Goal: Task Accomplishment & Management: Use online tool/utility

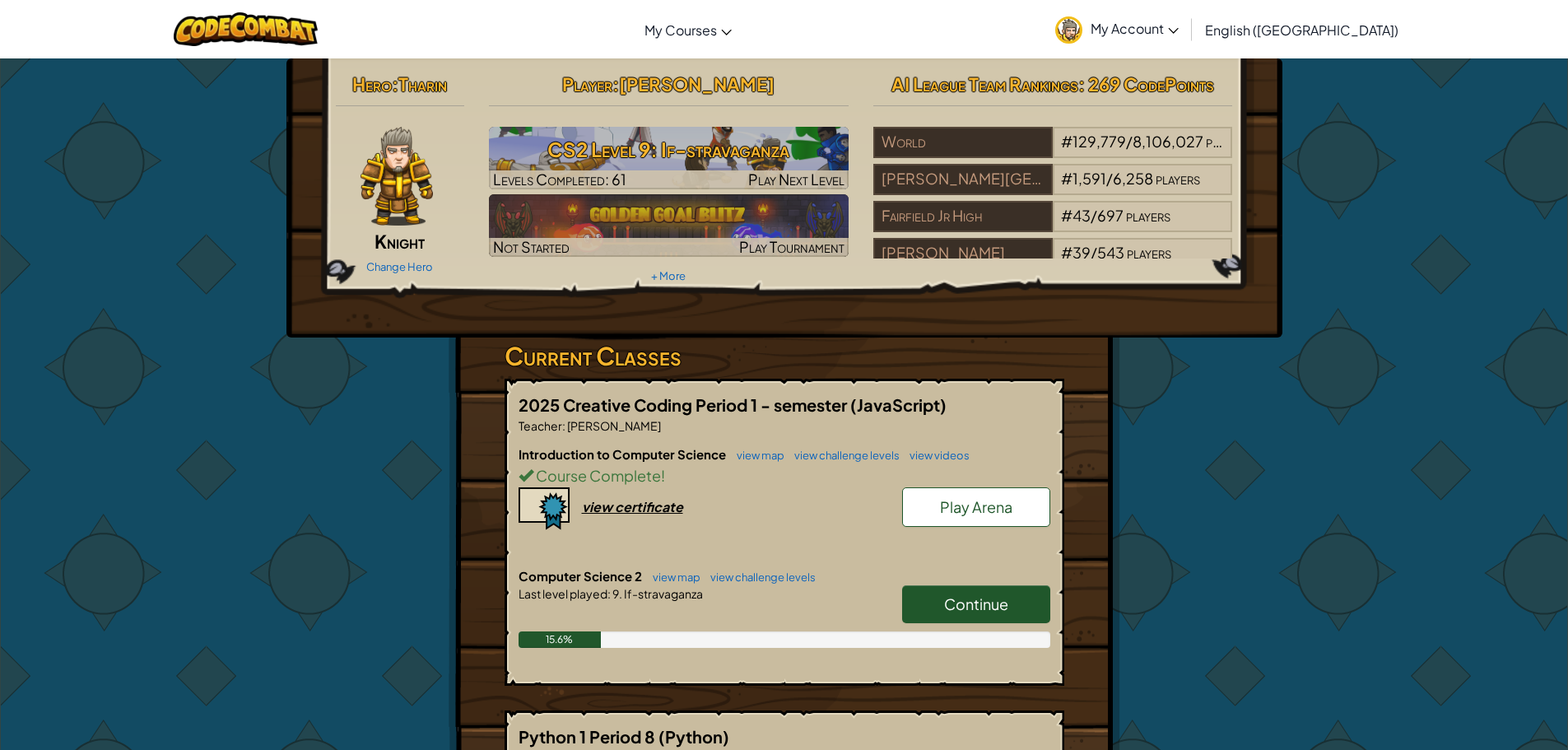
click at [1020, 618] on link "Continue" at bounding box center [976, 604] width 148 height 38
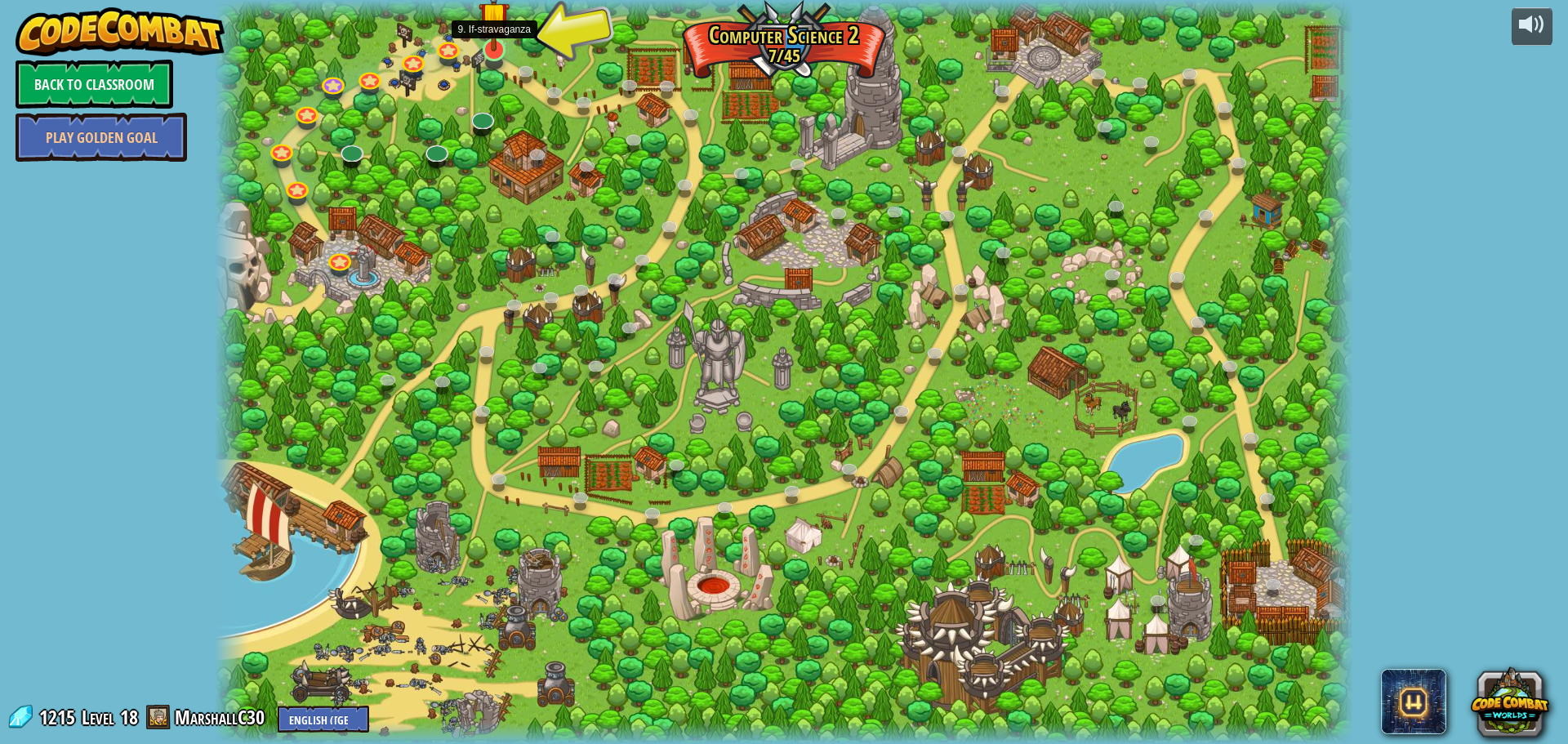
click at [502, 43] on img at bounding box center [493, 17] width 30 height 70
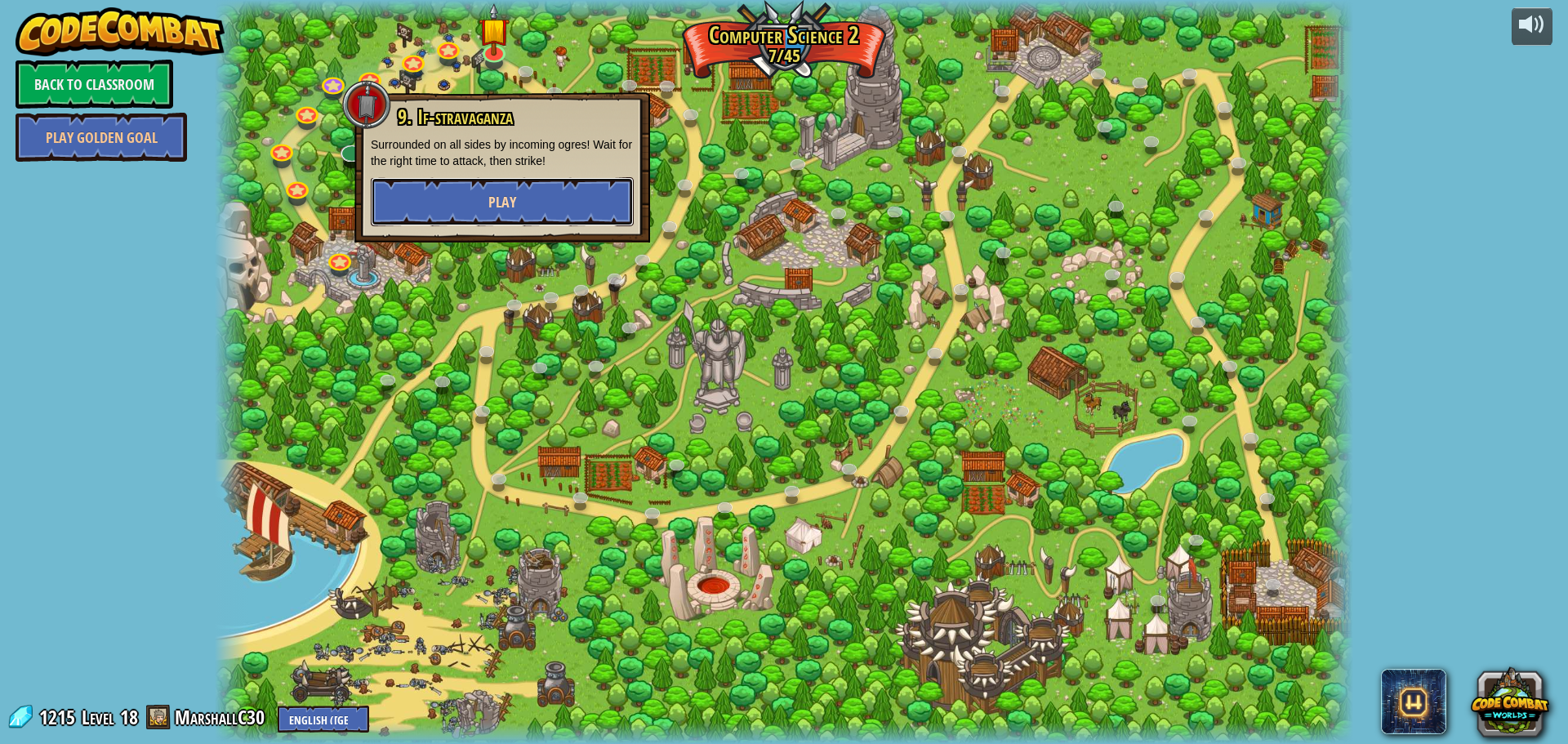
click at [542, 177] on button "Play" at bounding box center [502, 202] width 263 height 49
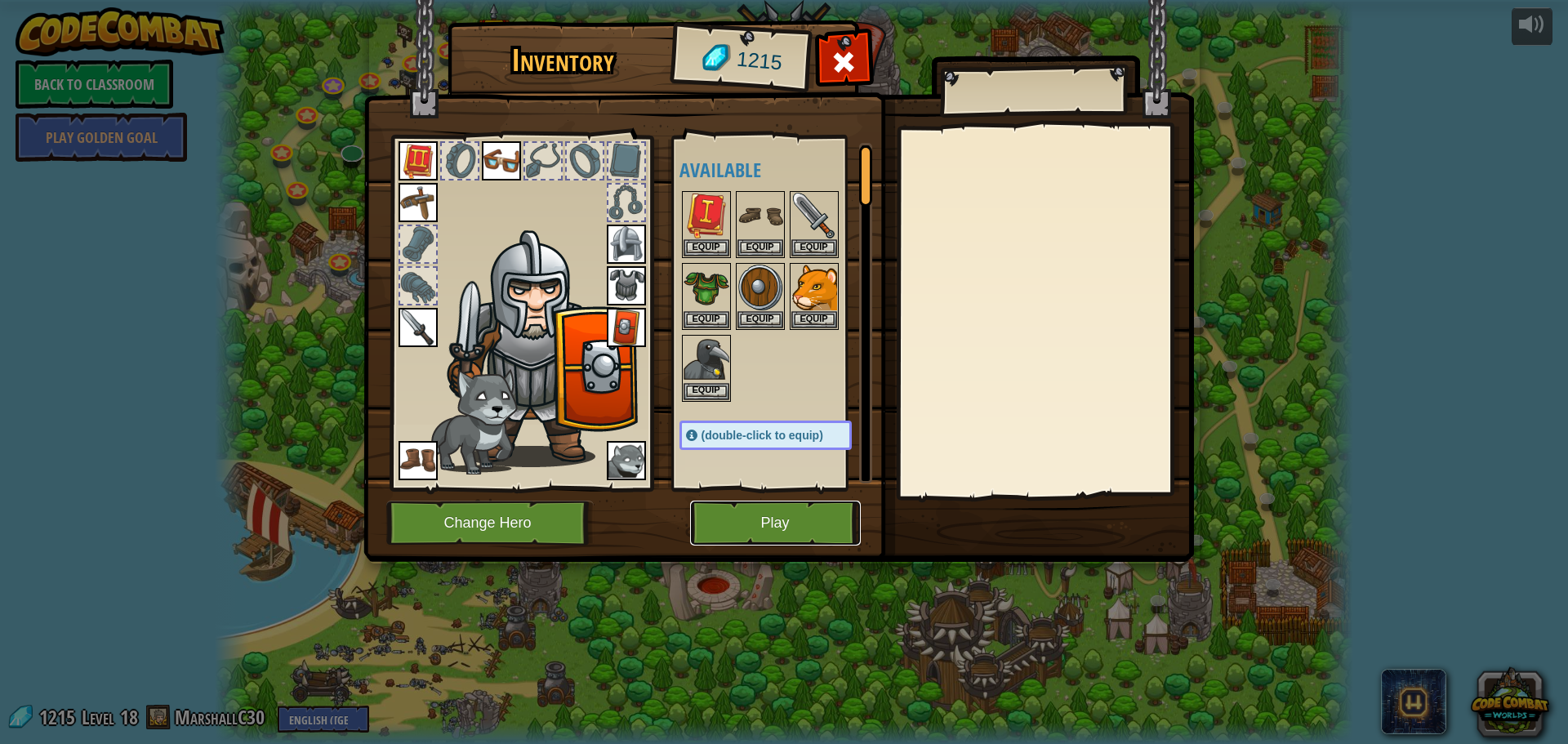
click at [741, 534] on button "Play" at bounding box center [775, 523] width 171 height 45
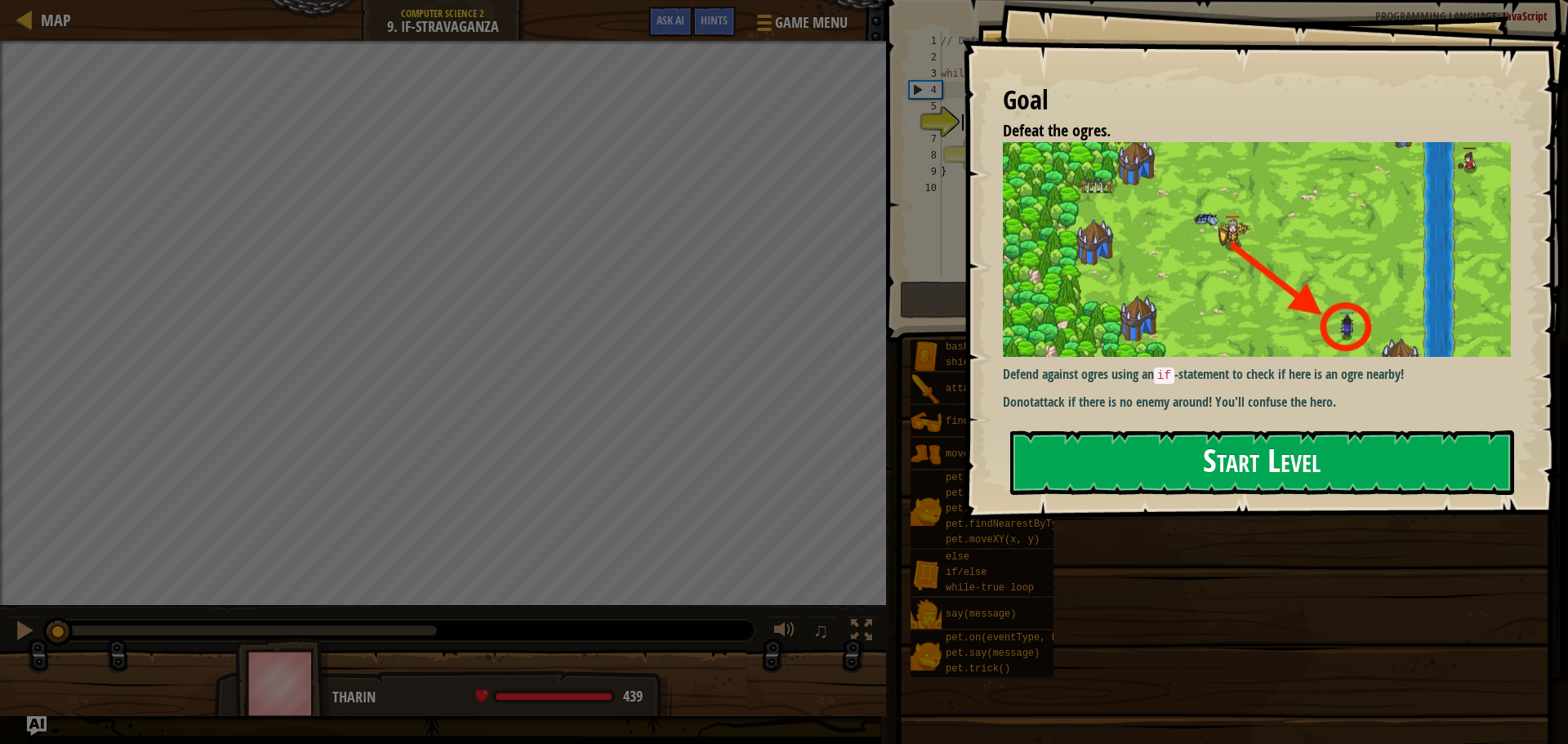
click at [1160, 462] on button "Start Level" at bounding box center [1261, 462] width 503 height 65
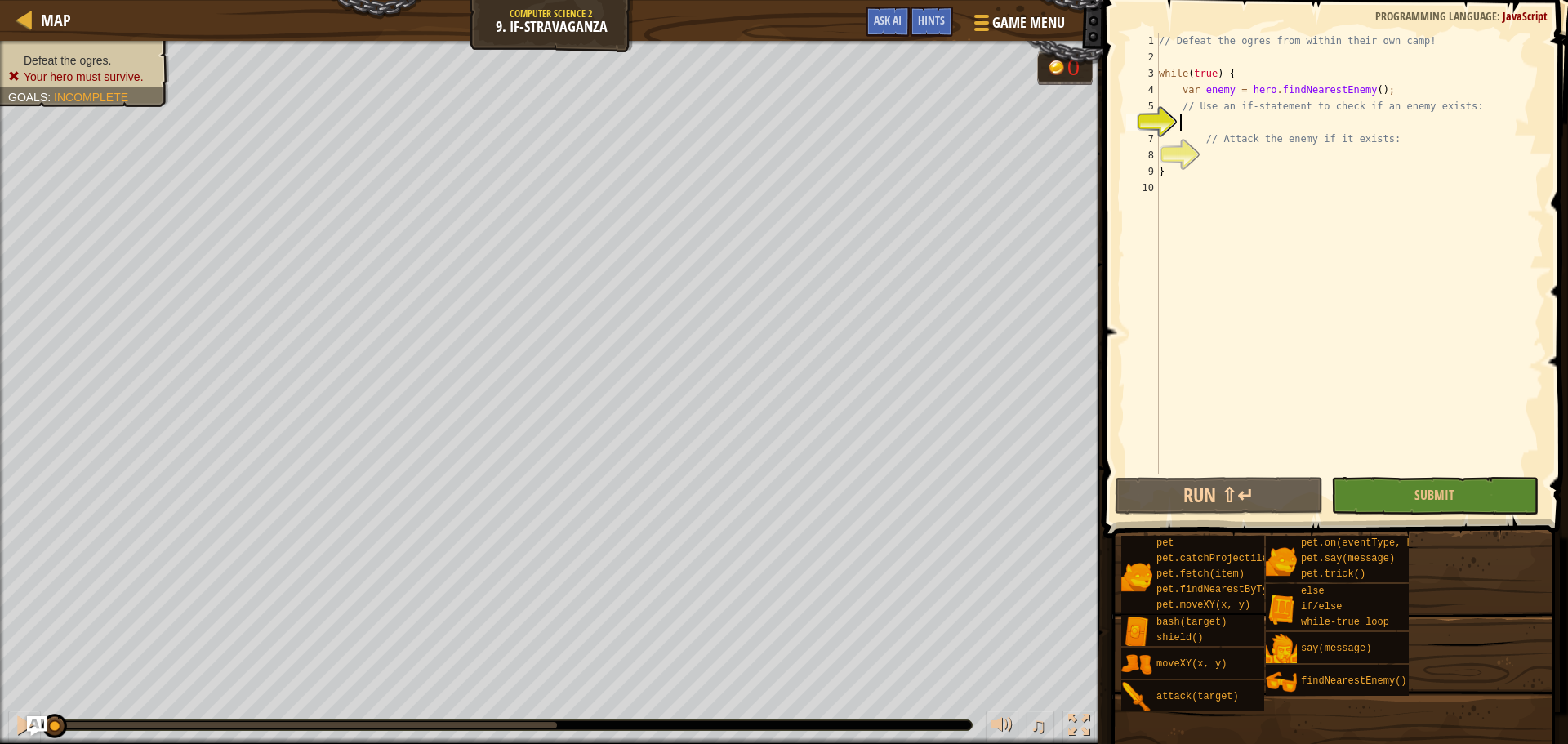
click at [1448, 89] on div "// Defeat the ogres from within their own camp! while ( true ) { var enemy = he…" at bounding box center [1350, 270] width 388 height 474
type textarea "var enemy = hero.findNearestEnemy();"
click at [1478, 129] on div "// Defeat the ogres from within their own camp! while ( true ) { var enemy = he…" at bounding box center [1350, 270] width 388 height 474
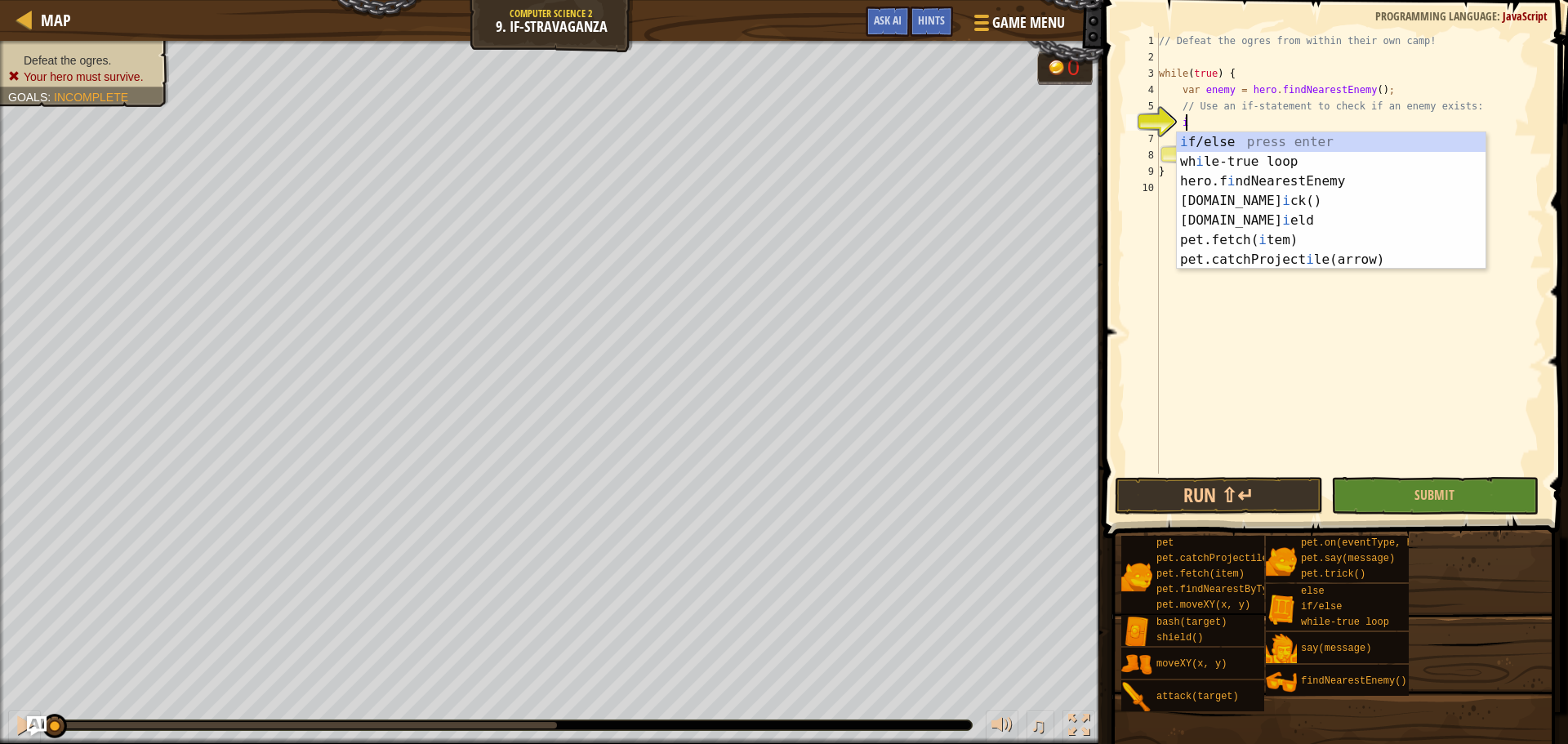
scroll to position [8, 2]
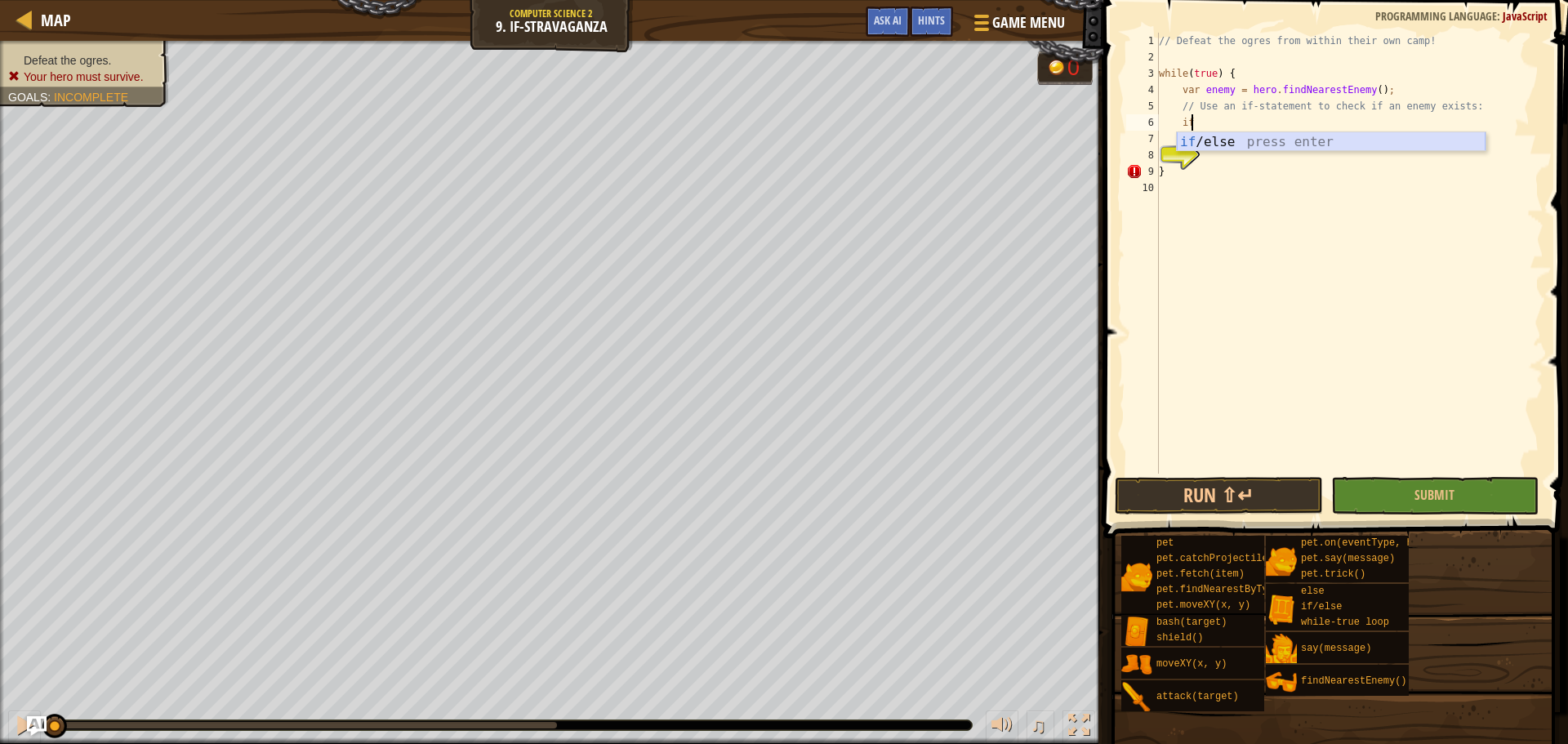
click at [1391, 145] on div "if /else press enter" at bounding box center [1330, 161] width 308 height 59
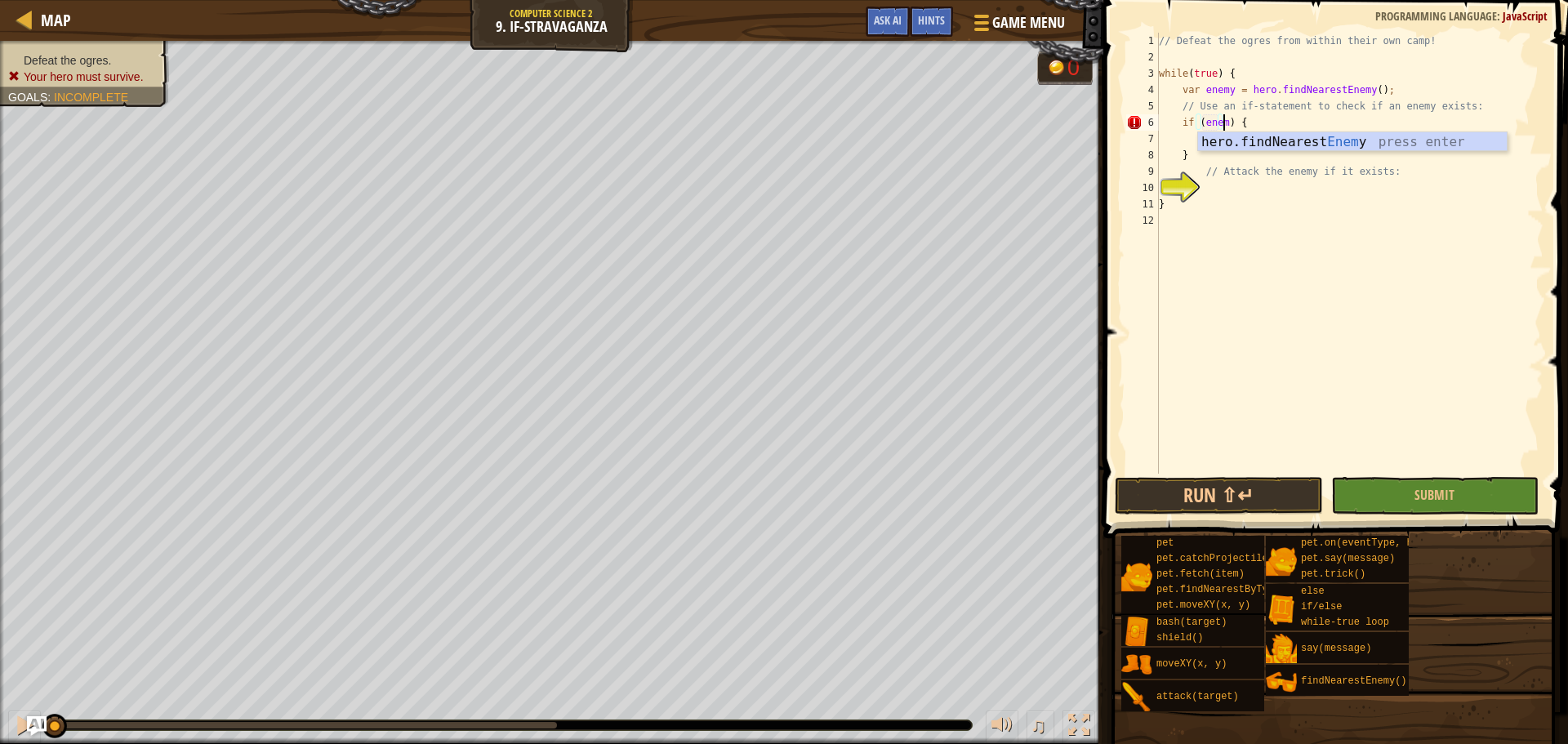
type textarea "if (enemy) {"
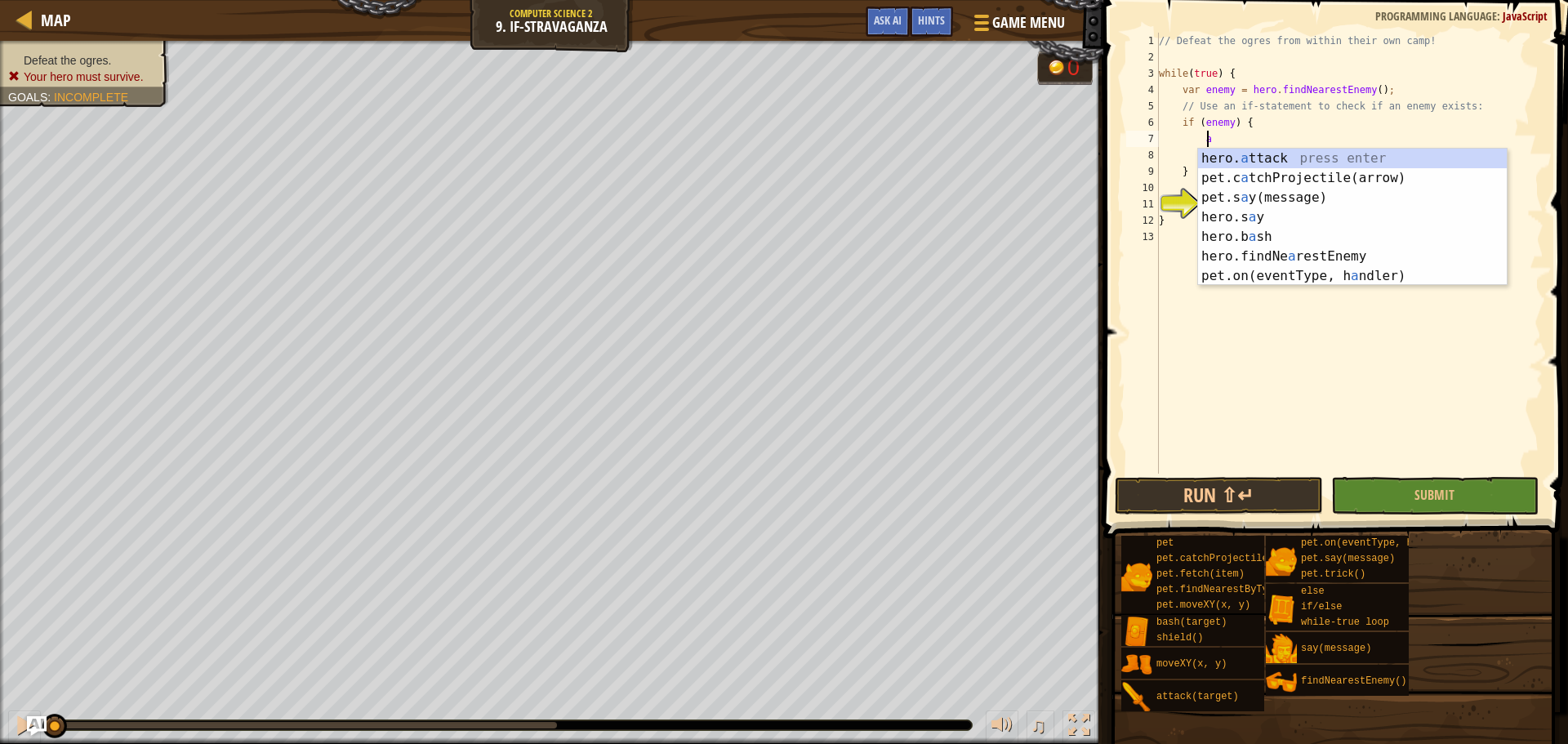
scroll to position [8, 3]
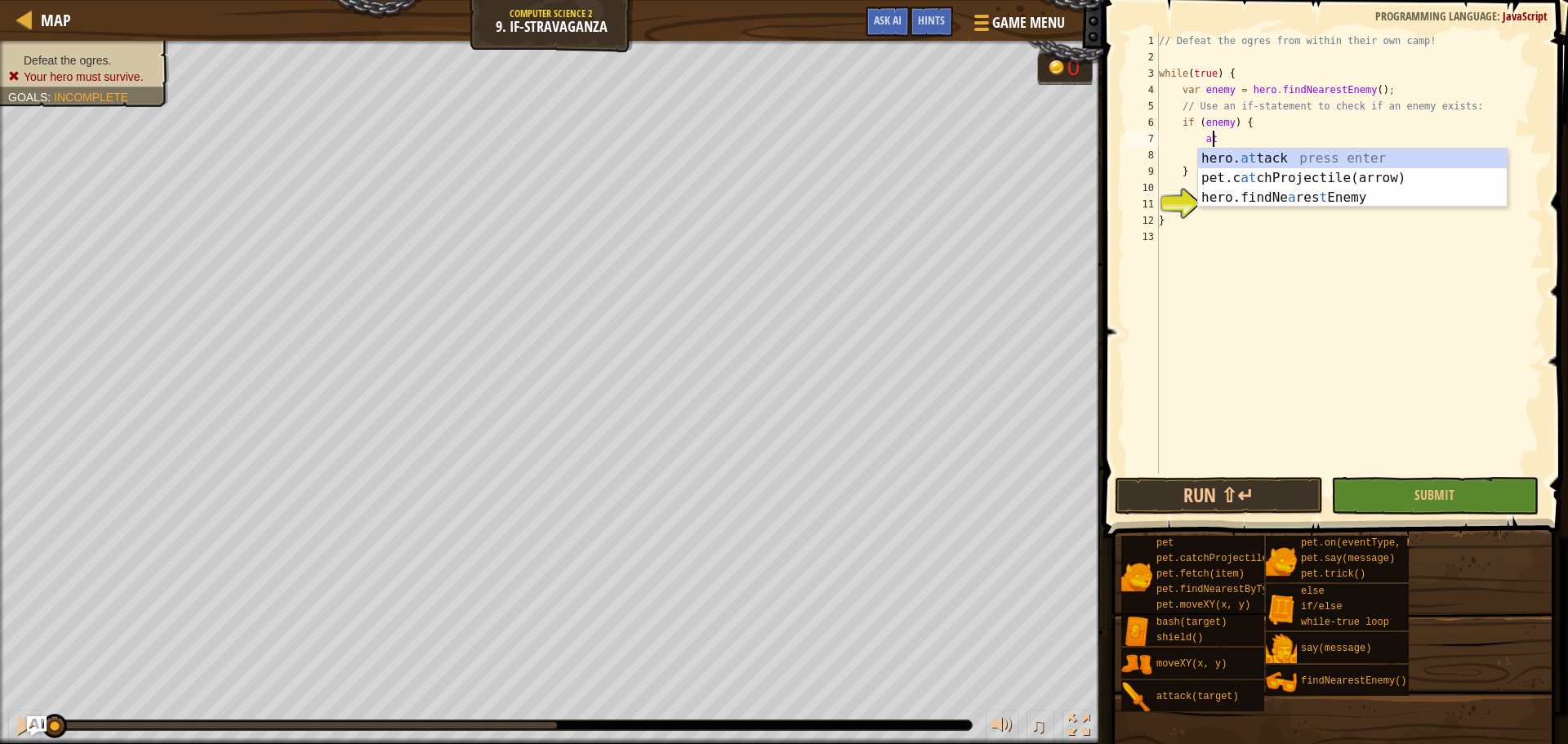
click at [1263, 153] on div "hero. at tack press enter pet.c at chProjectile(arrow) press enter hero.findNe …" at bounding box center [1351, 198] width 308 height 98
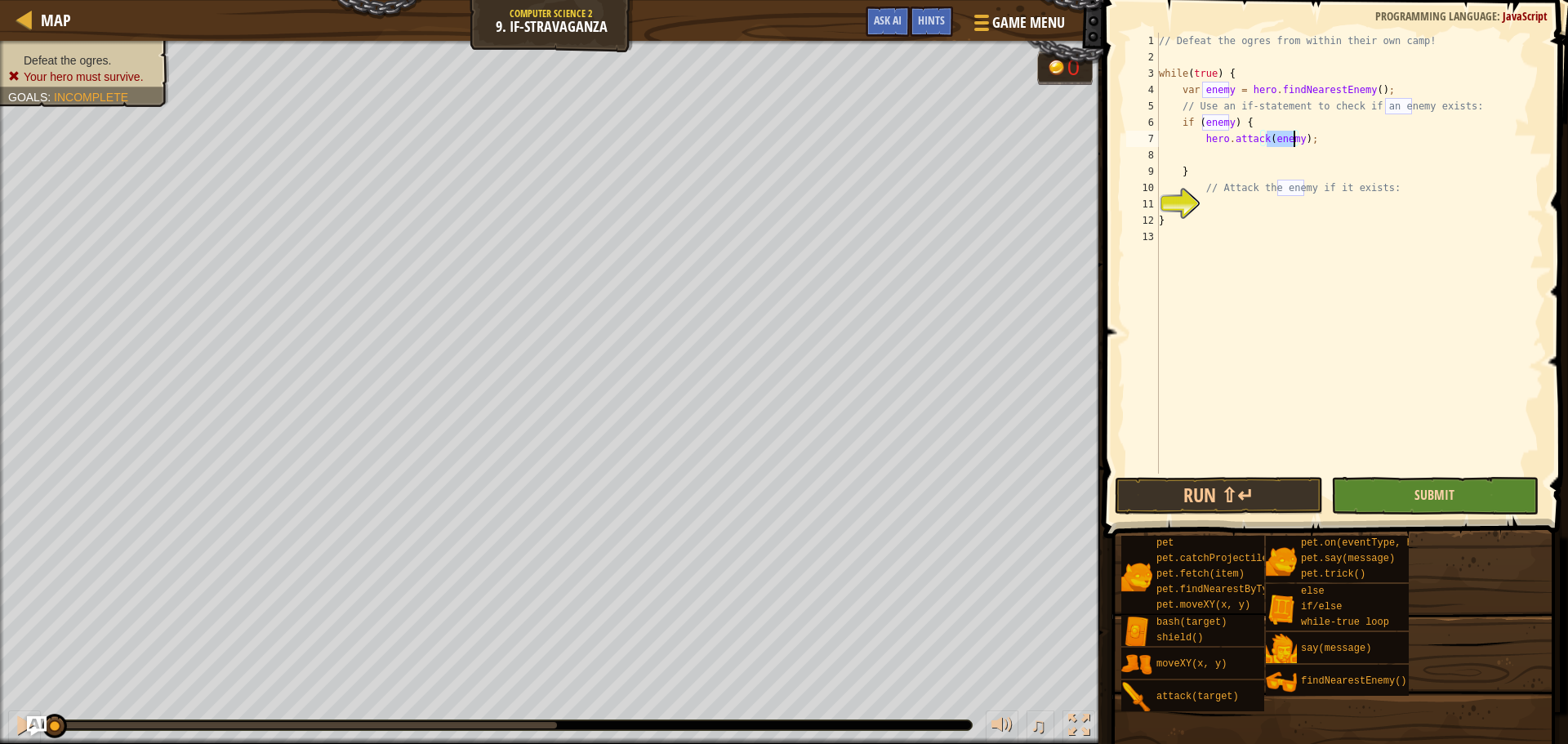
type textarea "hero.attack(enemy);"
click at [1439, 493] on span "Submit" at bounding box center [1434, 494] width 40 height 18
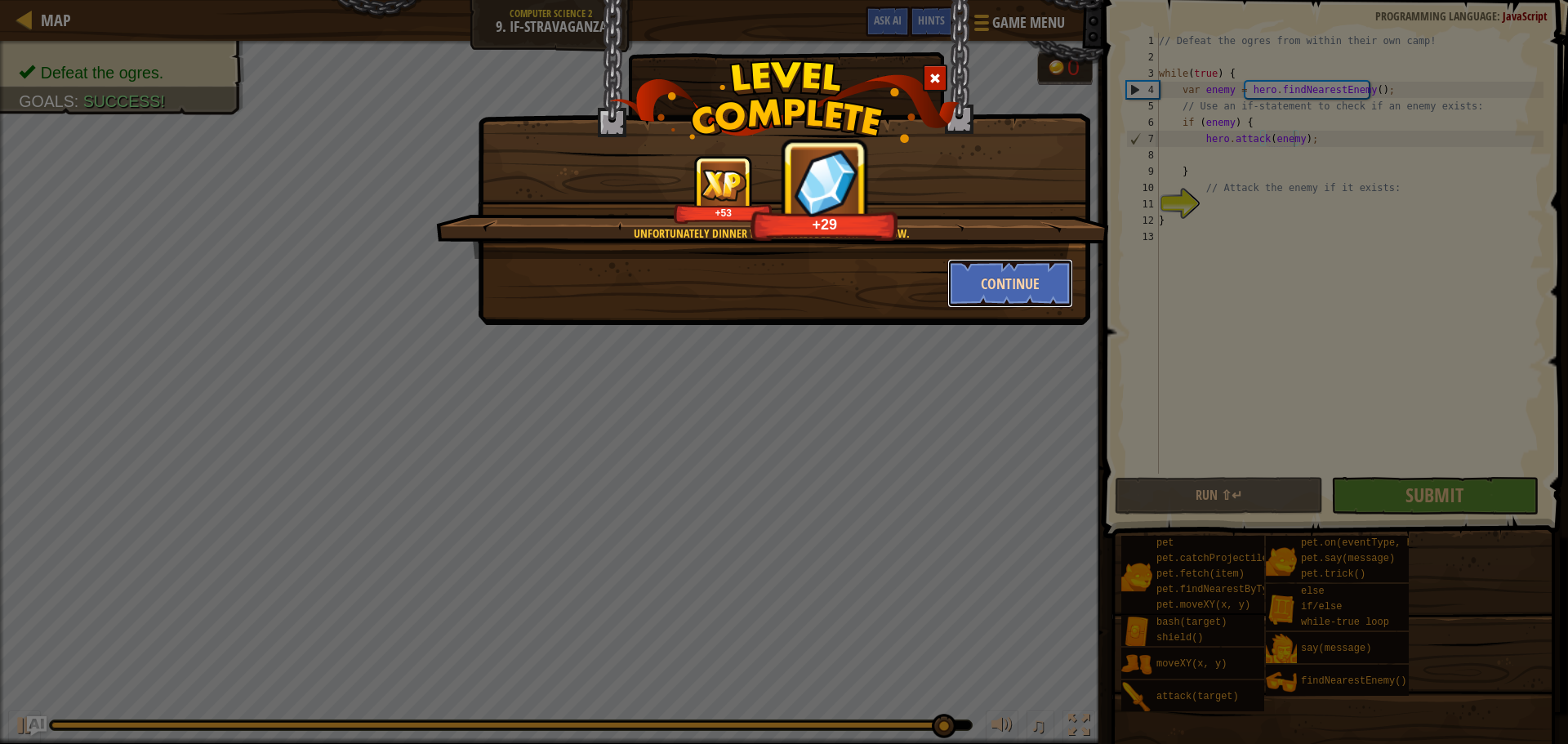
click at [1023, 274] on button "Continue" at bounding box center [1010, 283] width 127 height 49
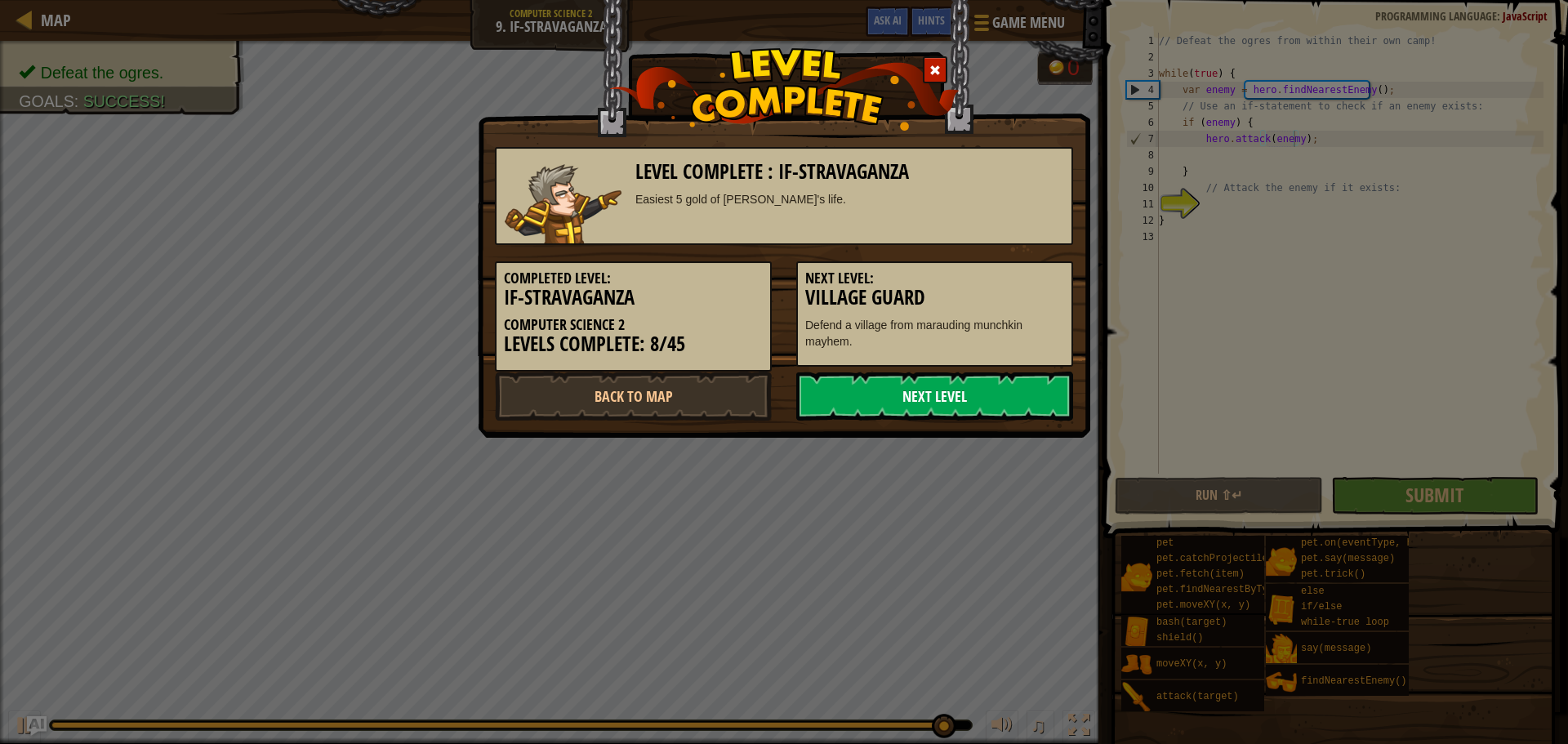
click at [866, 386] on link "Next Level" at bounding box center [934, 396] width 276 height 49
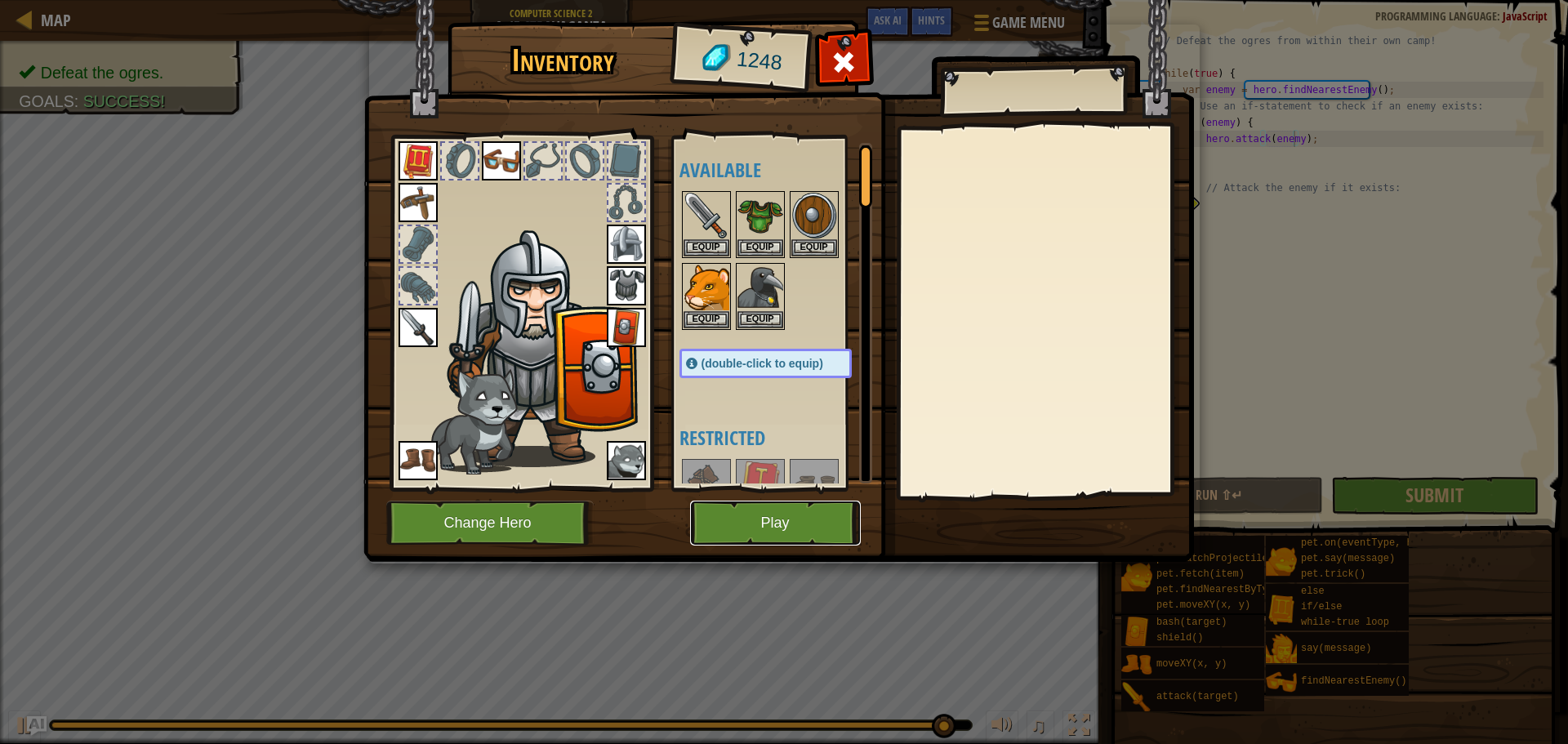
click at [816, 529] on button "Play" at bounding box center [775, 523] width 171 height 45
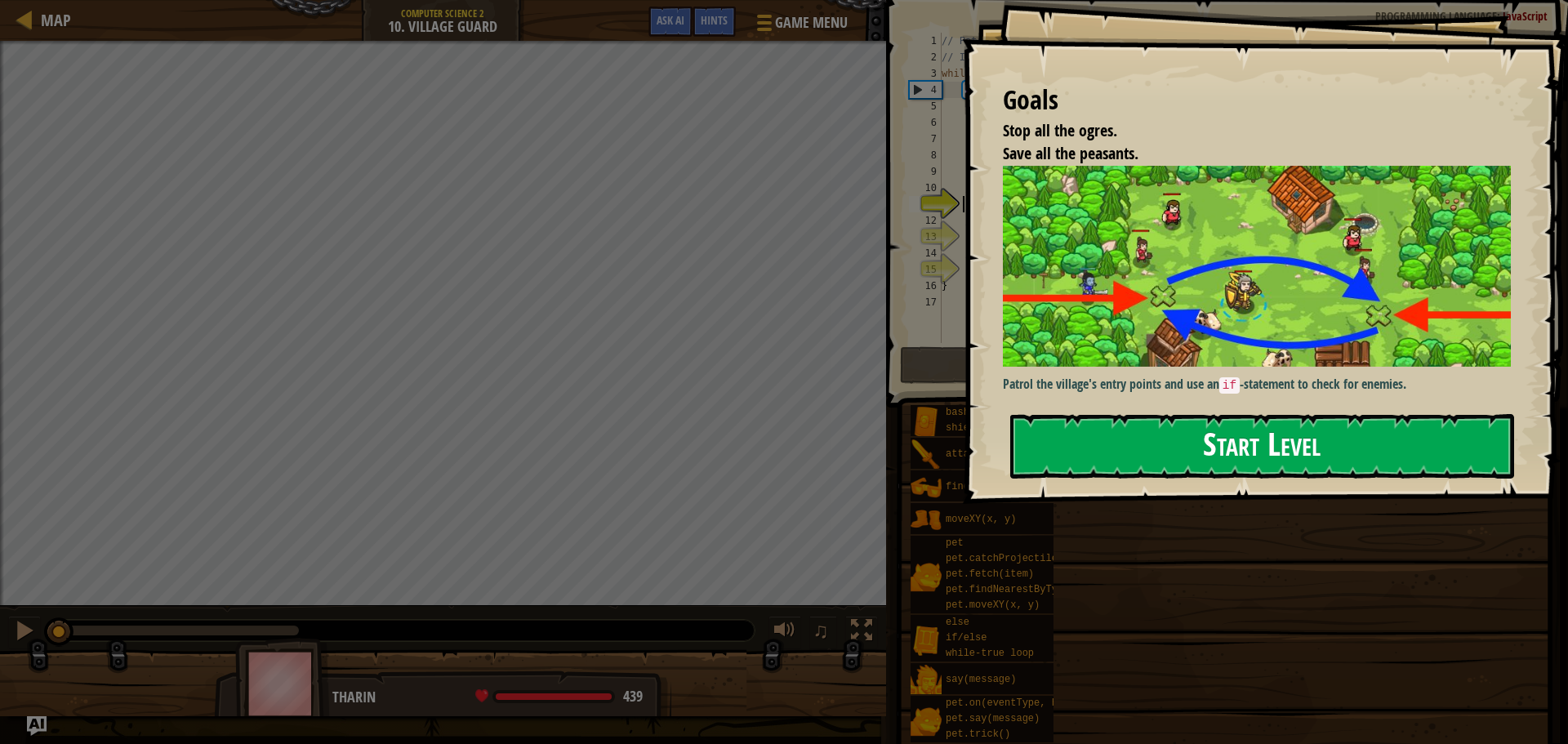
click at [1134, 416] on button "Start Level" at bounding box center [1261, 446] width 503 height 65
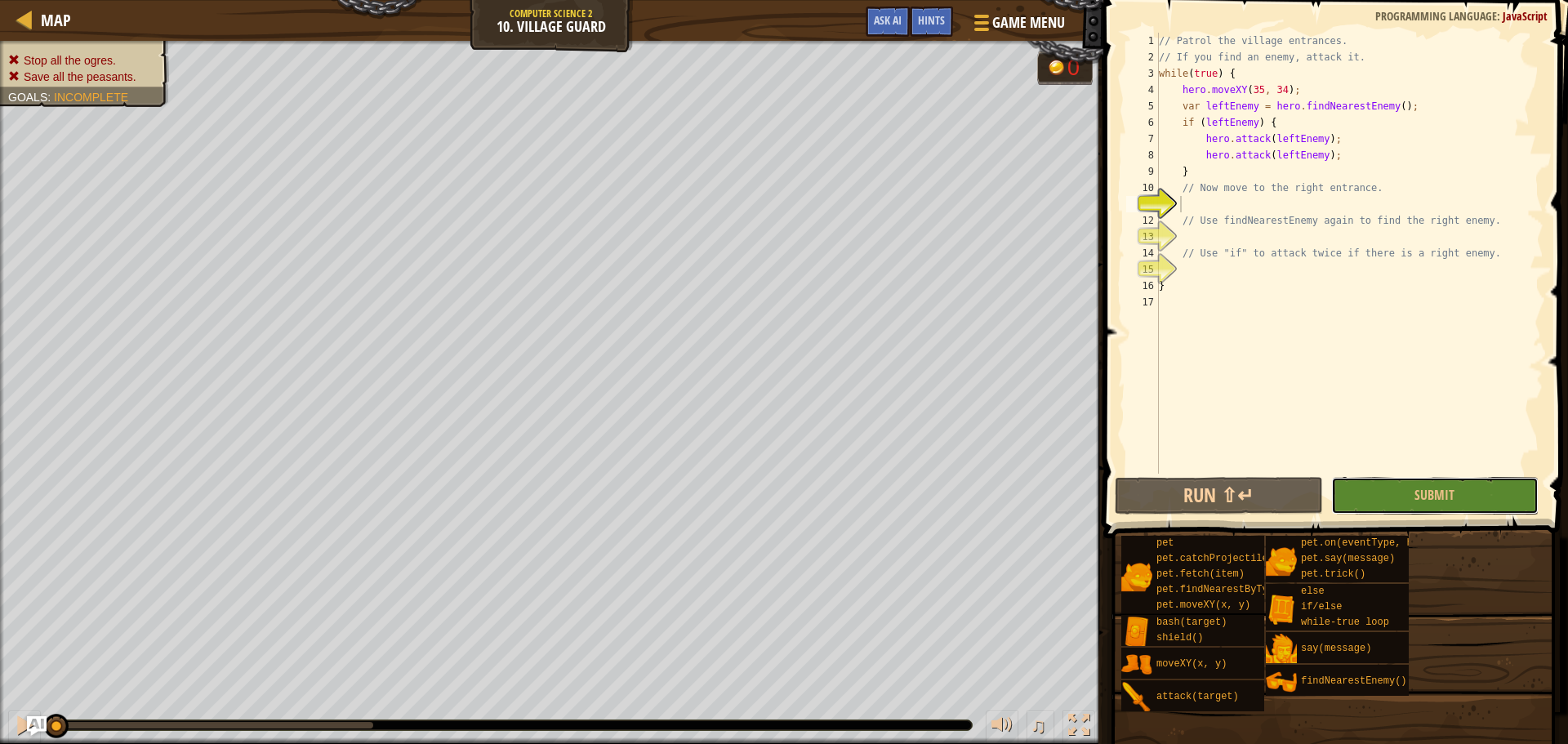
drag, startPoint x: 1518, startPoint y: 499, endPoint x: 1485, endPoint y: 646, distance: 150.7
click at [1513, 667] on div "Hints 1 2 3 4 5 6 7 8 9 10 11 12 13 14 15 16 17 // Patrol the village entrances…" at bounding box center [1333, 367] width 470 height 736
click at [1149, 513] on button "Run ⇧↵" at bounding box center [1218, 495] width 208 height 38
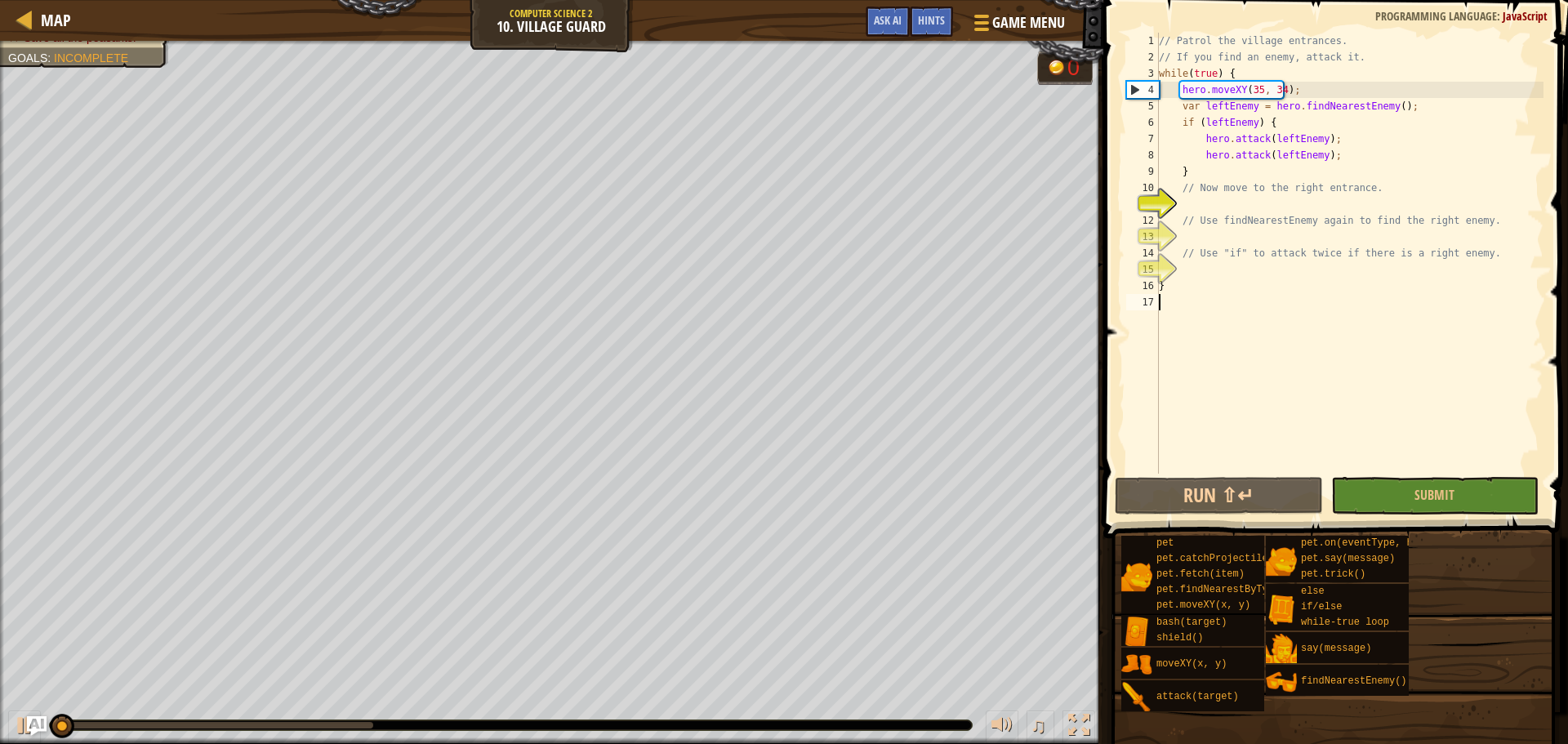
click at [1210, 471] on div "// Patrol the village entrances. // If you find an enemy, attack it. while ( tr…" at bounding box center [1350, 270] width 388 height 474
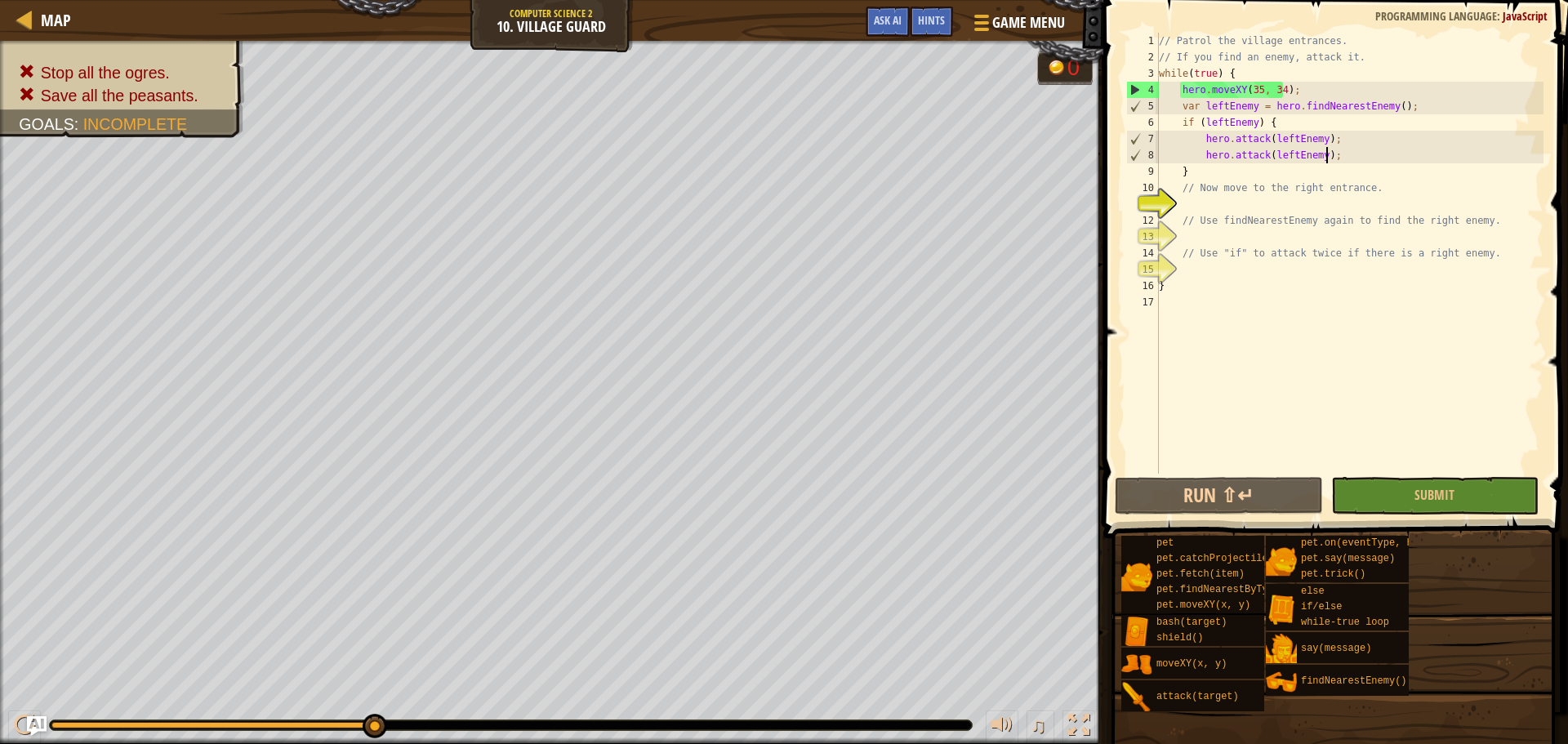
click at [1321, 159] on div "// Patrol the village entrances. // If you find an enemy, attack it. while ( tr…" at bounding box center [1350, 270] width 388 height 474
click at [1374, 141] on div "// Patrol the village entrances. // If you find an enemy, attack it. while ( tr…" at bounding box center [1350, 270] width 388 height 474
click at [1355, 166] on div "// Patrol the village entrances. // If you find an enemy, attack it. while ( tr…" at bounding box center [1350, 270] width 388 height 474
click at [1354, 135] on div "// Patrol the village entrances. // If you find an enemy, attack it. while ( tr…" at bounding box center [1350, 270] width 388 height 474
type textarea "hero.attack(leftEnemy);"
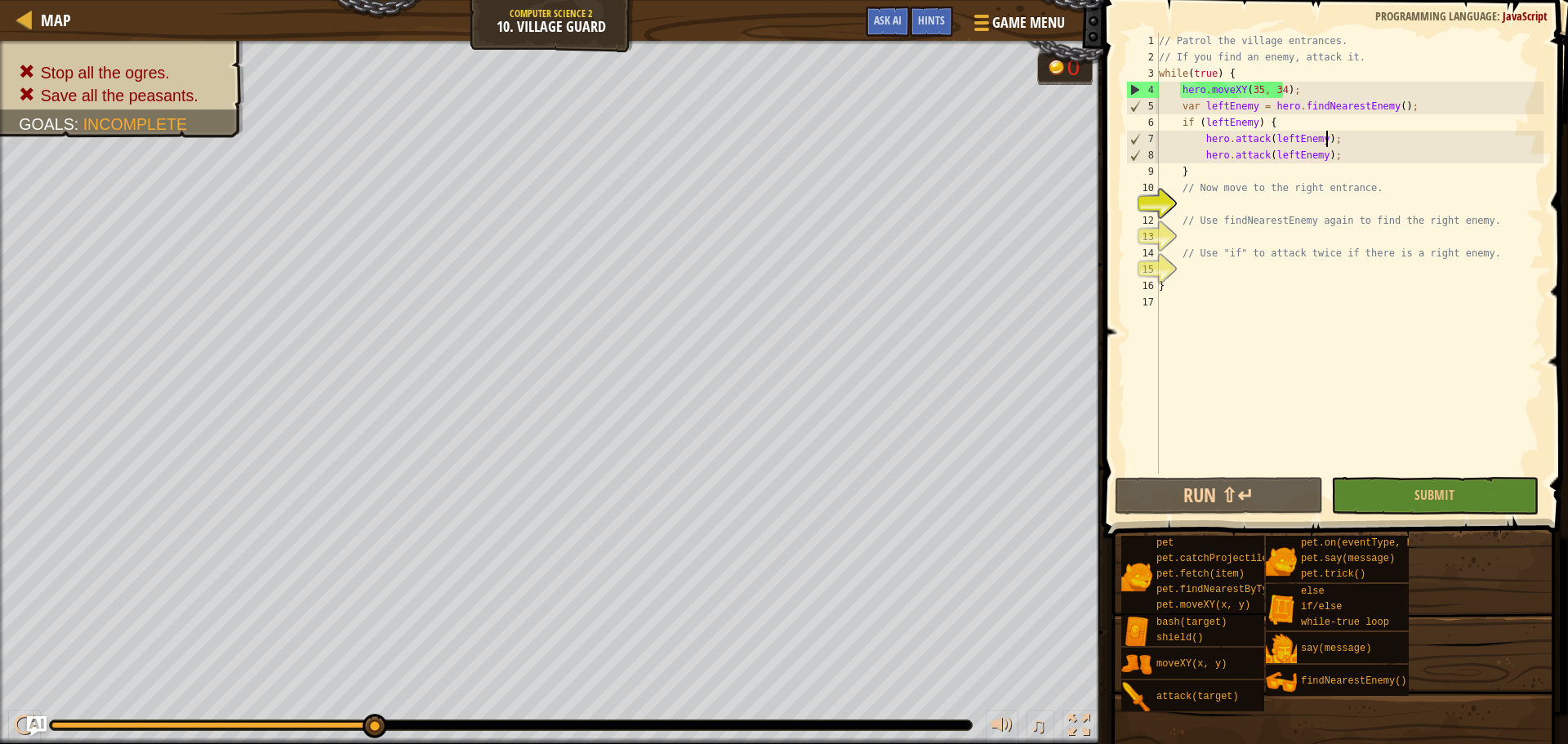
click at [1355, 146] on div "// Patrol the village entrances. // If you find an enemy, attack it. while ( tr…" at bounding box center [1350, 270] width 388 height 474
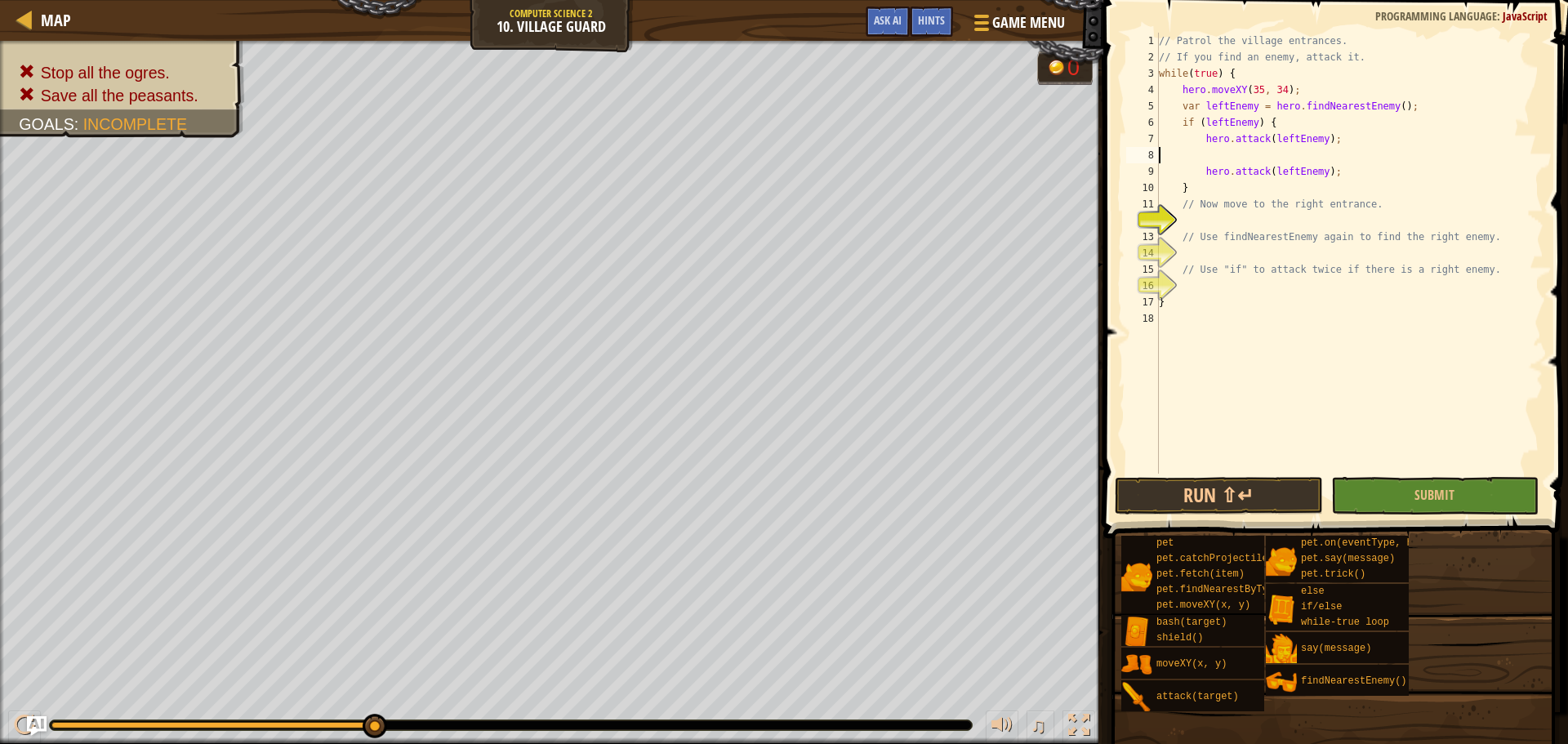
type textarea "hero.attack(leftEnemy);"
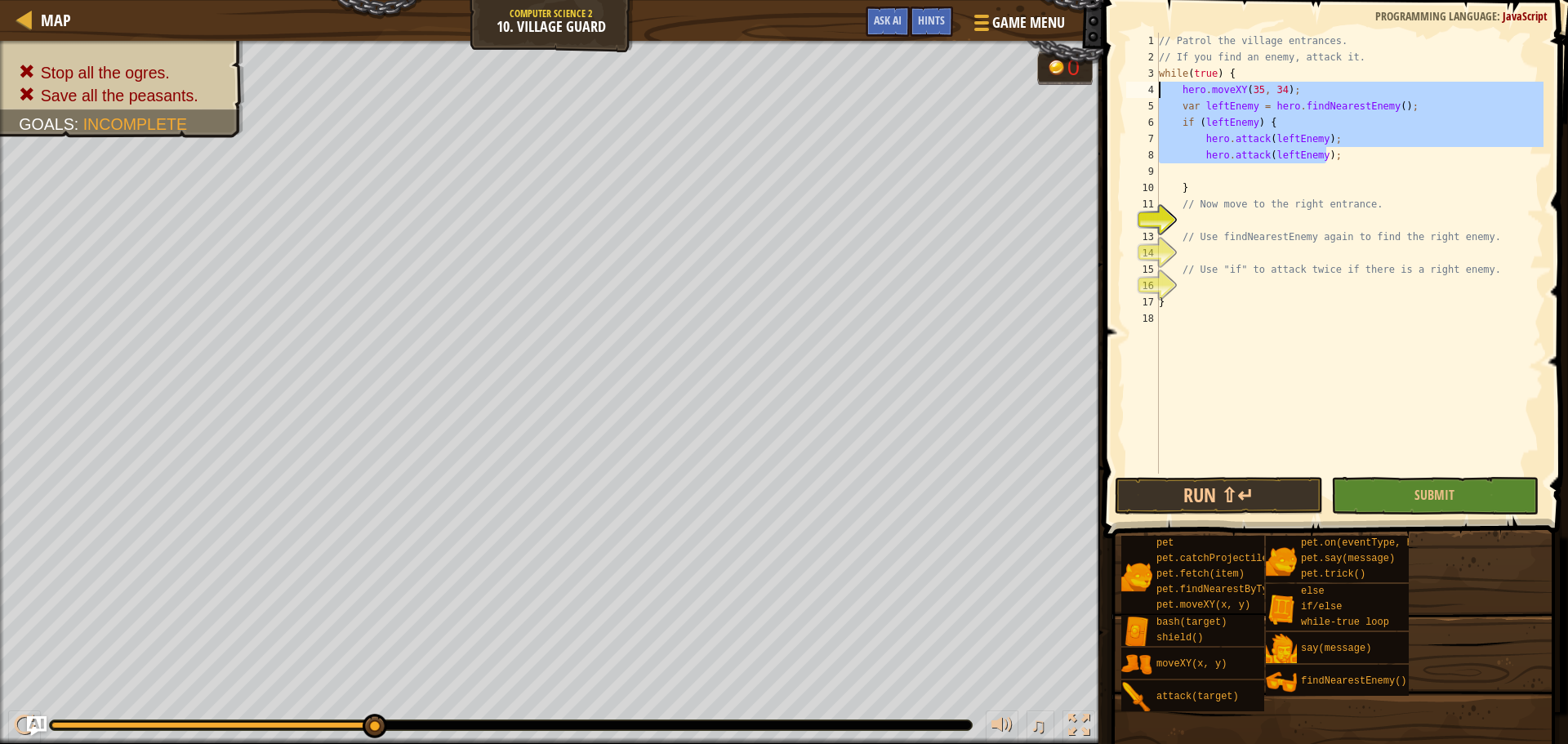
drag, startPoint x: 1339, startPoint y: 154, endPoint x: 1150, endPoint y: 86, distance: 200.9
click at [1150, 86] on div "1 2 3 4 5 6 7 8 9 10 11 12 13 14 15 16 17 18 // Patrol the village entrances. /…" at bounding box center [1333, 253] width 420 height 441
click at [1396, 160] on div "// Patrol the village entrances. // If you find an enemy, attack it. while ( tr…" at bounding box center [1350, 253] width 388 height 441
type textarea "hero.attack(leftEnemy);"
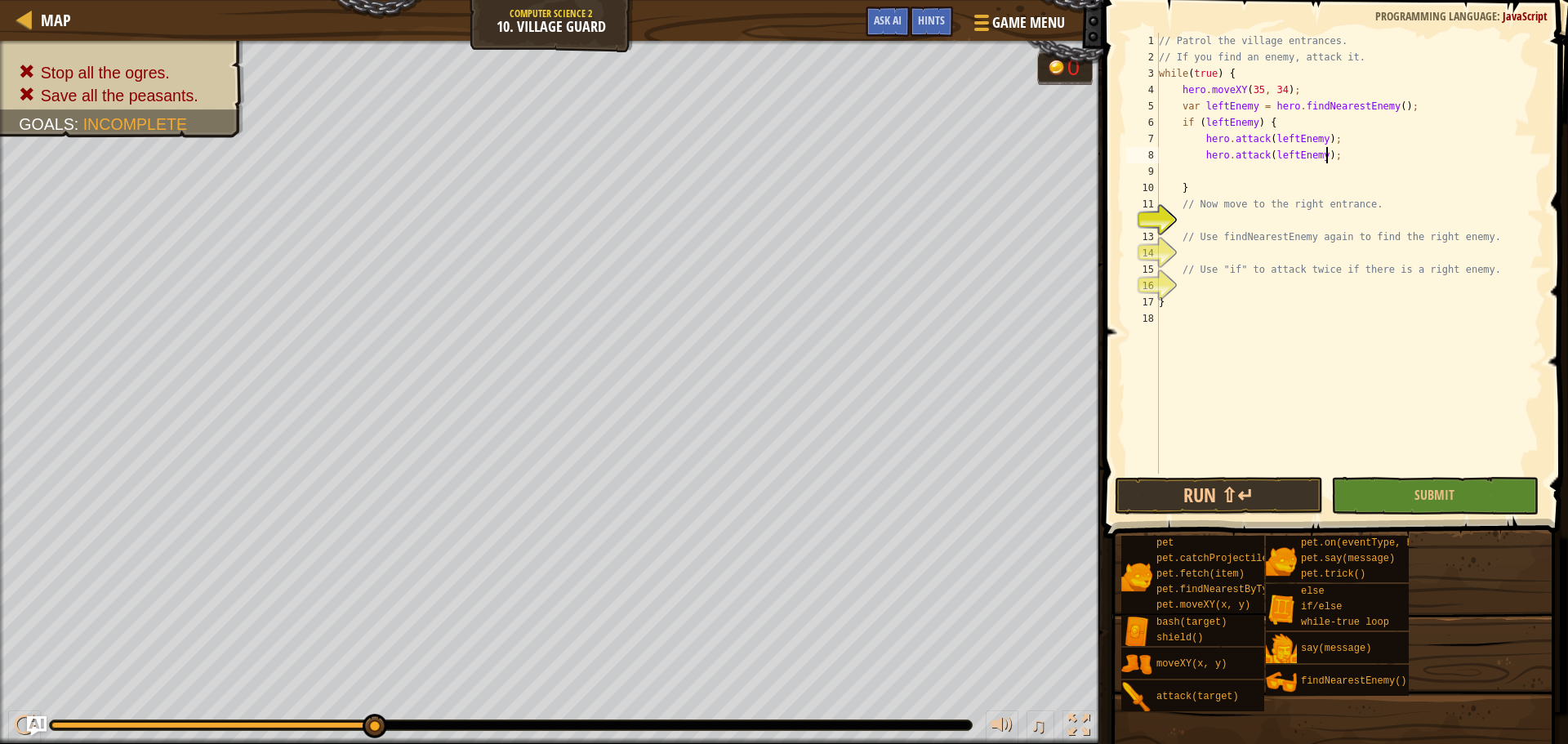
click at [1396, 160] on div "// Patrol the village entrances. // If you find an enemy, attack it. while ( tr…" at bounding box center [1350, 270] width 388 height 474
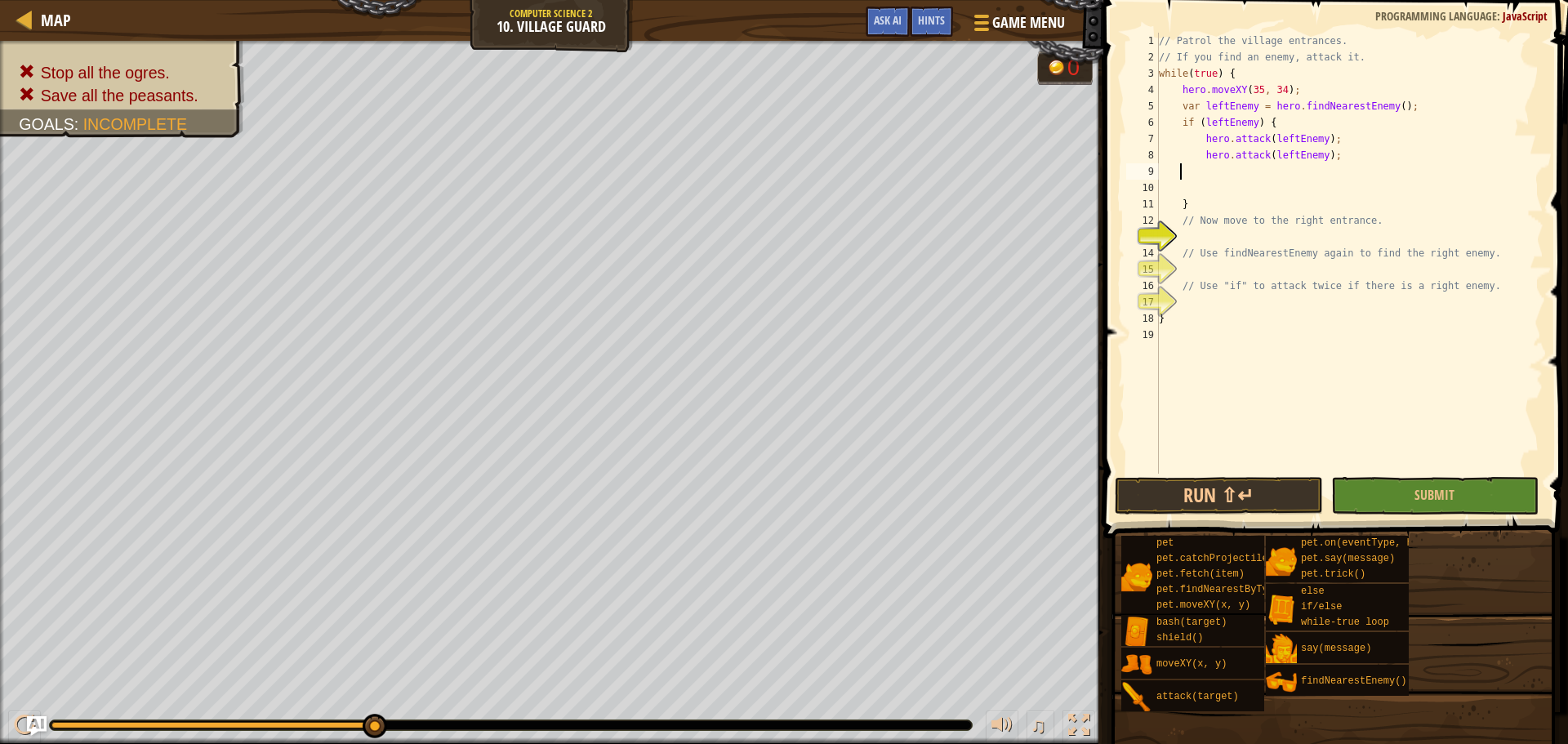
paste textarea "hero.attack(leftEnemy);"
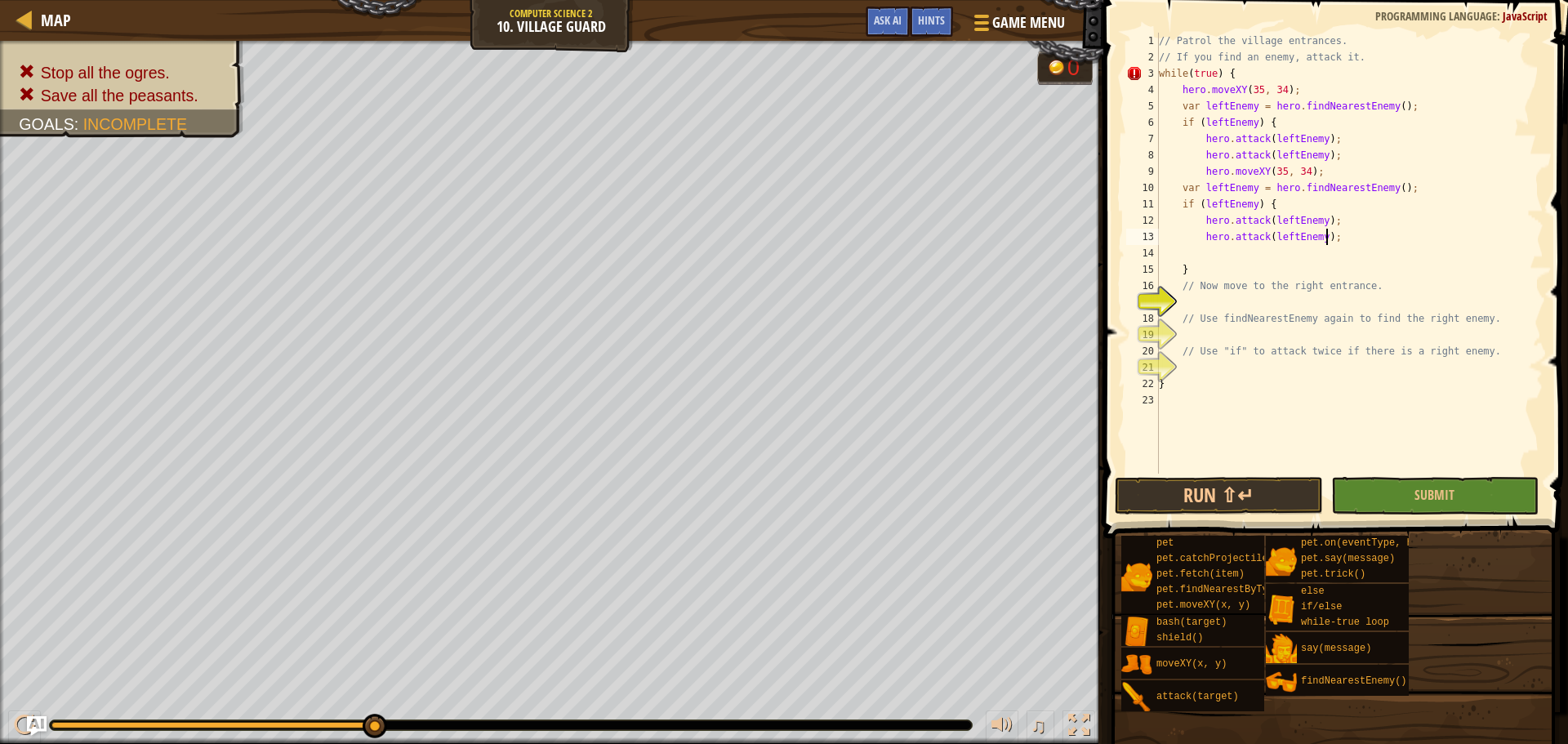
click at [1223, 188] on div "// Patrol the village entrances. // If you find an enemy, attack it. while ( tr…" at bounding box center [1350, 270] width 388 height 474
click at [1282, 227] on div "// Patrol the village entrances. // If you find an enemy, attack it. while ( tr…" at bounding box center [1350, 270] width 388 height 474
click at [1291, 238] on div "// Patrol the village entrances. // If you find an enemy, attack it. while ( tr…" at bounding box center [1350, 270] width 388 height 474
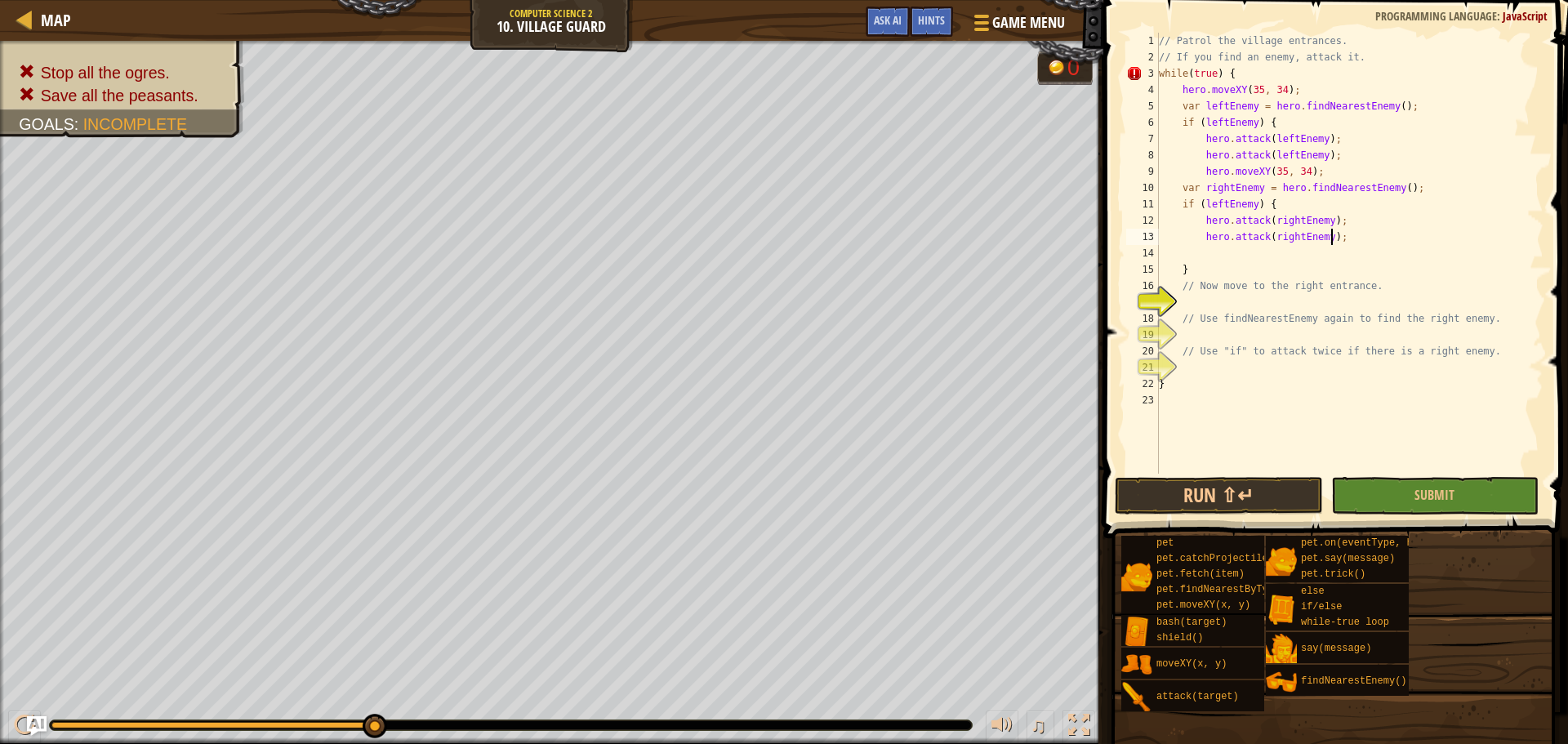
click at [1358, 236] on div "// Patrol the village entrances. // If you find an enemy, attack it. while ( tr…" at bounding box center [1350, 270] width 388 height 474
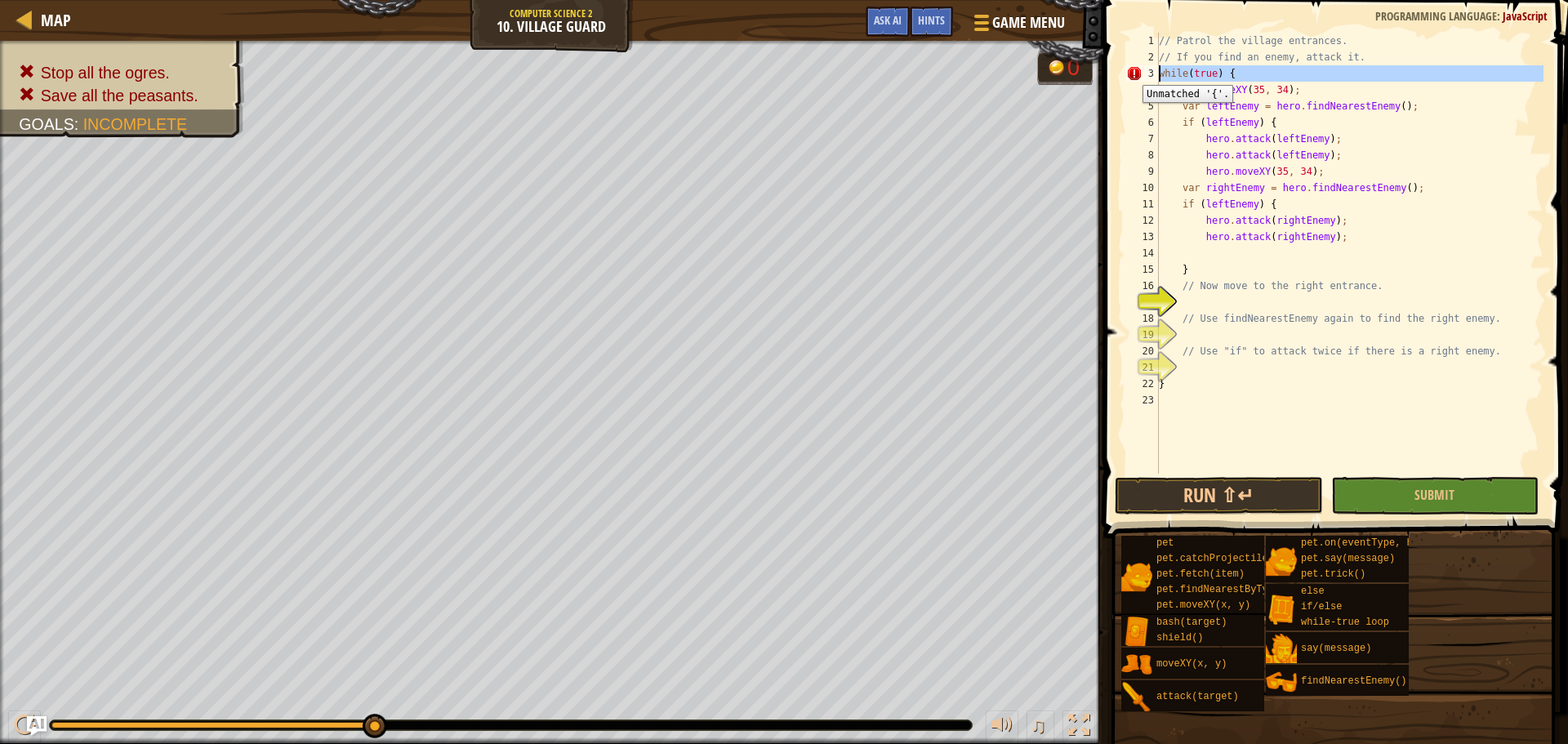
click at [1131, 72] on div "3" at bounding box center [1142, 73] width 33 height 16
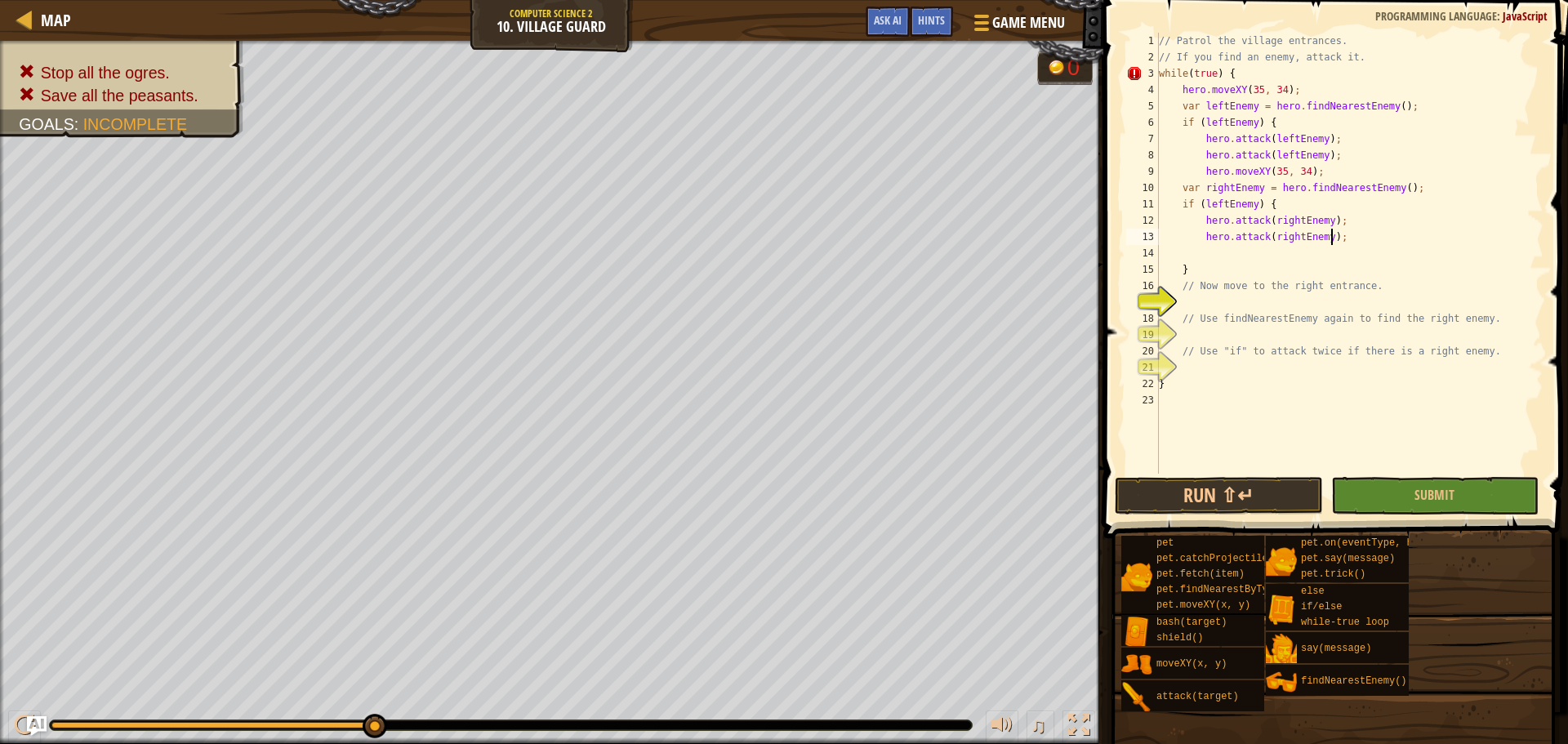
click at [1363, 238] on div "// Patrol the village entrances. // If you find an enemy, attack it. while ( tr…" at bounding box center [1350, 270] width 388 height 474
type textarea "hero.attack(rightEnemy);"
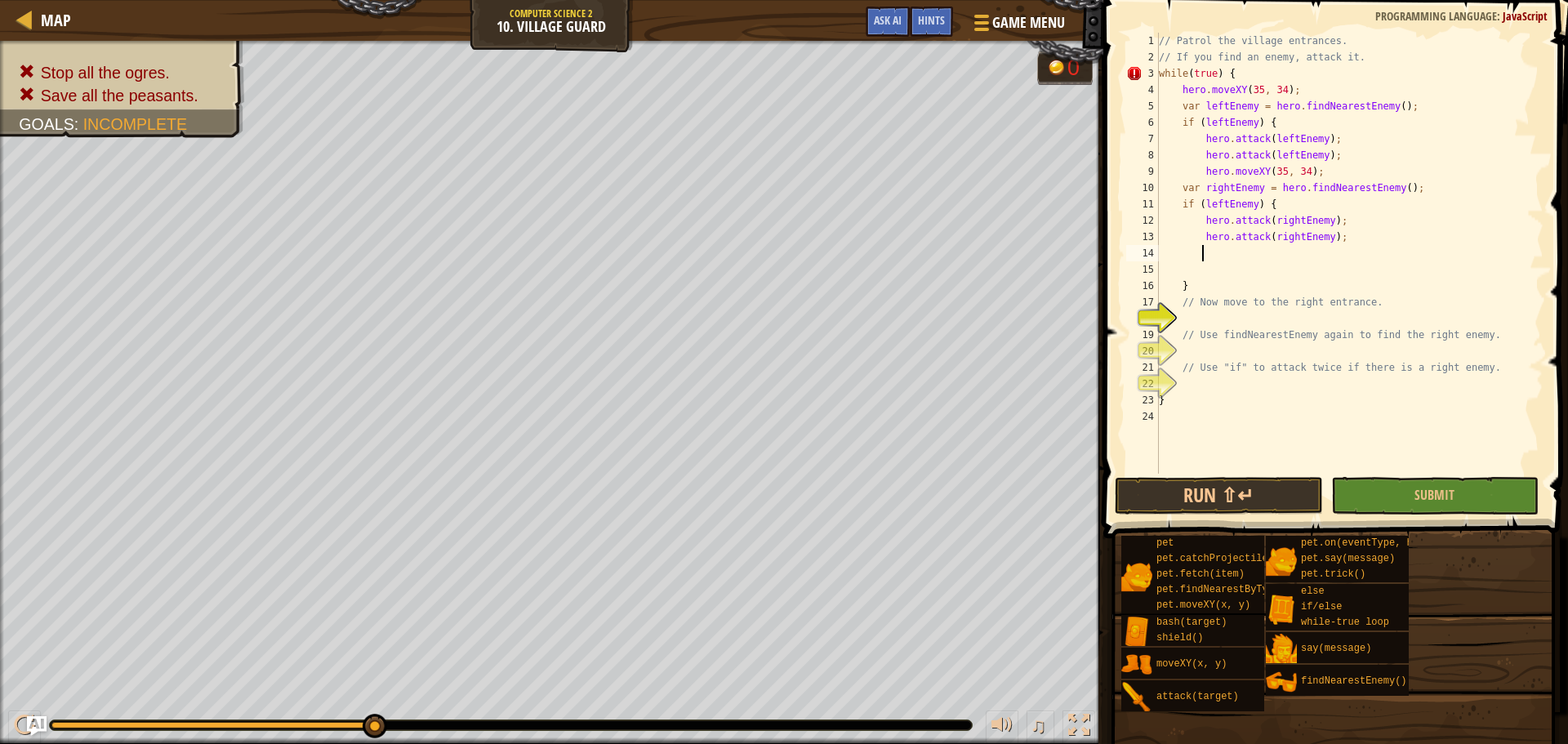
type textarea "]"
click at [1379, 210] on div "// Patrol the village entrances. // If you find an enemy, attack it. while ( tr…" at bounding box center [1350, 270] width 388 height 474
type textarea "if (leftEnemy) {"
click at [1379, 261] on div "// Patrol the village entrances. // If you find an enemy, attack it. while ( tr…" at bounding box center [1350, 270] width 388 height 474
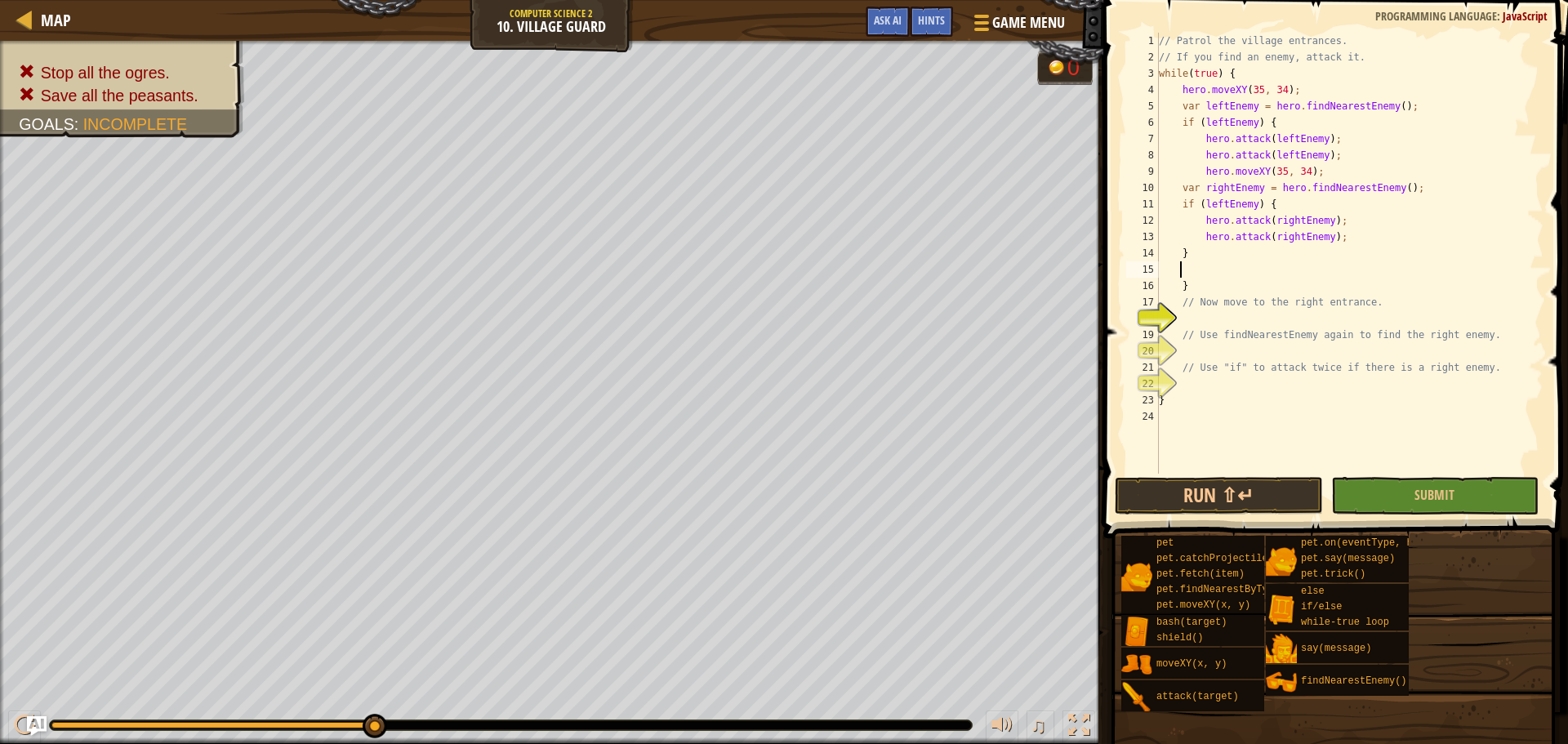
click at [1357, 242] on div "// Patrol the village entrances. // If you find an enemy, attack it. while ( tr…" at bounding box center [1350, 270] width 388 height 474
click at [1273, 171] on div "// Patrol the village entrances. // If you find an enemy, attack it. while ( tr…" at bounding box center [1350, 270] width 388 height 474
type textarea "hero.moveXY(60, 31);"
click at [1223, 497] on button "Run ⇧↵" at bounding box center [1218, 495] width 208 height 38
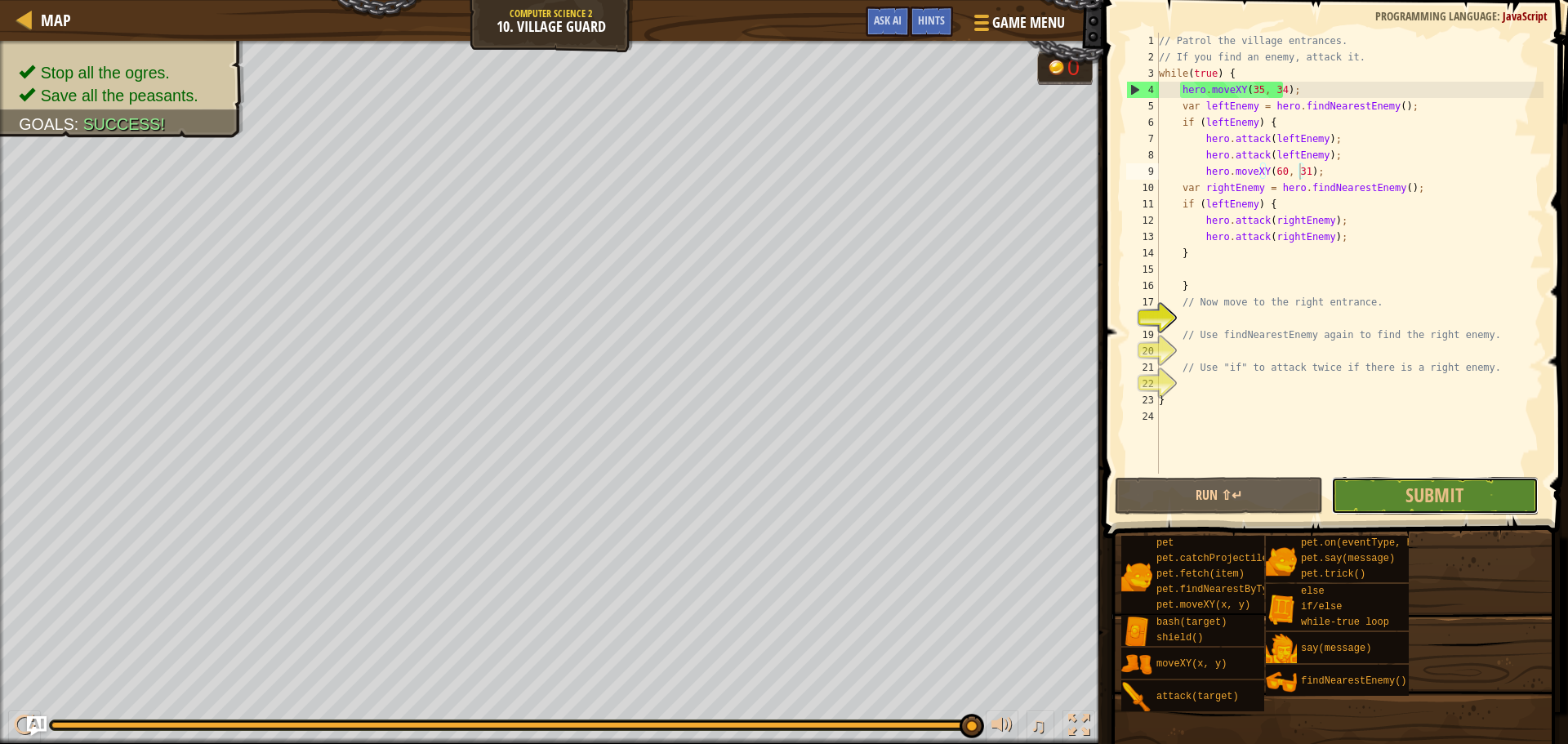
click at [1456, 486] on span "Submit" at bounding box center [1434, 494] width 58 height 26
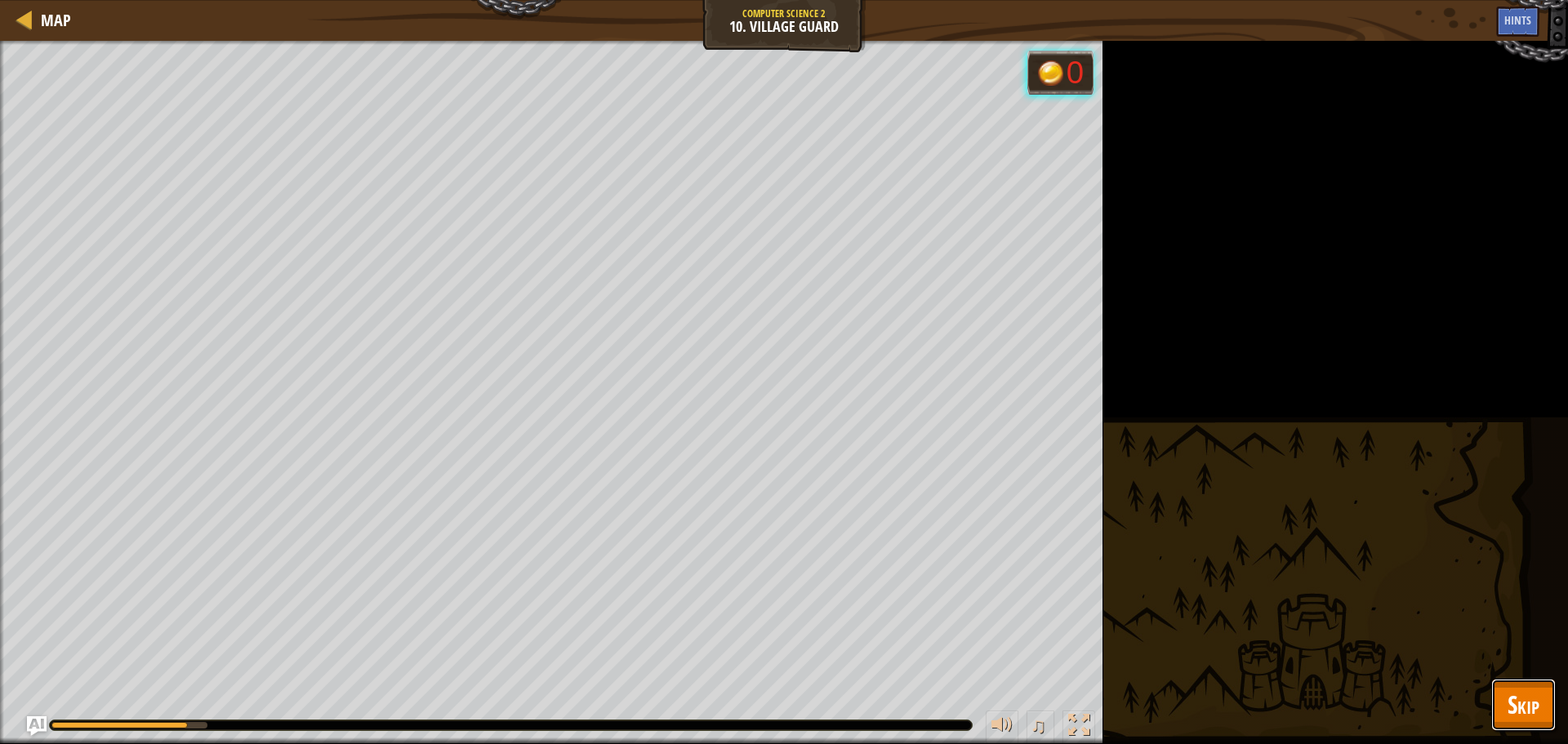
click at [1541, 720] on button "Skip" at bounding box center [1523, 704] width 65 height 52
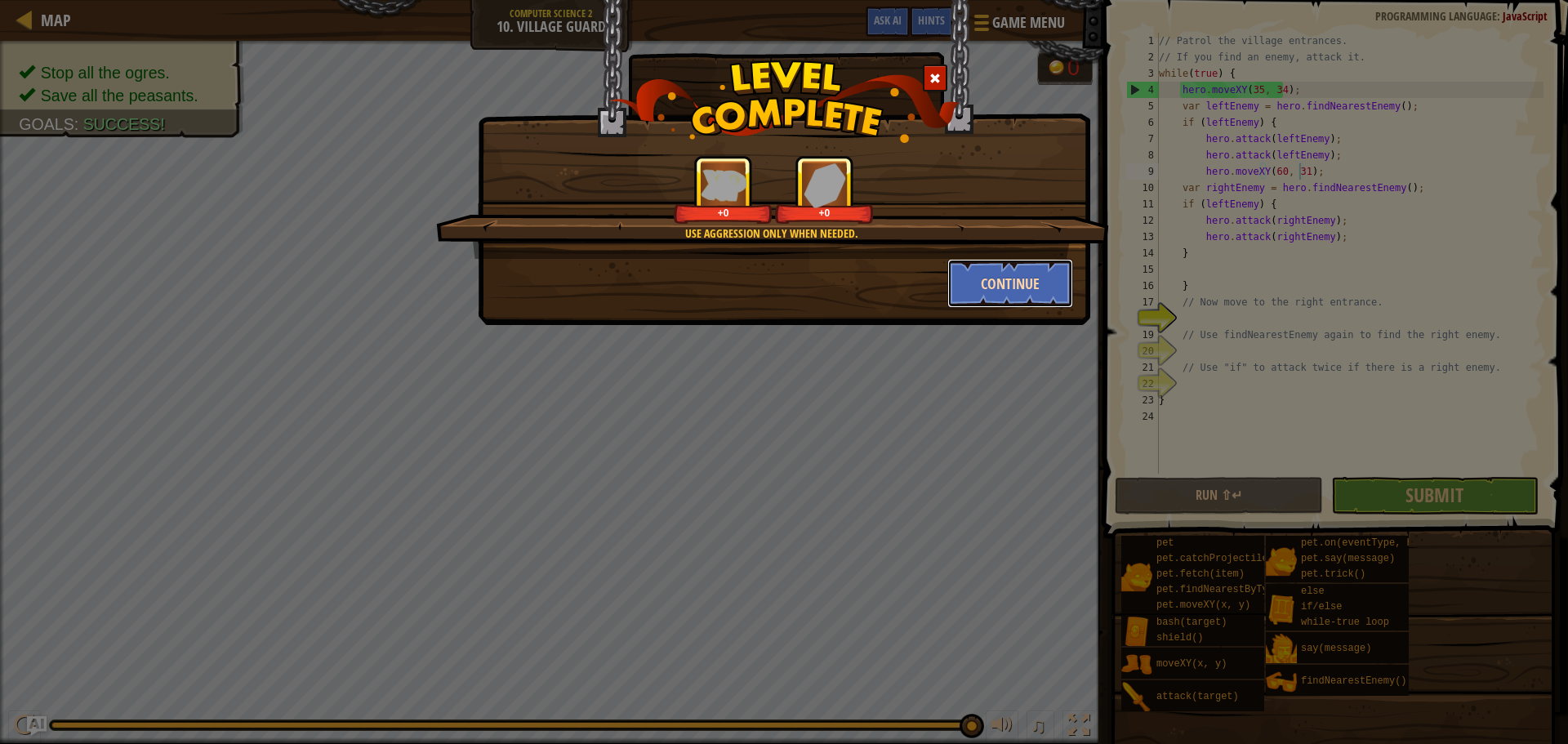
click at [1010, 280] on button "Continue" at bounding box center [1010, 283] width 127 height 49
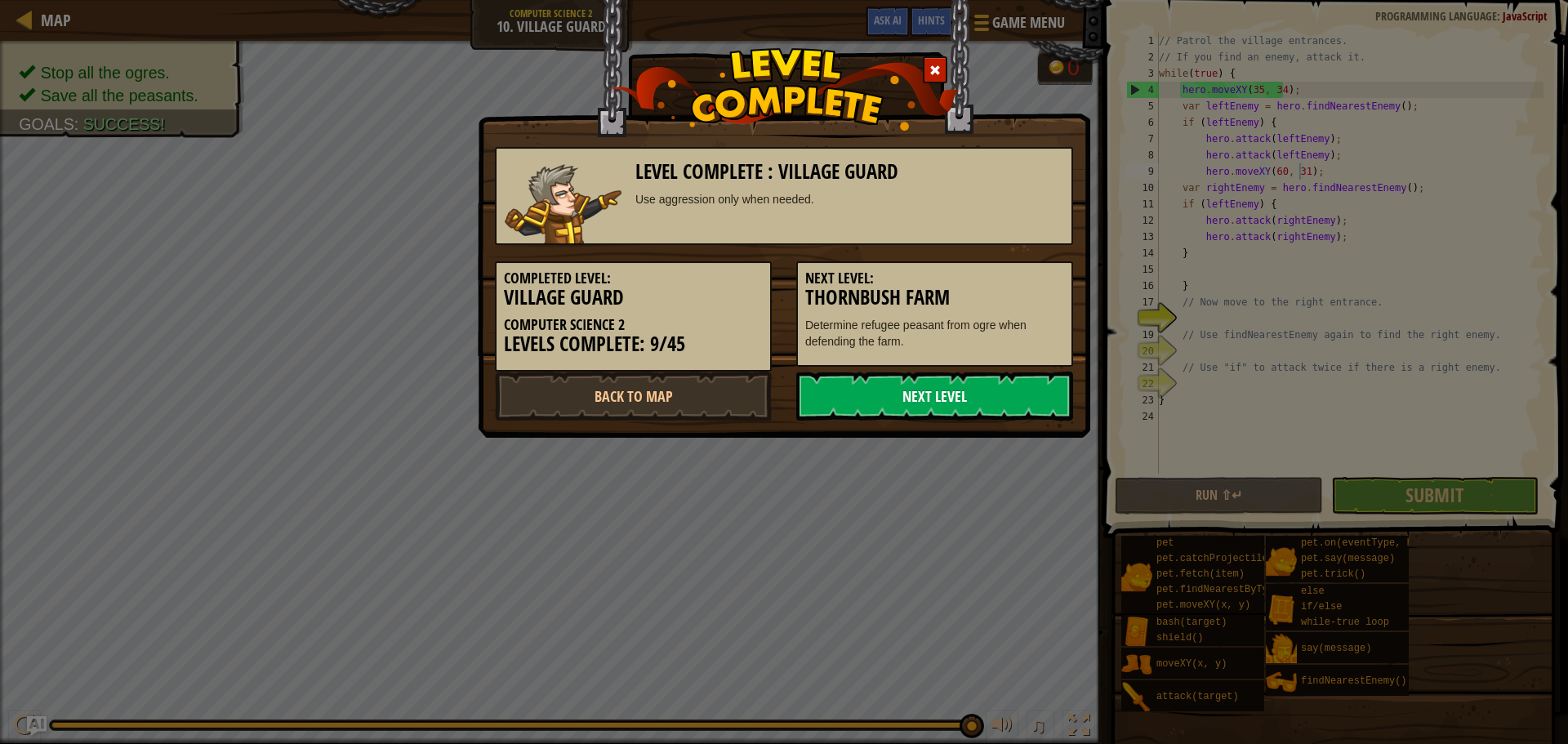
click at [995, 377] on link "Next Level" at bounding box center [934, 396] width 276 height 49
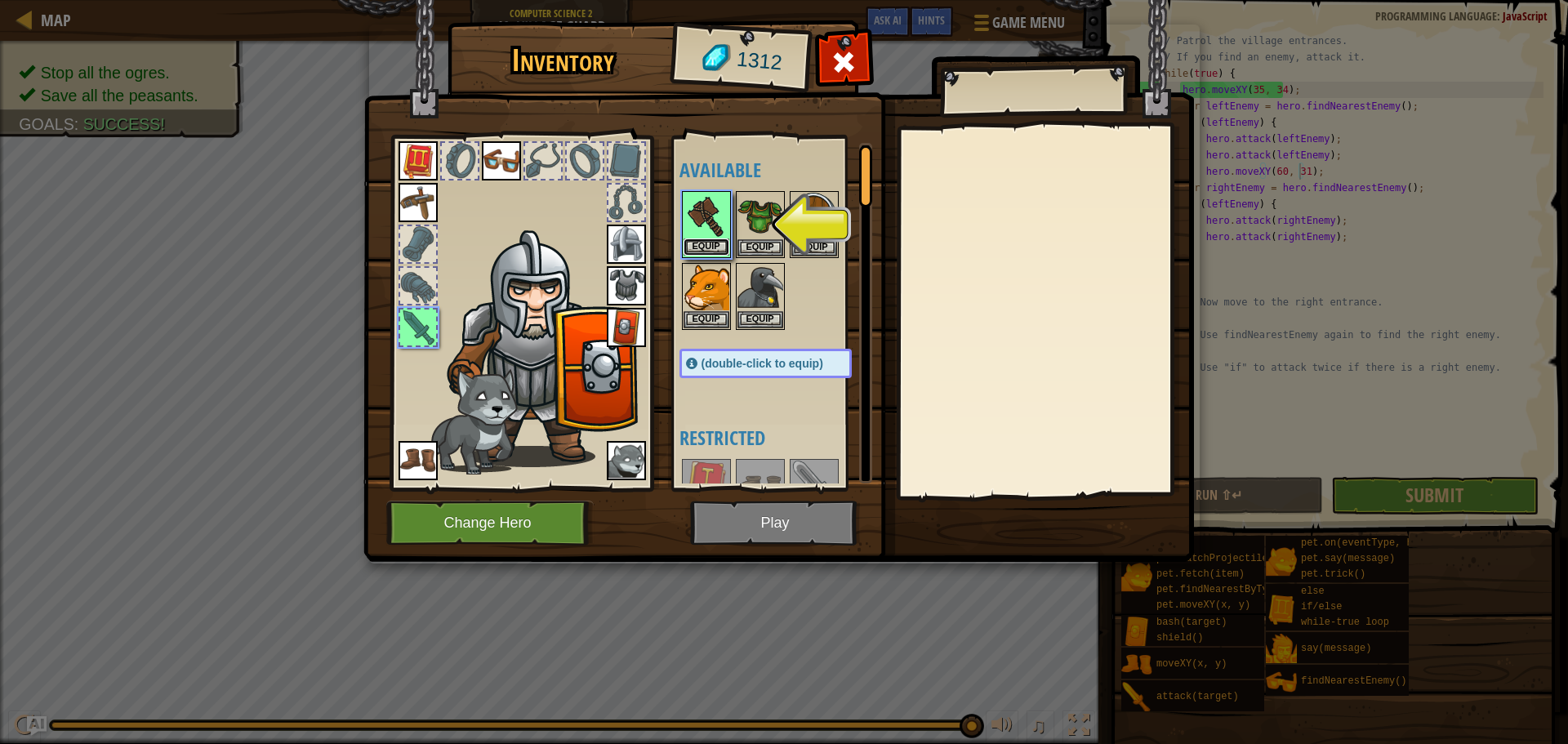
click at [702, 244] on button "Equip" at bounding box center [706, 247] width 45 height 17
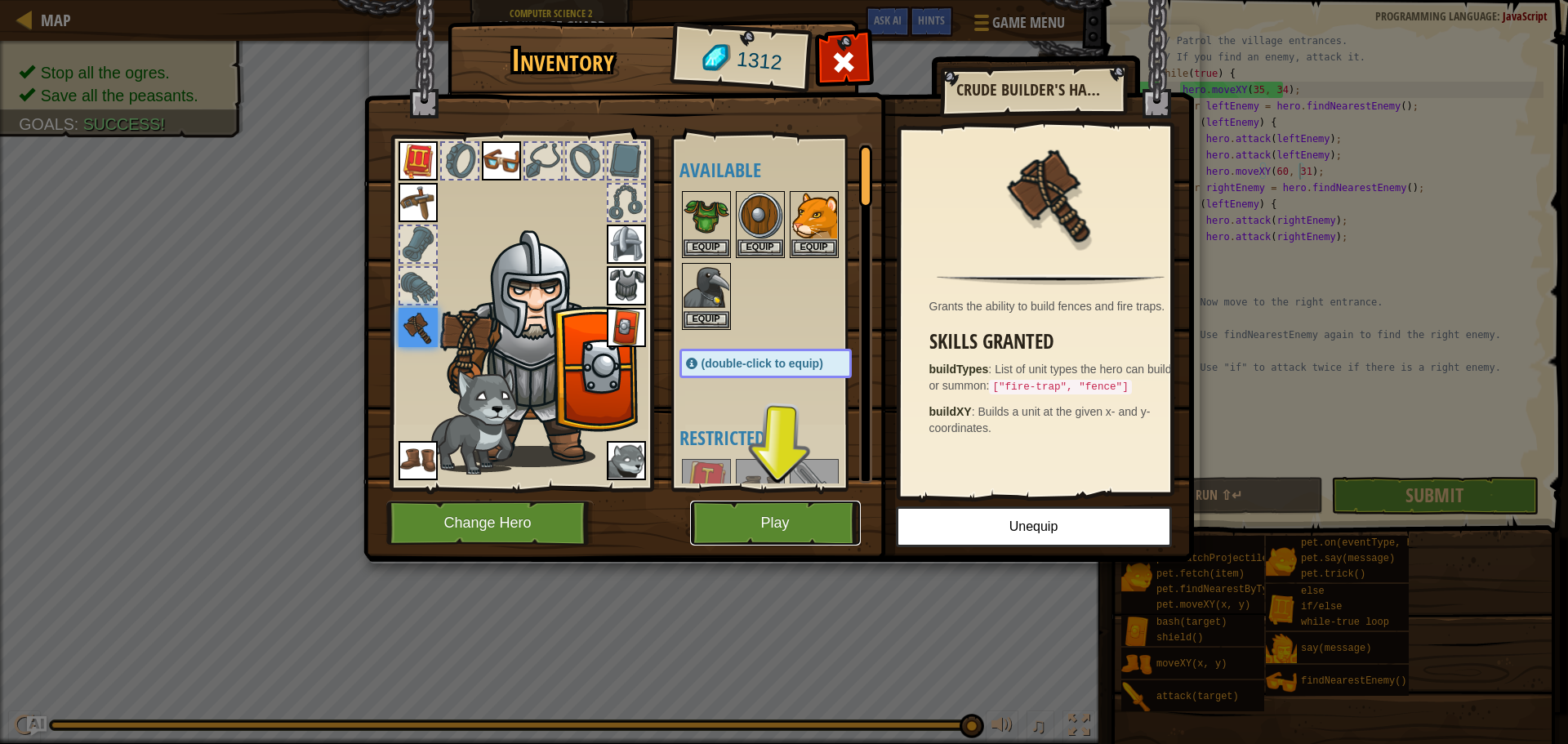
click at [801, 542] on button "Play" at bounding box center [775, 523] width 171 height 45
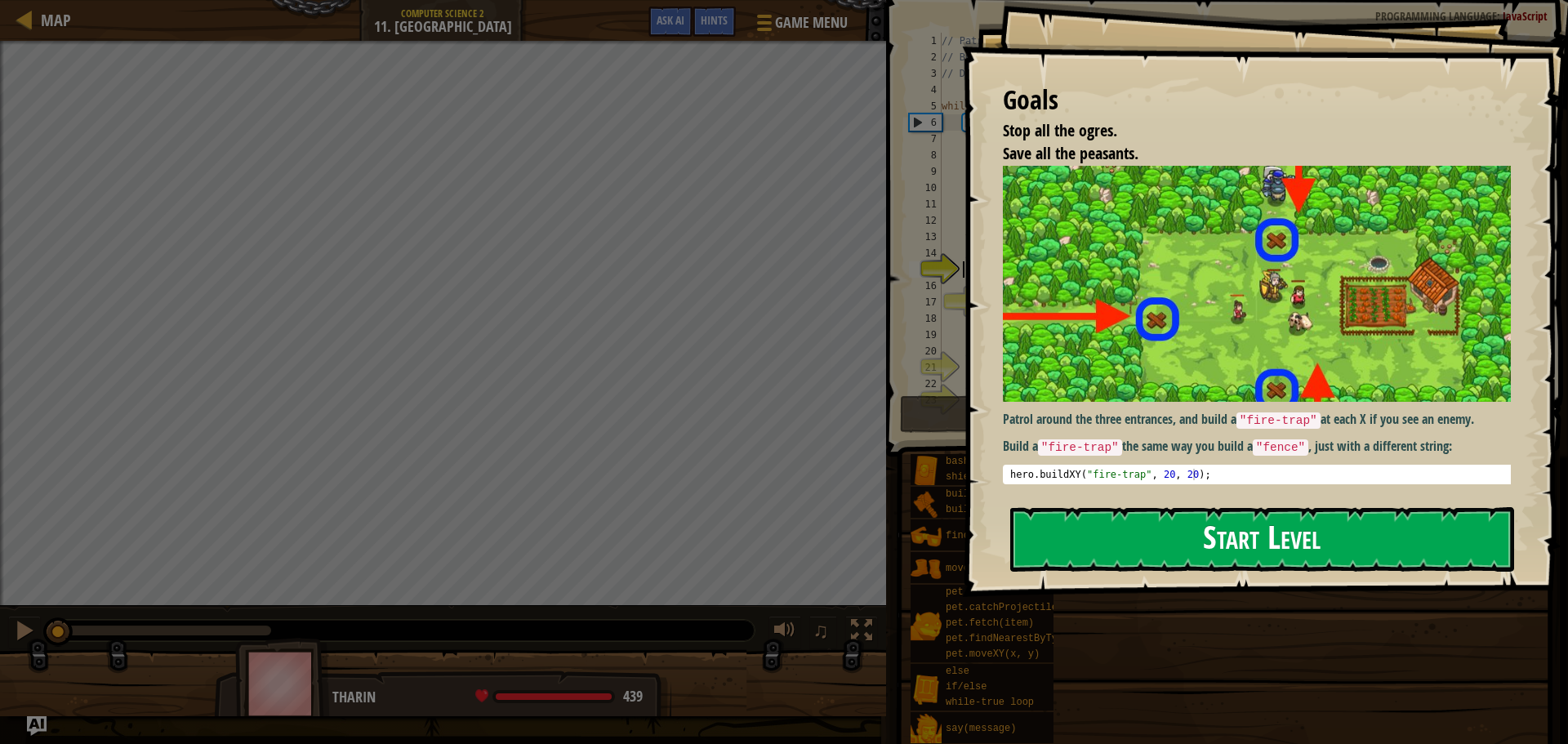
click at [1224, 534] on button "Start Level" at bounding box center [1261, 539] width 503 height 65
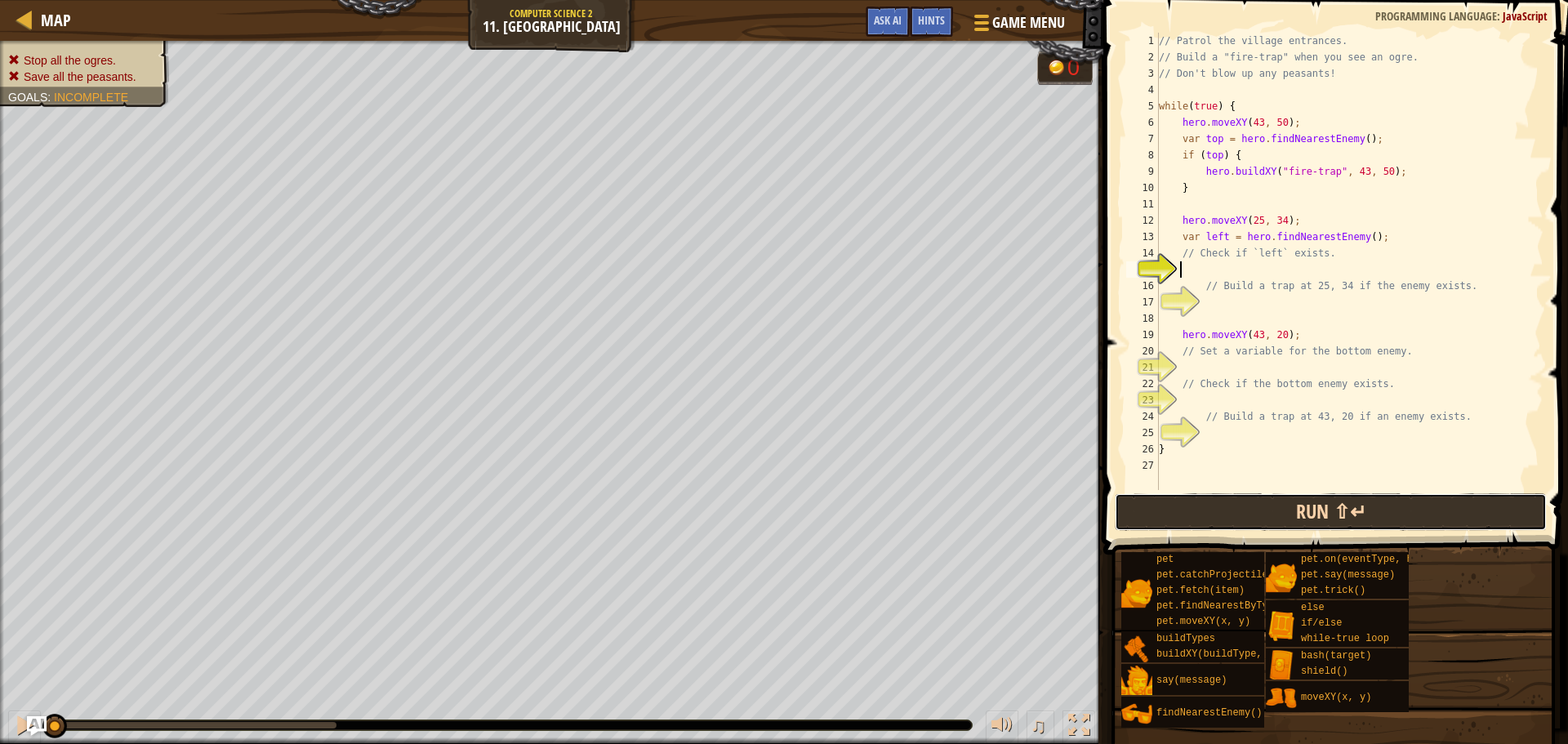
click at [1348, 515] on button "Run ⇧↵" at bounding box center [1330, 512] width 432 height 38
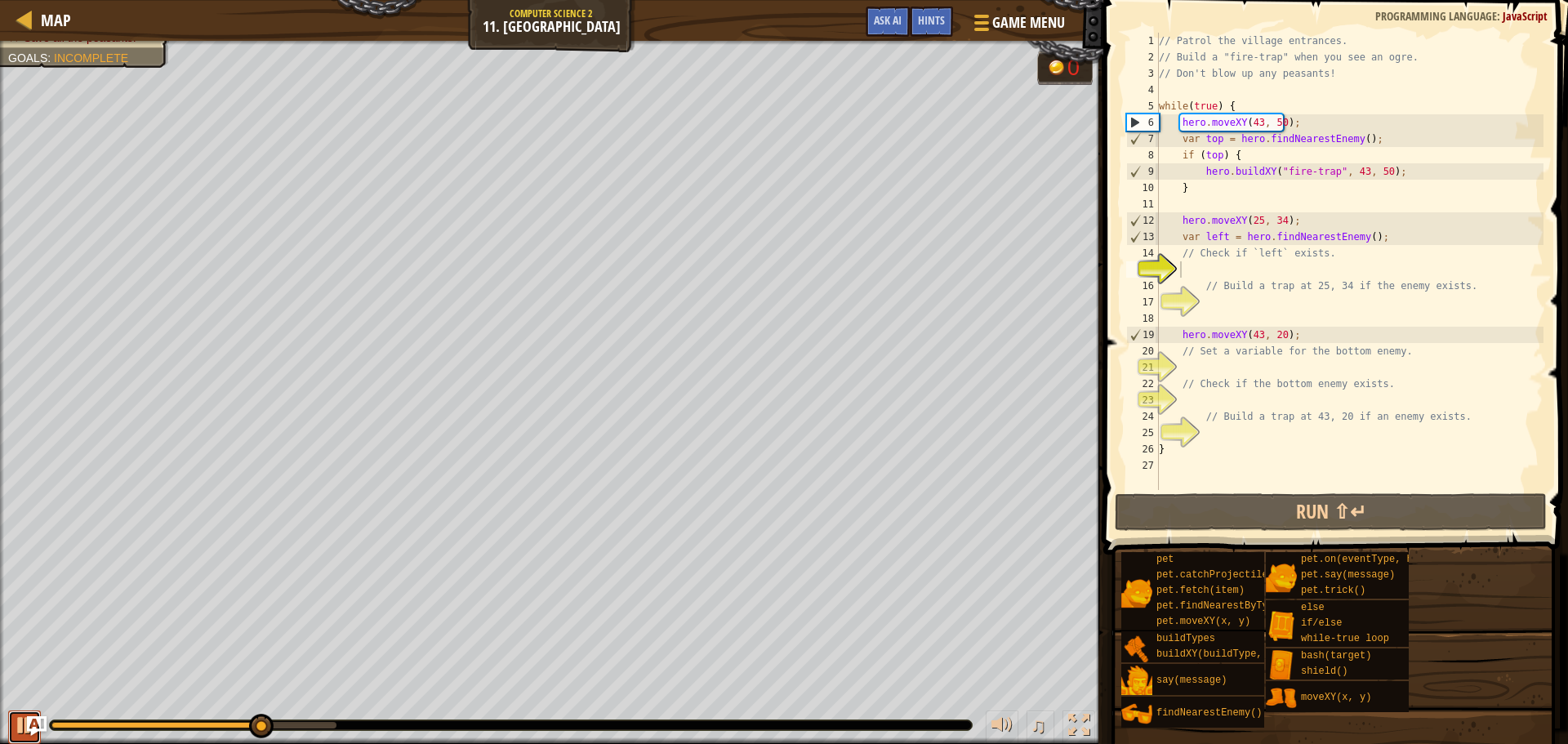
click at [16, 734] on div at bounding box center [24, 725] width 21 height 21
click at [1376, 243] on div "// Patrol the village entrances. // Build a "fire-trap" when you see an ogre. /…" at bounding box center [1350, 277] width 388 height 490
type textarea "var left = hero.findNearestEnemy();"
click at [1379, 273] on div "// Patrol the village entrances. // Build a "fire-trap" when you see an ogre. /…" at bounding box center [1350, 277] width 388 height 490
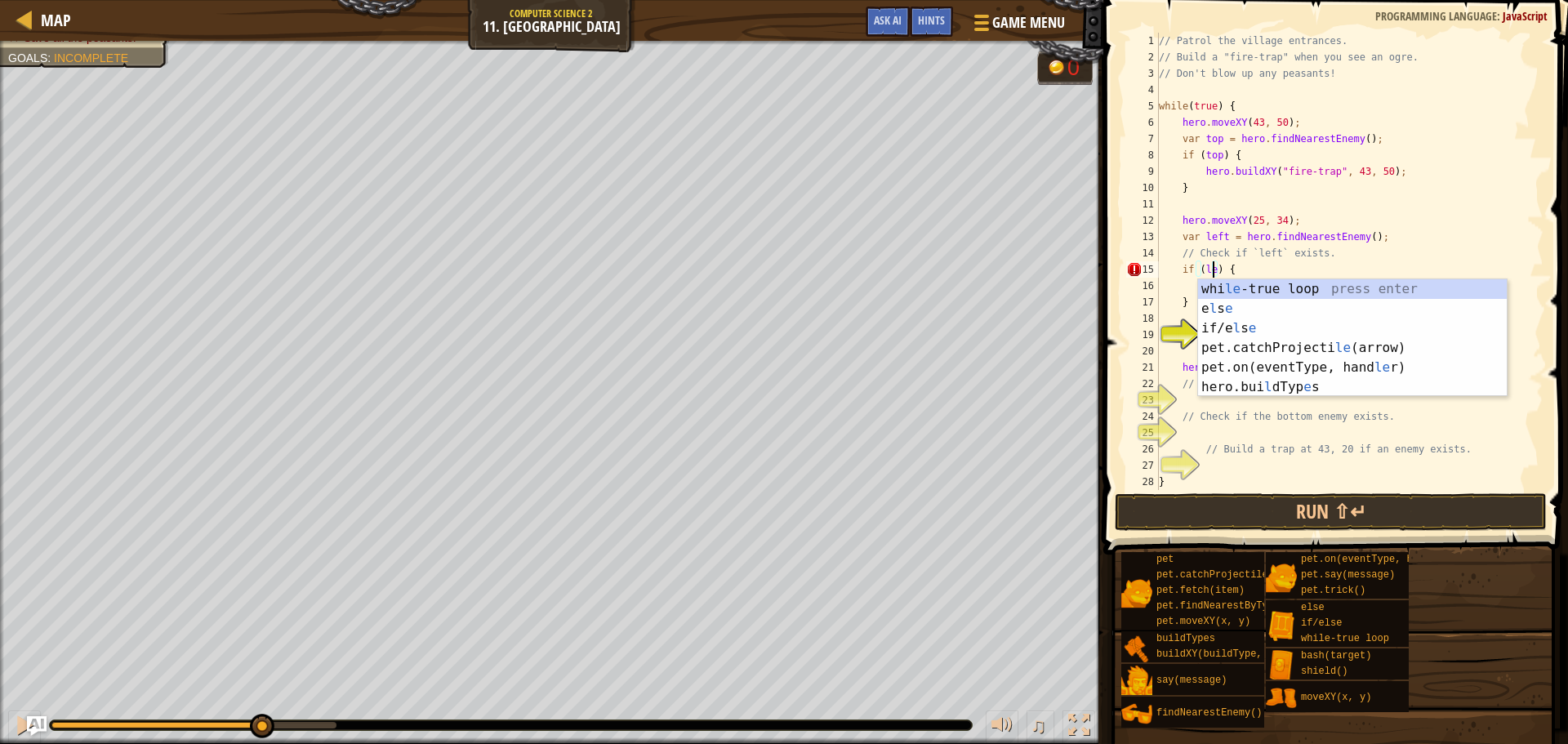
scroll to position [8, 5]
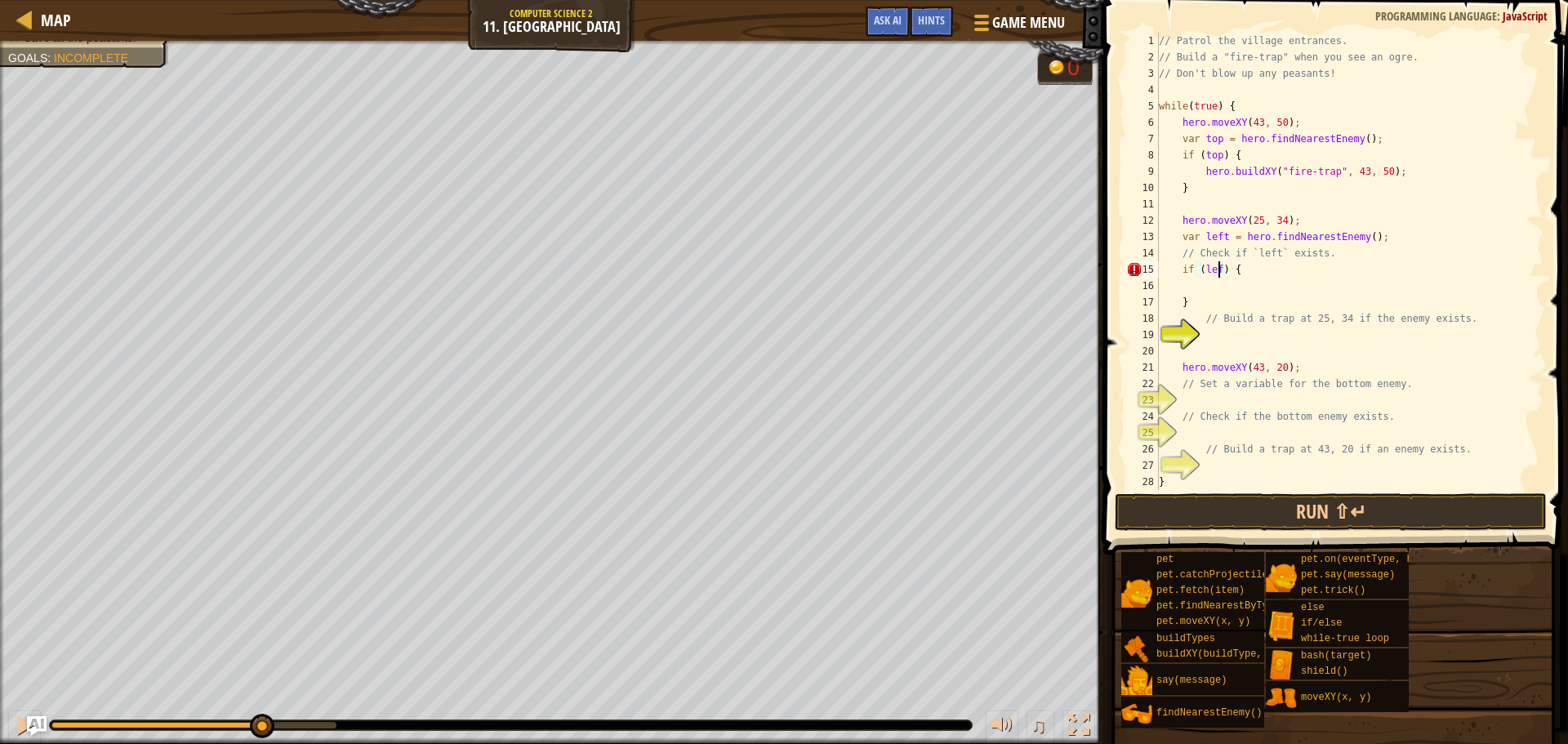
type textarea "if (left) {"
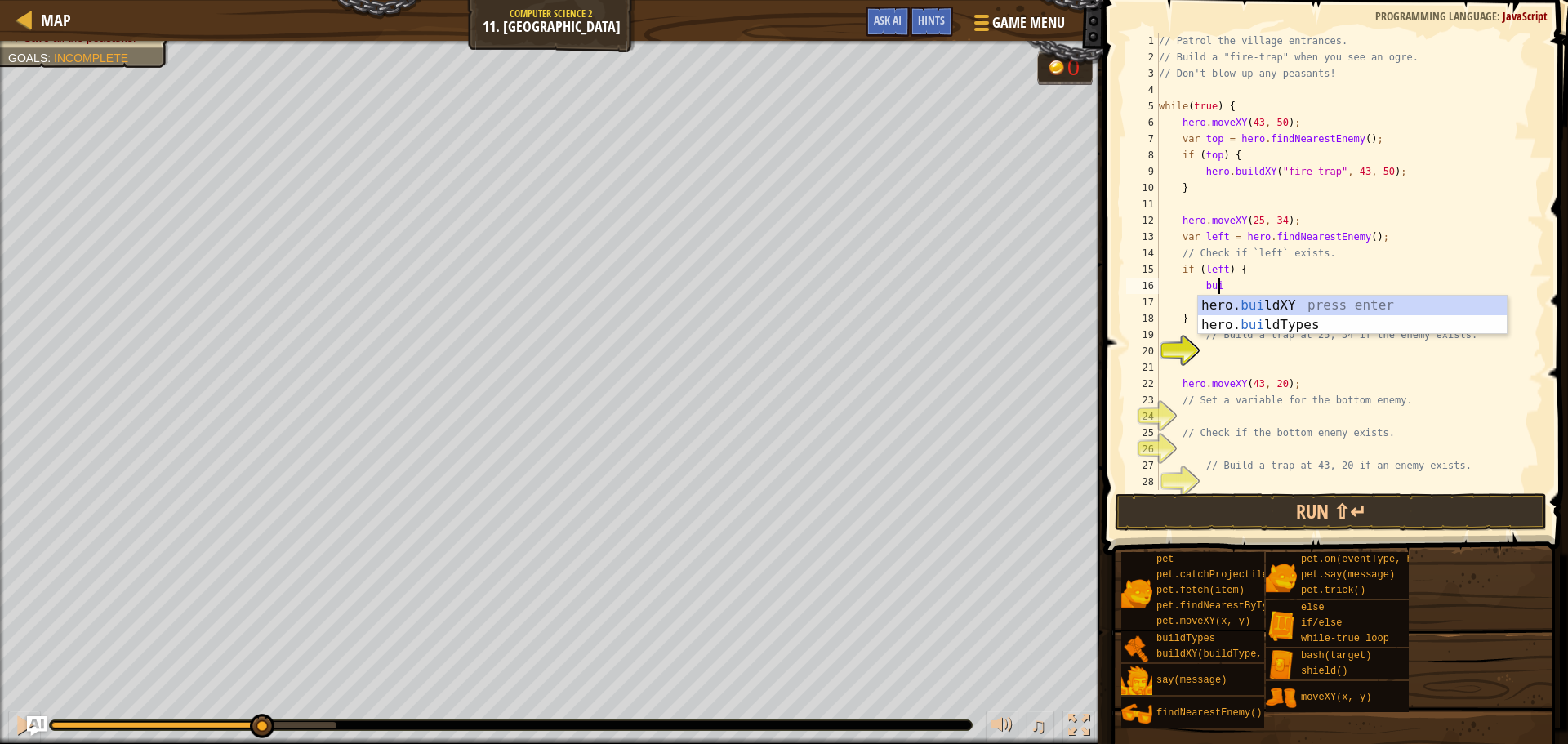
scroll to position [8, 4]
click at [1333, 305] on div "hero. [PERSON_NAME] ldXY press enter hero. [PERSON_NAME] ldTypes press enter" at bounding box center [1351, 335] width 308 height 78
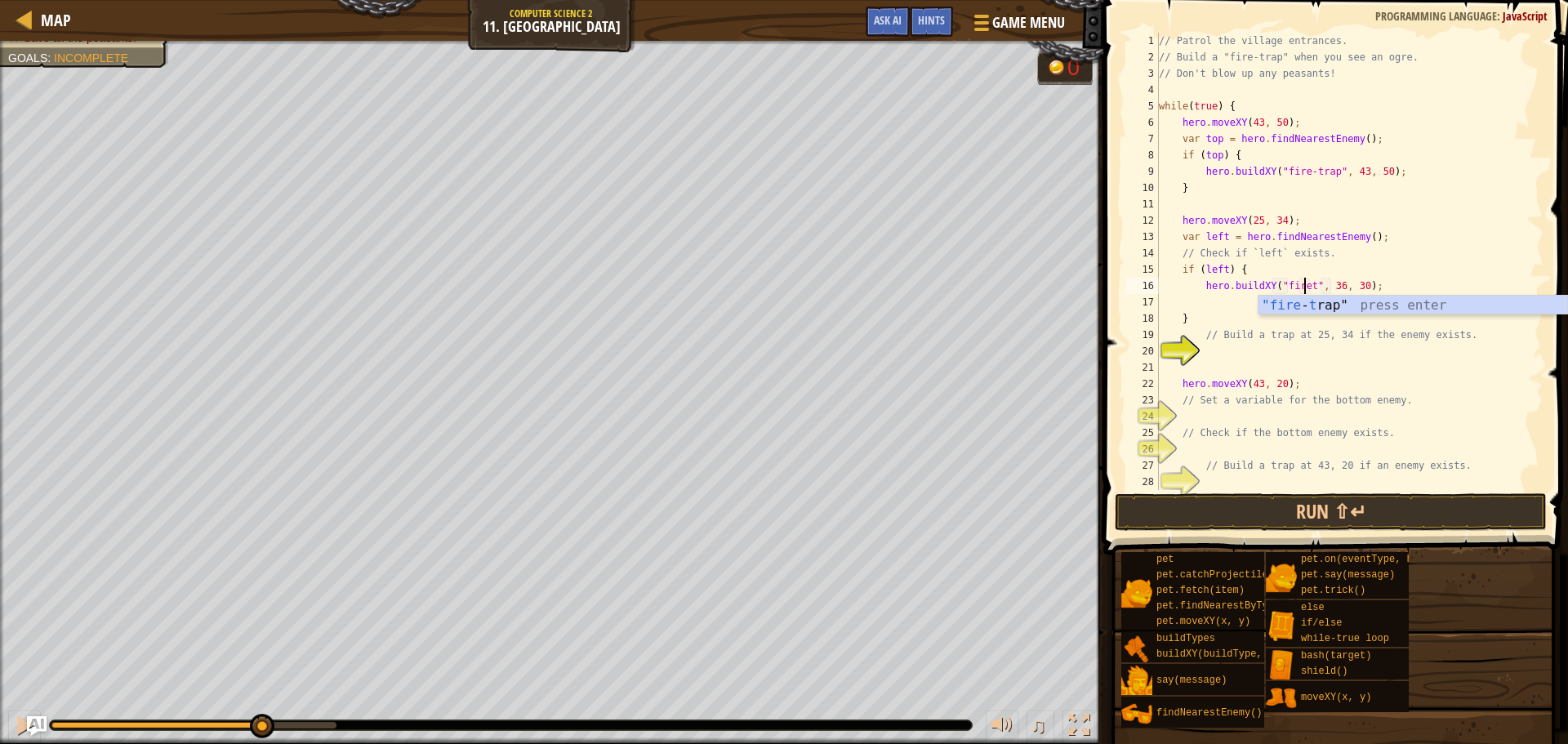
scroll to position [8, 13]
click at [1347, 292] on div "// Patrol the village entrances. // Build a "fire-trap" when you see an ogre. /…" at bounding box center [1343, 277] width 376 height 490
click at [1355, 292] on div "// Patrol the village entrances. // Build a "fire-trap" when you see an ogre. /…" at bounding box center [1343, 277] width 376 height 490
type textarea "hero.buildXY("fire-trap"", 26, 34);"
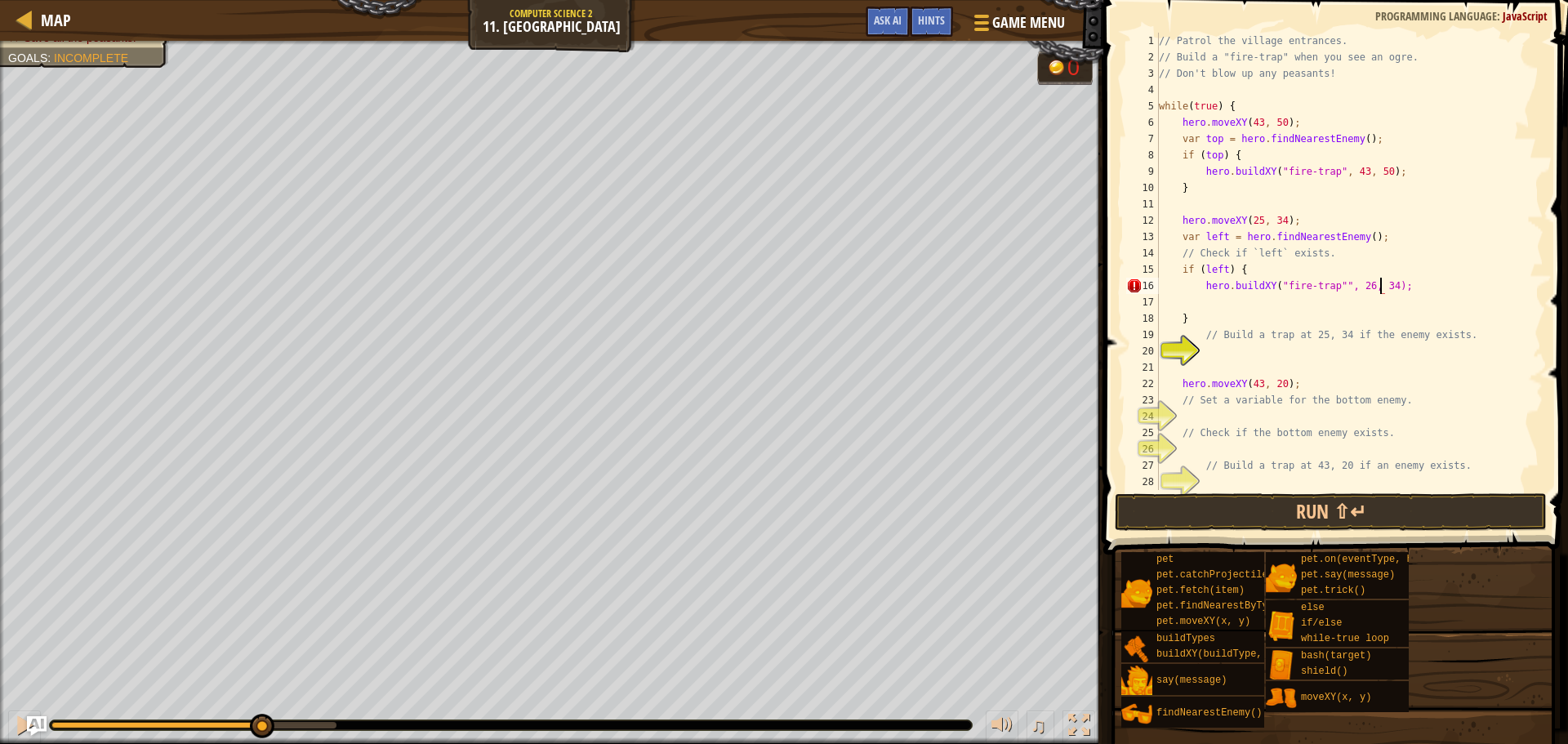
scroll to position [8, 18]
click at [1235, 367] on div "// Patrol the village entrances. // Build a "fire-trap" when you see an ogre. /…" at bounding box center [1343, 277] width 376 height 490
click at [1293, 345] on div "// Patrol the village entrances. // Build a "fire-trap" when you see an ogre. /…" at bounding box center [1343, 277] width 376 height 490
click at [1329, 347] on div "// Patrol the village entrances. // Build a "fire-trap" when you see an ogre. /…" at bounding box center [1343, 277] width 376 height 490
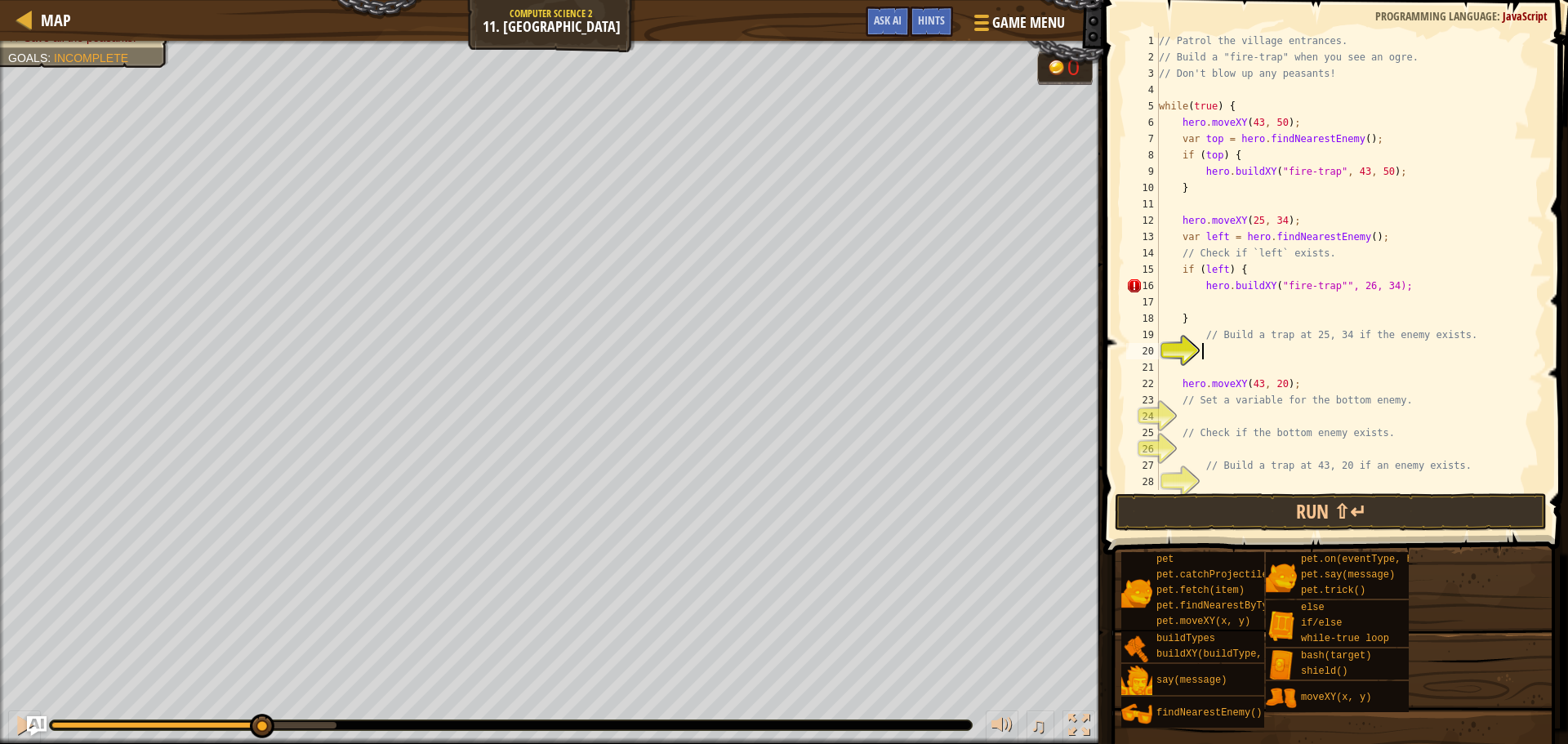
click at [1339, 350] on div "// Patrol the village entrances. // Build a "fire-trap" when you see an ogre. /…" at bounding box center [1343, 277] width 376 height 490
click at [1347, 278] on div "// Patrol the village entrances. // Build a "fire-trap" when you see an ogre. /…" at bounding box center [1343, 277] width 376 height 490
click at [1352, 279] on div "// Patrol the village entrances. // Build a "fire-trap" when you see an ogre. /…" at bounding box center [1343, 277] width 376 height 490
click at [1360, 281] on div "// Patrol the village entrances. // Build a "fire-trap" when you see an ogre. /…" at bounding box center [1343, 277] width 376 height 490
type textarea "hero.buildXY("fire-trap"", 25, 34);"
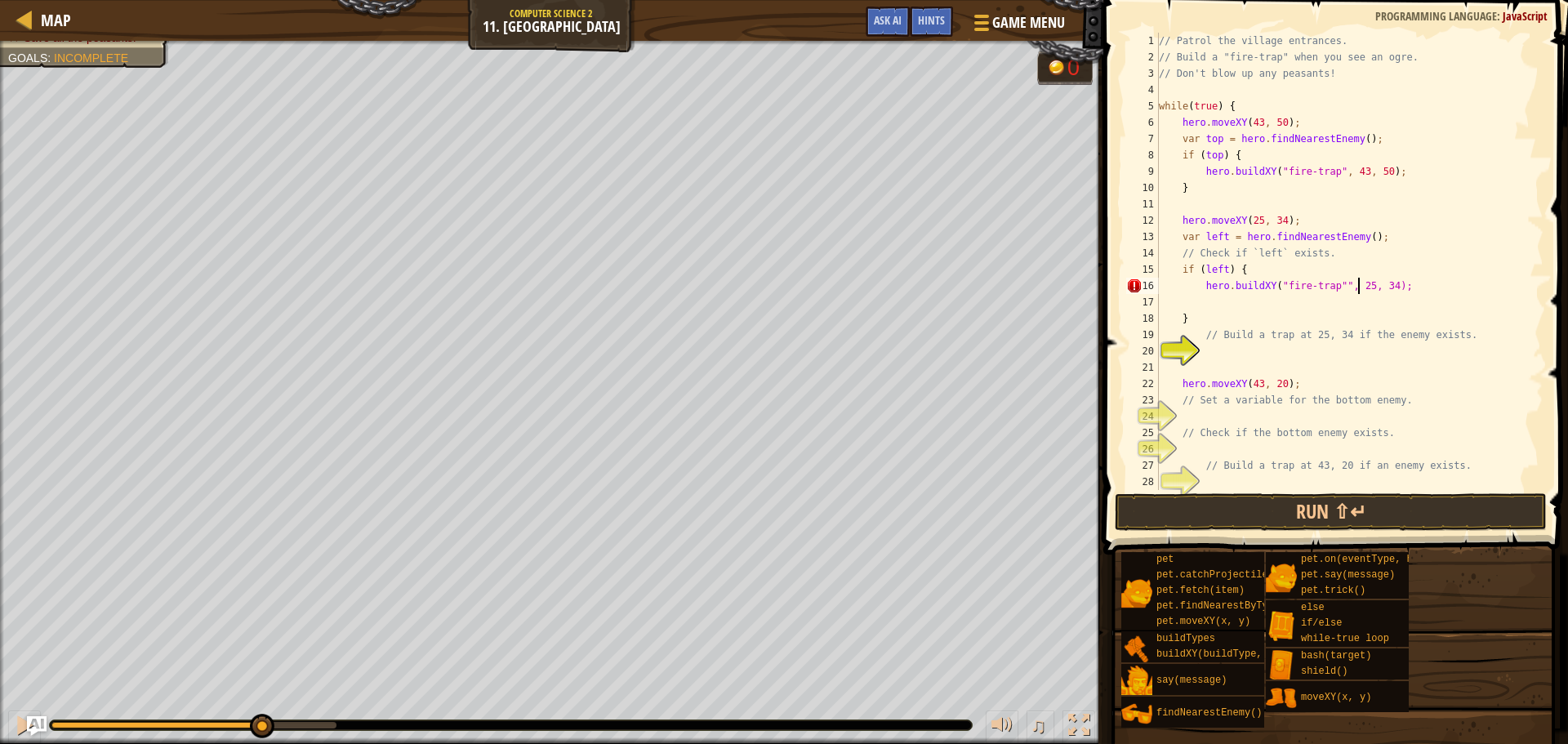
click at [1350, 414] on div "// Patrol the village entrances. // Build a "fire-trap" when you see an ogre. /…" at bounding box center [1343, 277] width 376 height 490
click at [1387, 429] on div "// Patrol the village entrances. // Build a "fire-trap" when you see an ogre. /…" at bounding box center [1343, 277] width 376 height 490
click at [1396, 395] on div "// Patrol the village entrances. // Build a "fire-trap" when you see an ogre. /…" at bounding box center [1343, 277] width 376 height 490
type textarea "hero.moveXY(43, 20);"
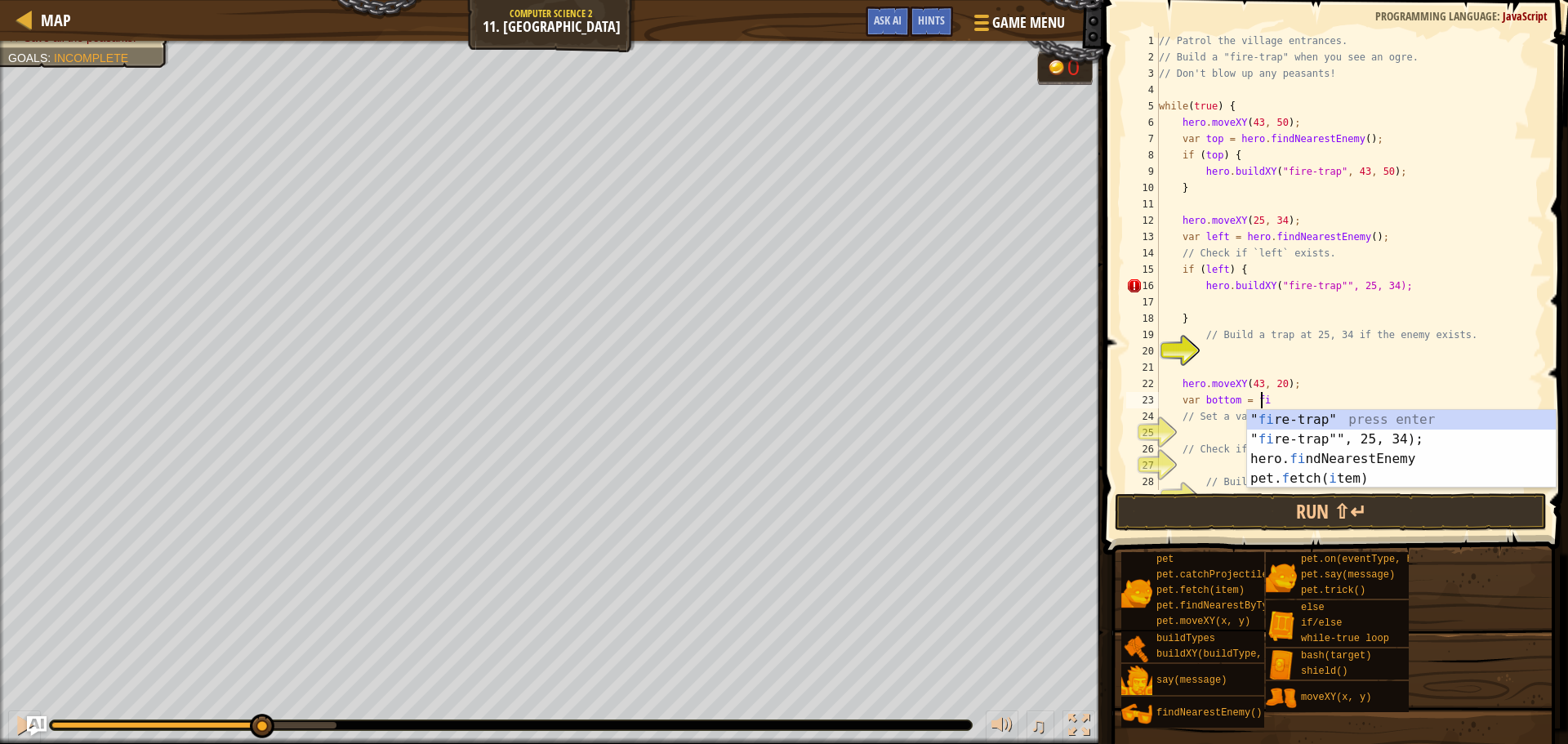
type textarea "var bottom = fin"
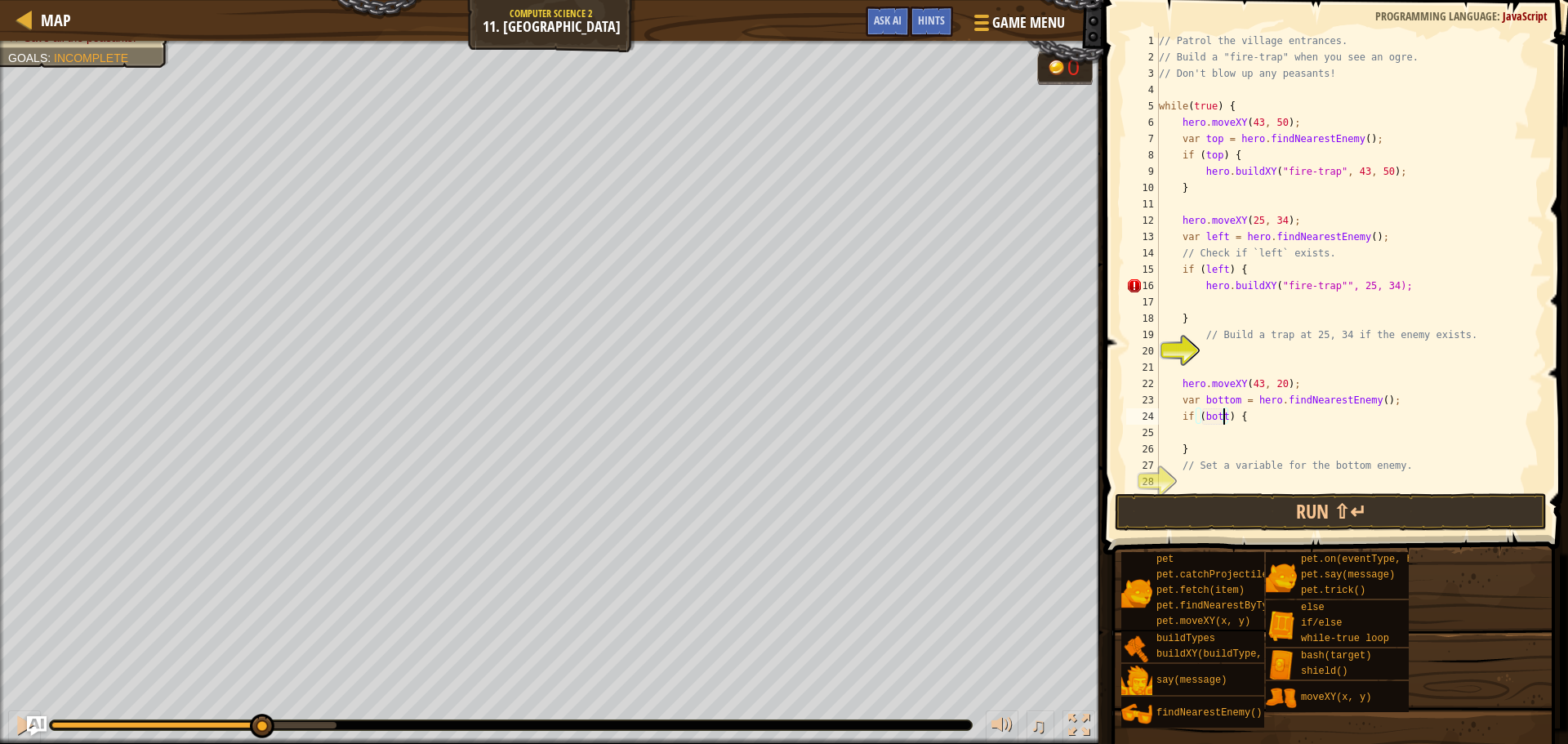
scroll to position [8, 6]
type textarea "if (bottom) {"
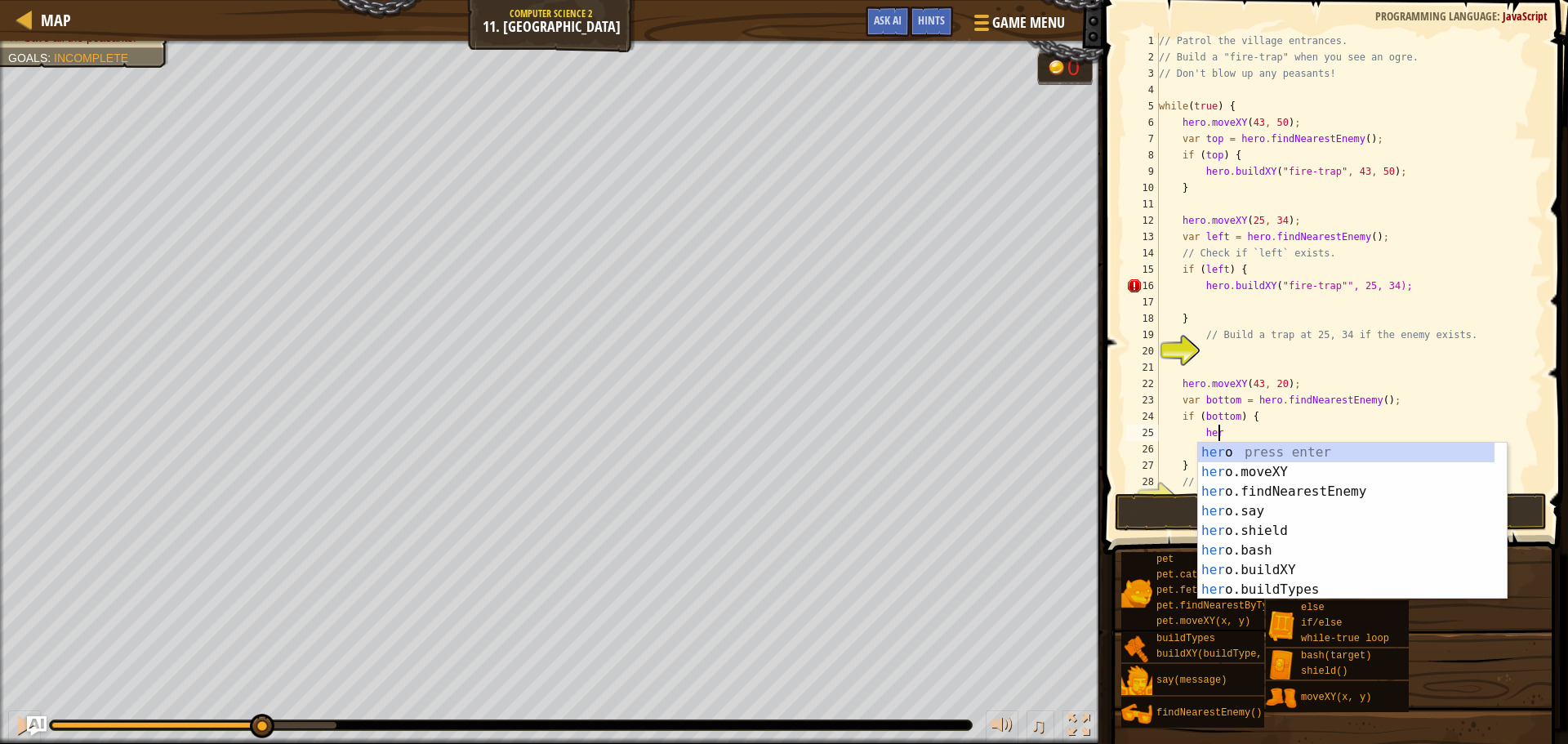
scroll to position [8, 4]
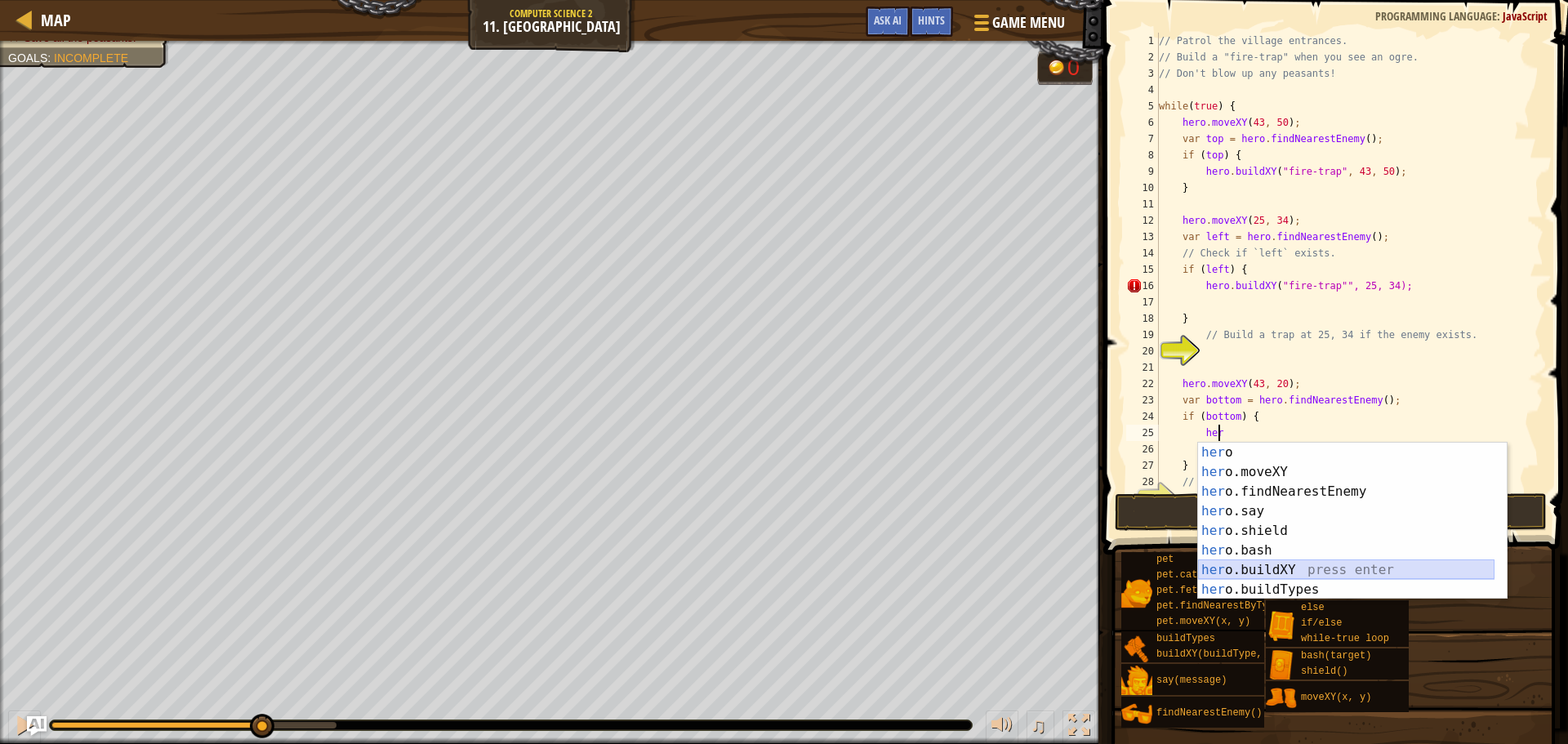
click at [1289, 575] on div "her o press enter her o.moveXY press enter her o.findNearestEnemy press enter h…" at bounding box center [1345, 541] width 297 height 196
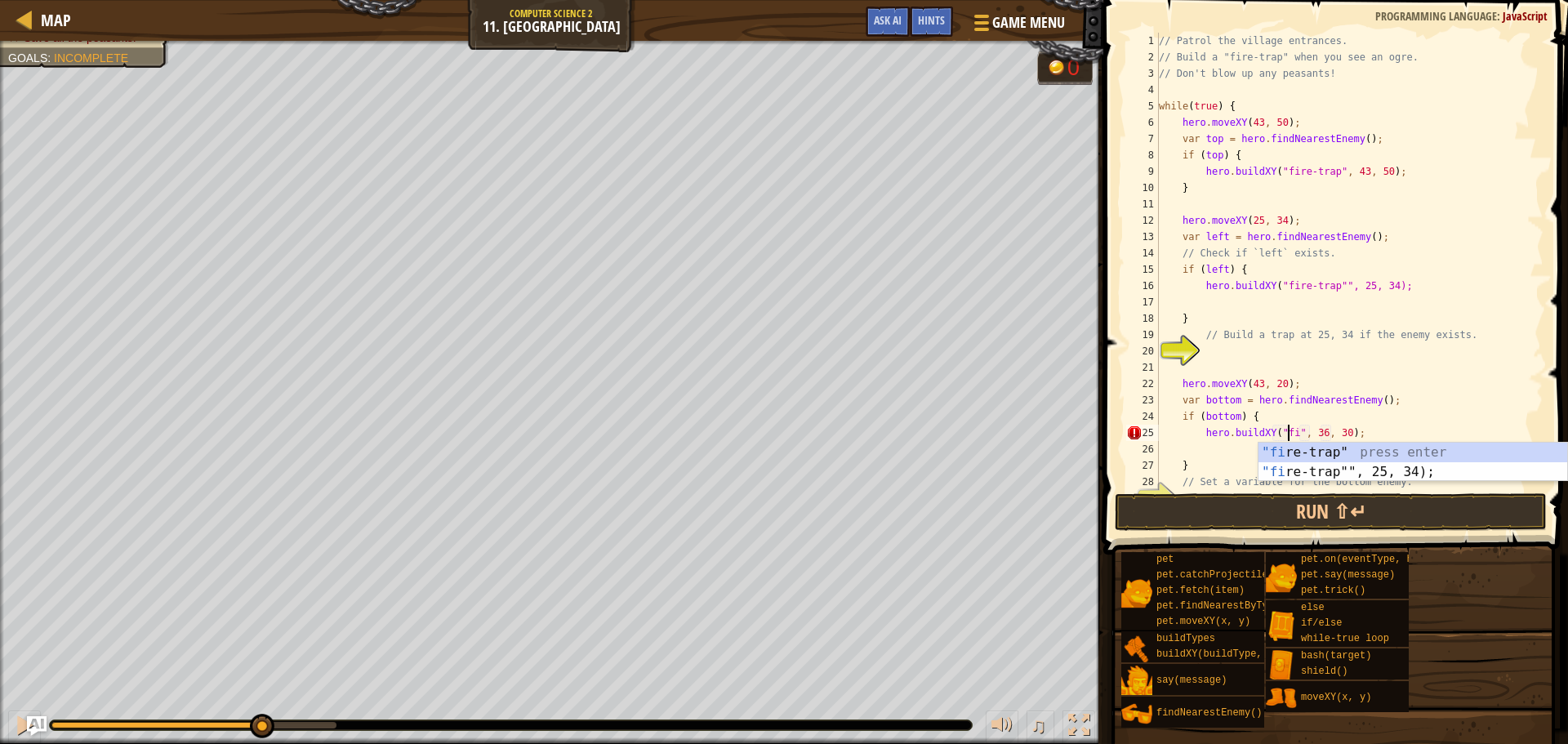
scroll to position [8, 11]
click at [1393, 456] on div ""fi re-trap" press enter "fi re-trap"", 25, 34); press enter" at bounding box center [1412, 482] width 308 height 78
drag, startPoint x: 1355, startPoint y: 435, endPoint x: 1402, endPoint y: 450, distance: 49.3
click at [1355, 435] on div "// Patrol the village entrances. // Build a "fire-trap" when you see an ogre. /…" at bounding box center [1343, 277] width 376 height 490
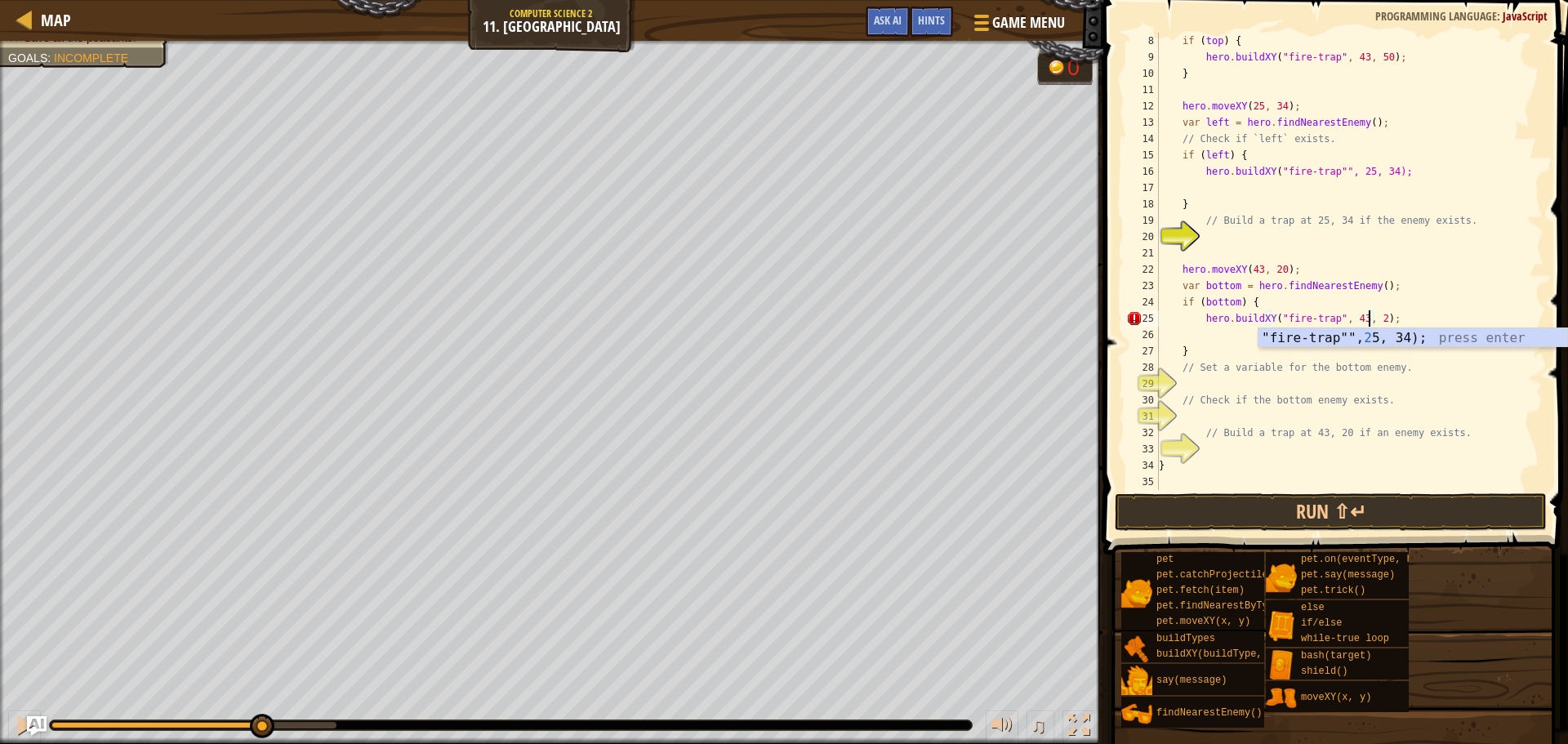
scroll to position [8, 18]
type textarea "hero.buildXY("fire-trap", 43, 20);"
click at [1324, 513] on button "Run ⇧↵" at bounding box center [1330, 512] width 432 height 38
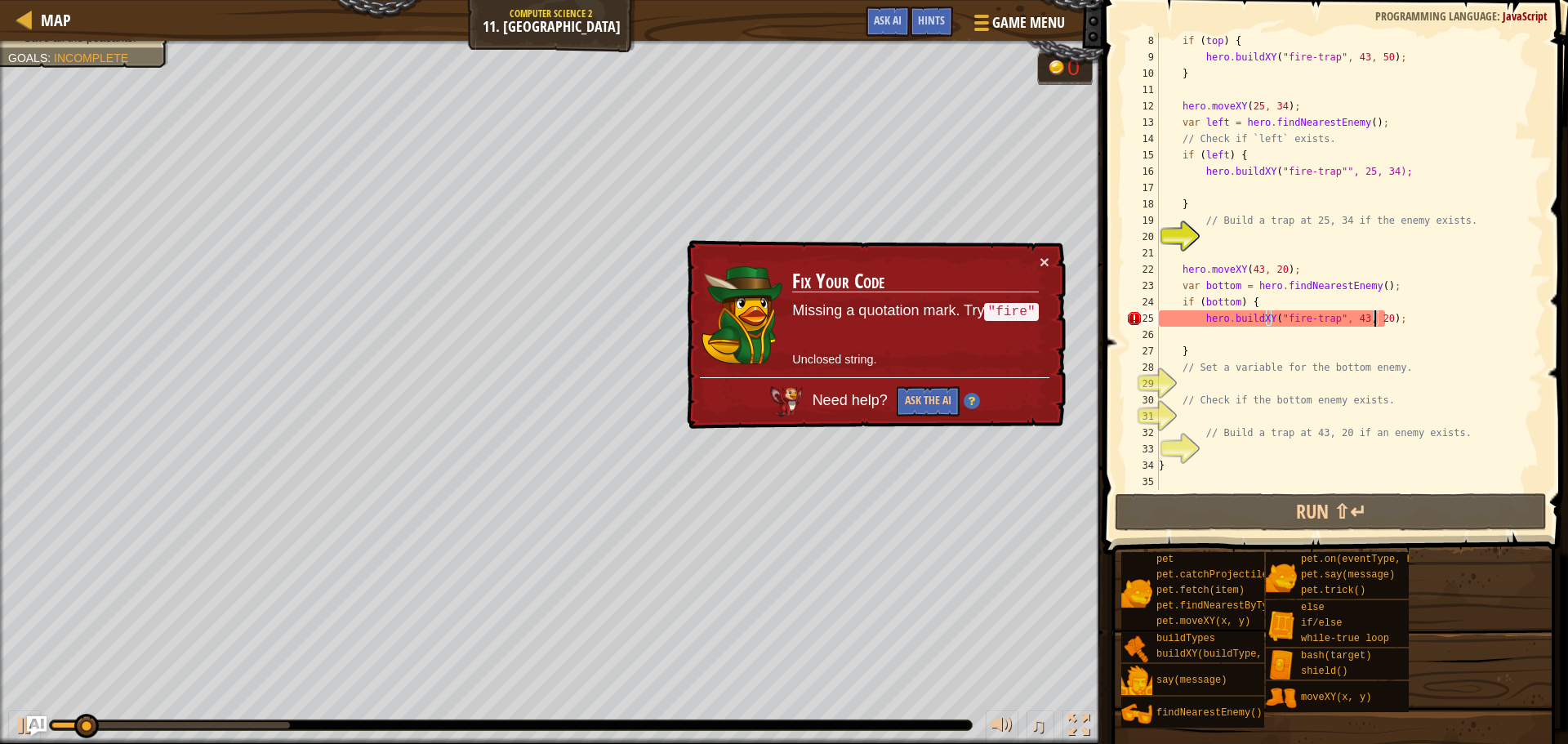
click at [1302, 336] on div "if ( top ) { hero . buildXY ( "fire-trap" , 43 , 50 ) ; } hero . moveXY ( 25 , …" at bounding box center [1343, 277] width 376 height 490
click at [1051, 258] on div "× Fix Your Code Missing a quotation mark. Try "fire" Unclosed string. Need help…" at bounding box center [874, 335] width 382 height 189
click at [1055, 245] on div "× Fix Your Code Missing a quotation mark. Try "fire" Unclosed string. Need help…" at bounding box center [874, 335] width 382 height 189
click at [1045, 253] on button "×" at bounding box center [1044, 261] width 10 height 17
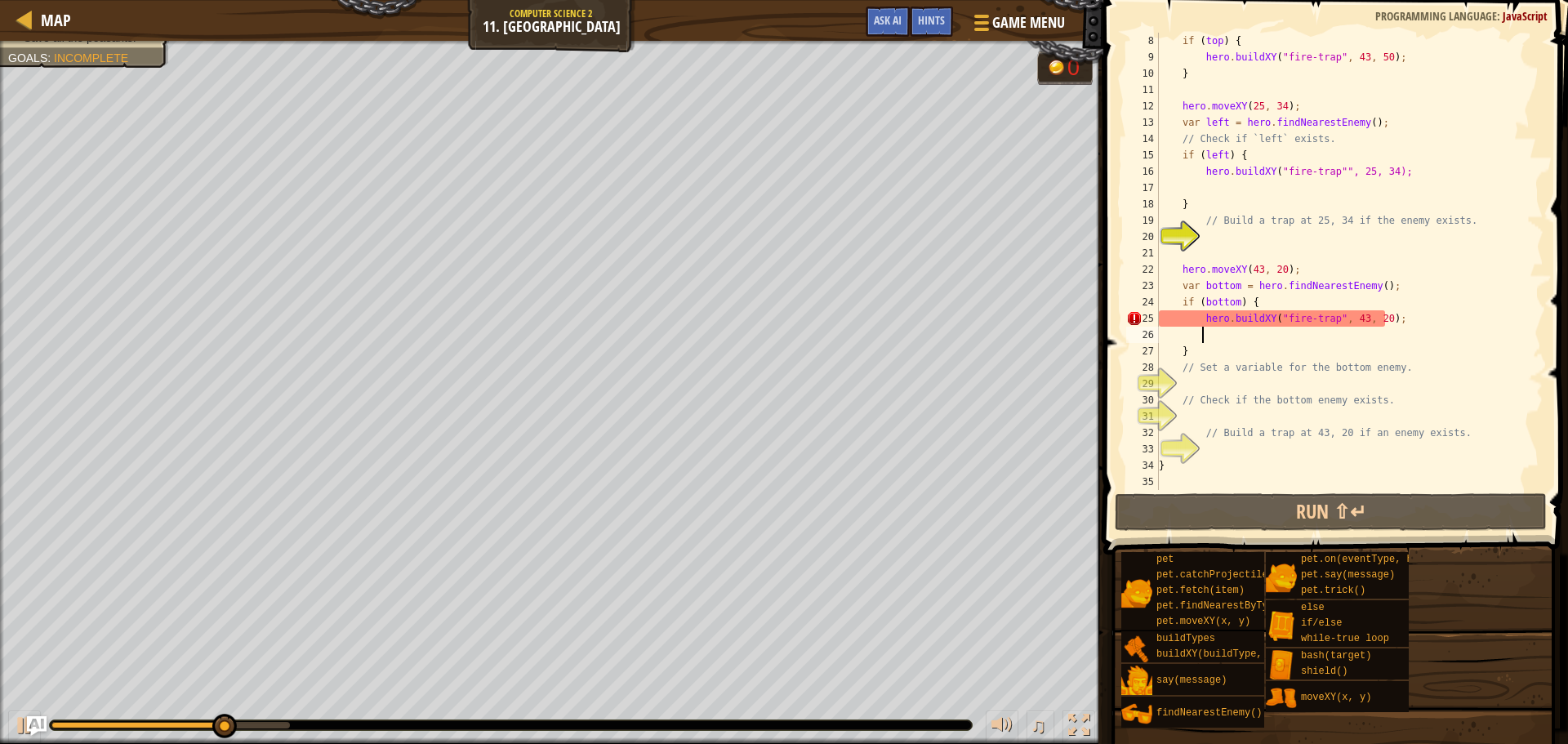
click at [1304, 323] on div "if ( top ) { hero . buildXY ( "fire-trap" , 43 , 50 ) ; } hero . moveXY ( 25 , …" at bounding box center [1343, 277] width 376 height 490
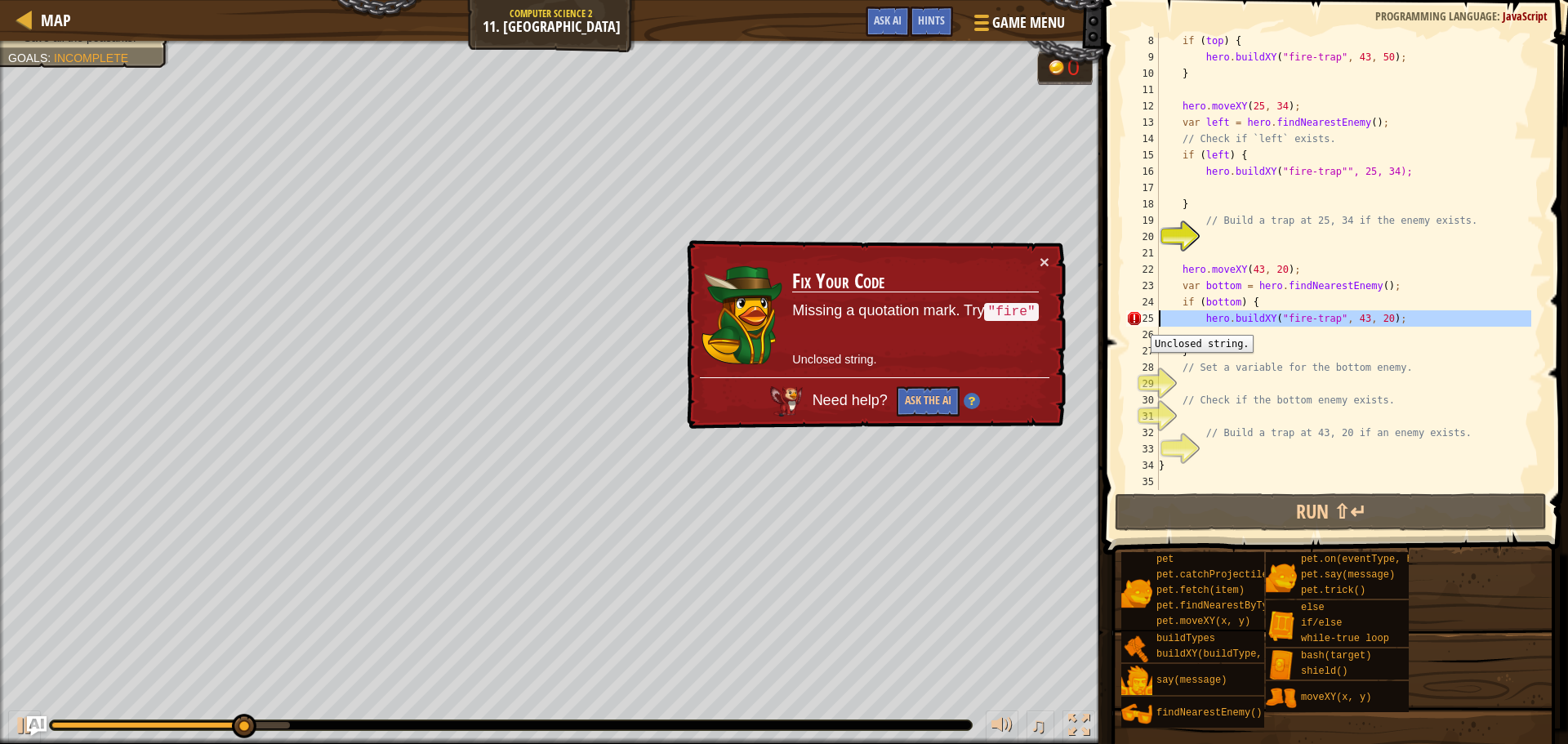
click at [1138, 323] on div "25" at bounding box center [1142, 318] width 33 height 16
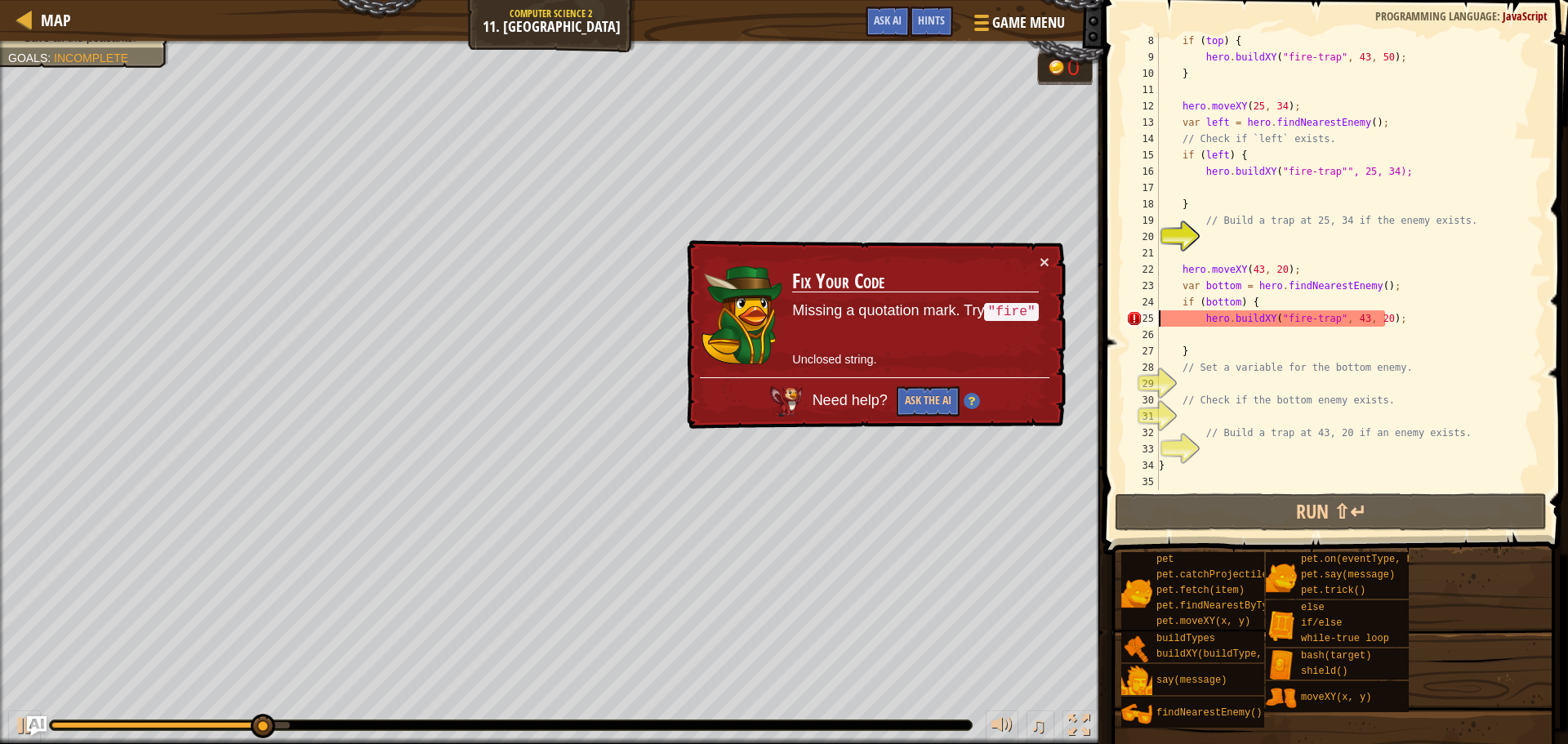
click at [1135, 313] on div "25" at bounding box center [1142, 318] width 33 height 16
click at [1139, 317] on div "25" at bounding box center [1142, 318] width 33 height 16
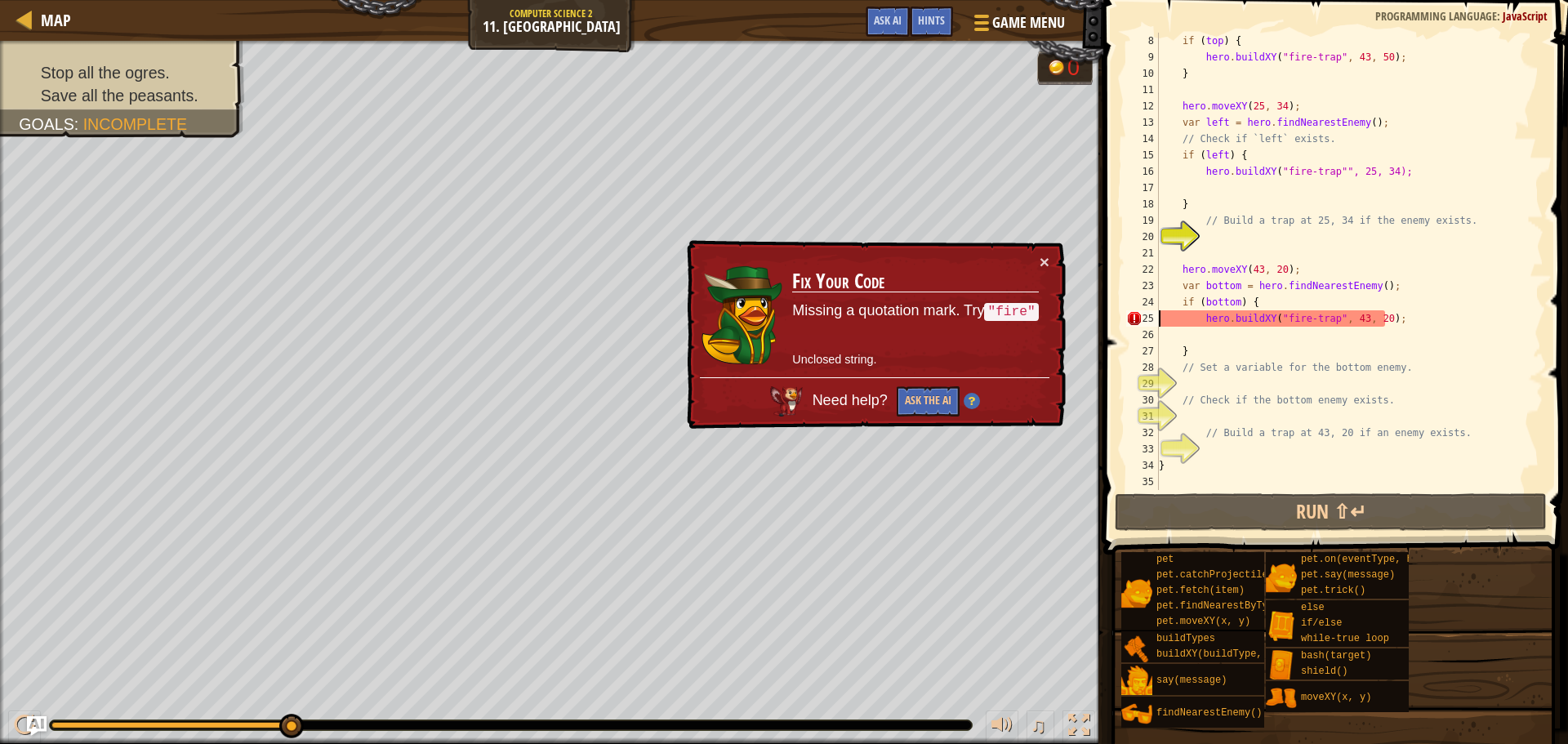
click at [1407, 363] on div "if ( top ) { hero . buildXY ( "fire-trap" , 43 , 50 ) ; } hero . moveXY ( 25 , …" at bounding box center [1343, 277] width 376 height 490
click at [1434, 306] on div "if ( top ) { hero . buildXY ( "fire-trap" , 43 , 50 ) ; } hero . moveXY ( 25 , …" at bounding box center [1343, 277] width 376 height 490
click at [1430, 321] on div "if ( top ) { hero . buildXY ( "fire-trap" , 43 , 50 ) ; } hero . moveXY ( 25 , …" at bounding box center [1343, 277] width 376 height 490
click at [1283, 344] on div "if ( top ) { hero . buildXY ( "fire-trap" , 43 , 50 ) ; } hero . moveXY ( 25 , …" at bounding box center [1343, 277] width 376 height 490
type textarea "}"
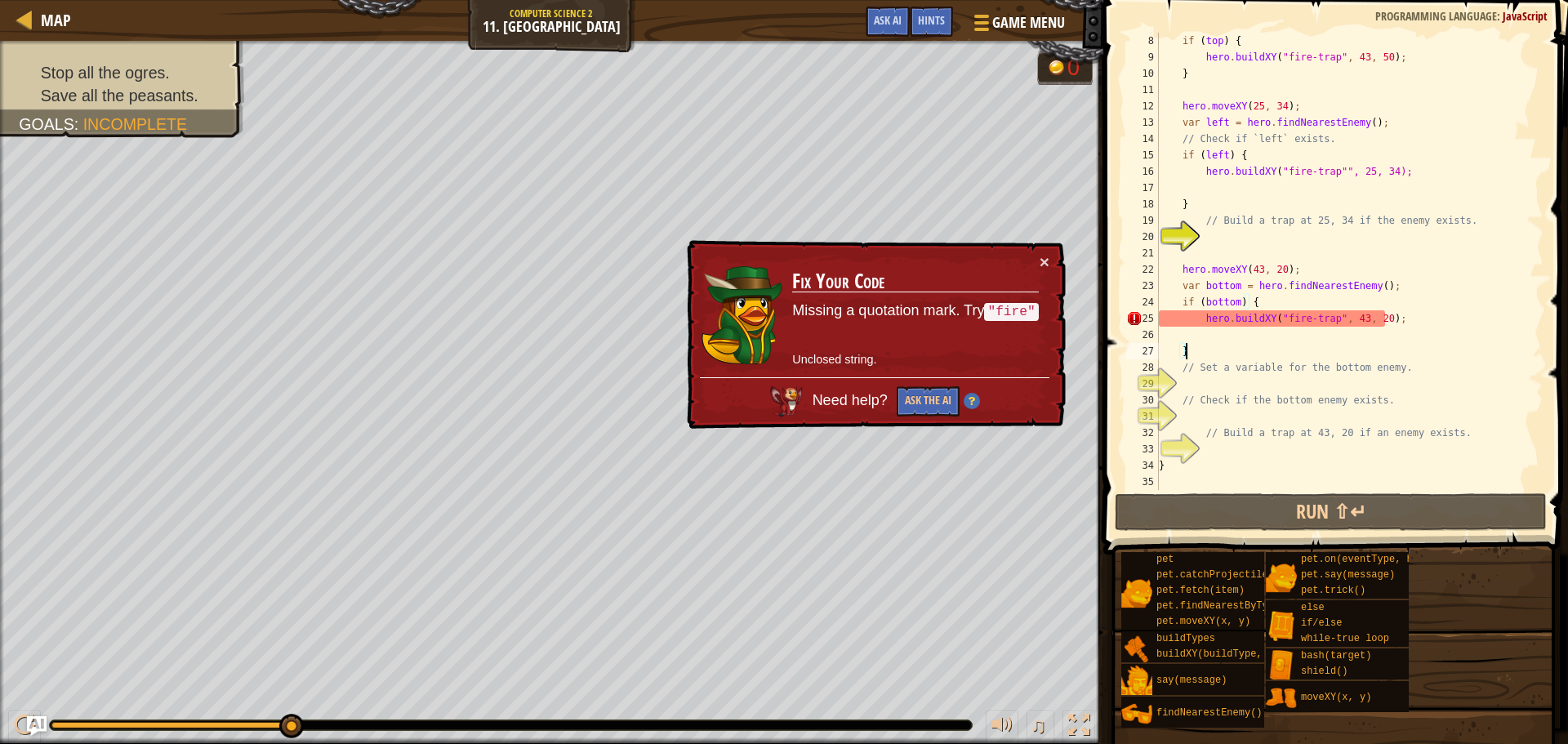
scroll to position [8, 2]
click at [1220, 256] on div "if ( top ) { hero . buildXY ( "fire-trap" , 43 , 50 ) ; } hero . moveXY ( 25 , …" at bounding box center [1343, 277] width 376 height 490
click at [1251, 234] on div "if ( top ) { hero . buildXY ( "fire-trap" , 43 , 50 ) ; } hero . moveXY ( 25 , …" at bounding box center [1343, 277] width 376 height 490
click at [1391, 168] on div "if ( top ) { hero . buildXY ( "fire-trap" , 43 , 50 ) ; } hero . moveXY ( 25 , …" at bounding box center [1343, 277] width 376 height 490
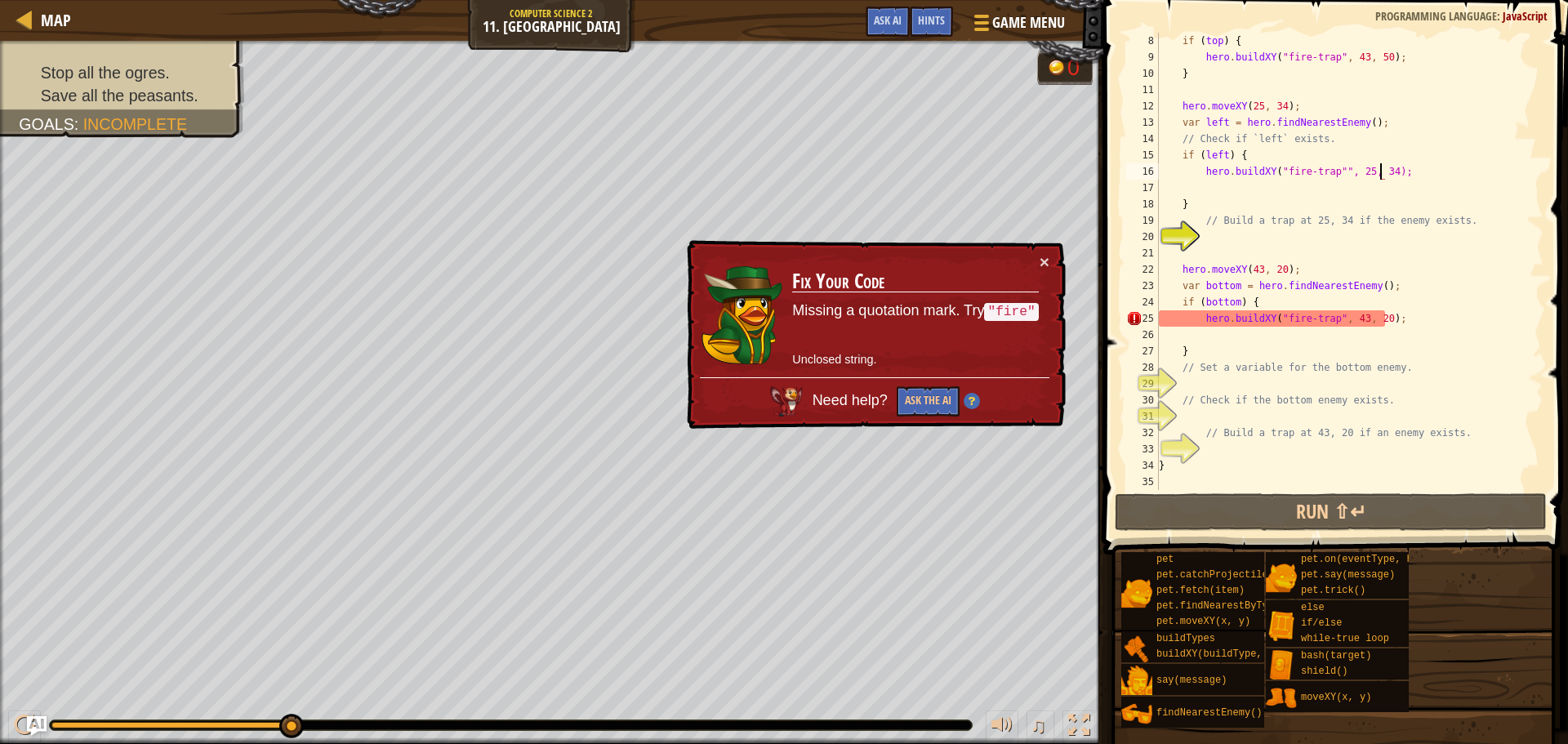
click at [1376, 171] on div "if ( top ) { hero . buildXY ( "fire-trap" , 43 , 50 ) ; } hero . moveXY ( 25 , …" at bounding box center [1343, 277] width 376 height 490
click at [1334, 171] on div "if ( top ) { hero . buildXY ( "fire-trap" , 43 , 50 ) ; } hero . moveXY ( 25 , …" at bounding box center [1343, 277] width 376 height 490
type textarea "hero.buildXY("fire-trap", 25, 34);"
click at [1367, 378] on div "if ( top ) { hero . buildXY ( "fire-trap" , 43 , 50 ) ; } hero . moveXY ( 25 , …" at bounding box center [1343, 277] width 376 height 490
click at [1376, 323] on div "if ( top ) { hero . buildXY ( "fire-trap" , 43 , 50 ) ; } hero . moveXY ( 25 , …" at bounding box center [1343, 277] width 376 height 490
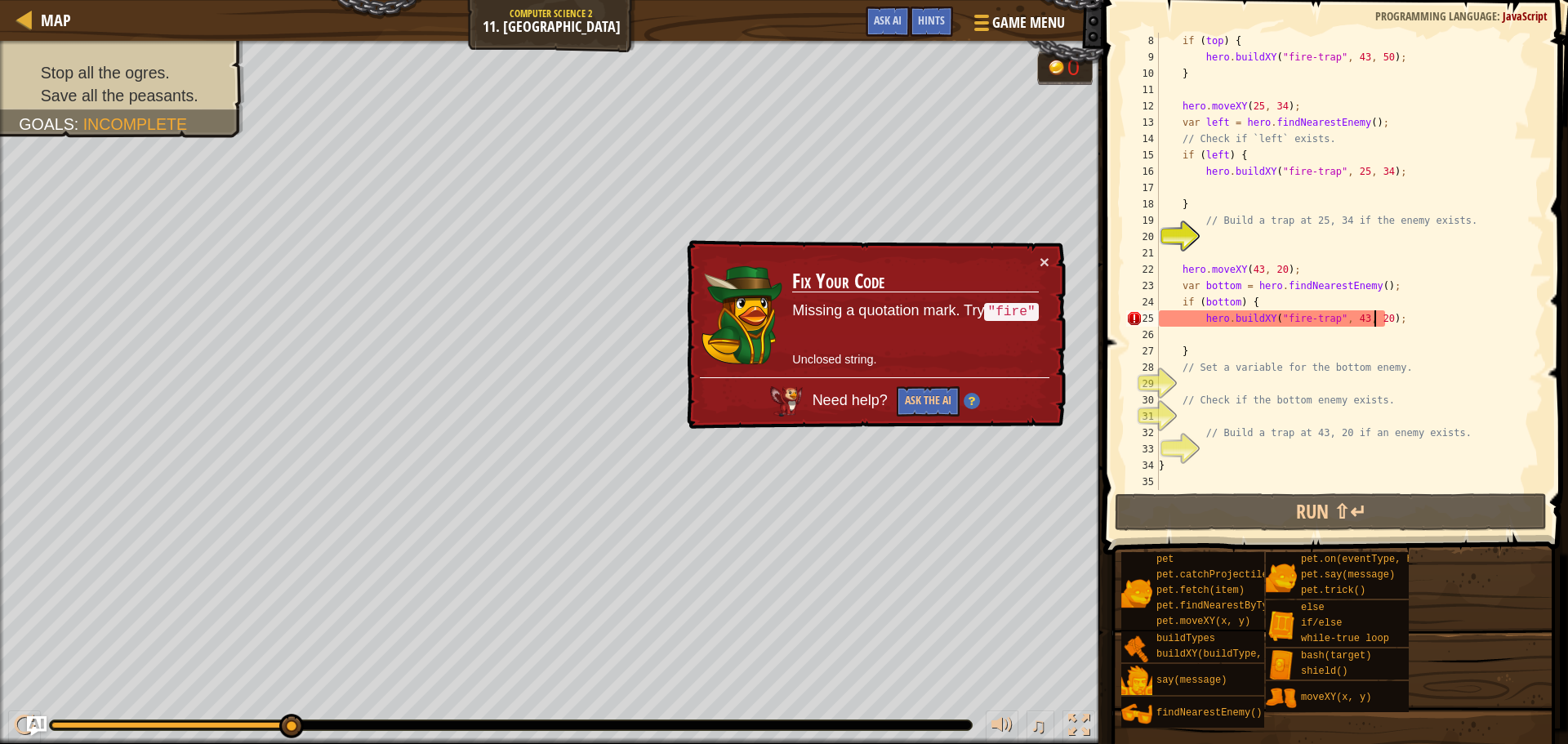
type textarea "hero.buildXY("fire-trap", 43, 20);"
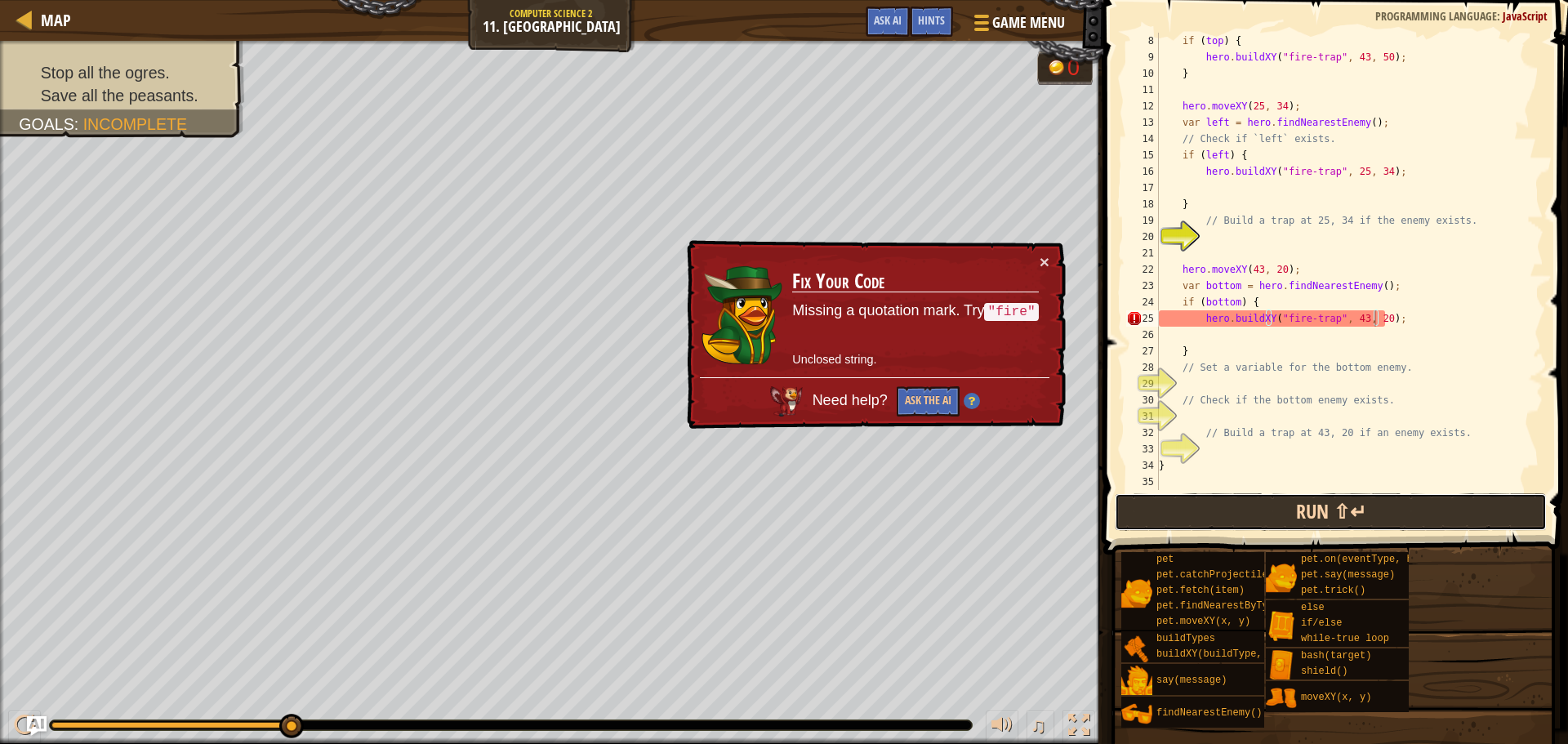
click at [1312, 514] on button "Run ⇧↵" at bounding box center [1330, 512] width 432 height 38
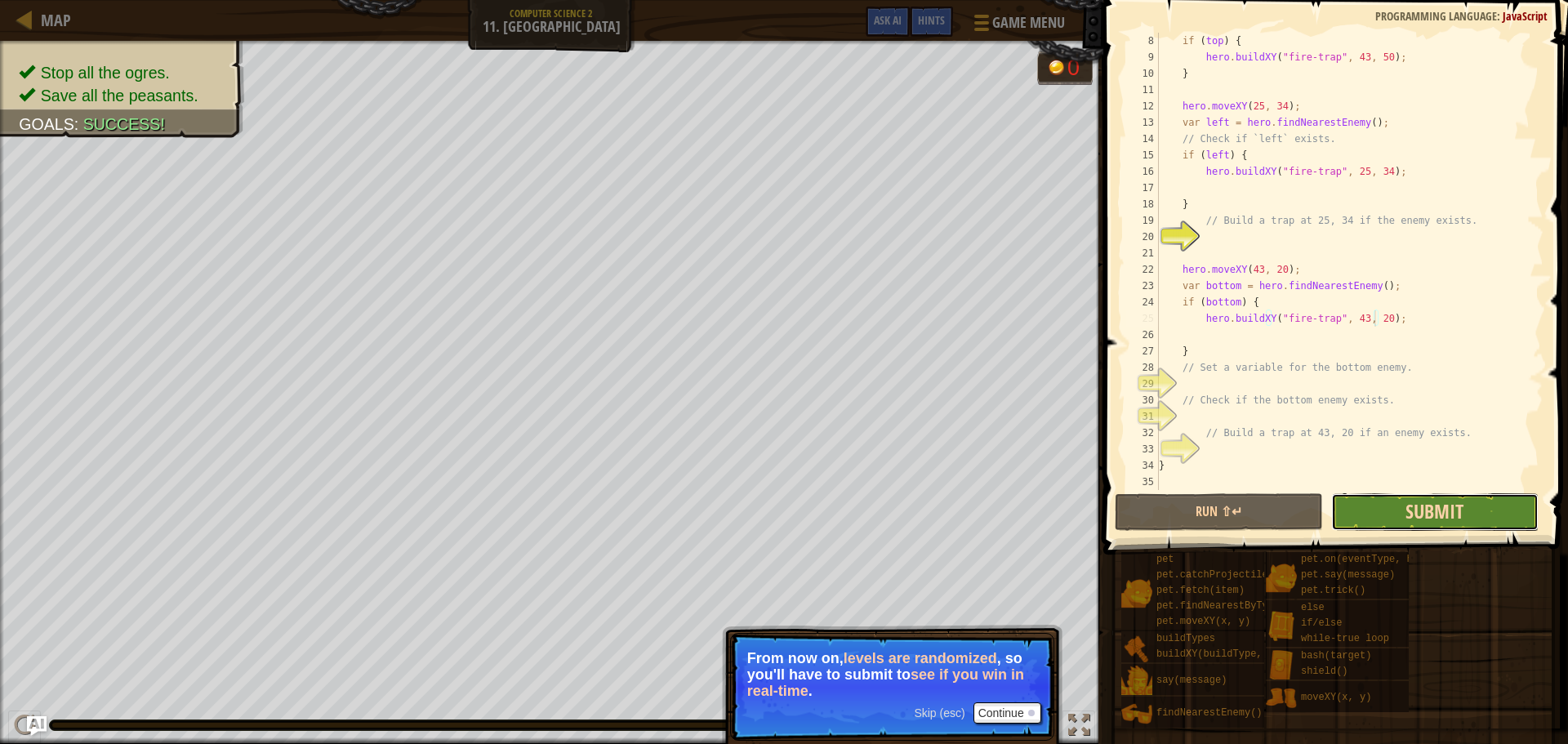
click at [1439, 514] on span "Submit" at bounding box center [1434, 511] width 58 height 26
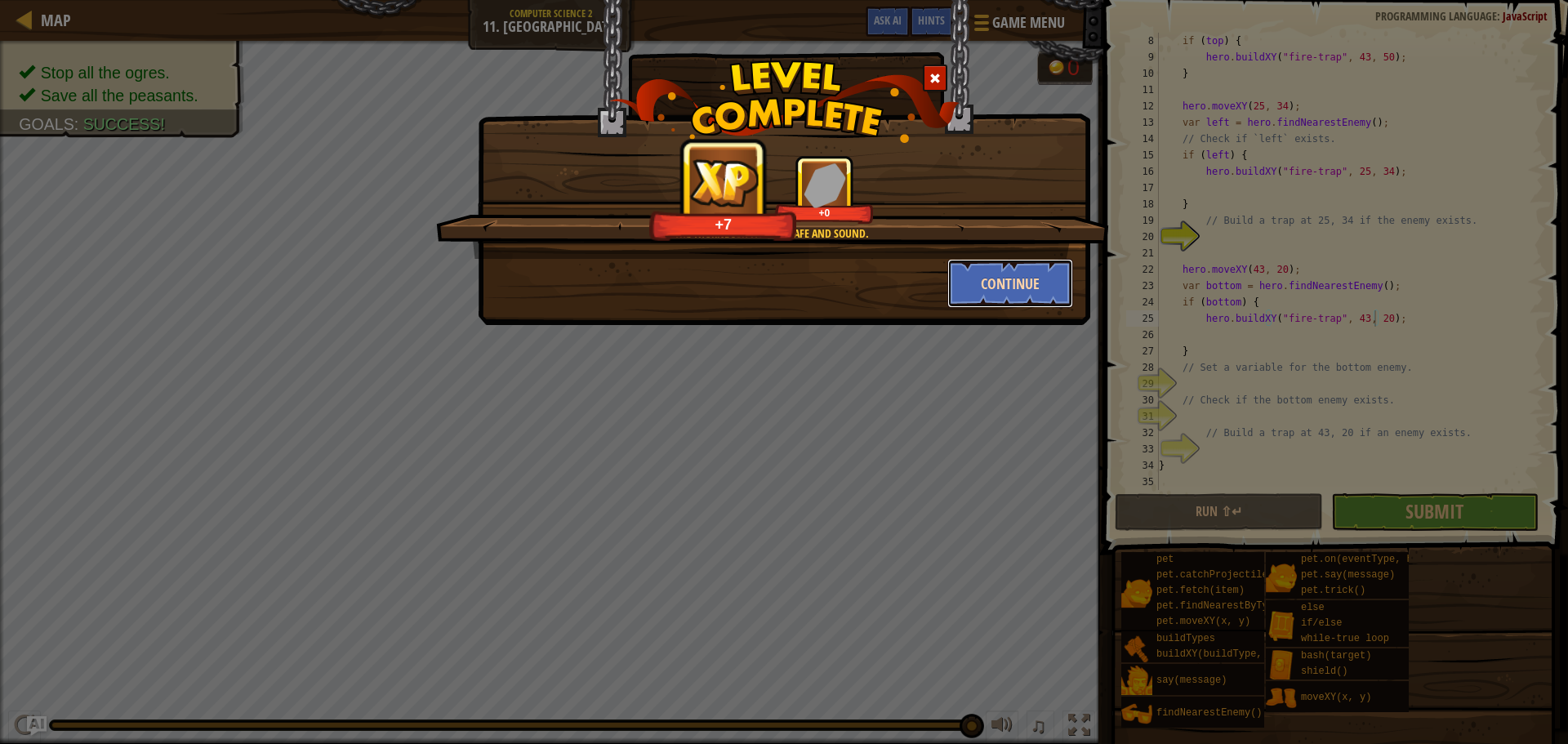
click at [1000, 281] on button "Continue" at bounding box center [1010, 283] width 127 height 49
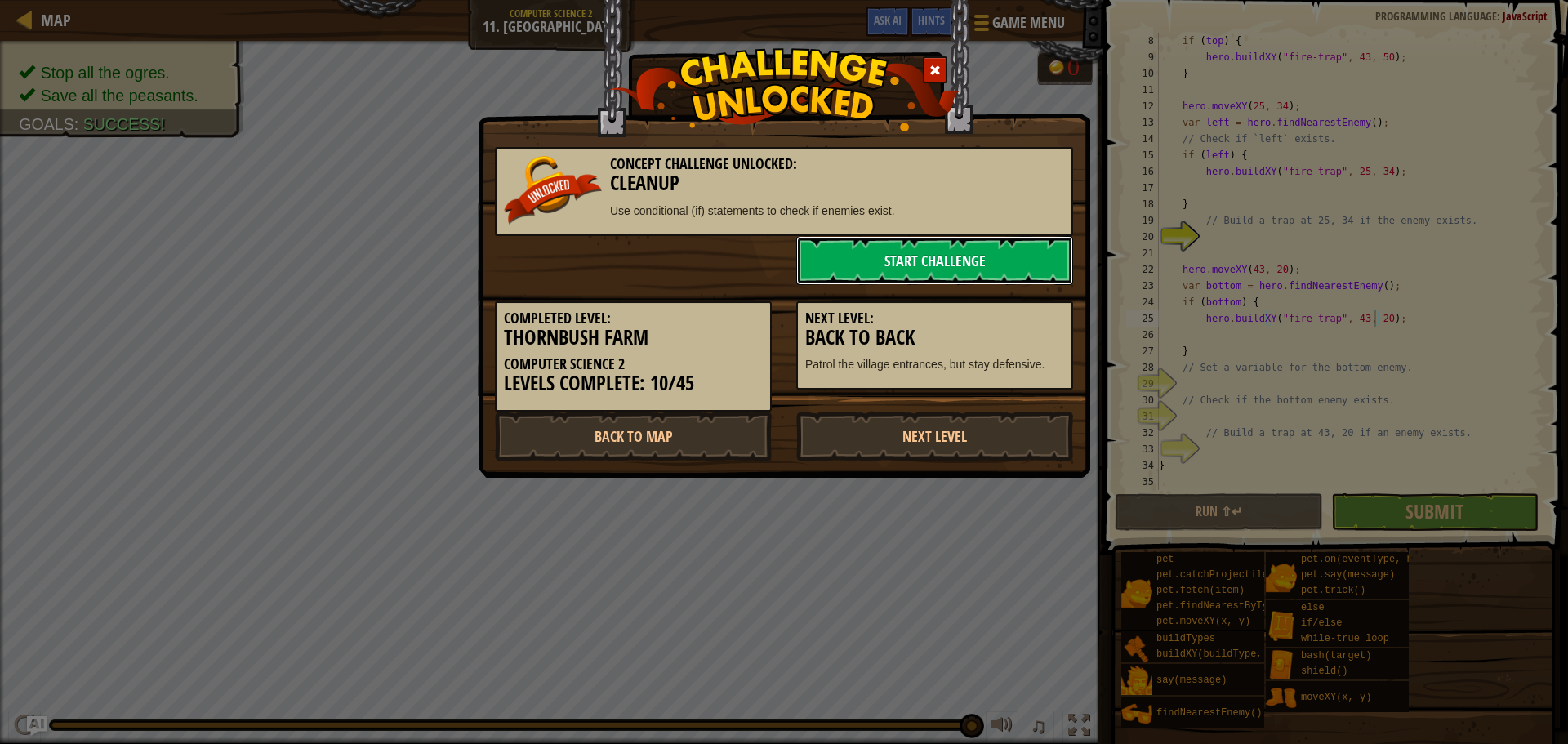
click at [917, 251] on link "Start Challenge" at bounding box center [934, 261] width 276 height 49
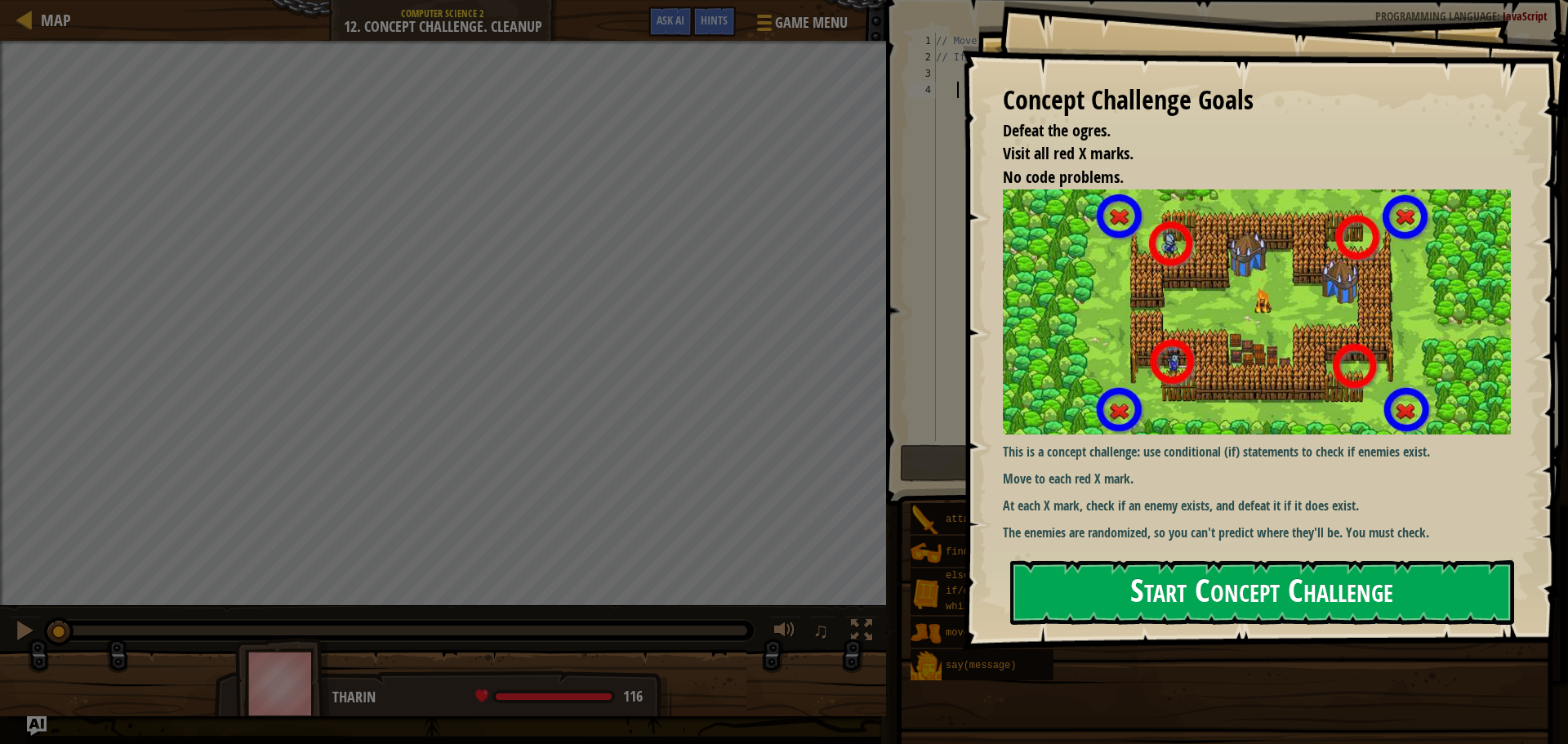
click at [1339, 578] on button "Start Concept Challenge" at bounding box center [1261, 593] width 503 height 65
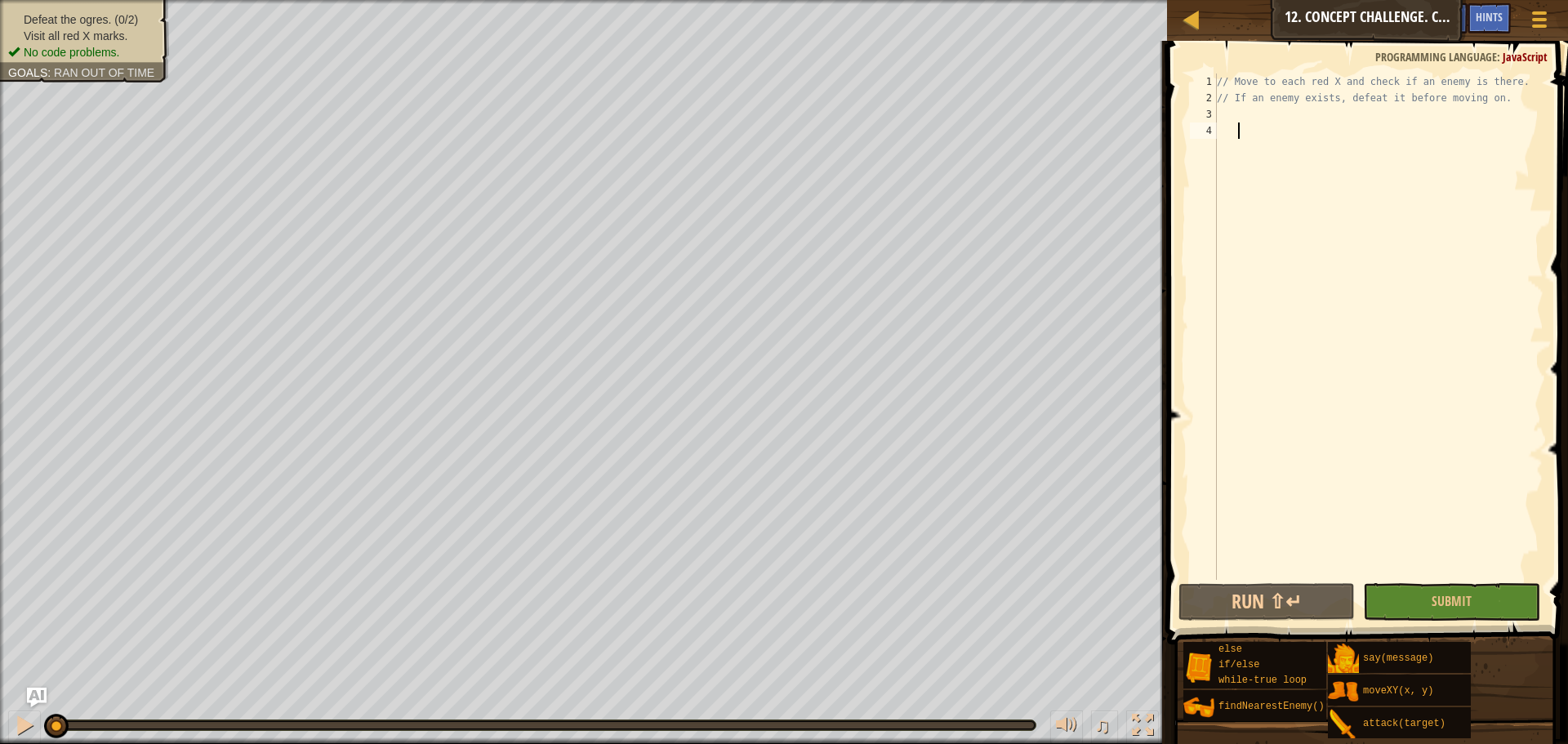
click at [1314, 98] on div "// Move to each red X and check if an enemy is there. // If an enemy exists, de…" at bounding box center [1378, 342] width 330 height 539
type textarea "// If an enemy exists, defeat it before moving on."
click at [1311, 135] on div "// Move to each red X and check if an enemy is there. // If an enemy exists, de…" at bounding box center [1378, 342] width 330 height 539
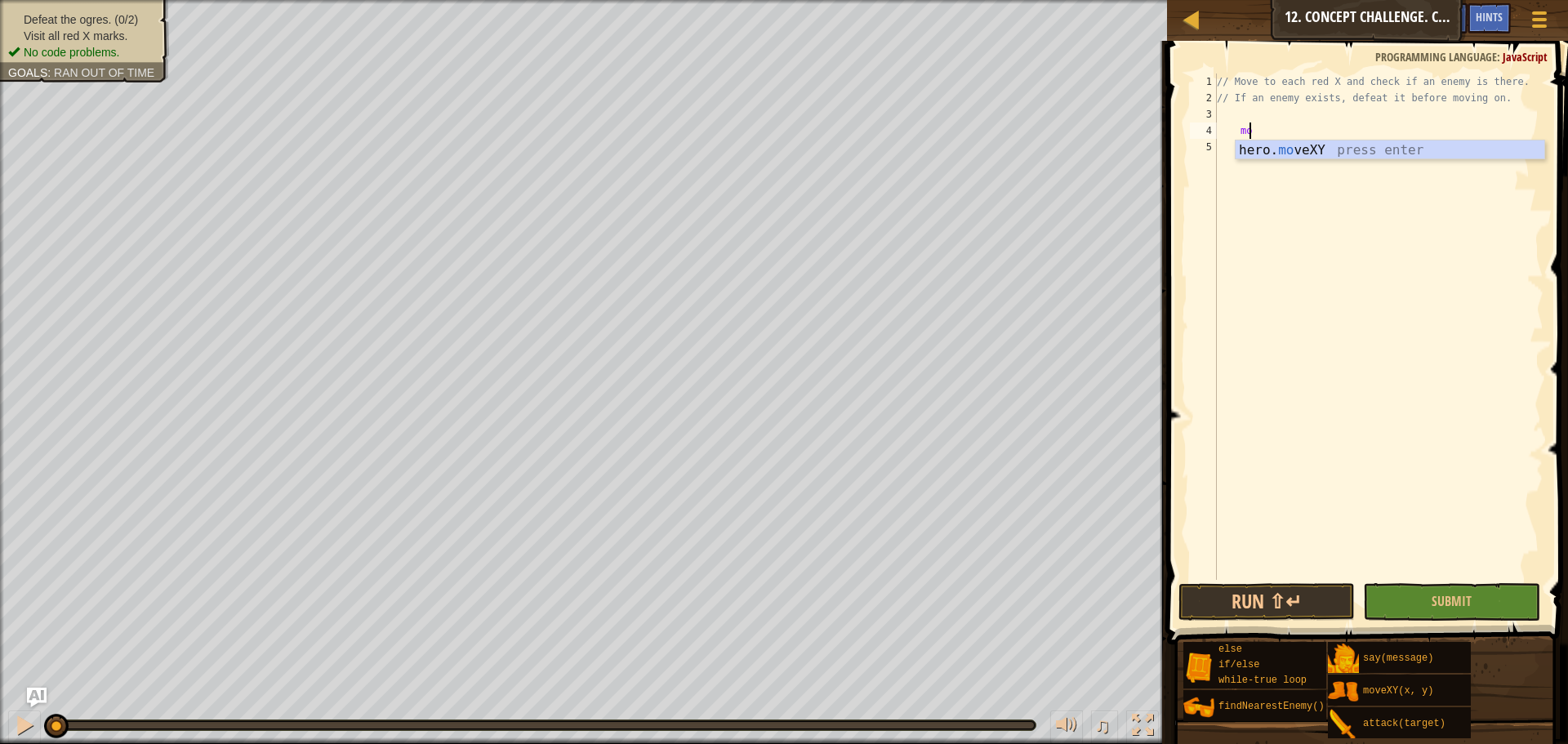
scroll to position [8, 3]
click at [1297, 155] on div "hero. mov eXY press enter" at bounding box center [1389, 170] width 308 height 59
type textarea "hero.moveXY(18, 14);"
click at [1363, 141] on div "// Move to each red X and check if an enemy is there. // If an enemy exists, de…" at bounding box center [1378, 342] width 330 height 539
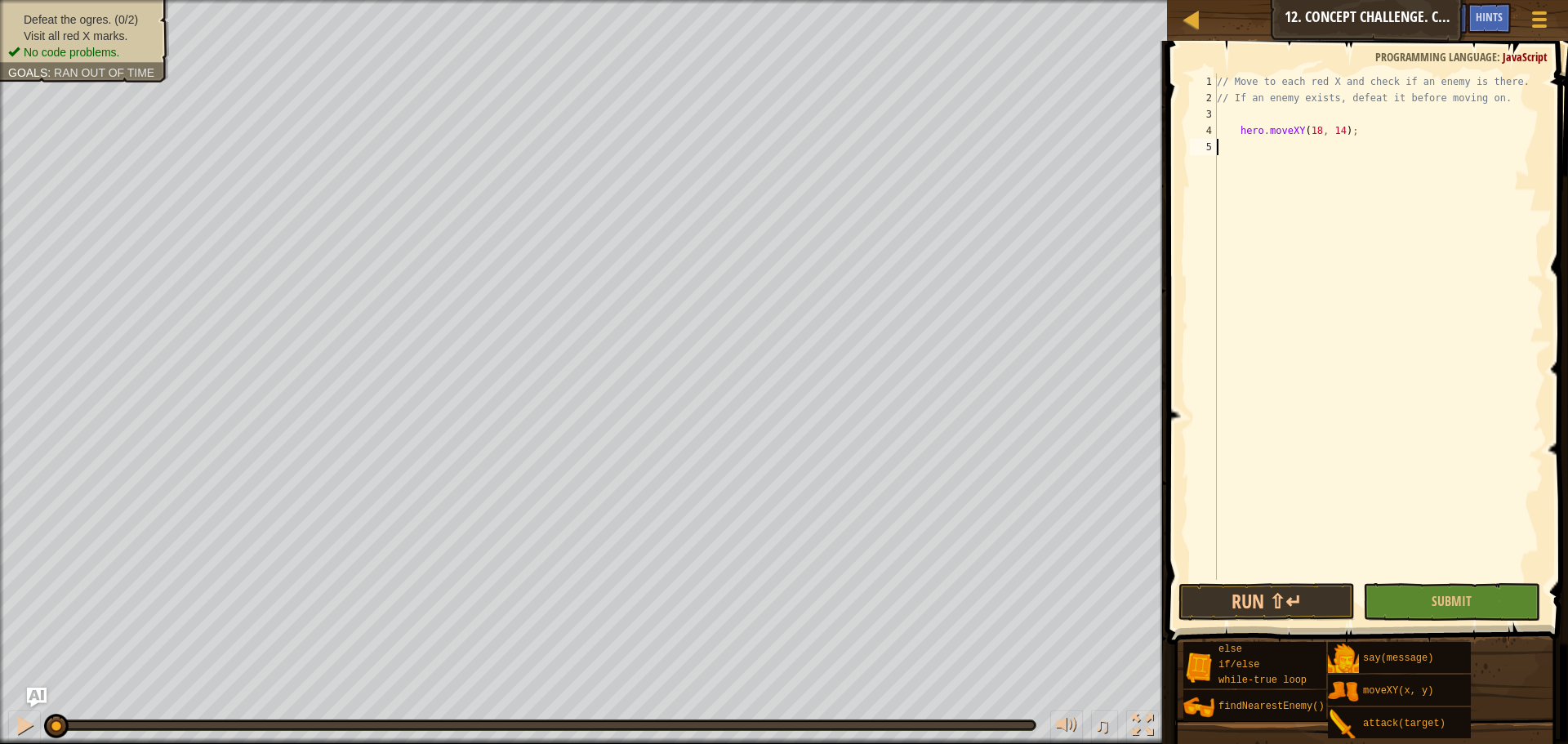
scroll to position [8, 0]
type textarea "hero.moveXY(18, 14);"
type textarea "r"
type textarea "c"
type textarea "b"
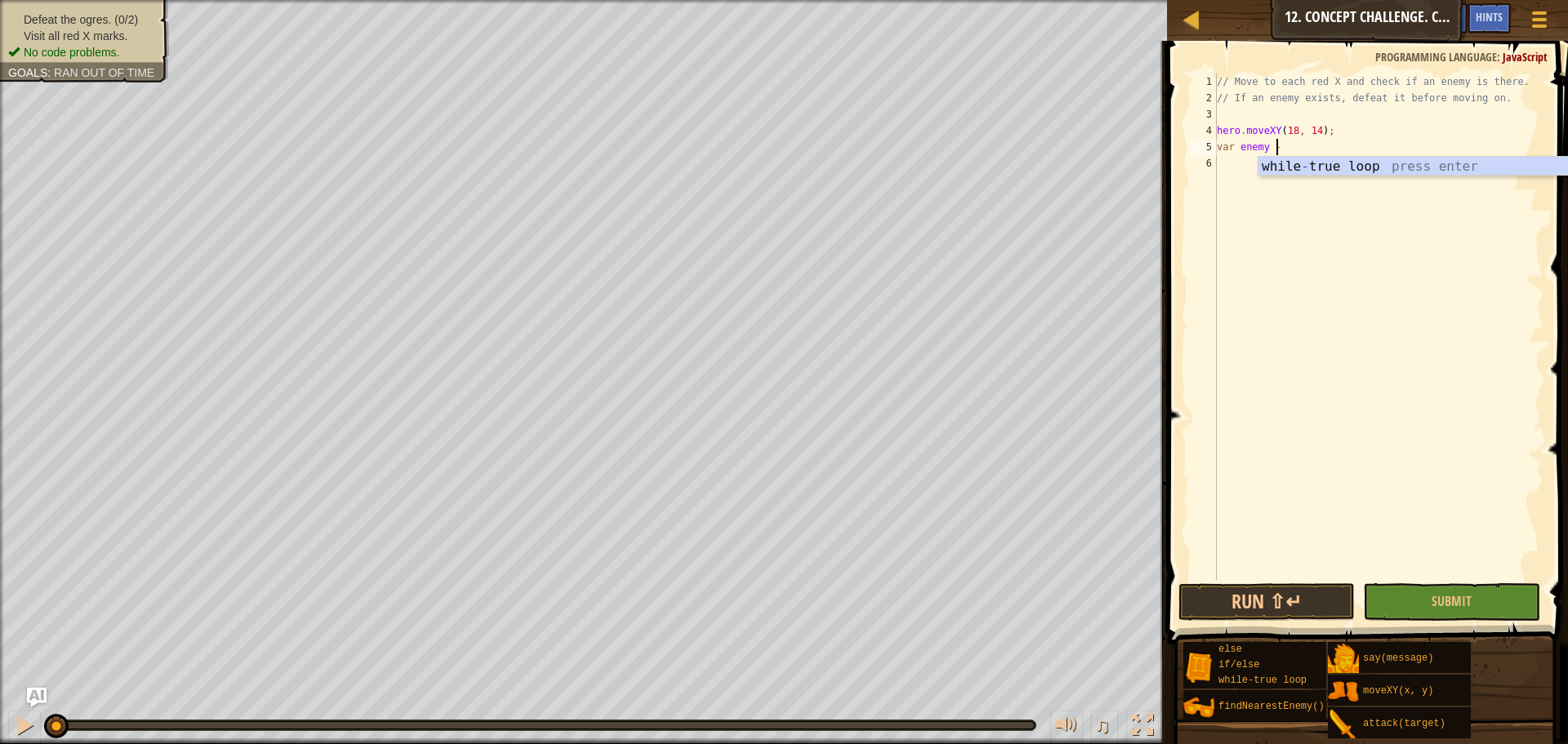
scroll to position [8, 4]
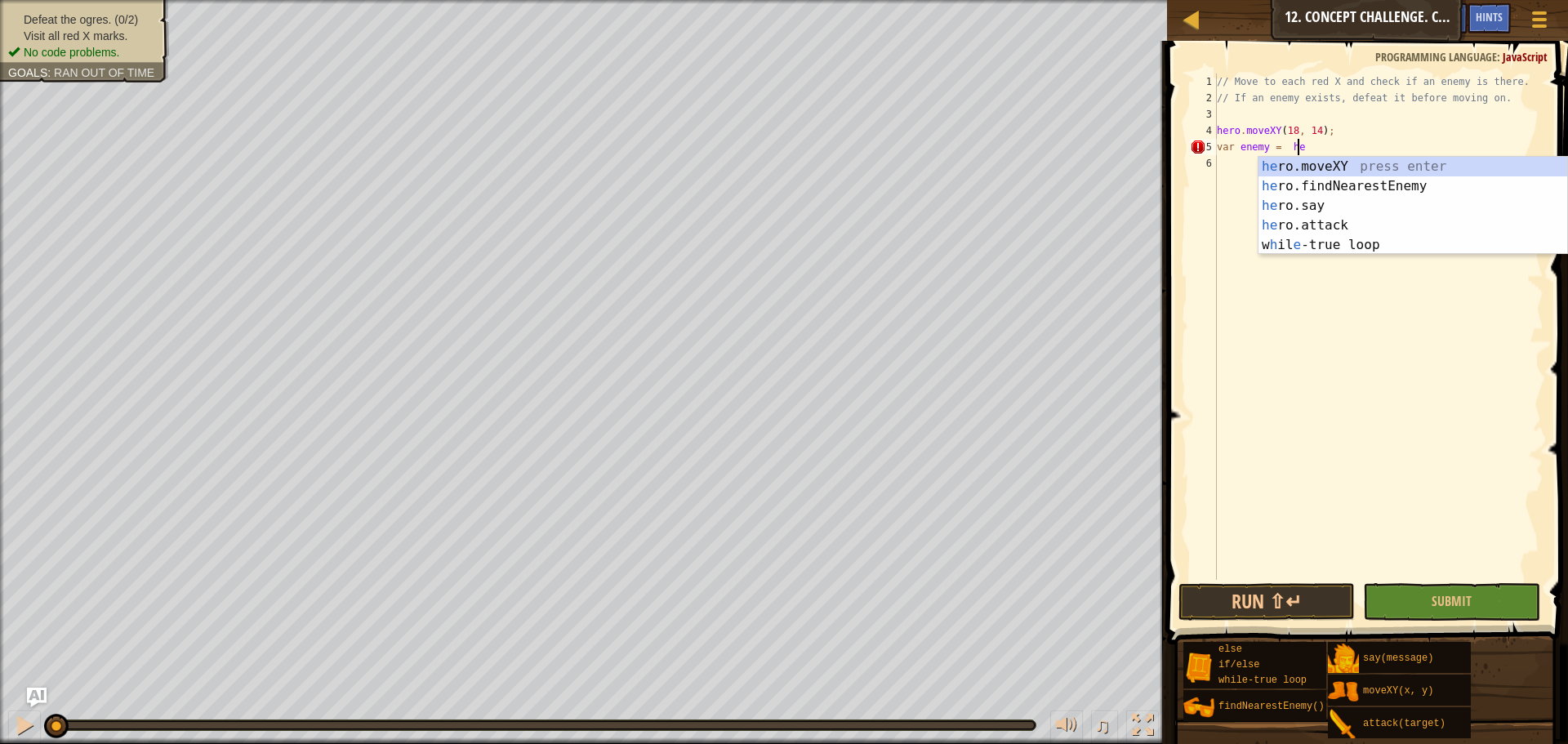
type textarea "var enemy = her"
click at [1295, 191] on div "her o.moveXY press enter her o.findNearestEnemy press enter her o.say press ent…" at bounding box center [1412, 225] width 308 height 137
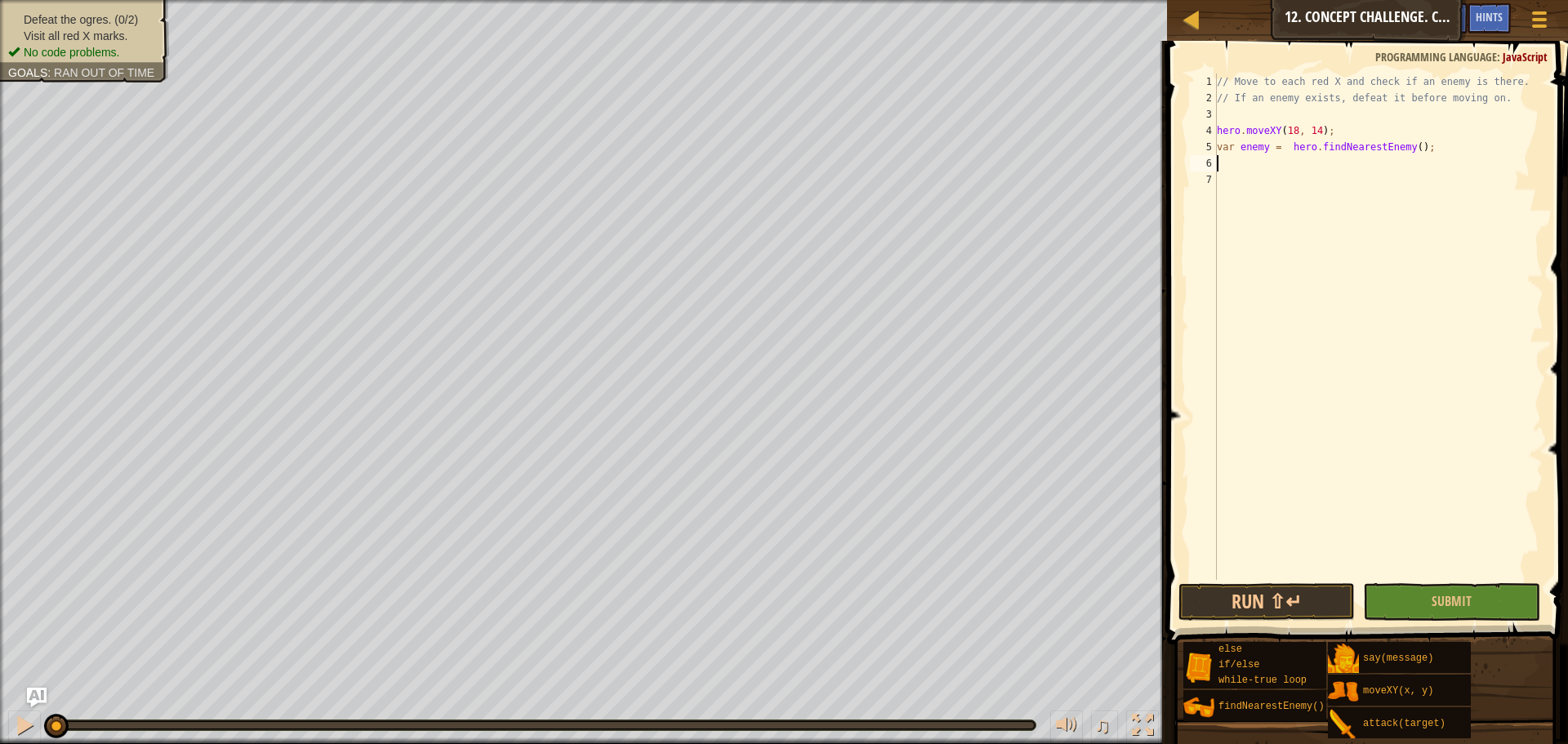
scroll to position [8, 0]
click at [1450, 124] on div "// Move to each red X and check if an enemy is there. // If an enemy exists, de…" at bounding box center [1378, 342] width 330 height 539
click at [1437, 150] on div "// Move to each red X and check if an enemy is there. // If an enemy exists, de…" at bounding box center [1378, 342] width 330 height 539
type textarea "var enemy = hero.findNearestEnemy();"
type textarea "if (enemy) {"
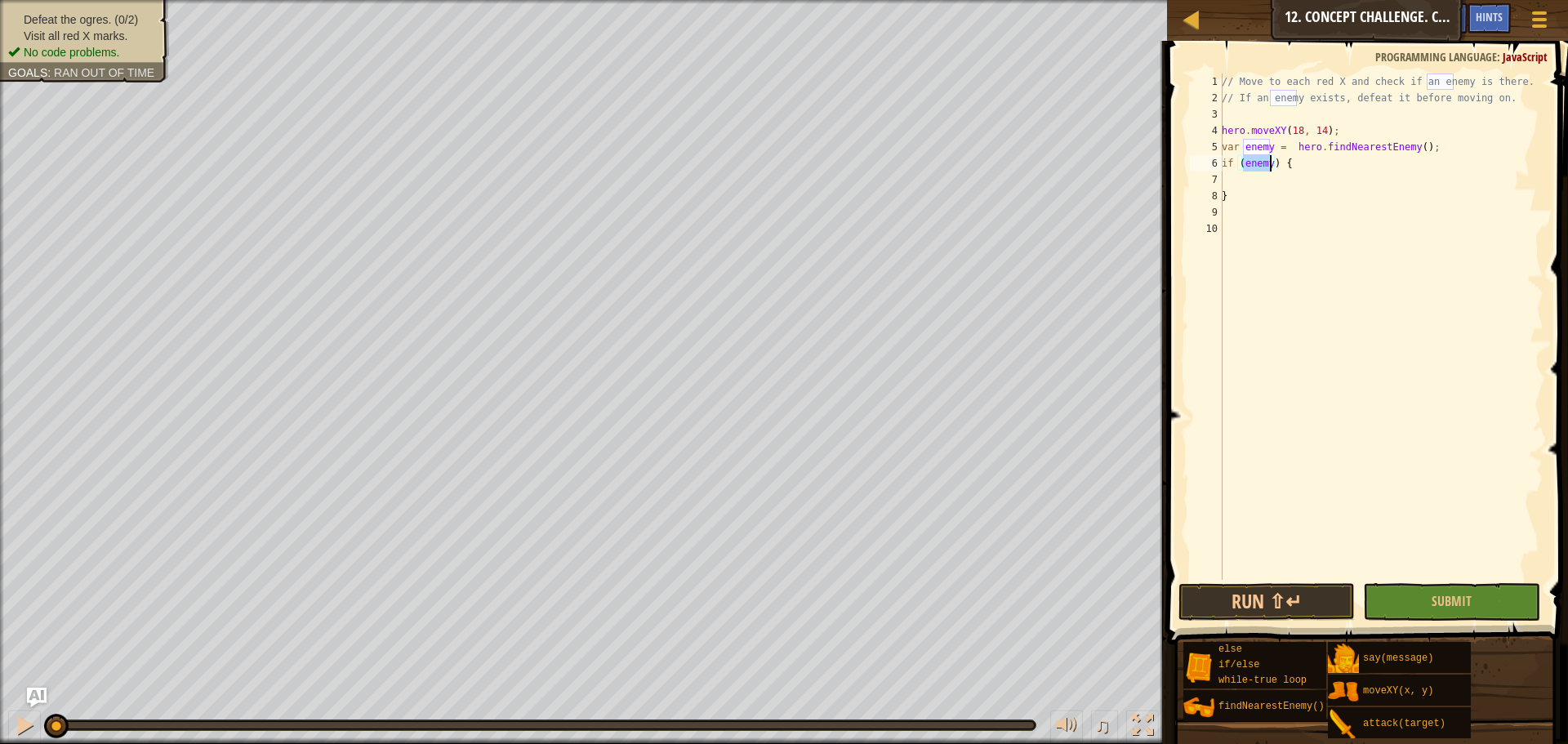
click at [1322, 156] on div "// Move to each red X and check if an enemy is there. // If an enemy exists, de…" at bounding box center [1381, 342] width 325 height 539
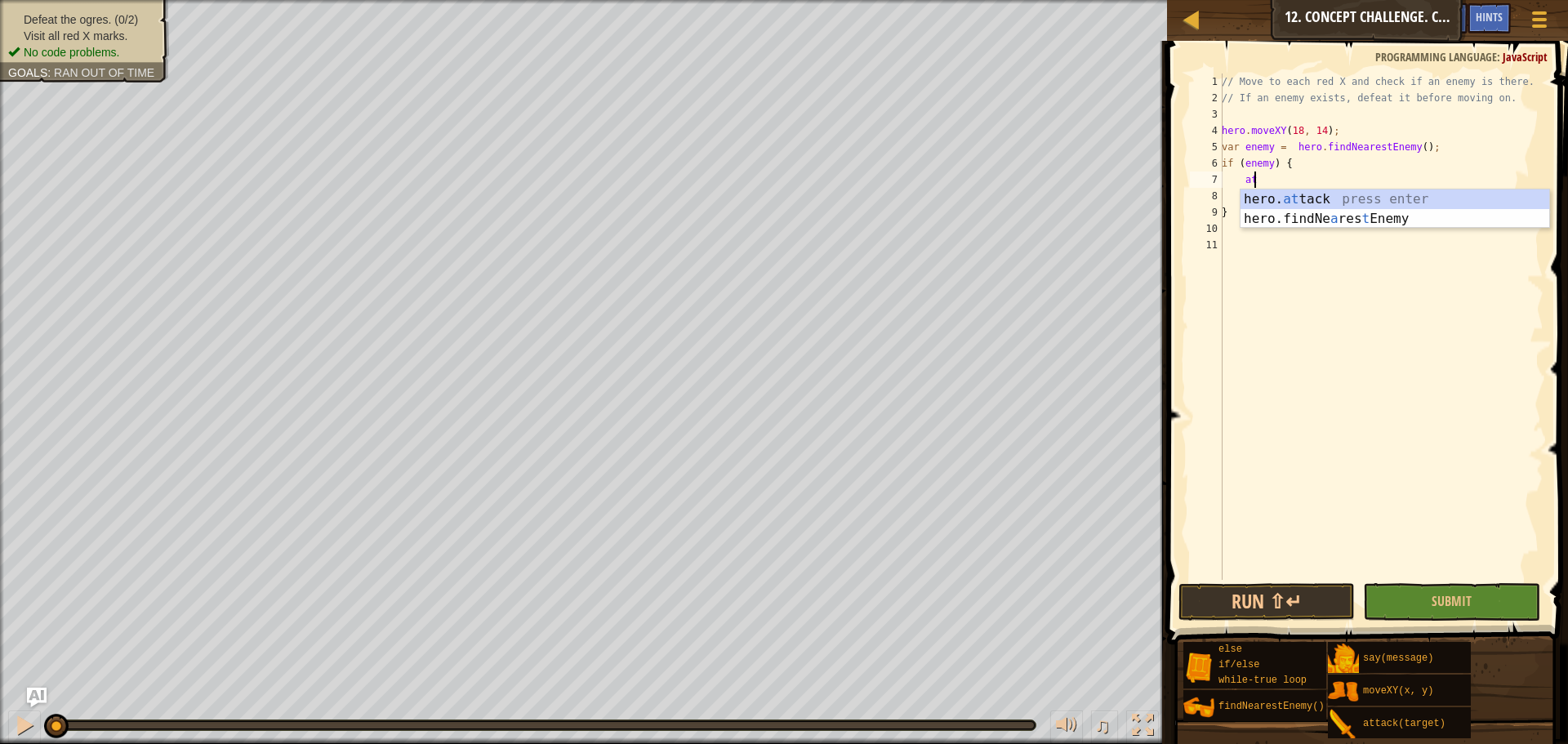
scroll to position [8, 3]
click at [1281, 200] on div "hero. att ack press enter" at bounding box center [1394, 219] width 308 height 59
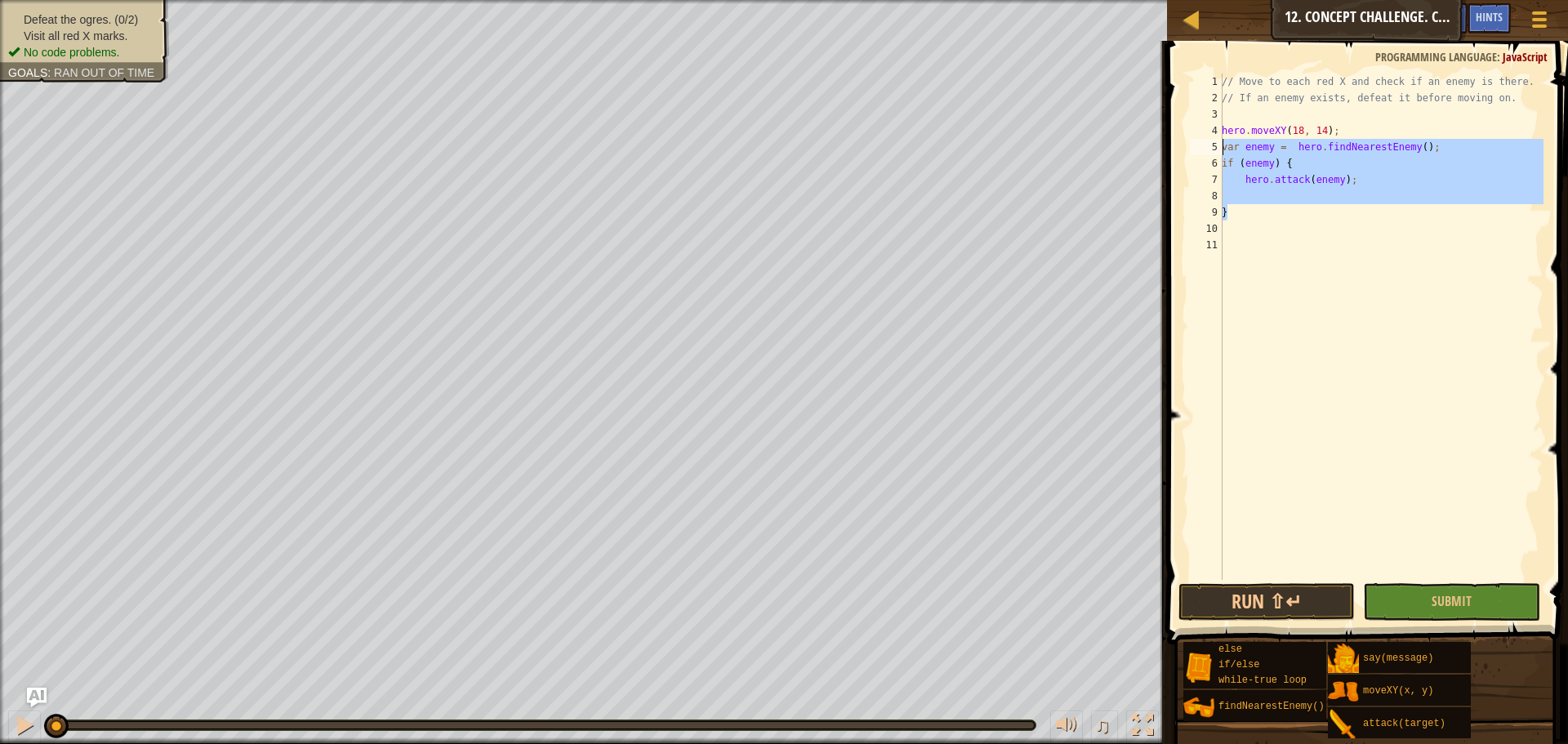
drag, startPoint x: 1318, startPoint y: 208, endPoint x: 1200, endPoint y: 149, distance: 131.9
click at [1200, 149] on div "hero.attack(enemy); 1 2 3 4 5 6 7 8 9 10 11 // Move to each red X and check if …" at bounding box center [1365, 326] width 357 height 506
type textarea "var enemy = hero.findNearestEnemy(); if (enemy) {"
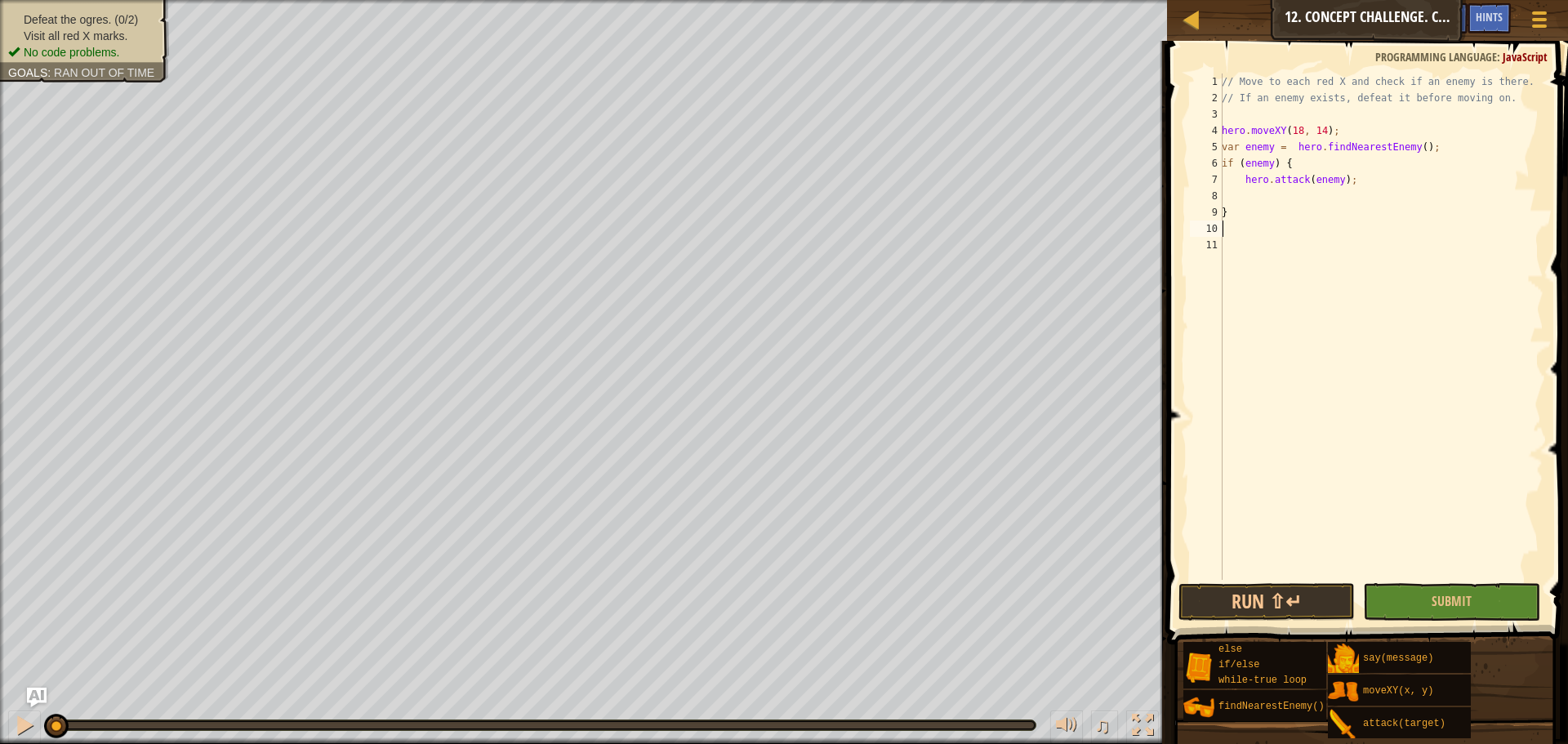
click at [1273, 232] on div "// Move to each red X and check if an enemy is there. // If an enemy exists, de…" at bounding box center [1381, 342] width 325 height 539
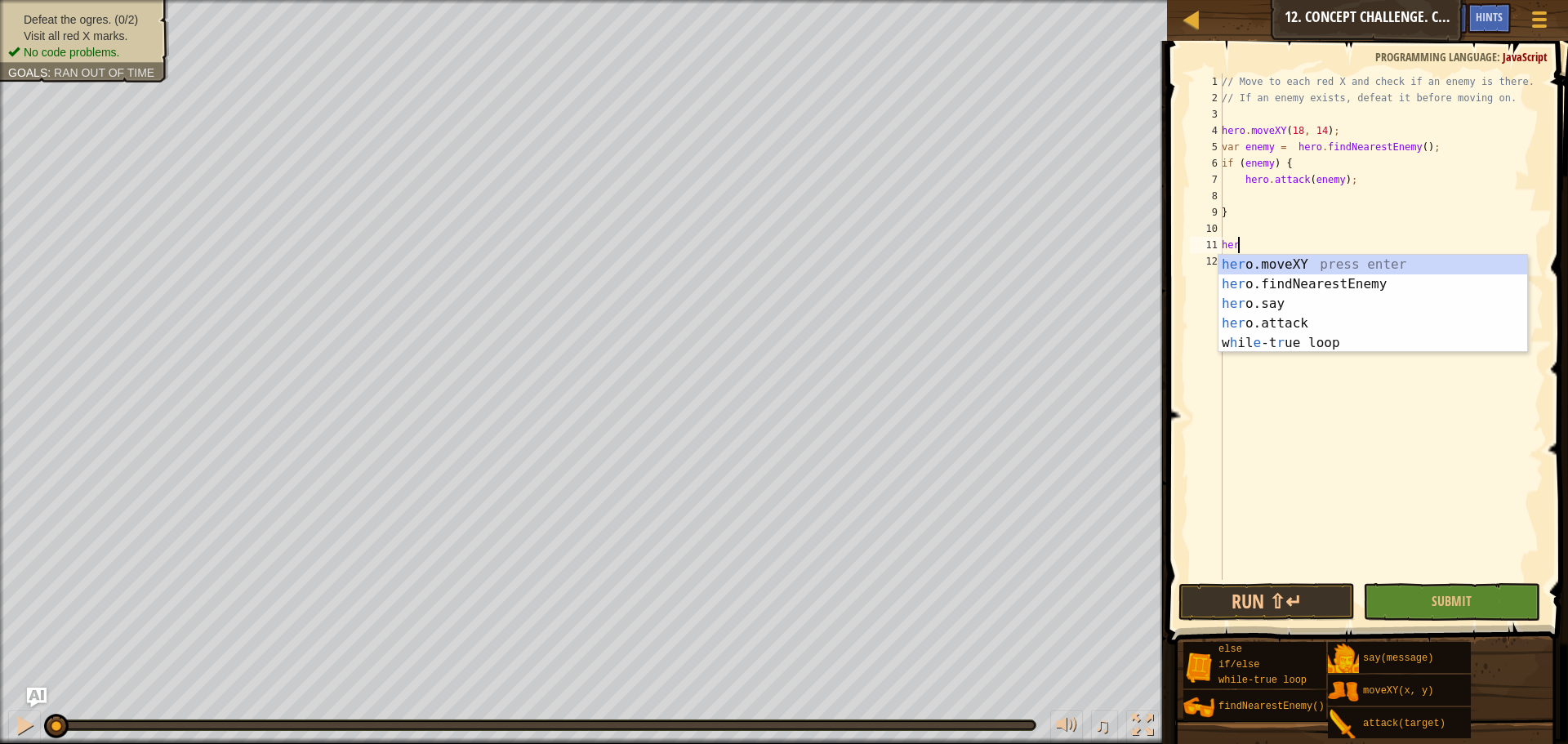
scroll to position [8, 1]
click at [1373, 266] on div "her o.moveXY press enter her o.findNearestEnemy press enter her o.say press ent…" at bounding box center [1372, 323] width 308 height 137
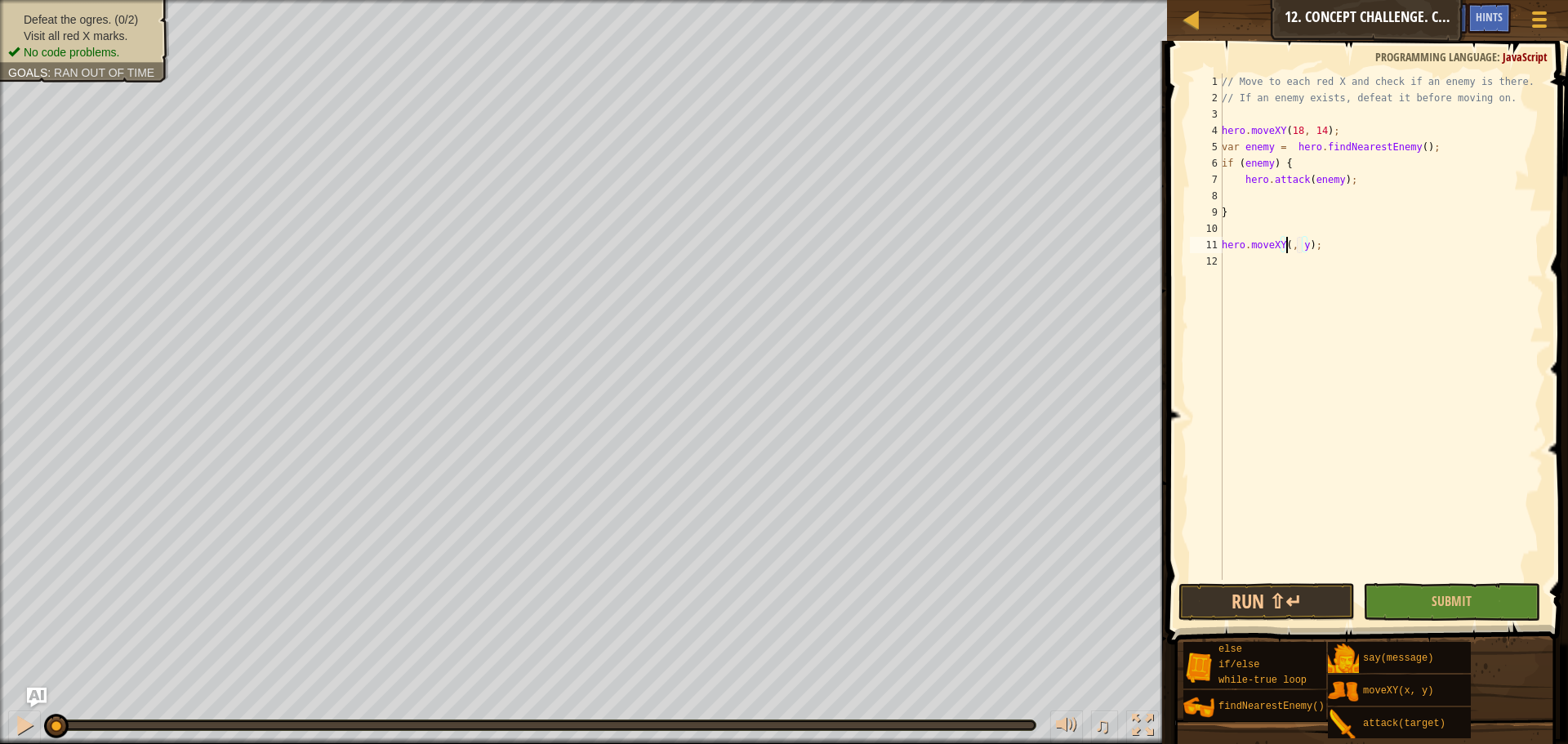
scroll to position [8, 7]
click at [1312, 245] on div "// Move to each red X and check if an enemy is there. // If an enemy exists, de…" at bounding box center [1381, 342] width 325 height 539
type textarea "hero.moveXY(62, 14);"
click at [1364, 271] on div "// Move to each red X and check if an enemy is there. // If an enemy exists, de…" at bounding box center [1381, 342] width 325 height 539
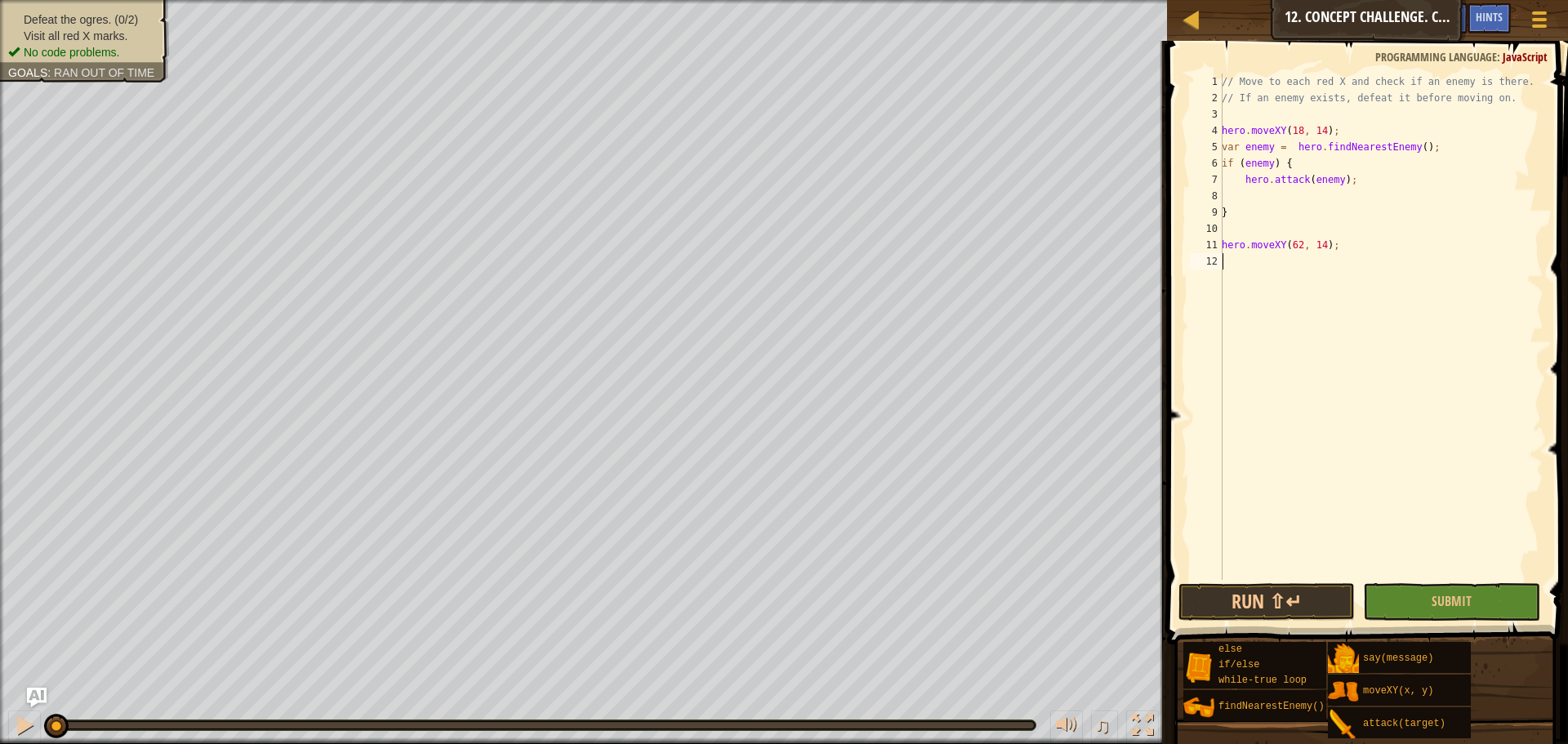
scroll to position [8, 0]
click at [1300, 272] on div "// Move to each red X and check if an enemy is there. // If an enemy exists, de…" at bounding box center [1381, 342] width 325 height 539
click at [1304, 239] on div "// Move to each red X and check if an enemy is there. // If an enemy exists, de…" at bounding box center [1381, 342] width 325 height 539
type textarea "hero.moveXY(62, 14);"
click at [1365, 249] on div "// Move to each red X and check if an enemy is there. // If an enemy exists, de…" at bounding box center [1381, 342] width 325 height 539
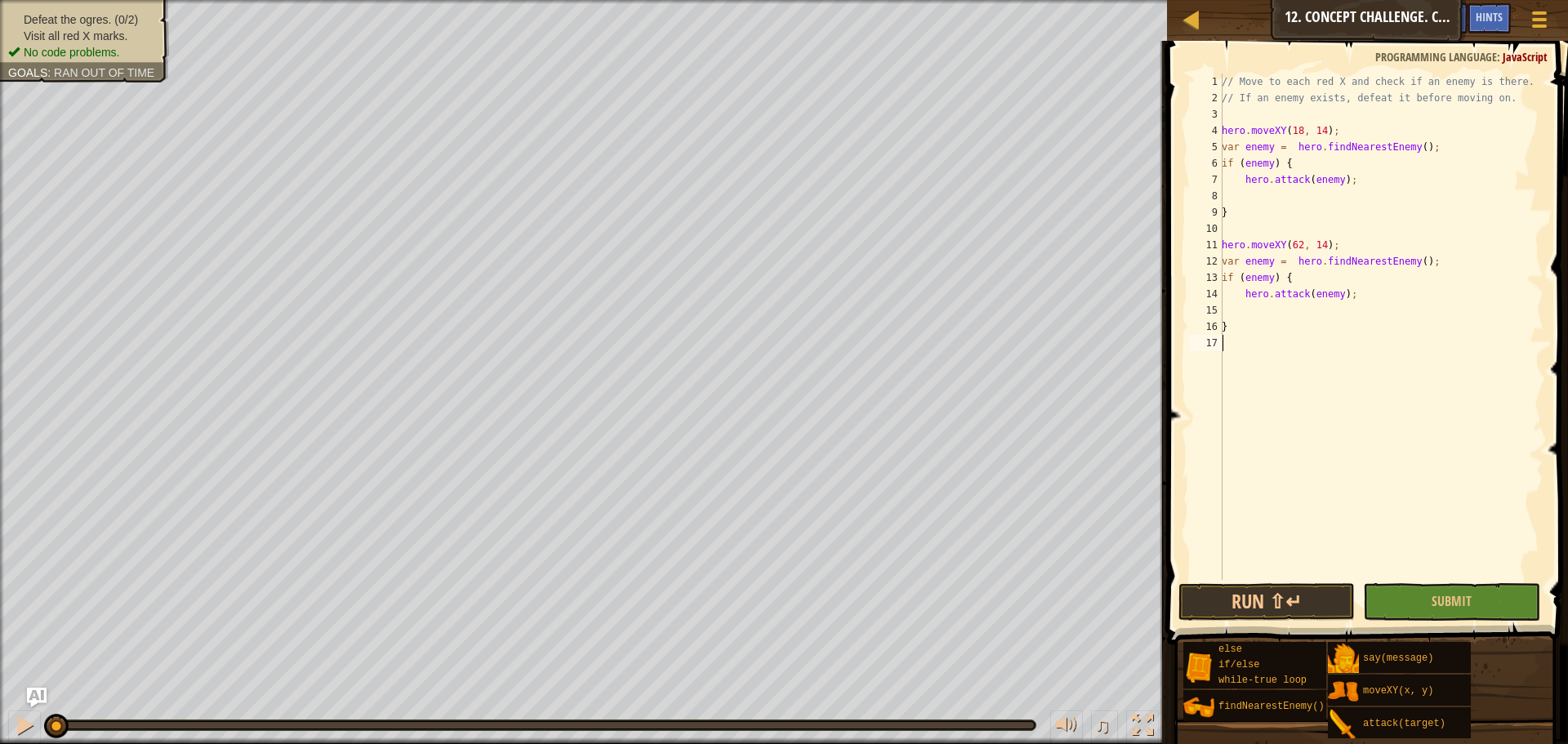
click at [1313, 335] on div "// Move to each red X and check if an enemy is there. // If an enemy exists, de…" at bounding box center [1381, 342] width 325 height 539
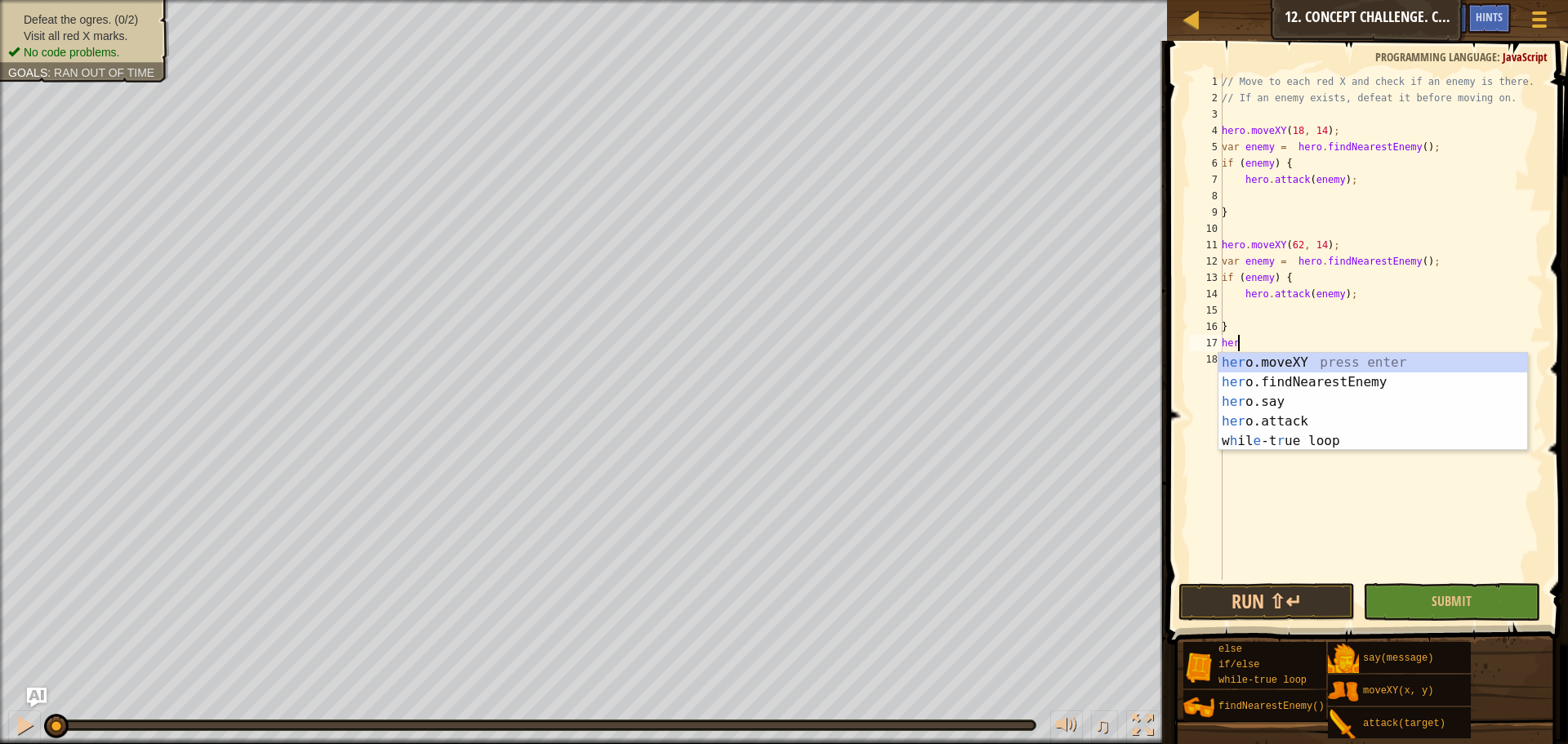
scroll to position [8, 1]
click at [1277, 362] on div "her o.moveXY press enter her o.findNearestEnemy press enter her o.say press ent…" at bounding box center [1372, 421] width 308 height 137
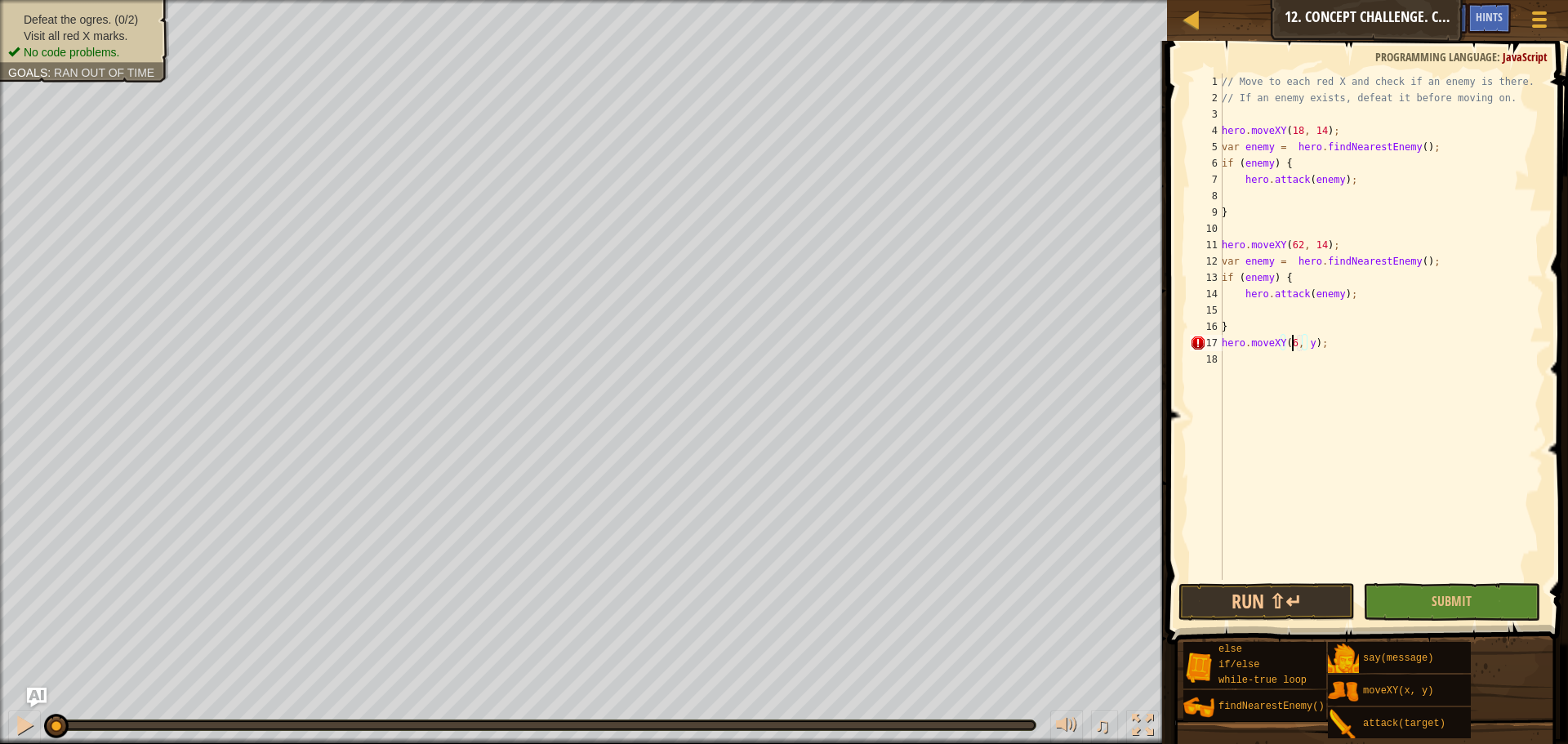
scroll to position [8, 7]
click at [1317, 342] on div "// Move to each red X and check if an enemy is there. // If an enemy exists, de…" at bounding box center [1381, 342] width 325 height 539
click at [1317, 340] on div "// Move to each red X and check if an enemy is there. // If an enemy exists, de…" at bounding box center [1381, 342] width 325 height 539
type textarea "hero.moveXY(62, 54);"
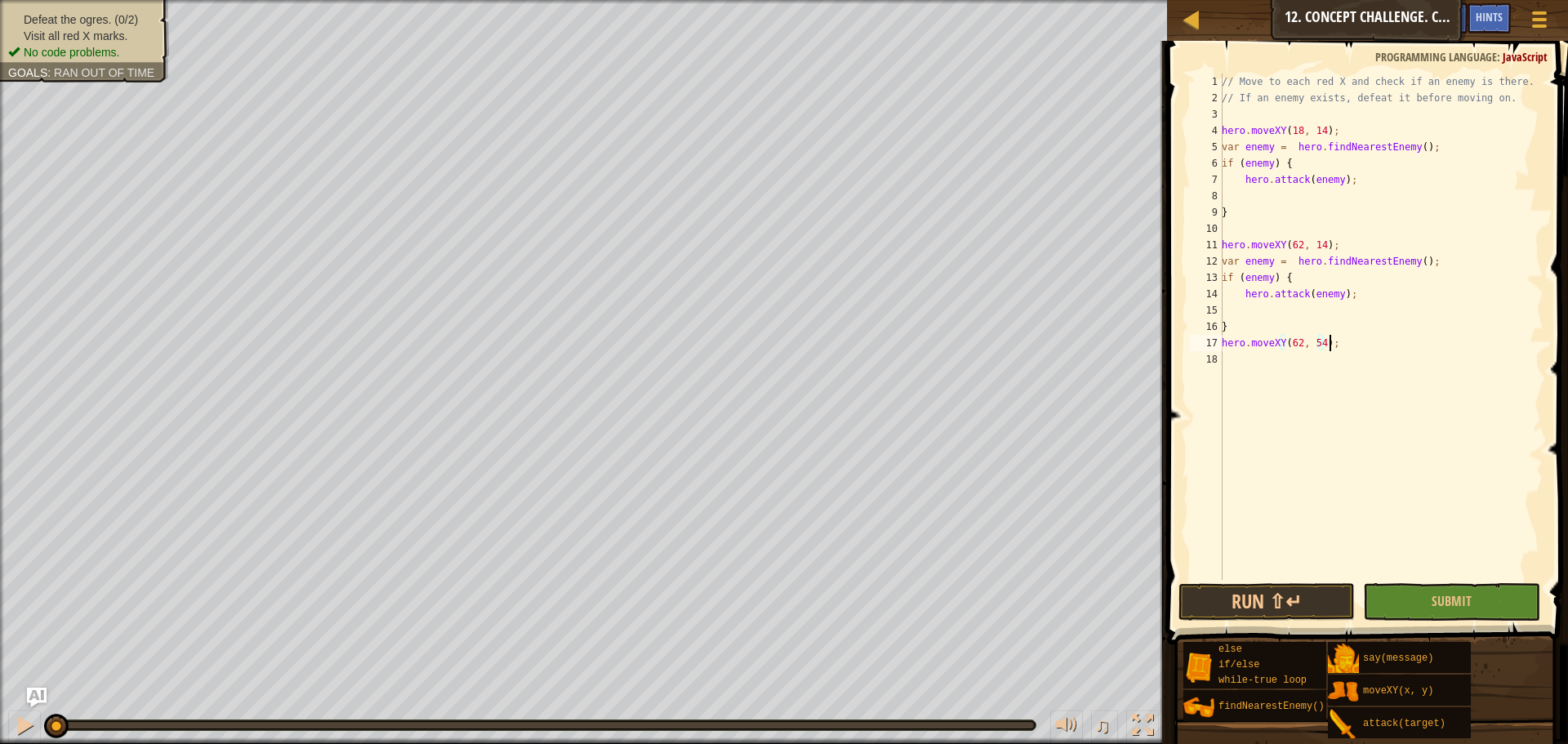
click at [1350, 347] on div "// Move to each red X and check if an enemy is there. // If an enemy exists, de…" at bounding box center [1381, 342] width 325 height 539
type textarea "}"
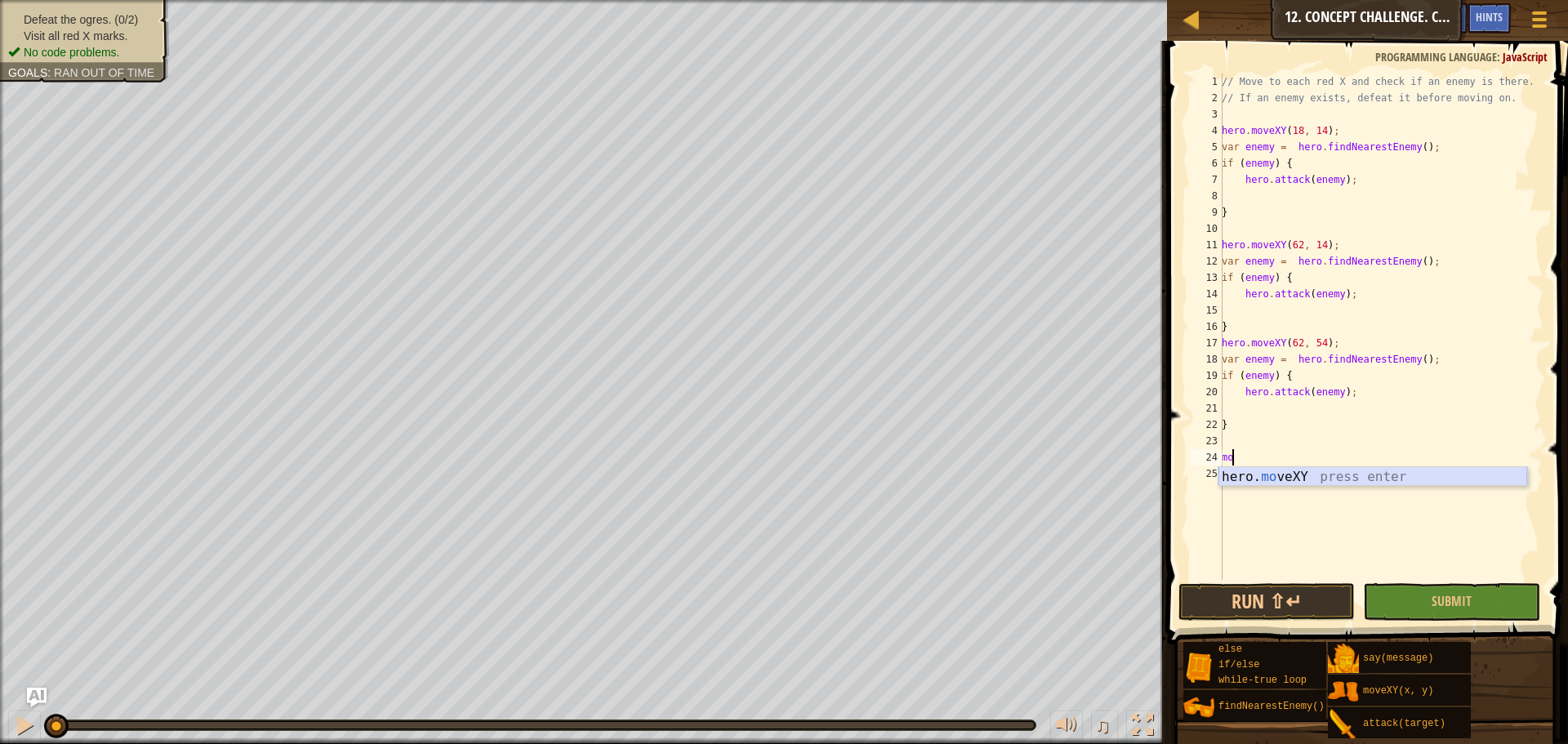
click at [1271, 483] on div "hero. mo veXY press enter" at bounding box center [1372, 497] width 308 height 59
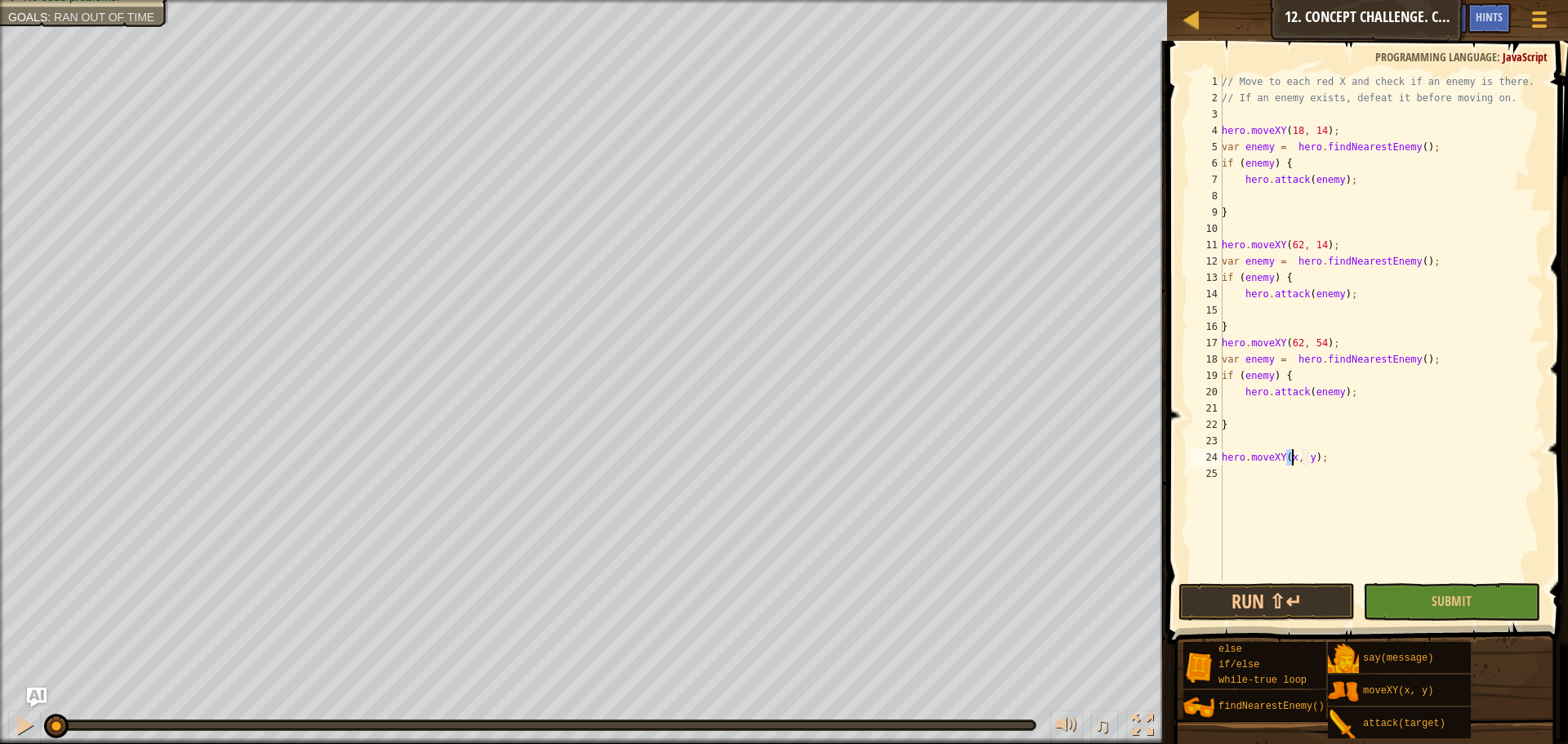
scroll to position [8, 7]
type textarea "hero.moveXY(18, 54);"
click at [1361, 471] on div "// Move to each red X and check if an enemy is there. // If an enemy exists, de…" at bounding box center [1381, 342] width 325 height 539
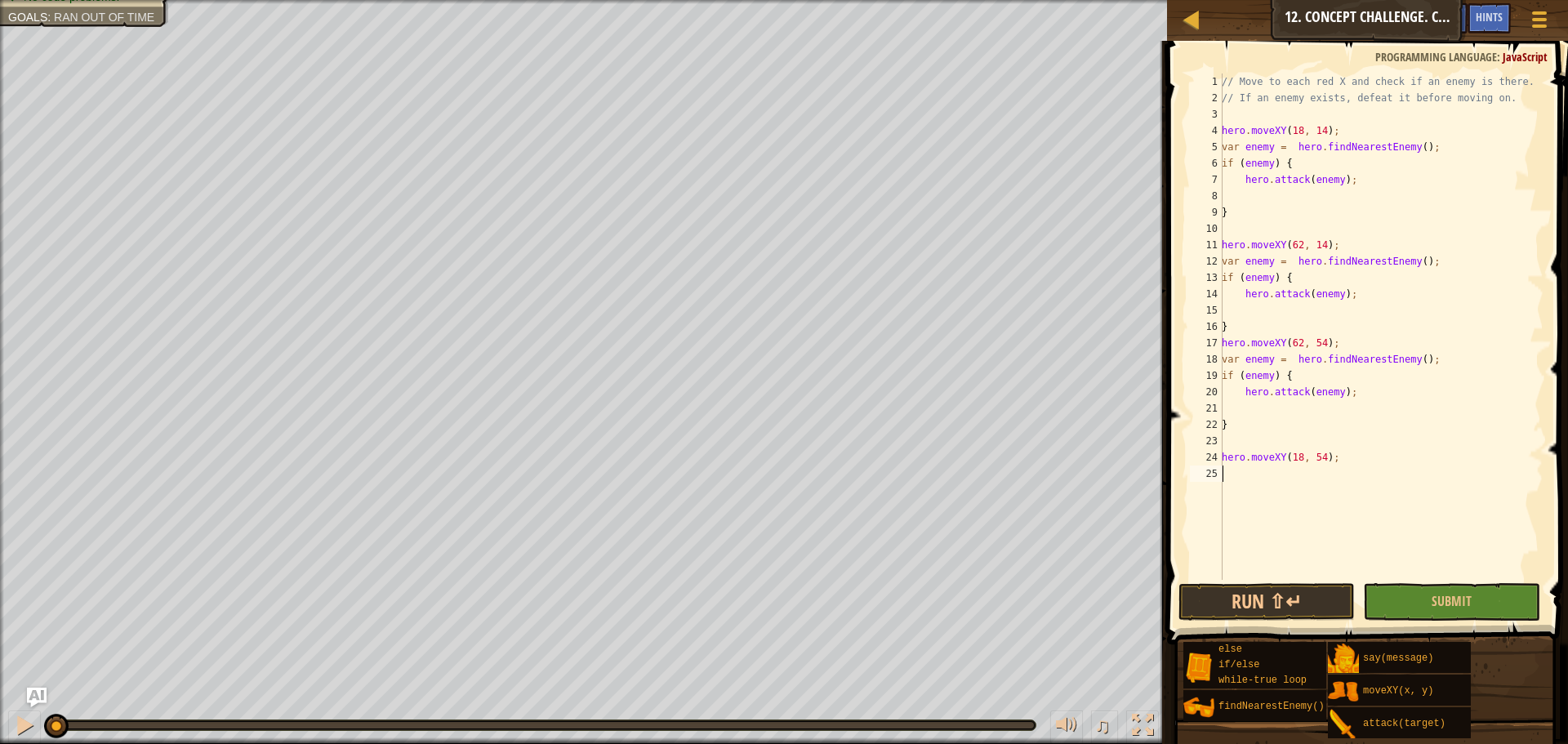
click at [1346, 466] on div "// Move to each red X and check if an enemy is there. // If an enemy exists, de…" at bounding box center [1381, 342] width 325 height 539
click at [1338, 462] on div "// Move to each red X and check if an enemy is there. // If an enemy exists, de…" at bounding box center [1381, 342] width 325 height 539
type textarea "hero.moveXY(18, 54);"
type textarea "}"
click at [1448, 598] on span "Submit" at bounding box center [1451, 600] width 40 height 18
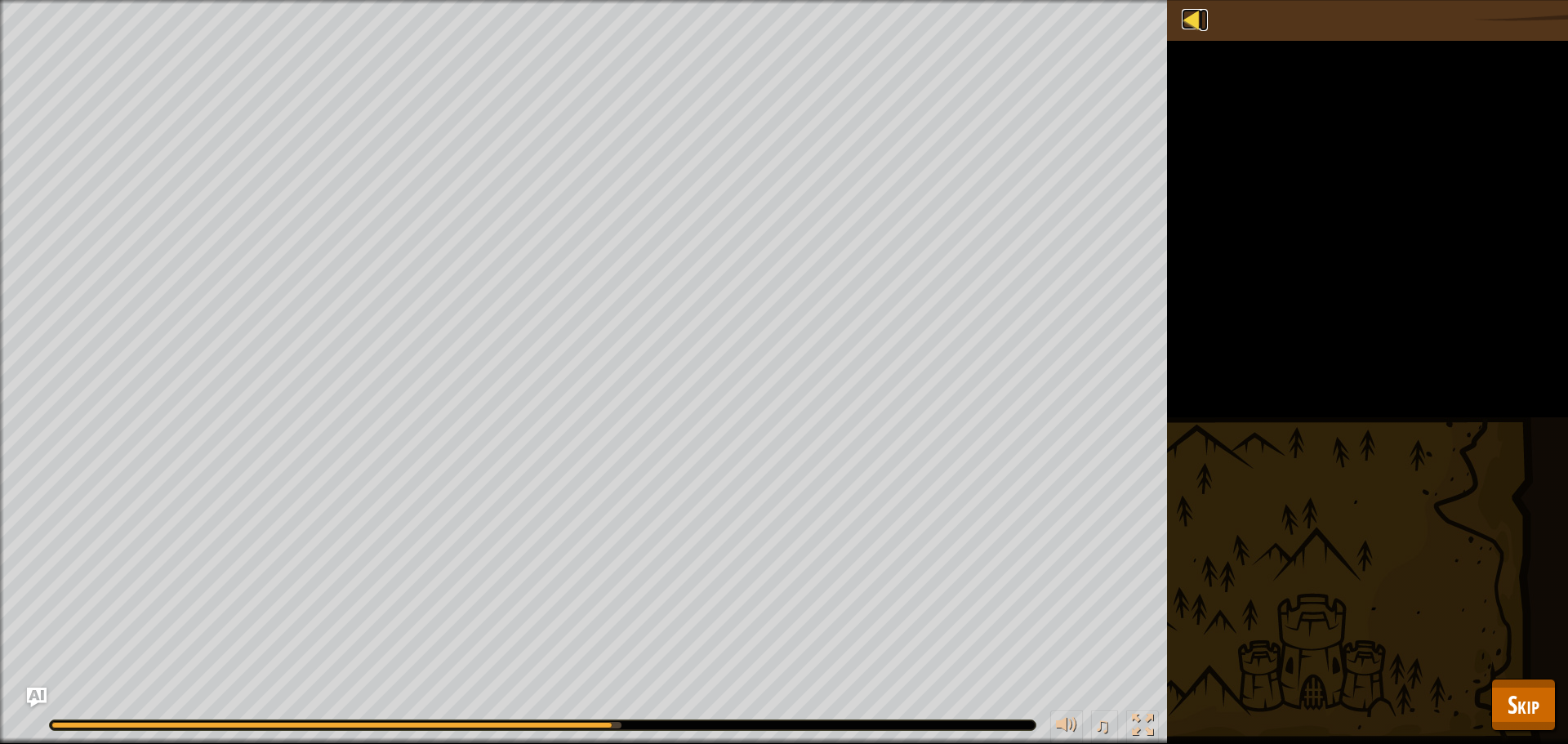
click at [1185, 23] on div at bounding box center [1192, 19] width 20 height 20
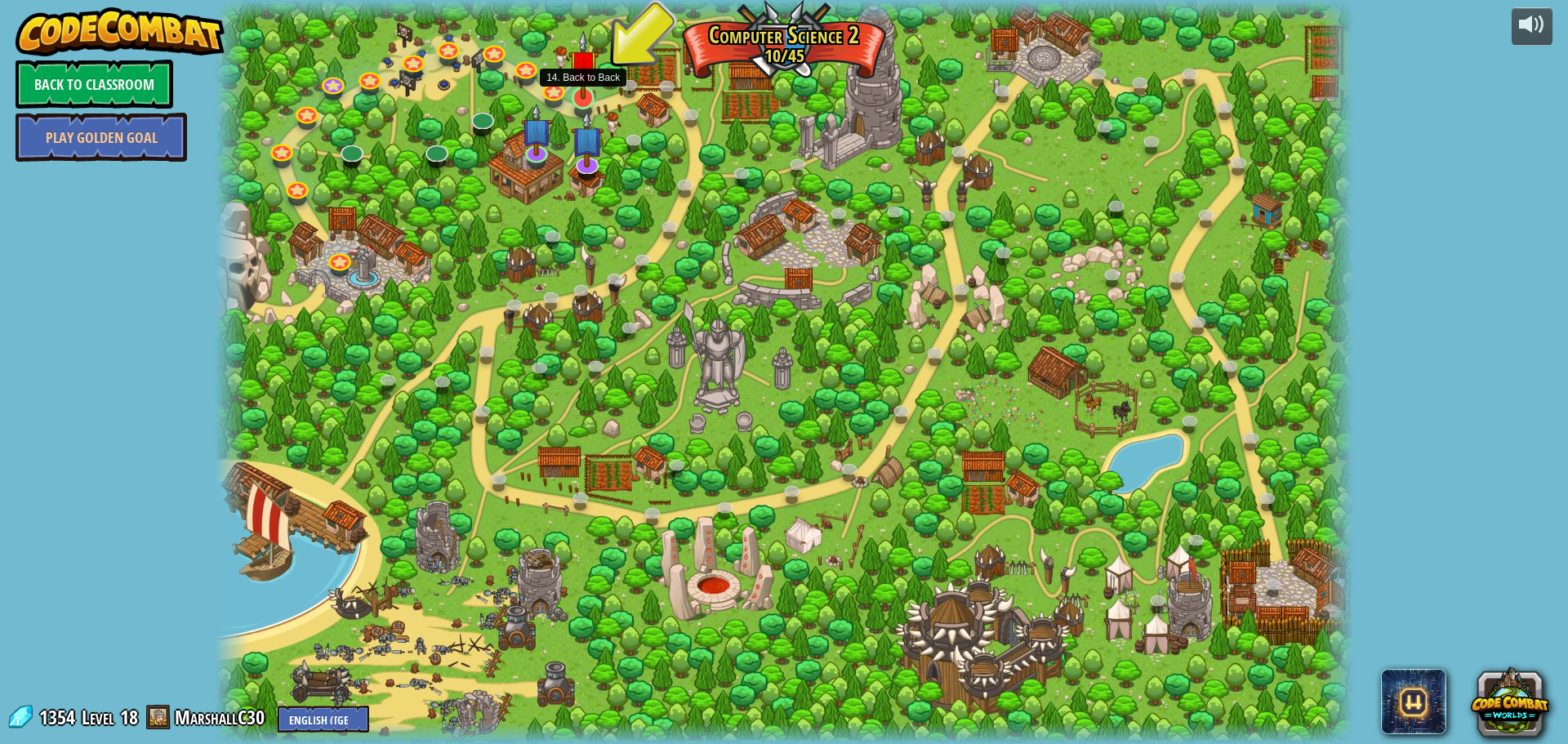
click at [584, 96] on img at bounding box center [583, 65] width 30 height 70
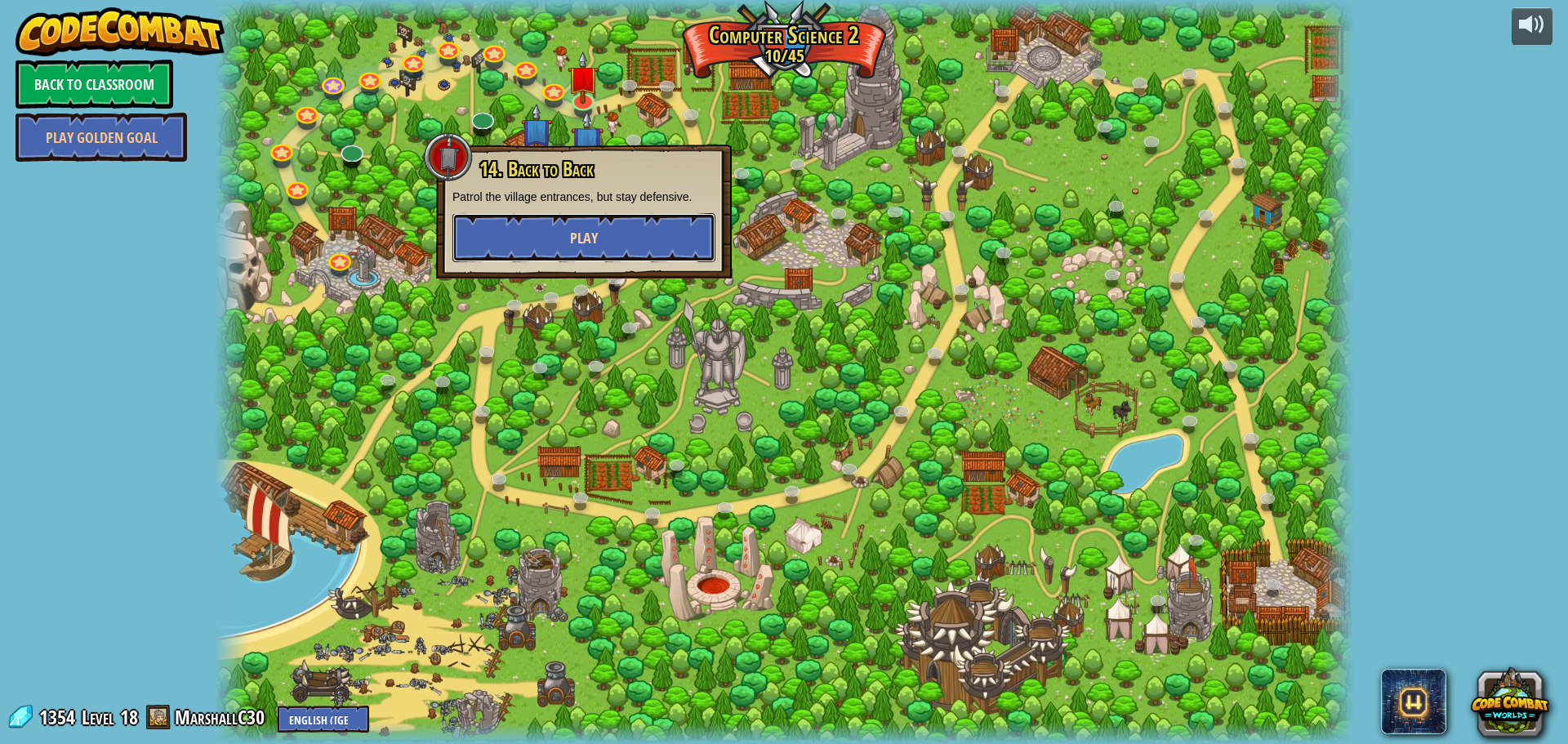
click at [582, 253] on button "Play" at bounding box center [583, 238] width 263 height 49
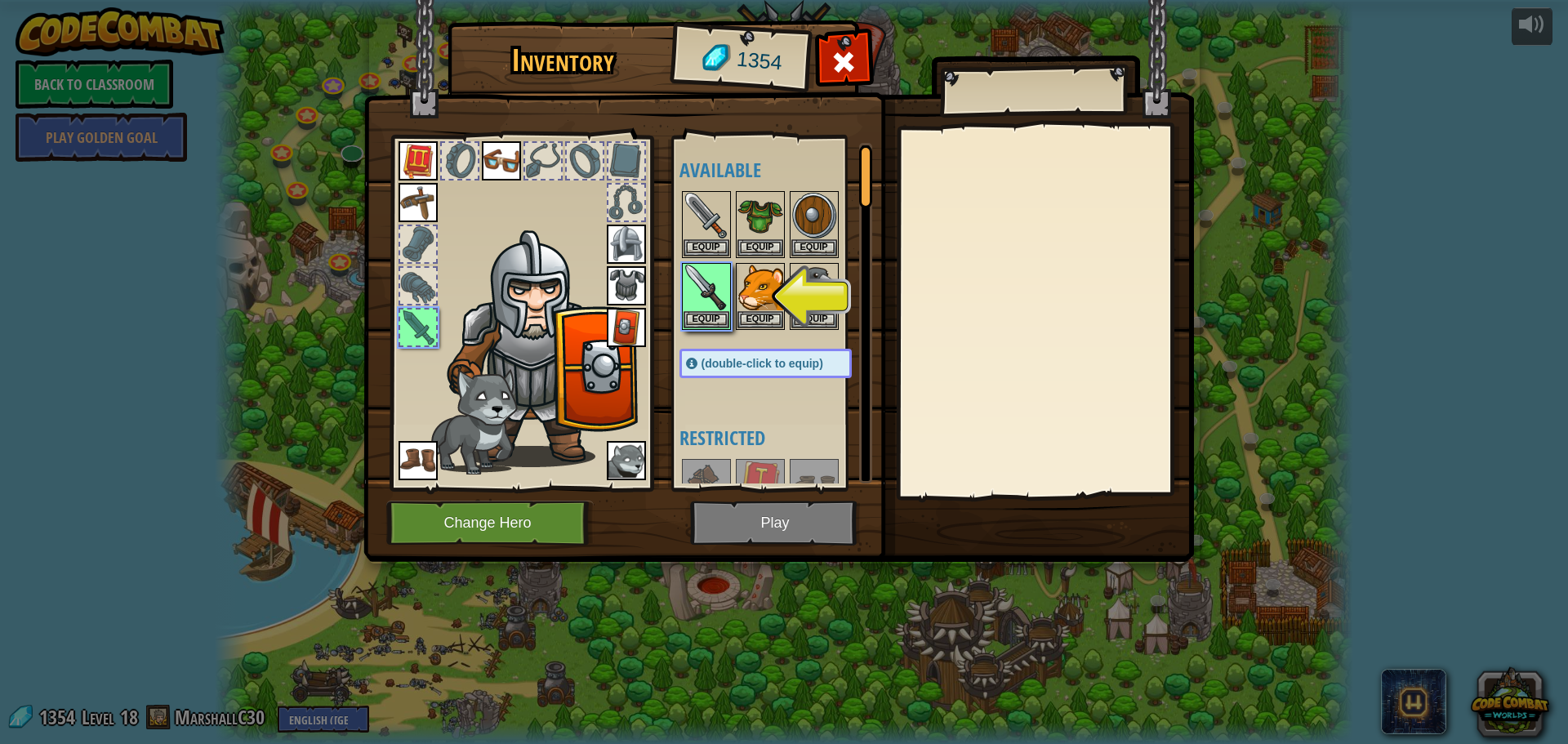
click at [709, 331] on div "Available Equip Equip Equip Equip Equip Equip Equip Equip Equip Equip Equip Equ…" at bounding box center [781, 313] width 205 height 340
click at [709, 330] on div "Equip" at bounding box center [706, 297] width 49 height 67
click at [735, 308] on div "Equip" at bounding box center [760, 297] width 49 height 67
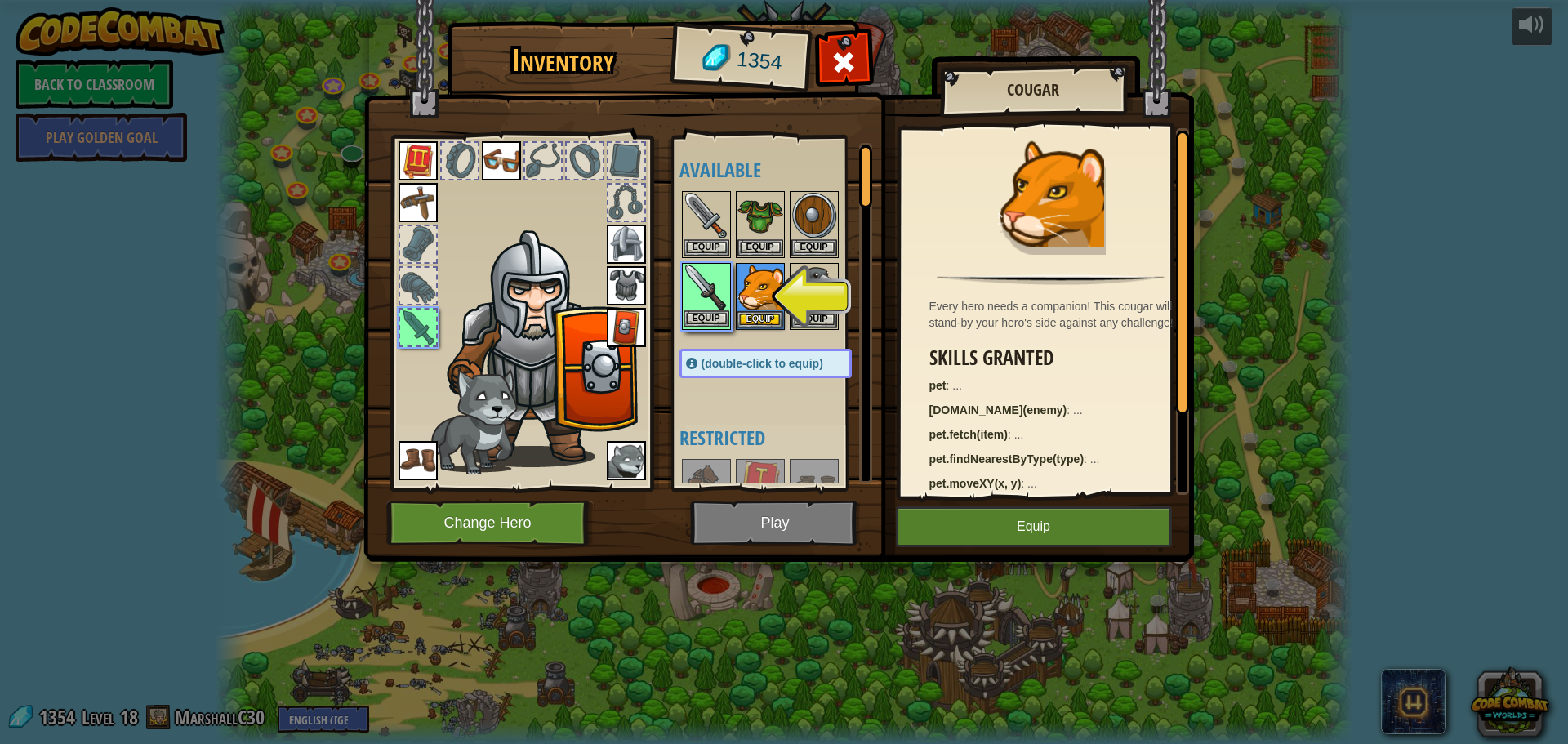
click at [708, 309] on img at bounding box center [706, 288] width 45 height 45
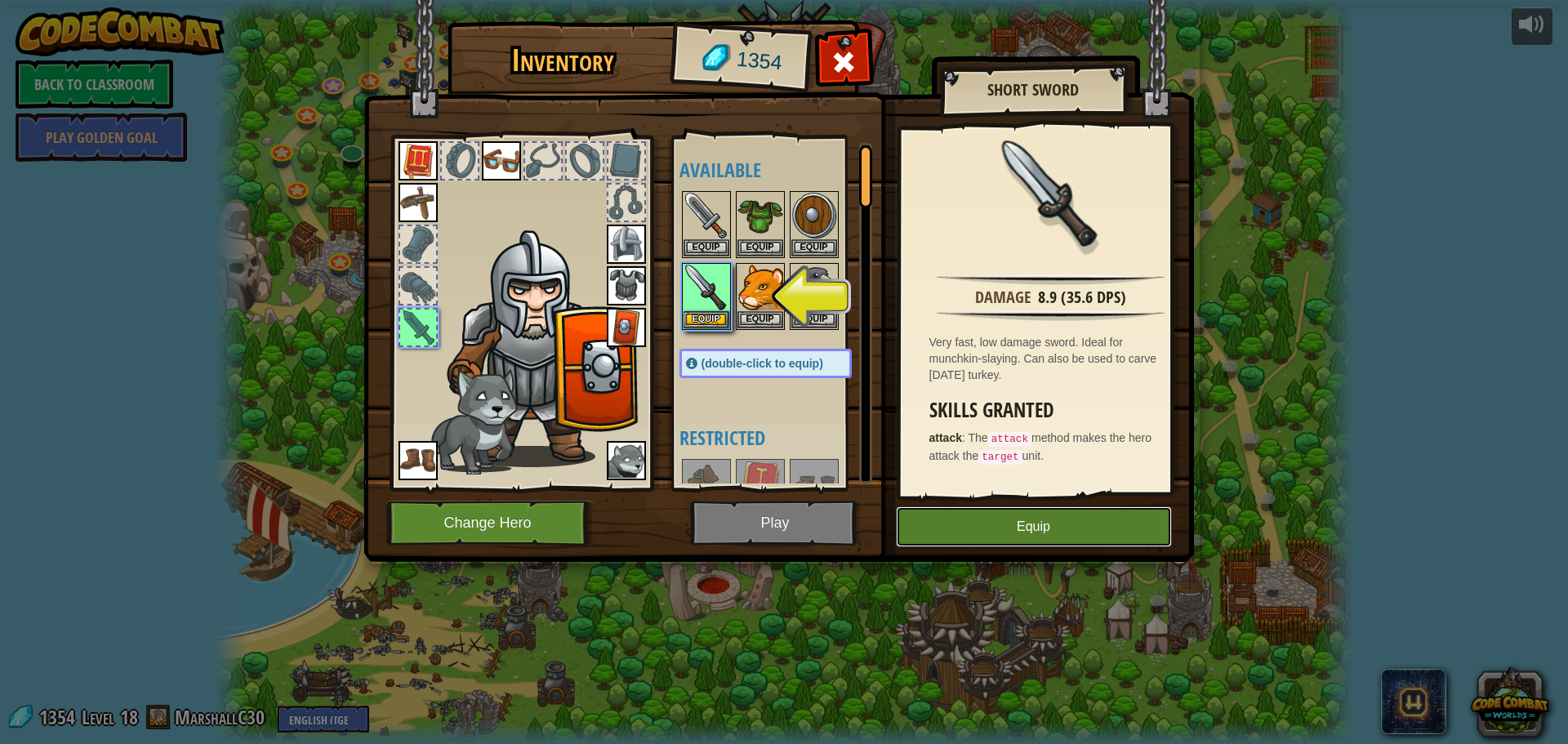
click at [1005, 543] on button "Equip" at bounding box center [1034, 526] width 276 height 41
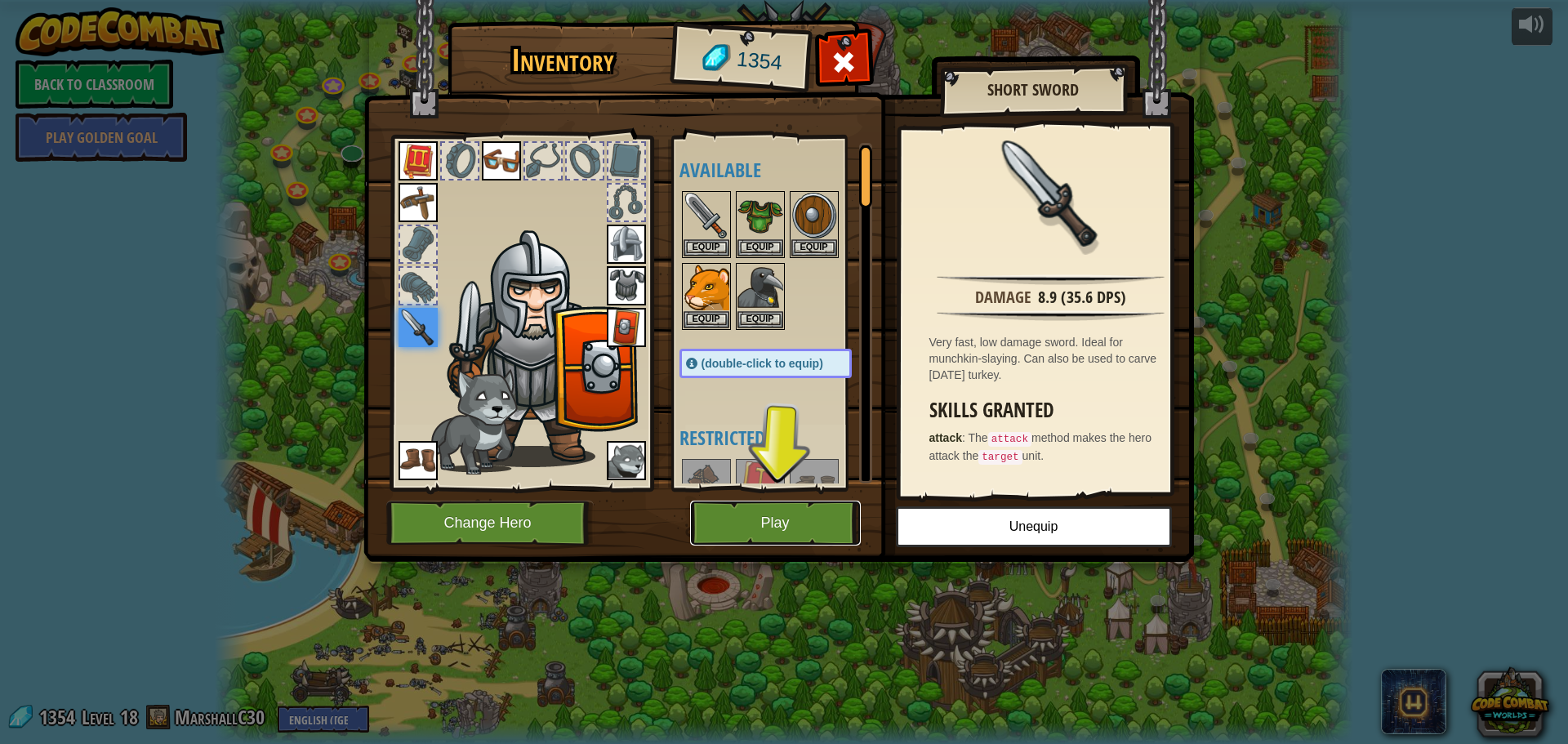
click at [808, 526] on button "Play" at bounding box center [775, 523] width 171 height 45
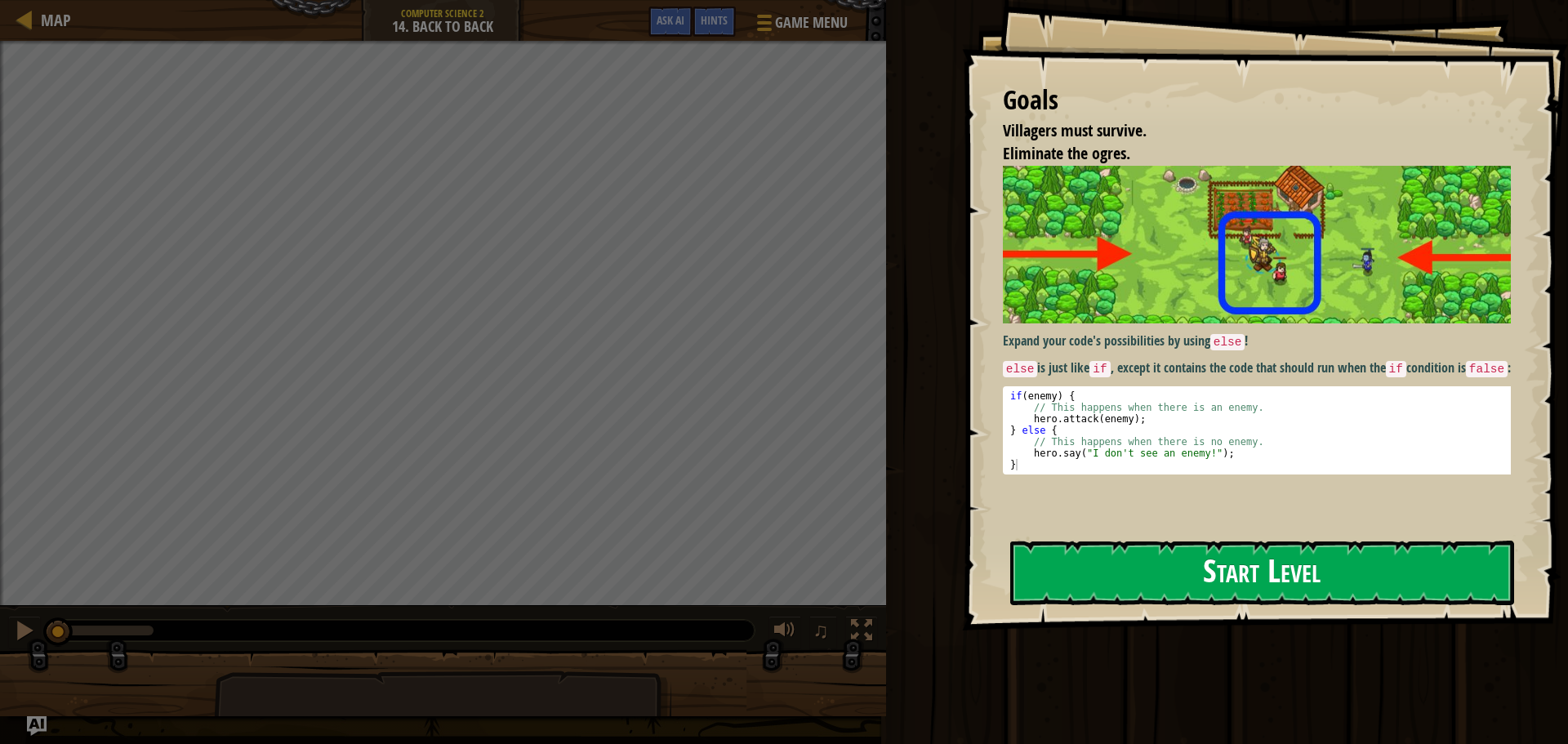
drag, startPoint x: 1297, startPoint y: 619, endPoint x: 1284, endPoint y: 583, distance: 38.3
click at [1296, 615] on div "Goals Villagers must survive. Eliminate the ogres. Expand your code's possibili…" at bounding box center [1265, 315] width 606 height 631
click at [1284, 583] on button "Start Level" at bounding box center [1261, 573] width 503 height 65
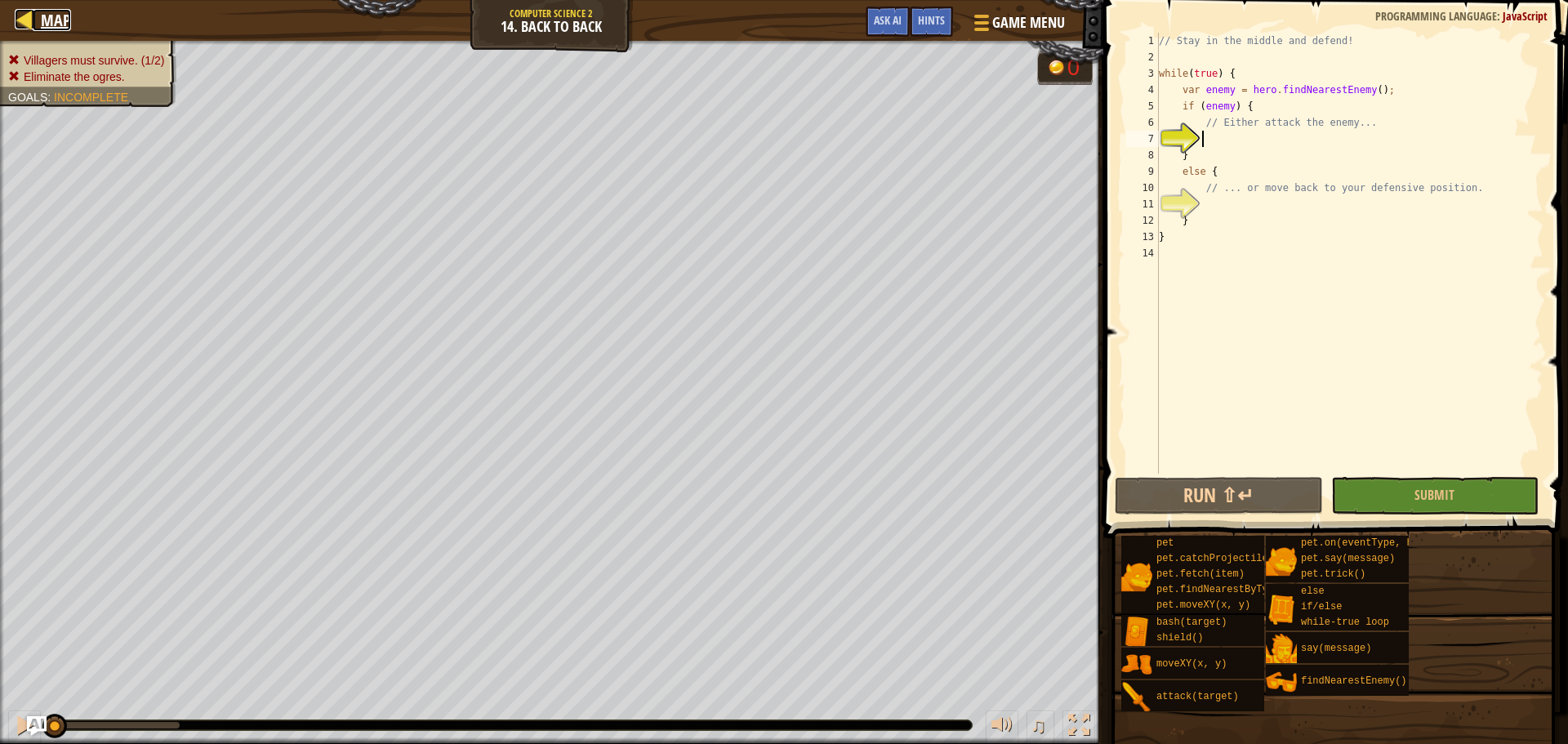
click at [15, 19] on div at bounding box center [24, 19] width 20 height 20
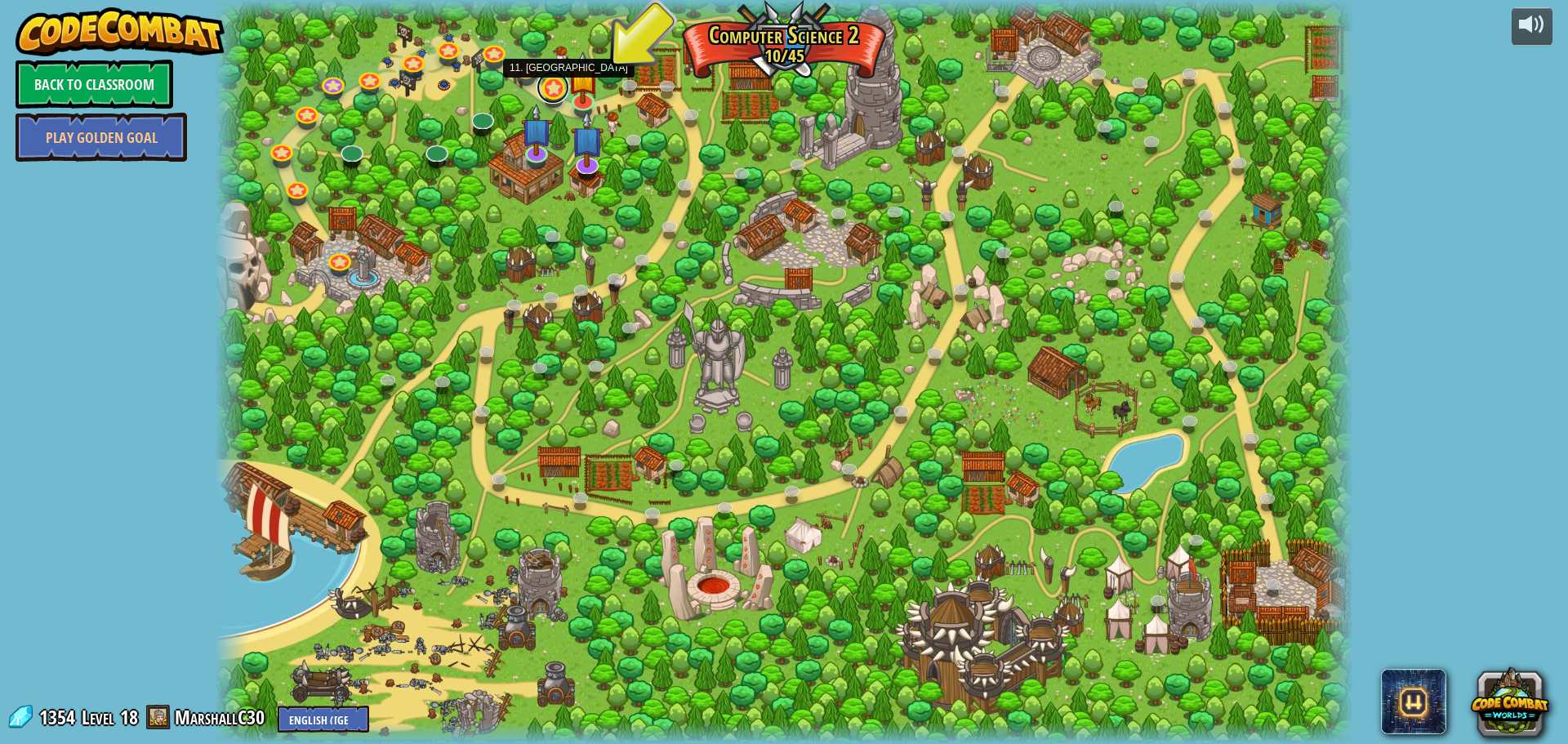
click at [553, 89] on link at bounding box center [552, 87] width 33 height 33
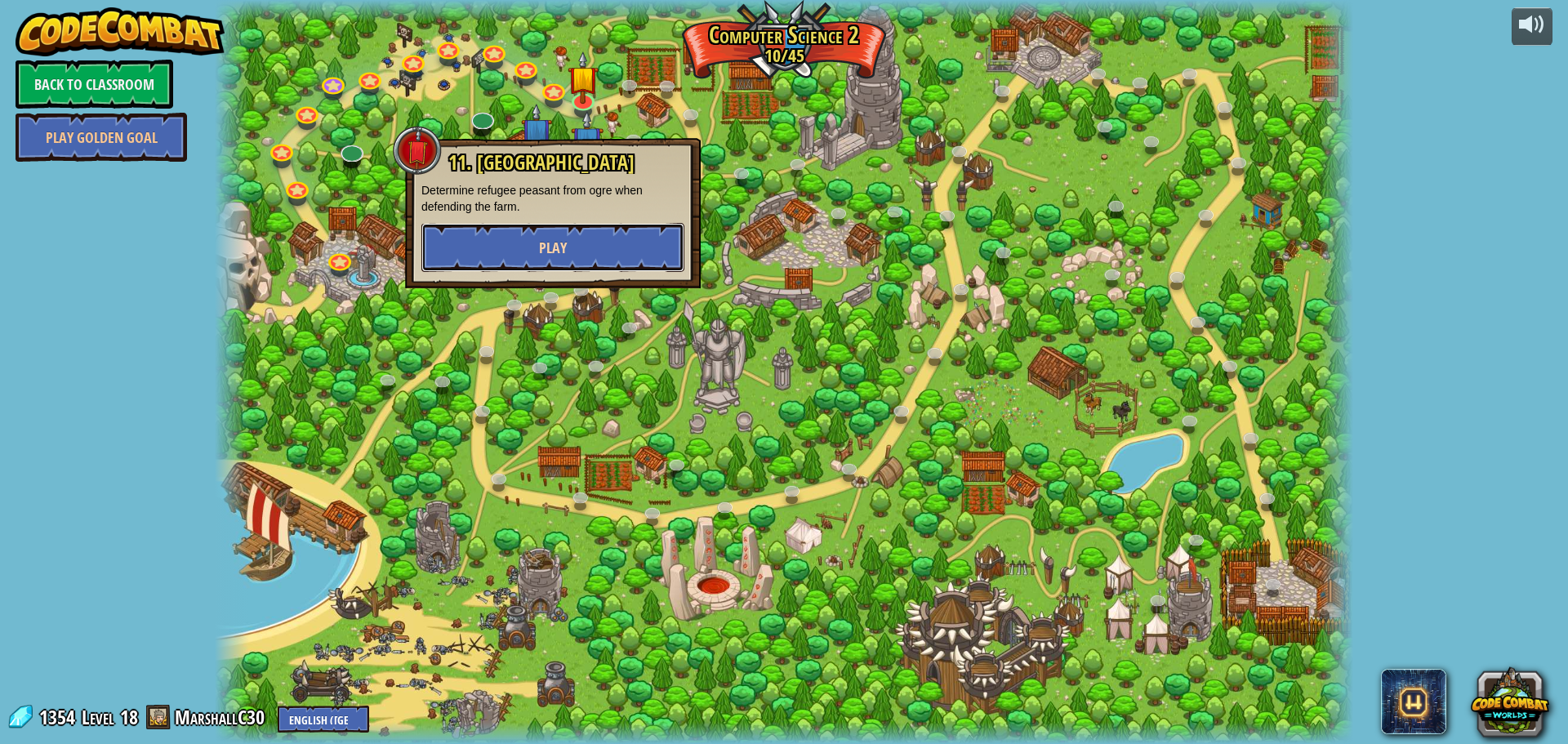
click at [564, 247] on span "Play" at bounding box center [552, 248] width 28 height 20
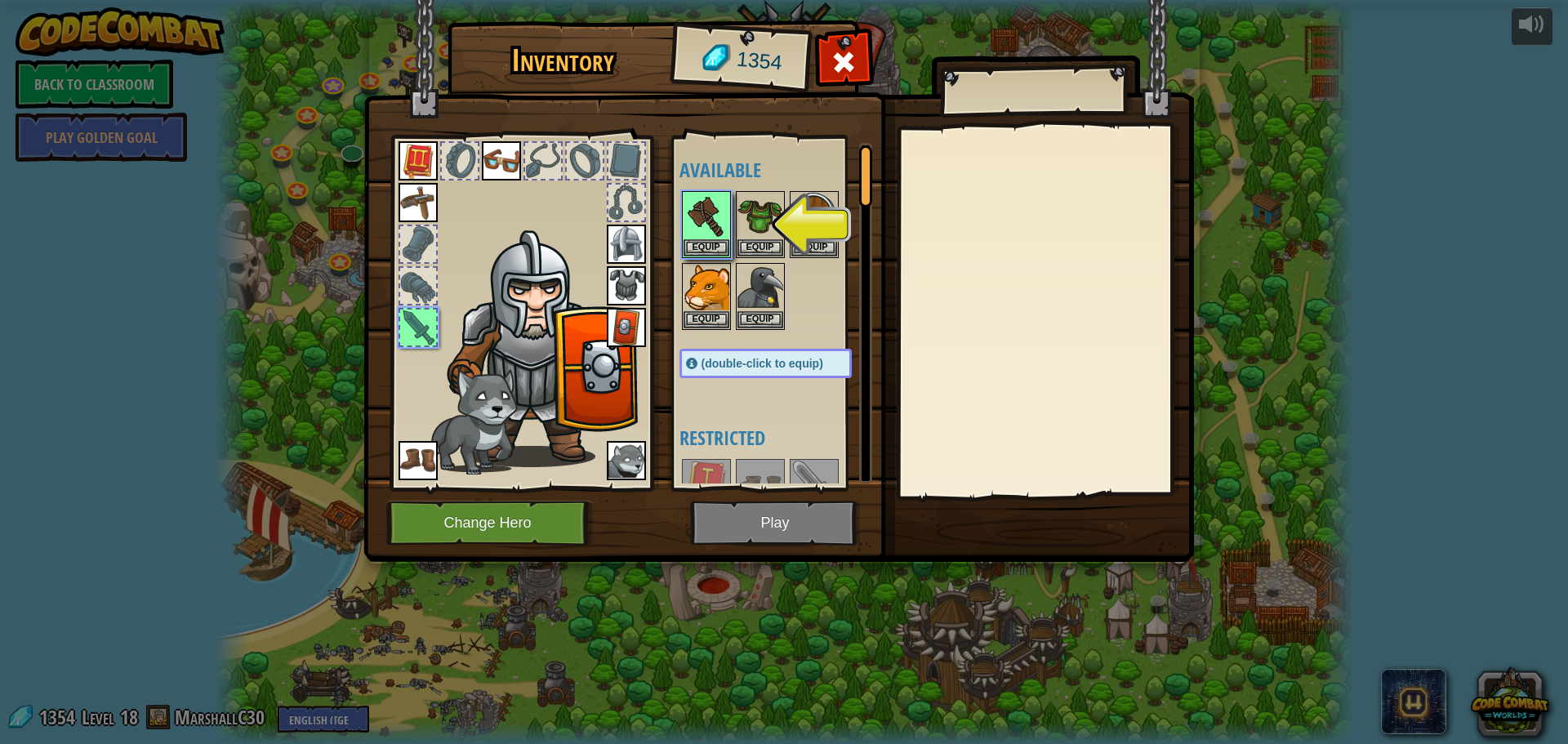
click at [836, 546] on img at bounding box center [778, 265] width 830 height 593
click at [705, 234] on img at bounding box center [706, 215] width 45 height 45
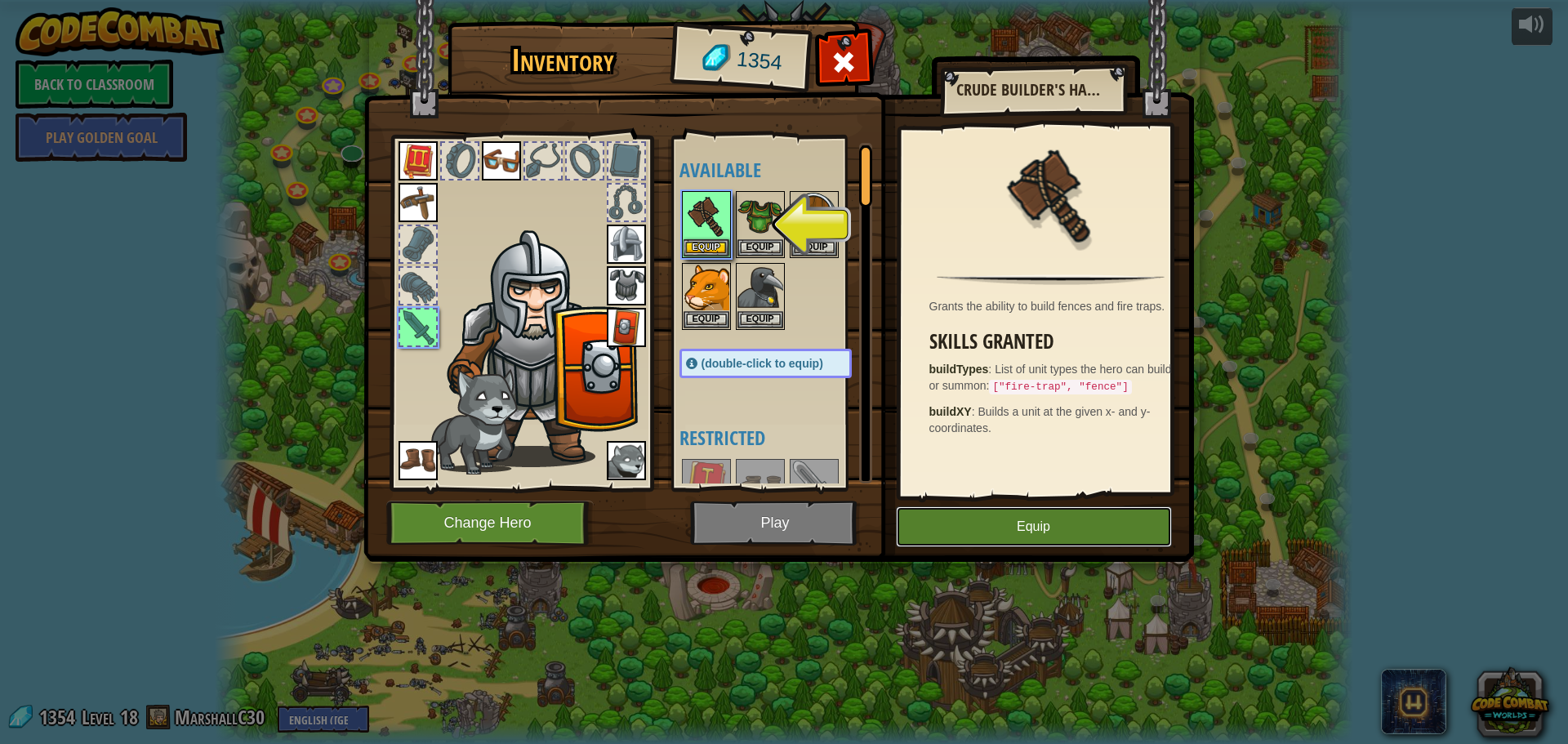
click at [1034, 531] on button "Equip" at bounding box center [1034, 526] width 276 height 41
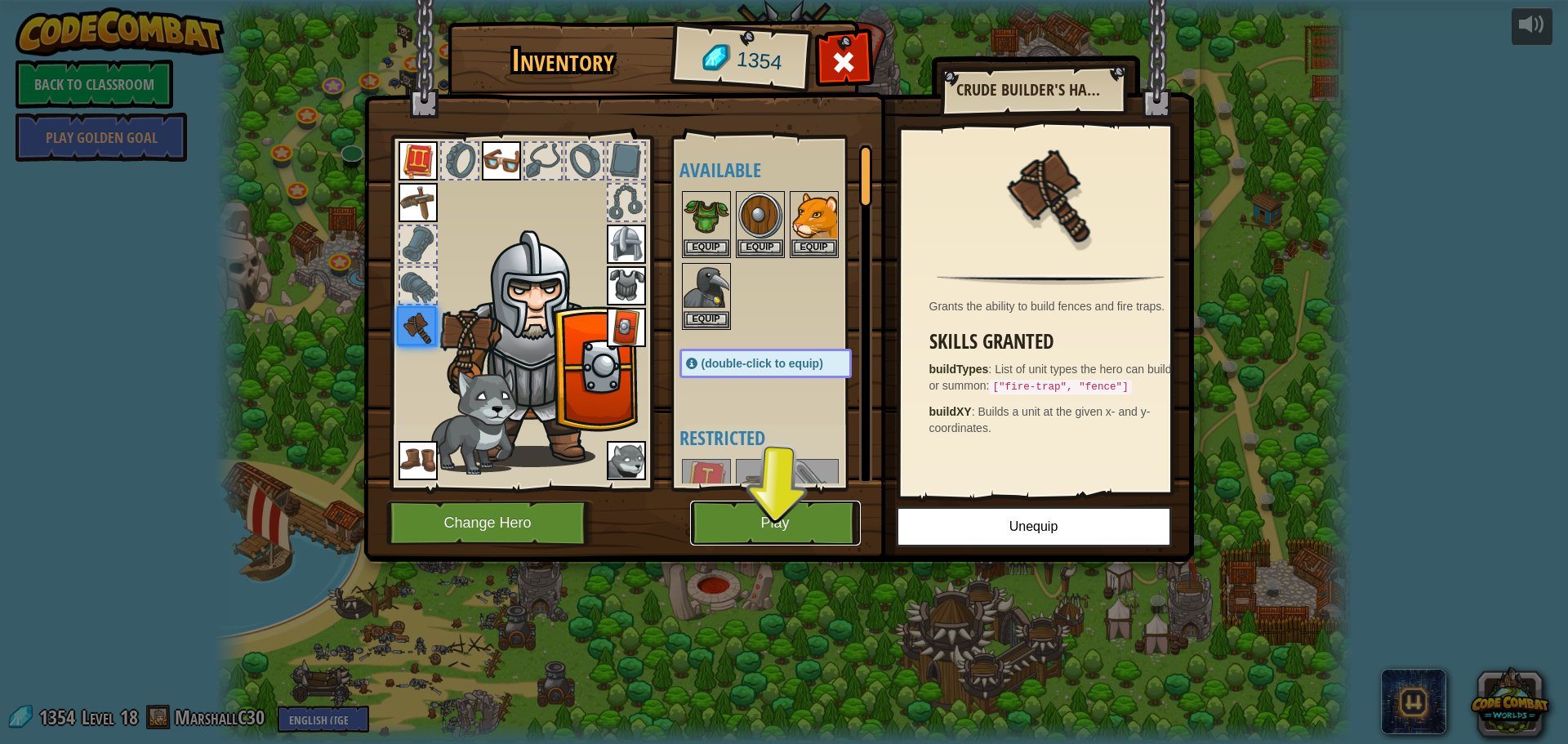
click at [808, 525] on button "Play" at bounding box center [775, 523] width 171 height 45
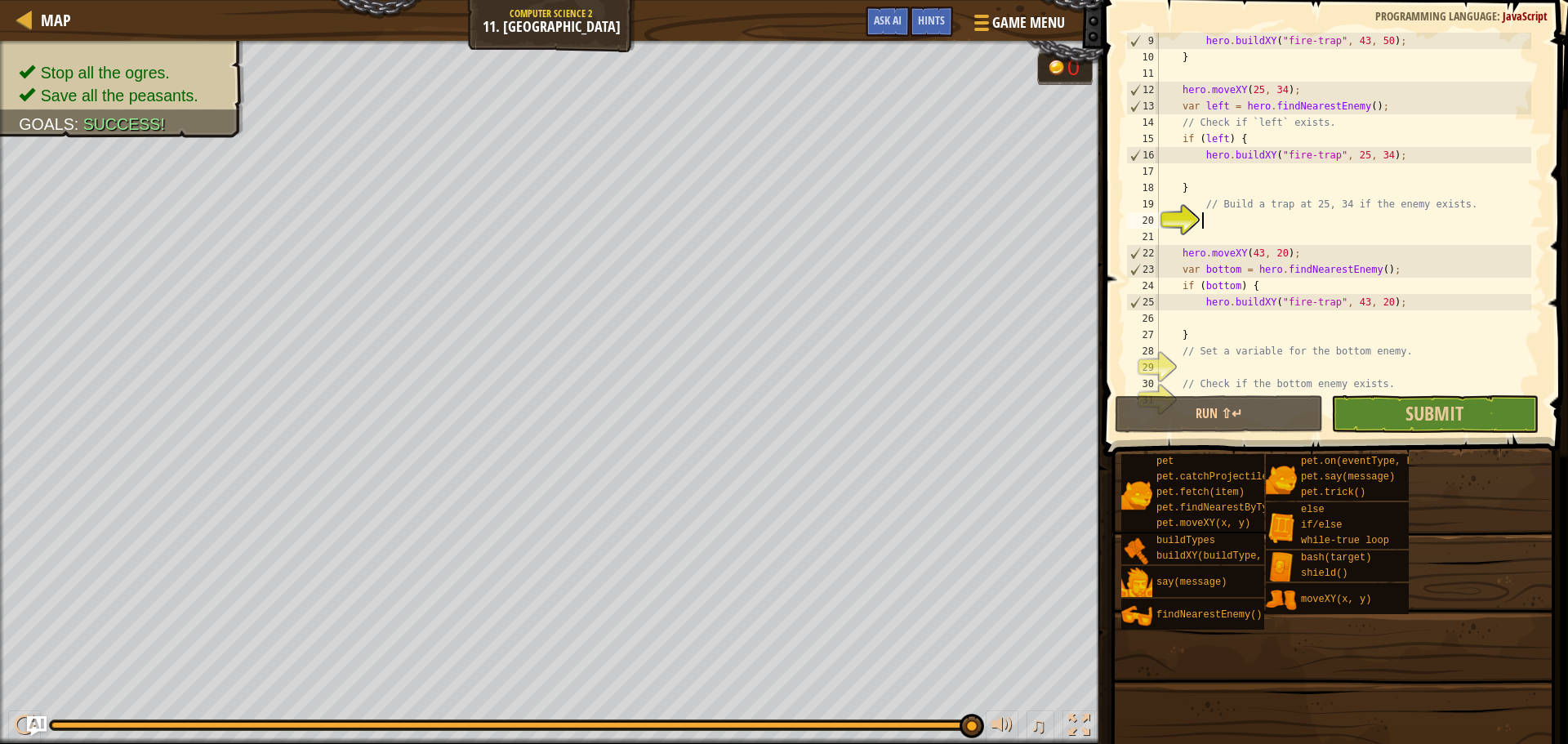
scroll to position [114, 0]
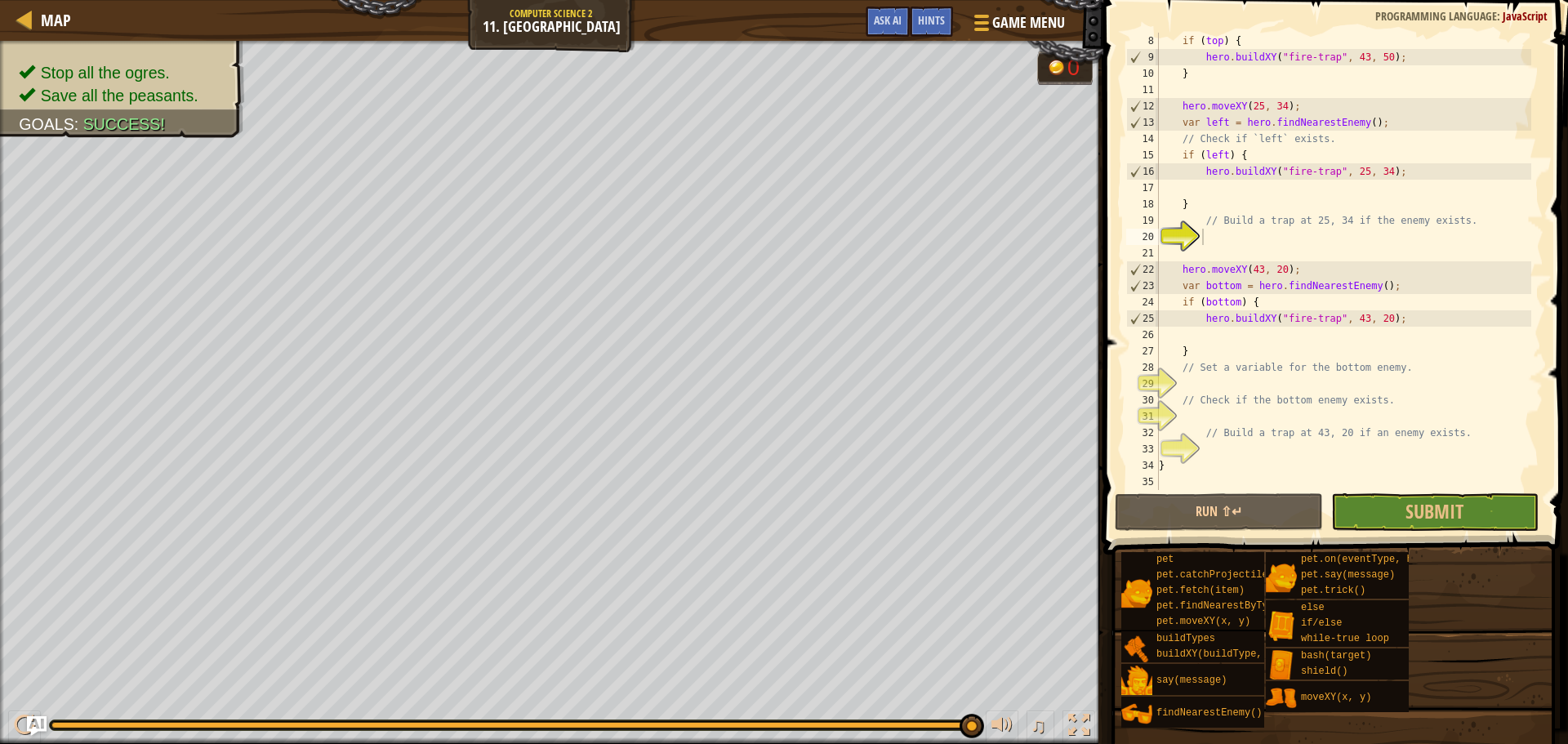
click at [1447, 533] on span at bounding box center [1337, 254] width 477 height 603
click at [1432, 508] on span "Submit" at bounding box center [1434, 511] width 58 height 26
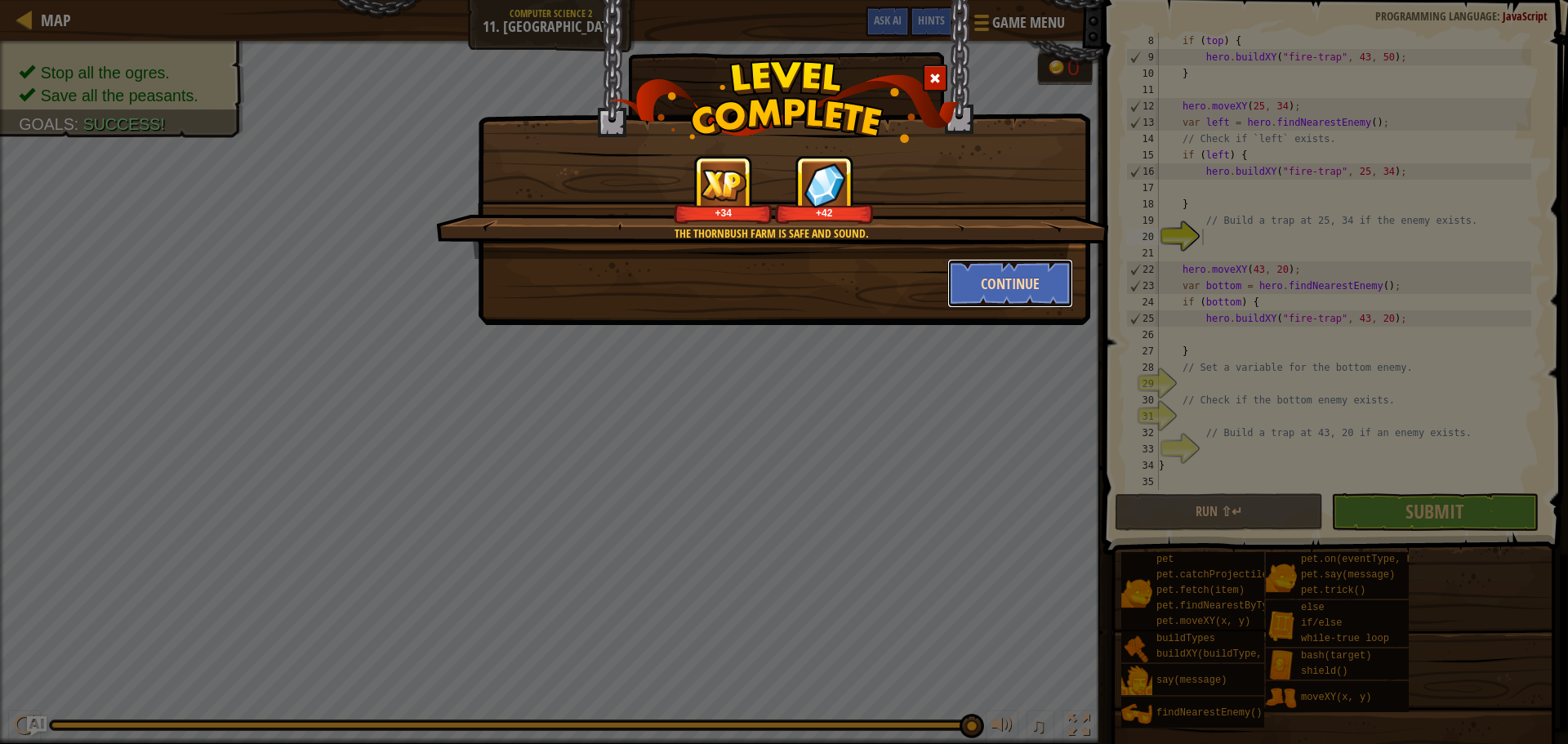
click at [996, 283] on button "Continue" at bounding box center [1010, 283] width 127 height 49
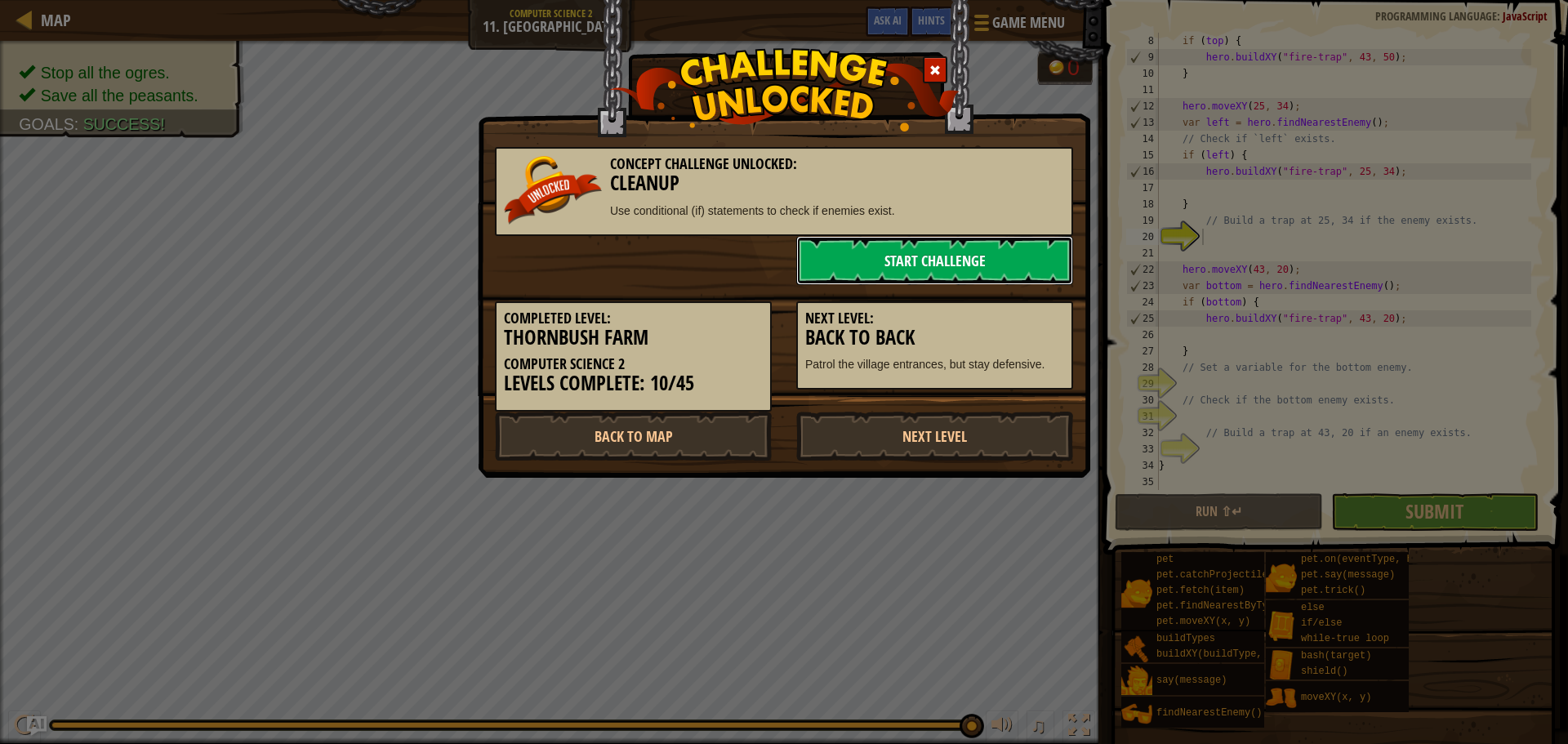
click at [947, 259] on link "Start Challenge" at bounding box center [934, 261] width 276 height 49
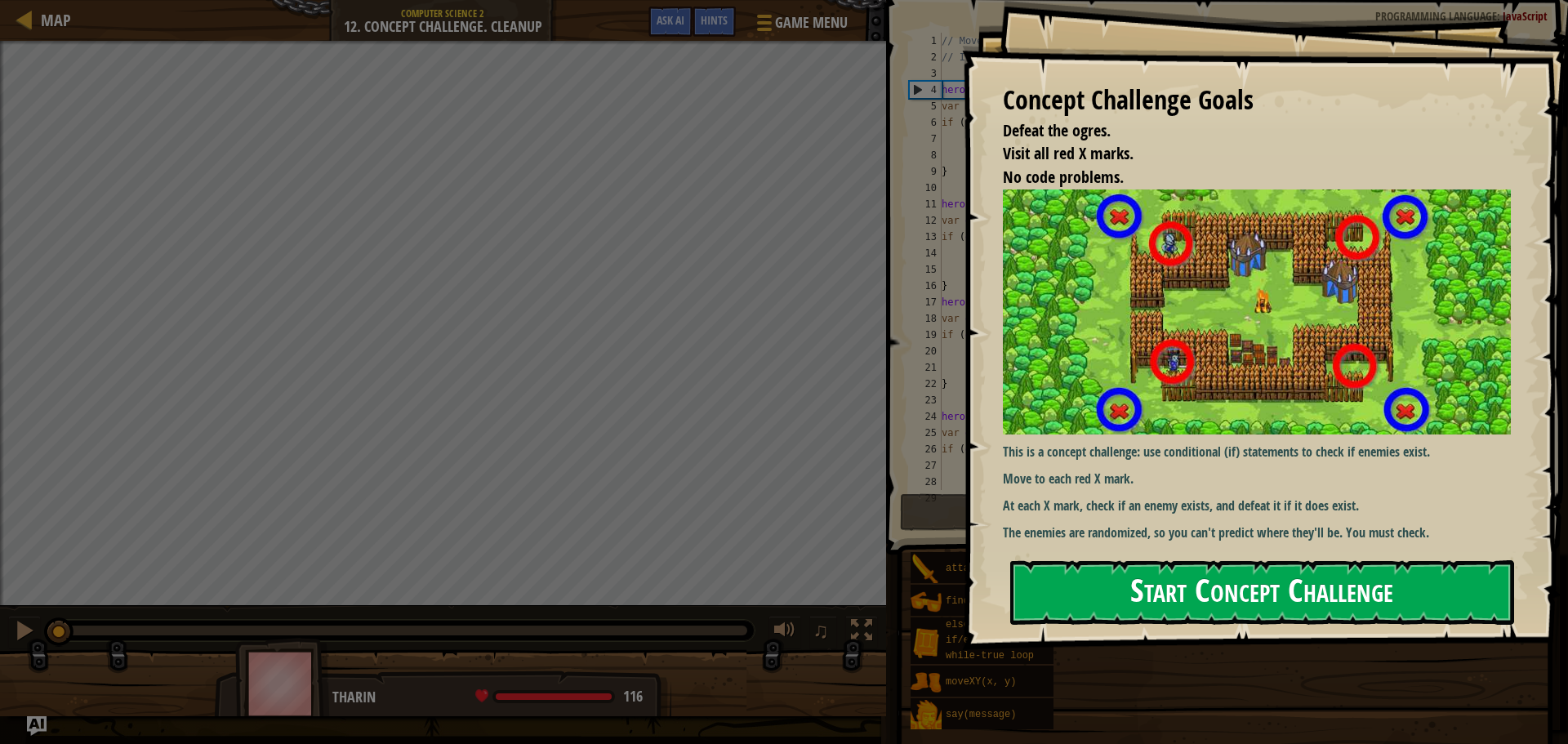
click at [1118, 561] on button "Start Concept Challenge" at bounding box center [1261, 593] width 503 height 65
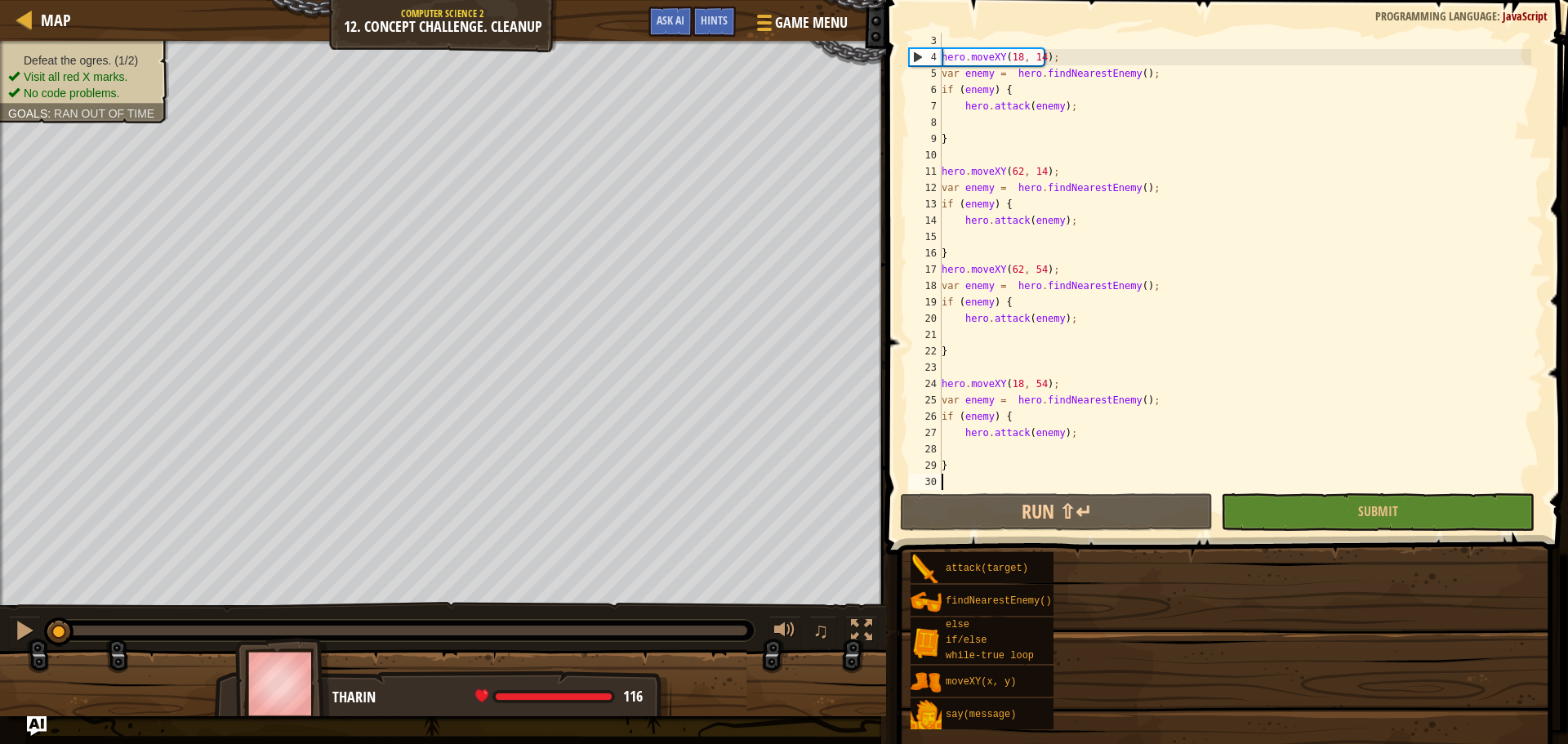
scroll to position [33, 0]
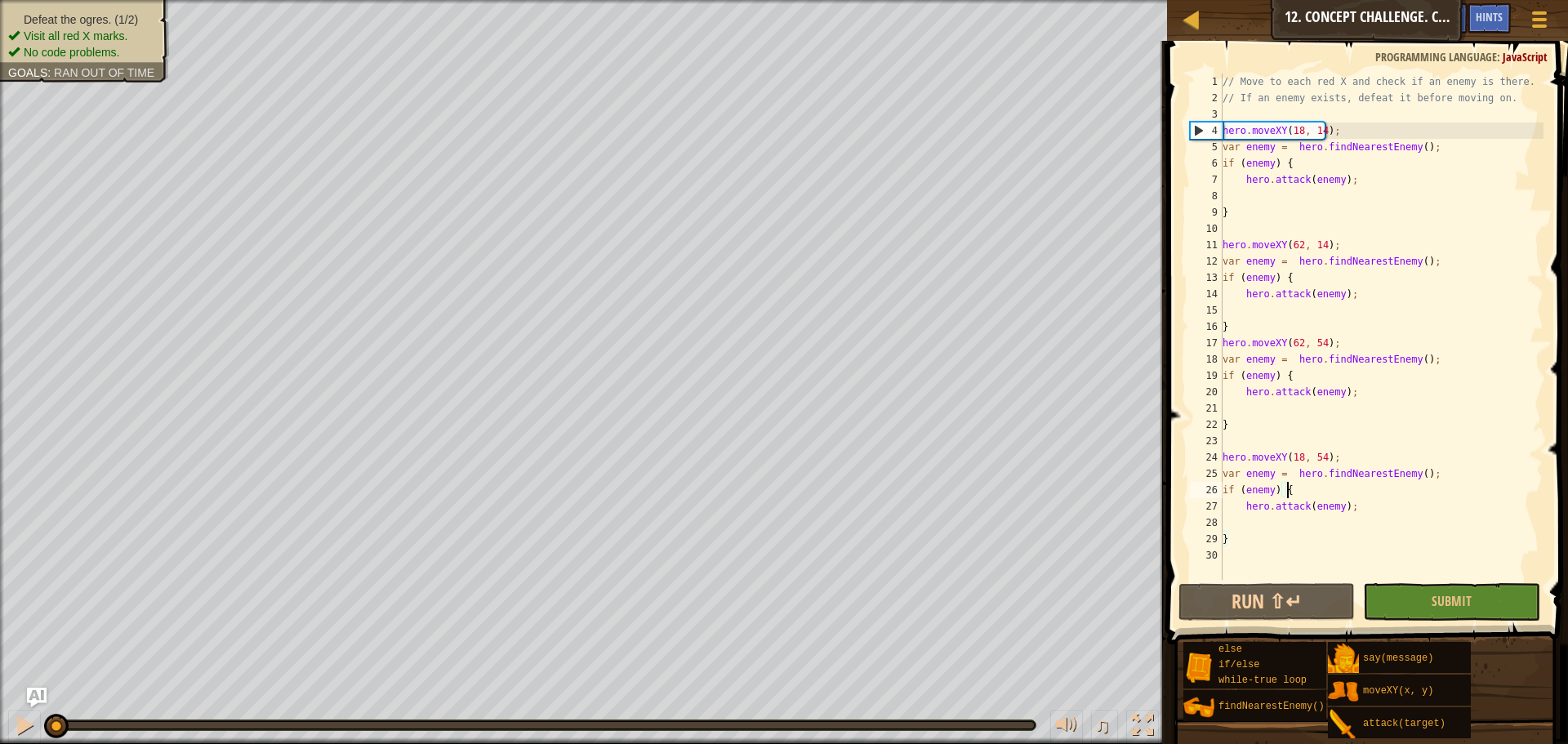
click at [1414, 491] on div "// Move to each red X and check if an enemy is there. // If an enemy exists, de…" at bounding box center [1381, 342] width 324 height 539
type textarea "if (enemy) {"
click at [1404, 515] on div "// Move to each red X and check if an enemy is there. // If an enemy exists, de…" at bounding box center [1381, 342] width 324 height 539
click at [1371, 510] on div "// Move to each red X and check if an enemy is there. // If an enemy exists, de…" at bounding box center [1381, 342] width 324 height 539
type textarea "hero.attack(enemy);"
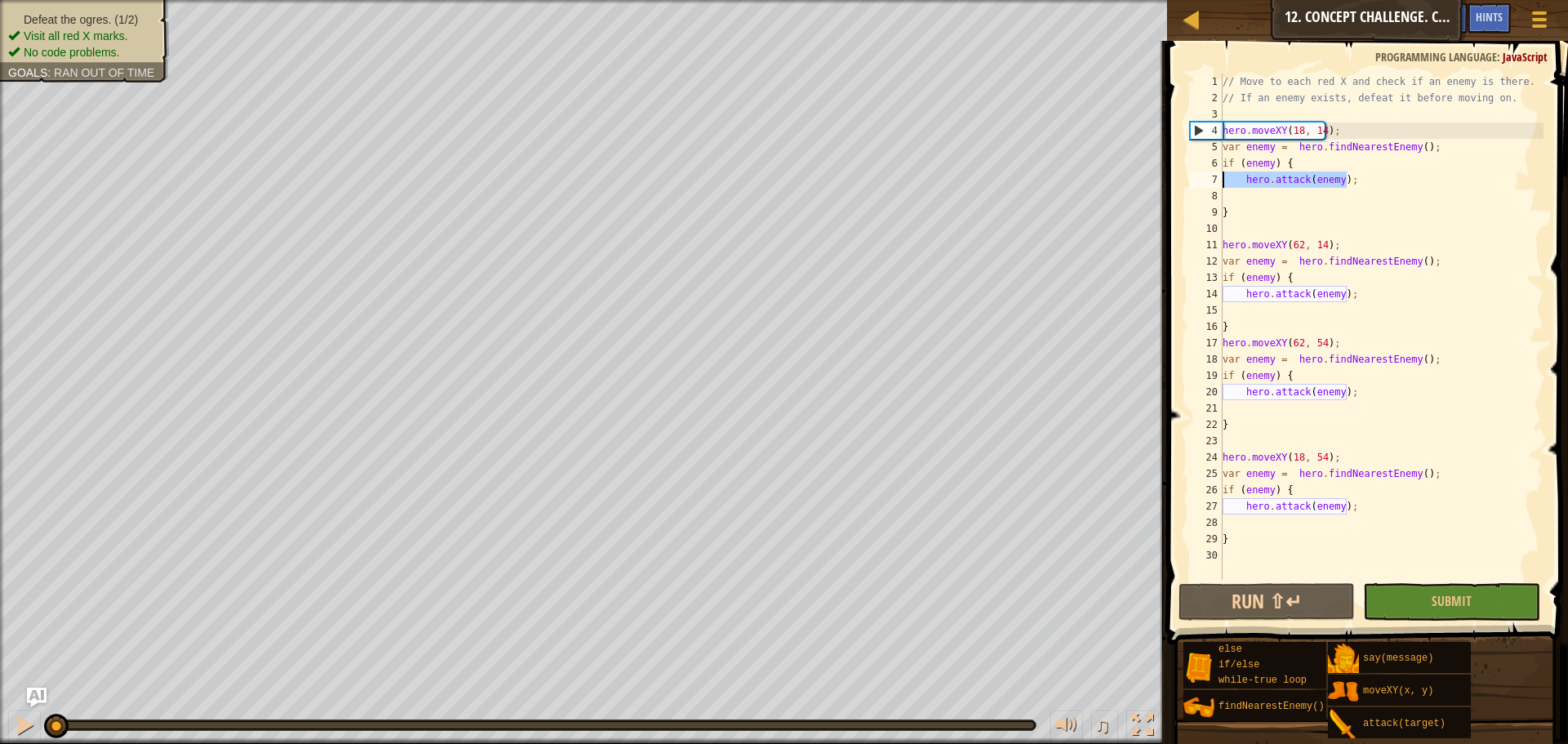
drag, startPoint x: 1351, startPoint y: 177, endPoint x: 1172, endPoint y: 182, distance: 179.1
click at [1172, 182] on div "hero.attack(enemy); 1 2 3 4 5 6 7 8 9 10 11 12 13 14 15 16 17 18 19 20 21 22 23…" at bounding box center [1365, 374] width 406 height 652
click at [1385, 193] on div "// Move to each red X and check if an enemy is there. // If an enemy exists, de…" at bounding box center [1381, 342] width 324 height 539
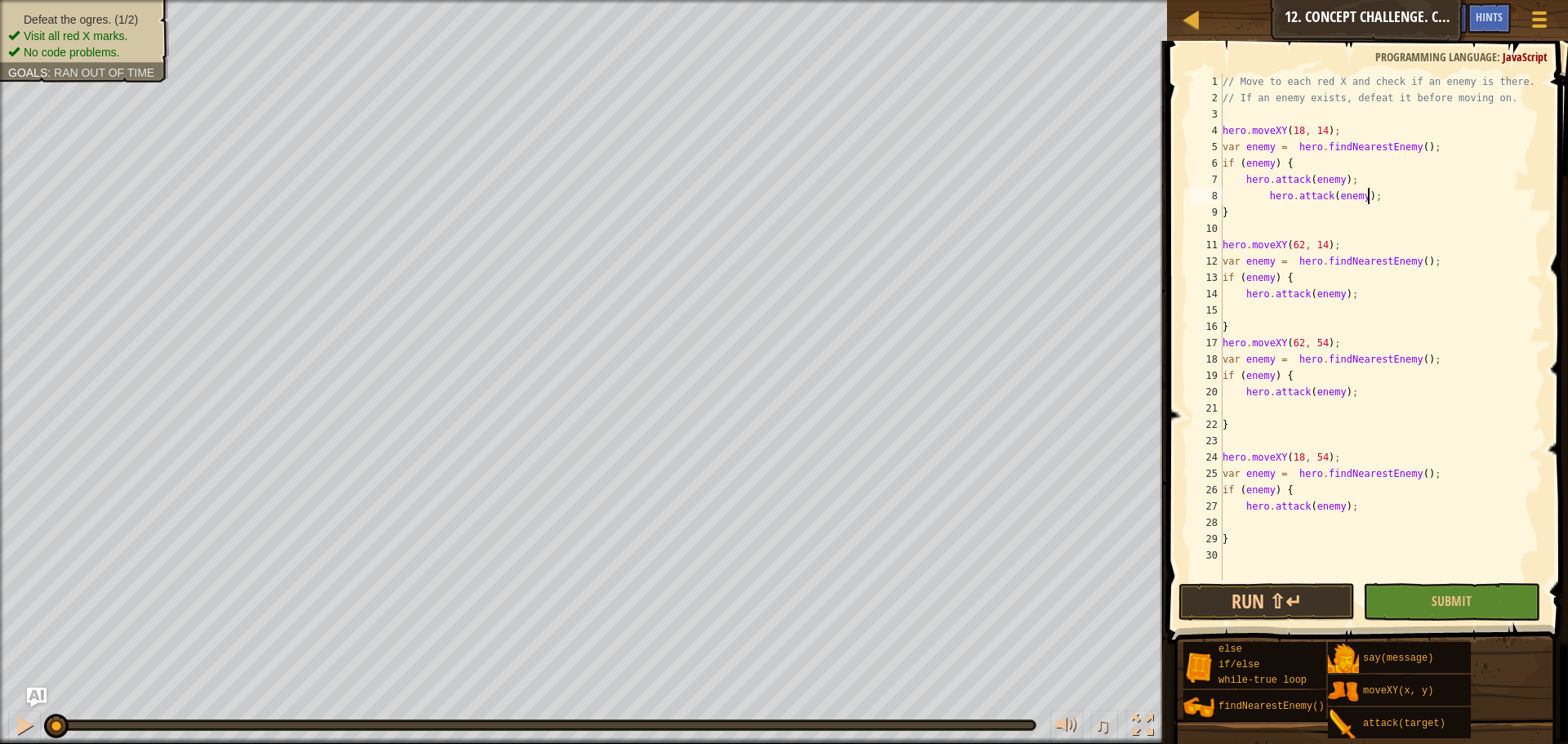
click at [1262, 201] on div "// Move to each red X and check if an enemy is there. // If an enemy exists, de…" at bounding box center [1381, 342] width 324 height 539
click at [1267, 201] on div "// Move to each red X and check if an enemy is there. // If an enemy exists, de…" at bounding box center [1381, 342] width 324 height 539
type textarea "hero.attack(enemy);"
drag, startPoint x: 1360, startPoint y: 300, endPoint x: 1364, endPoint y: 290, distance: 10.8
click at [1358, 300] on div "// Move to each red X and check if an enemy is there. // If an enemy exists, de…" at bounding box center [1381, 342] width 324 height 539
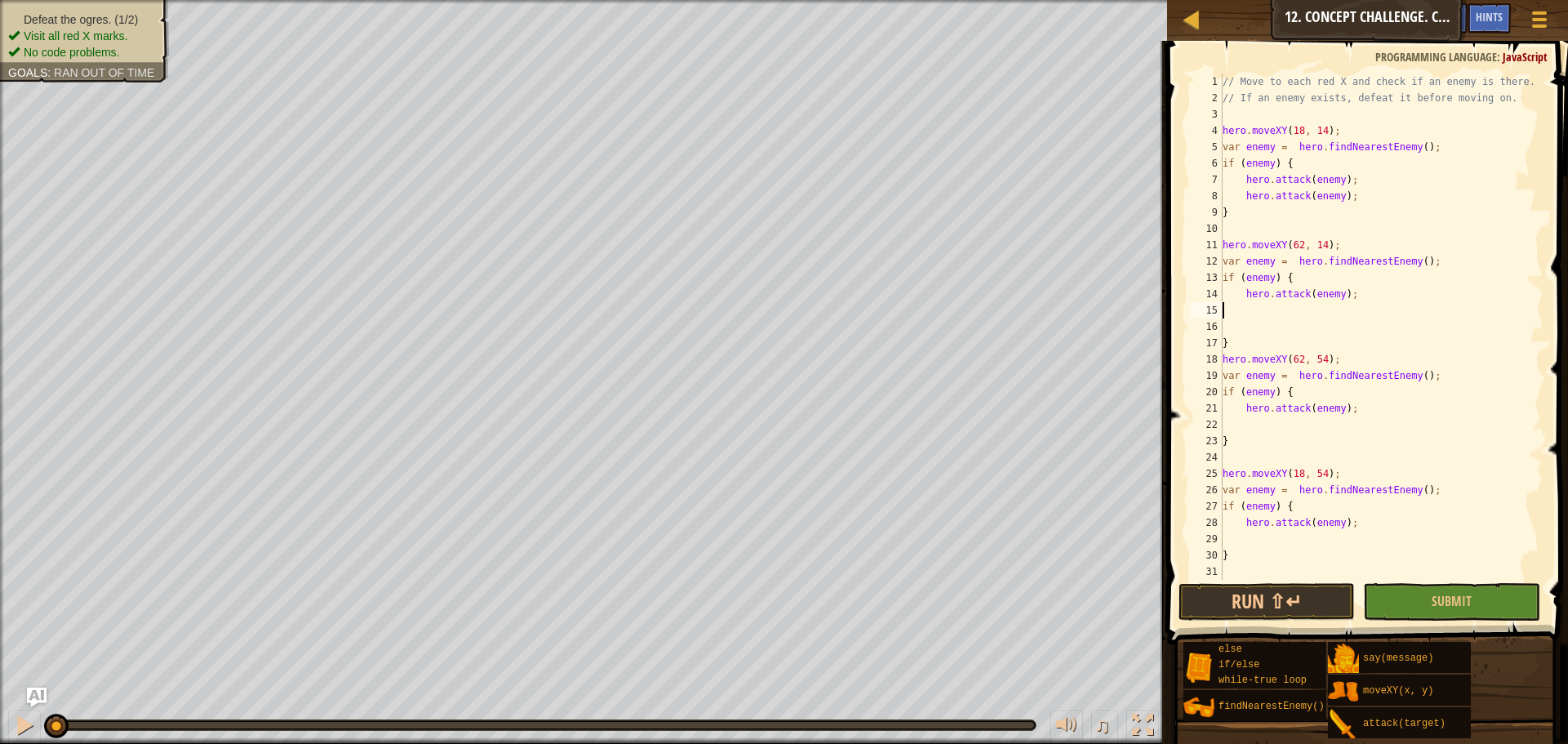
type textarea "hero.attack(enemy);"
click at [1357, 412] on div "// Move to each red X and check if an enemy is there. // If an enemy exists, de…" at bounding box center [1381, 342] width 324 height 539
type textarea "hero.attack(enemy);"
click at [1356, 541] on div "// Move to each red X and check if an enemy is there. // If an enemy exists, de…" at bounding box center [1375, 342] width 312 height 539
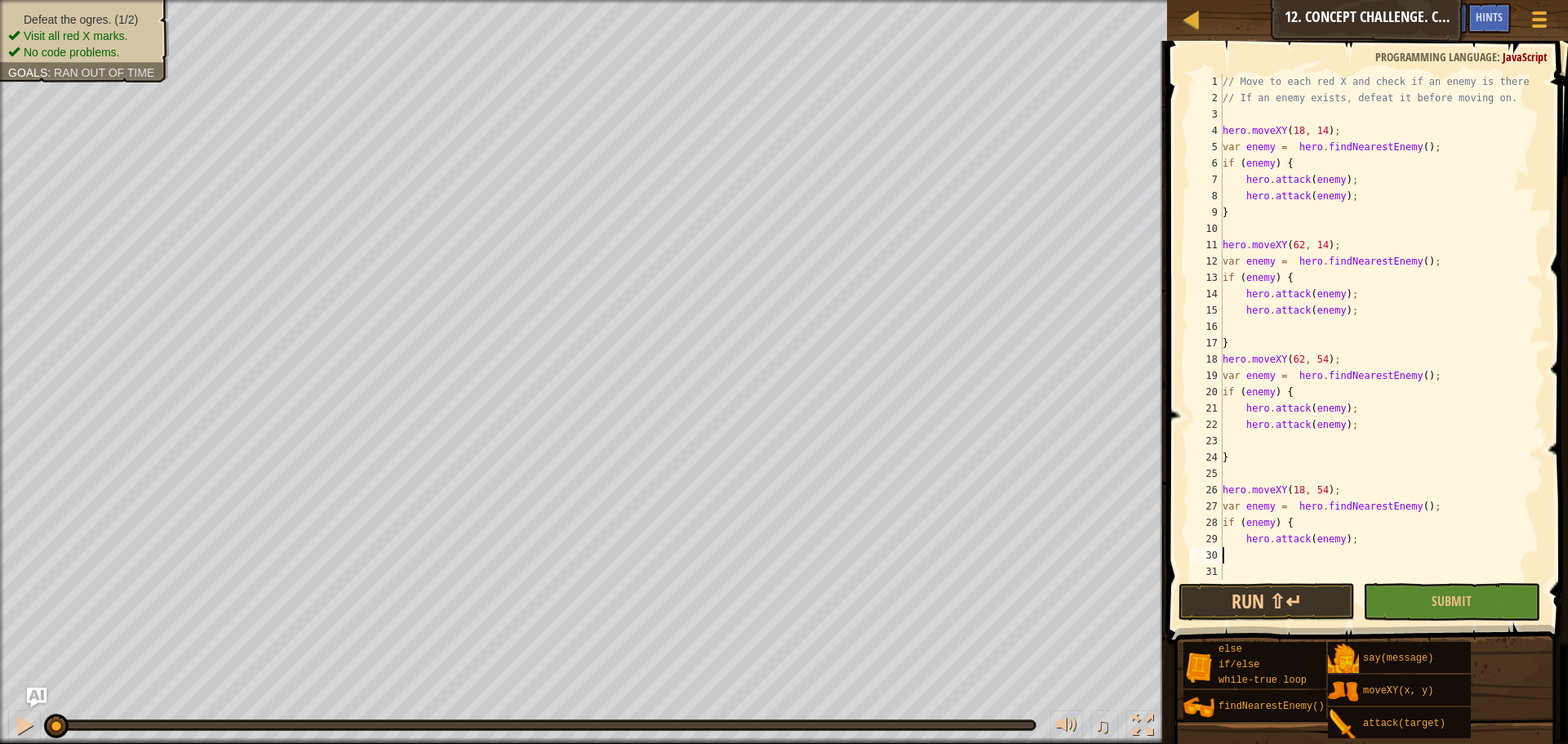
type textarea "hero.attack(enemy);"
click at [1283, 598] on button "Run ⇧↵" at bounding box center [1266, 602] width 176 height 38
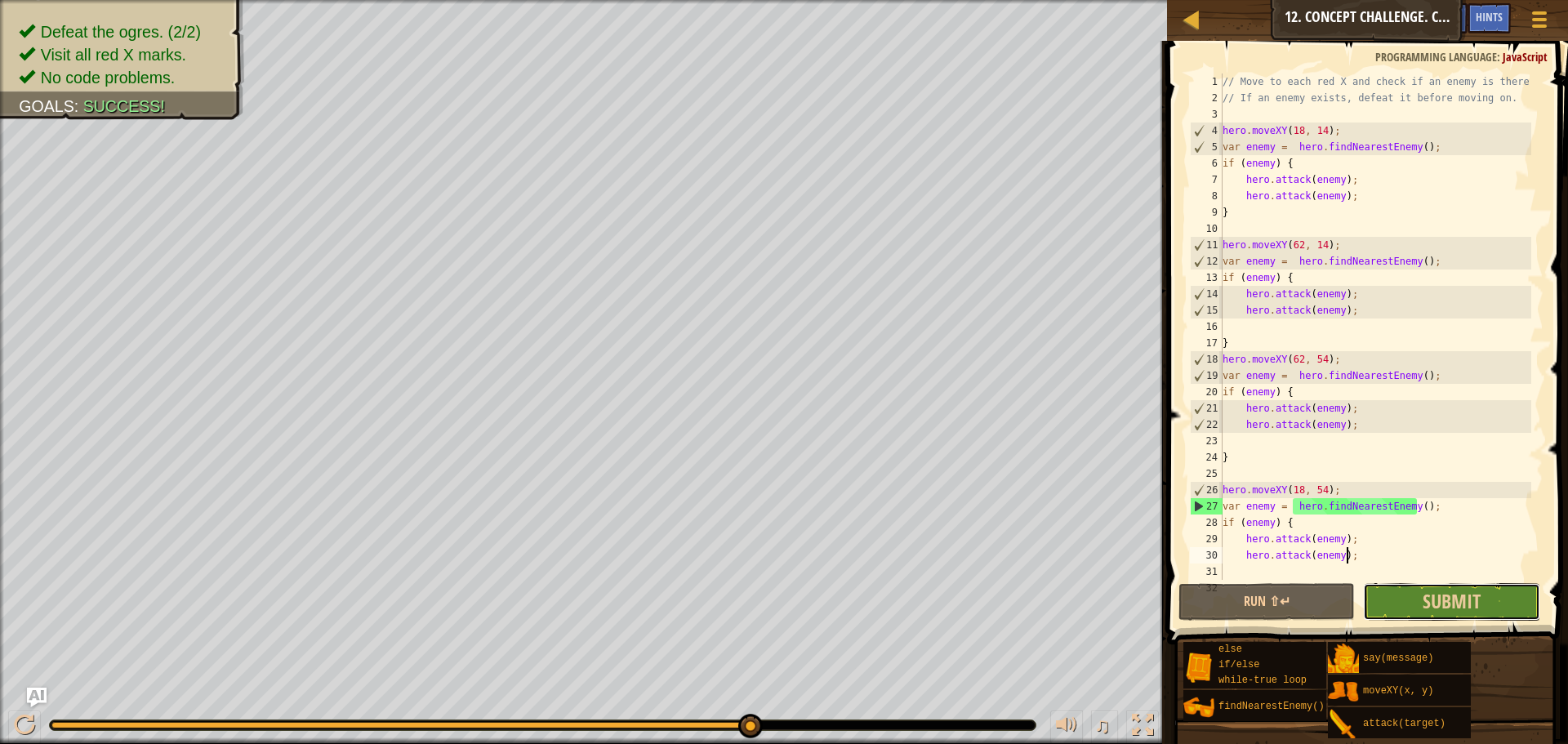
click at [1471, 619] on button "Submit" at bounding box center [1451, 602] width 176 height 38
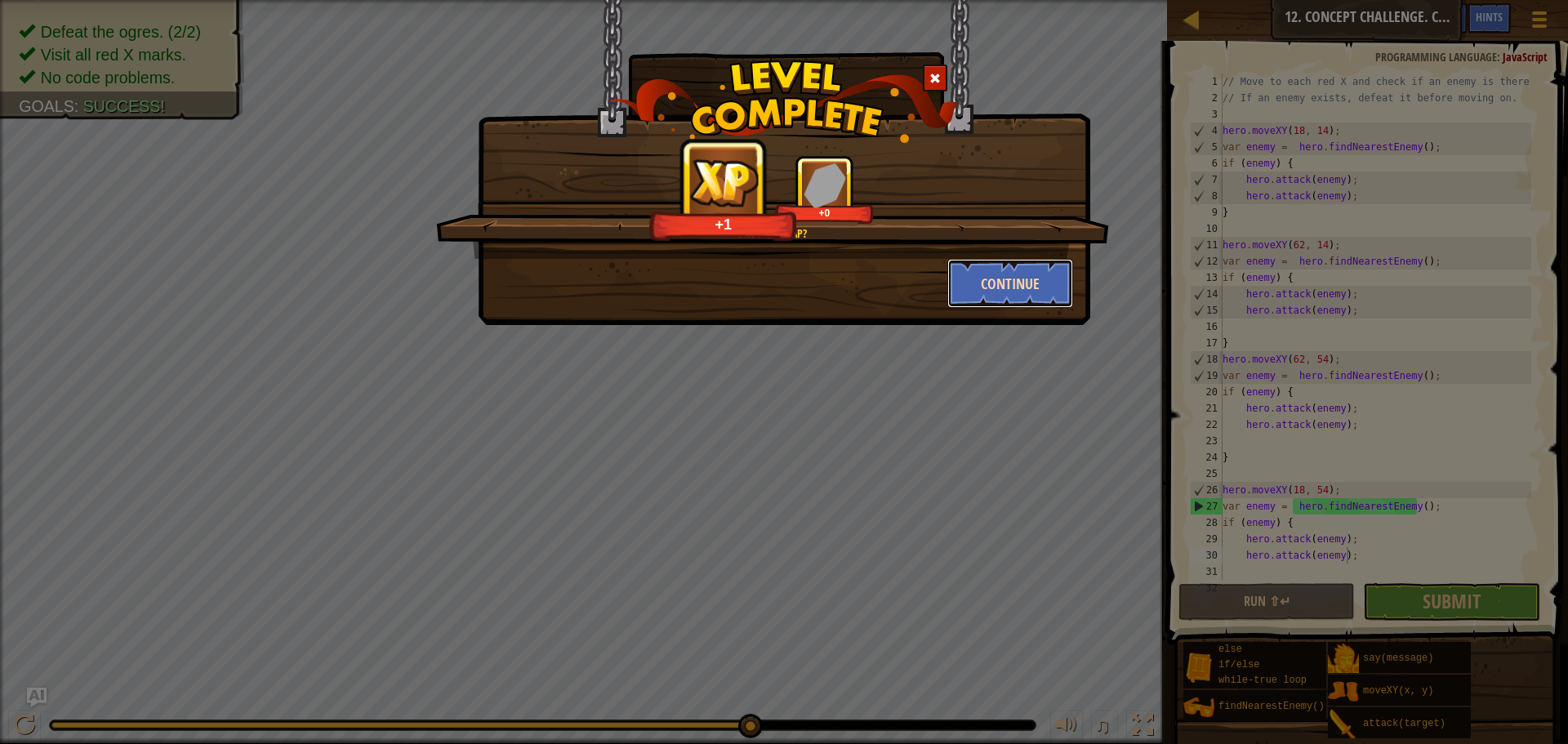
click at [1045, 266] on button "Continue" at bounding box center [1010, 283] width 127 height 49
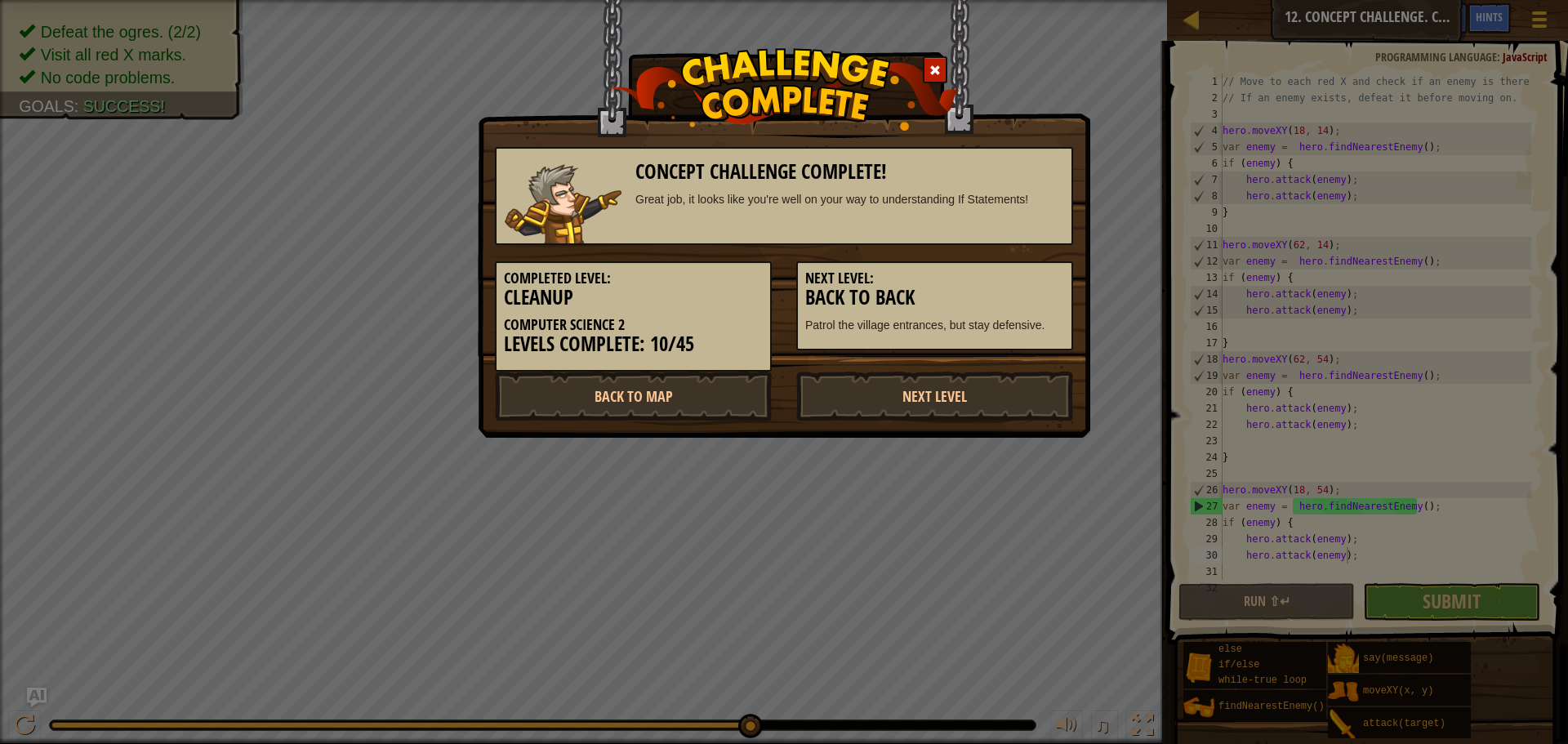
click at [1048, 277] on h5 "Next Level:" at bounding box center [934, 278] width 259 height 16
click at [1047, 277] on h5 "Next Level:" at bounding box center [934, 278] width 259 height 16
click at [893, 390] on link "Next Level" at bounding box center [934, 396] width 276 height 49
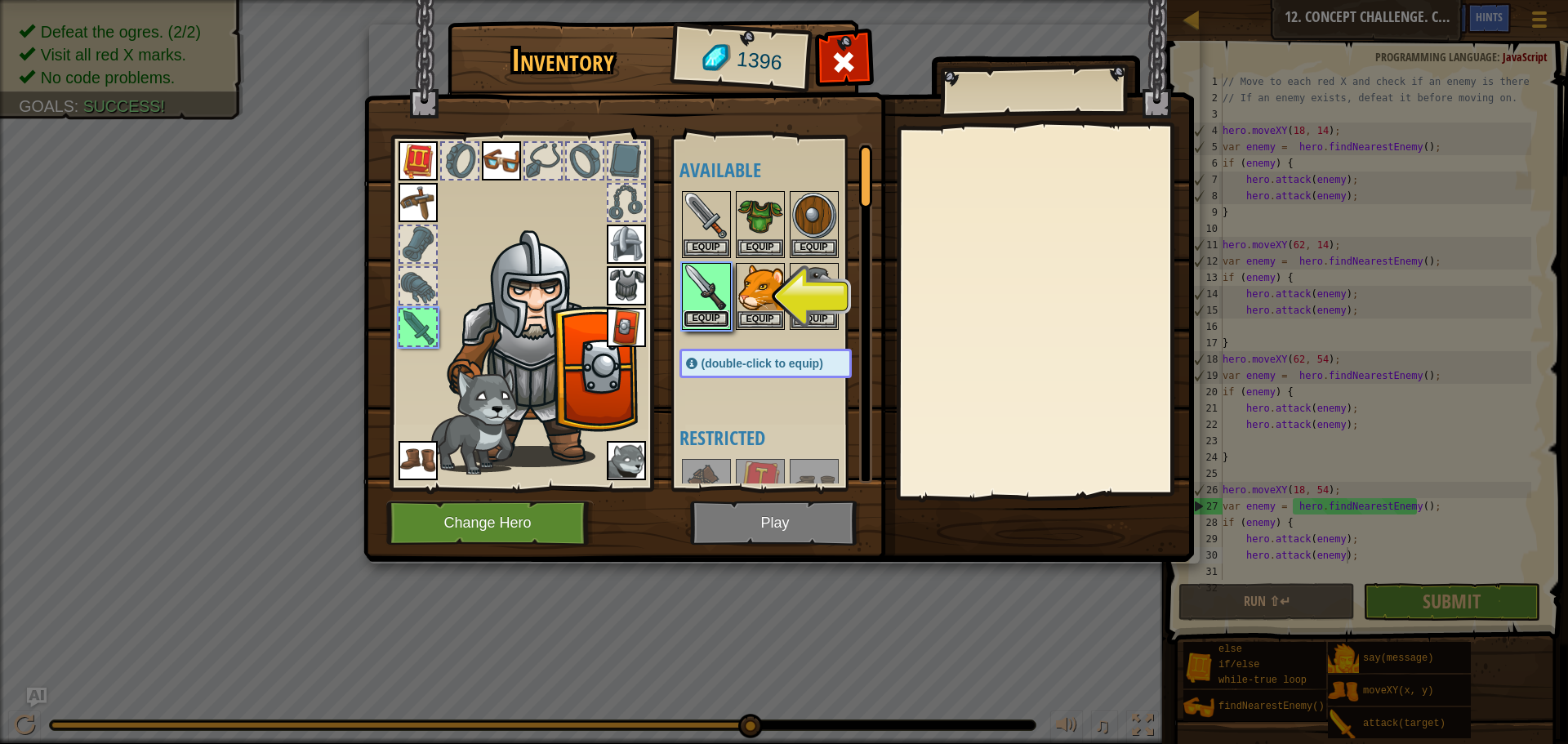
click at [688, 327] on button "Equip" at bounding box center [706, 319] width 45 height 17
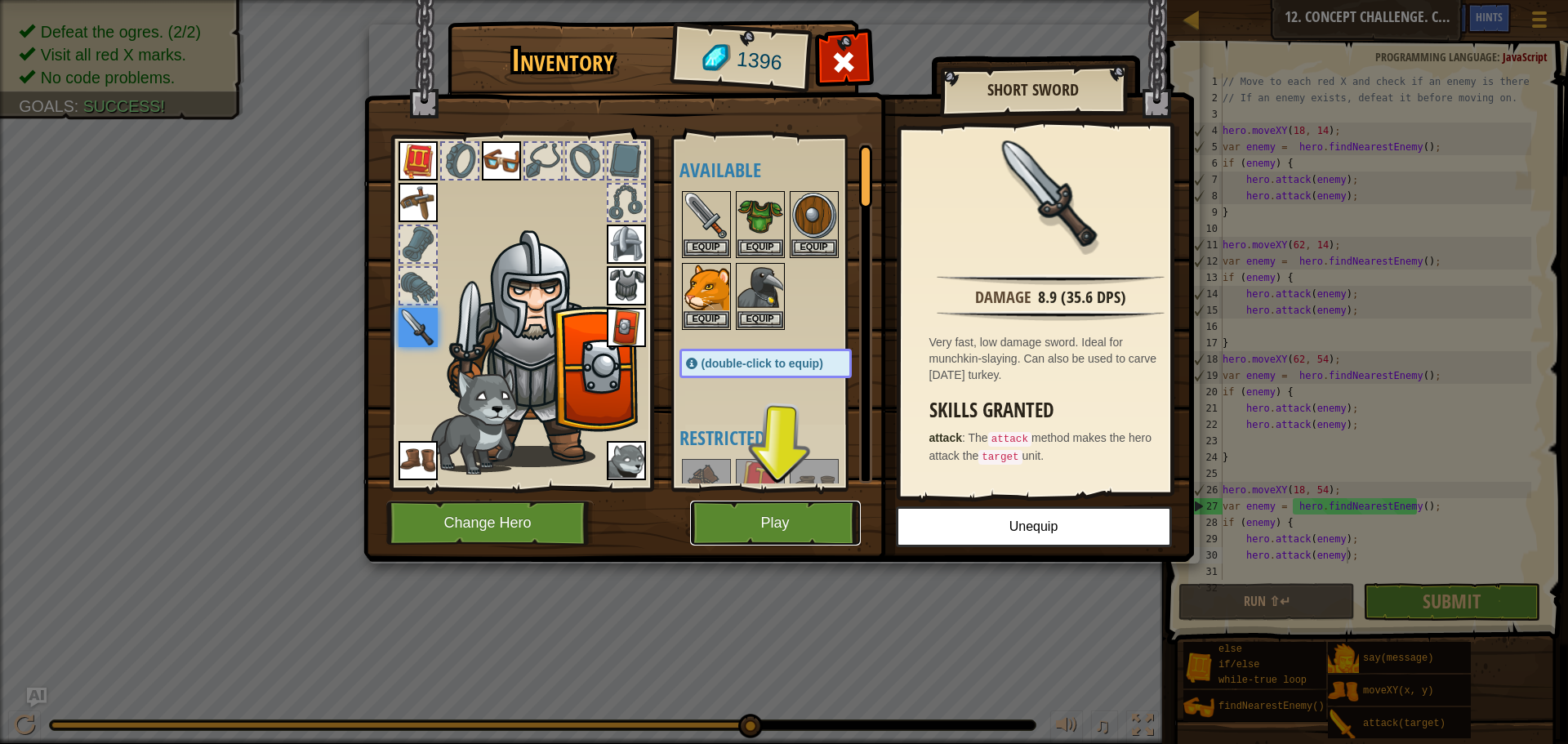
click at [787, 544] on button "Play" at bounding box center [775, 523] width 171 height 45
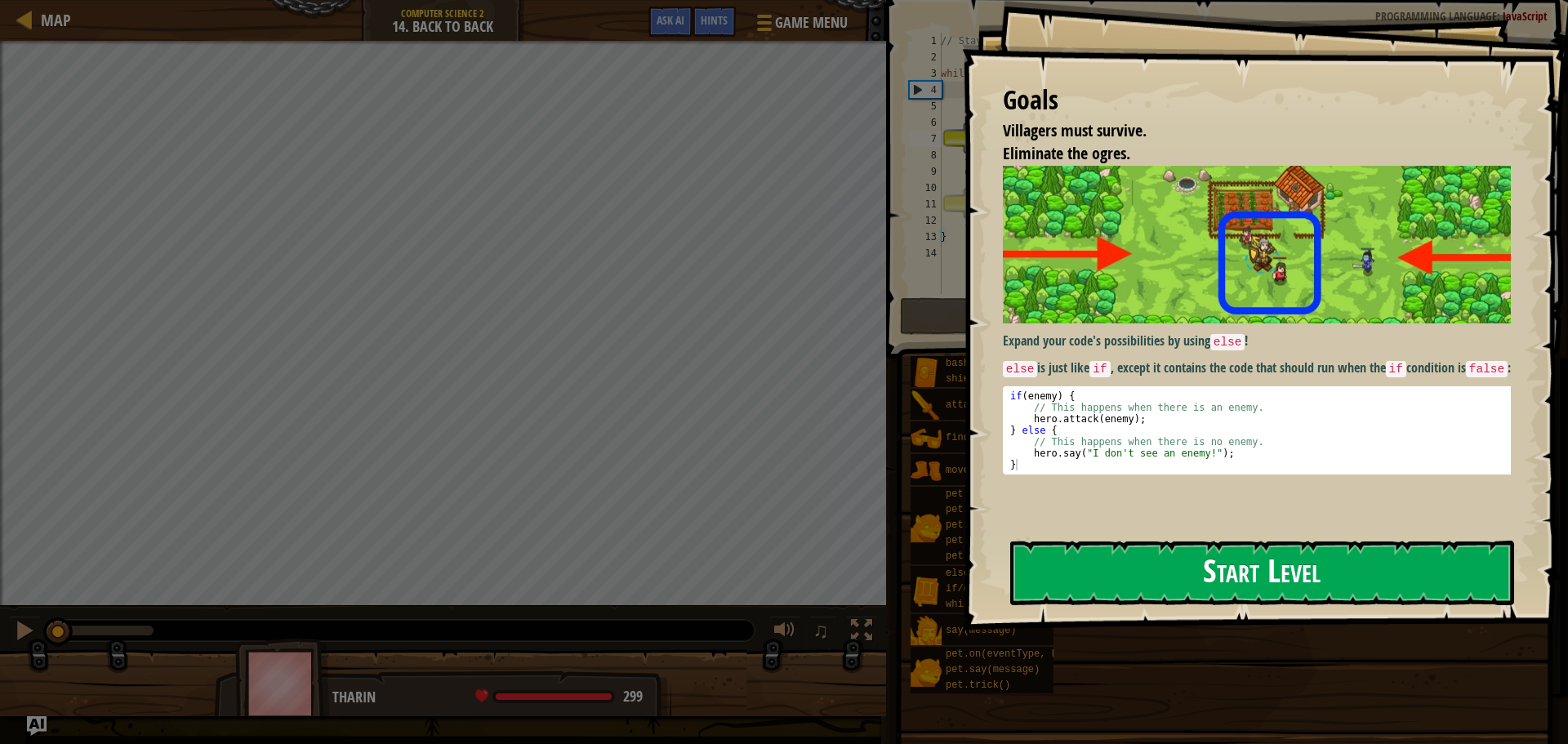
drag, startPoint x: 1329, startPoint y: 588, endPoint x: 1326, endPoint y: 596, distance: 8.5
click at [1327, 591] on button "Start Level" at bounding box center [1261, 573] width 503 height 65
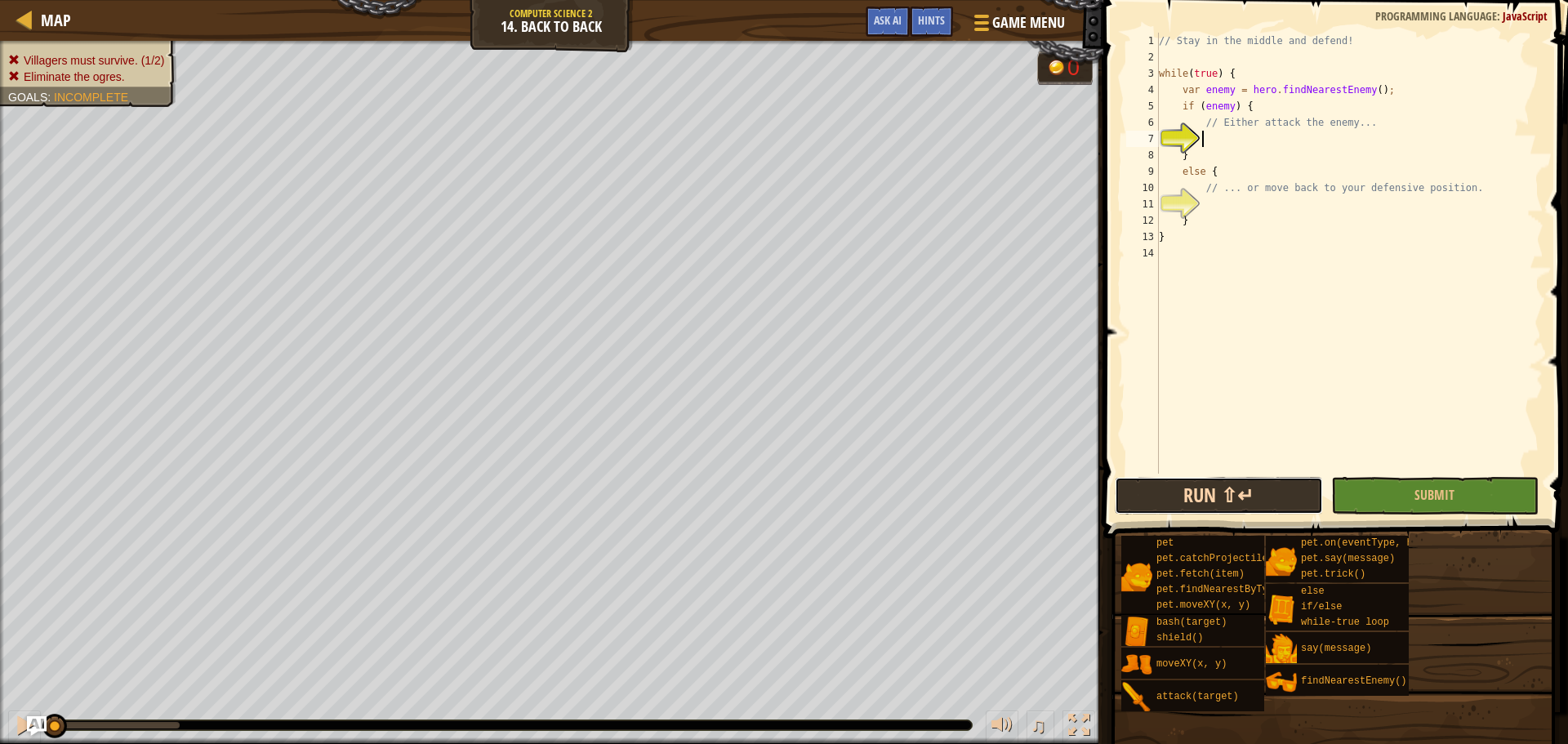
click at [1227, 488] on button "Run ⇧↵" at bounding box center [1218, 495] width 208 height 38
